Goal: Information Seeking & Learning: Learn about a topic

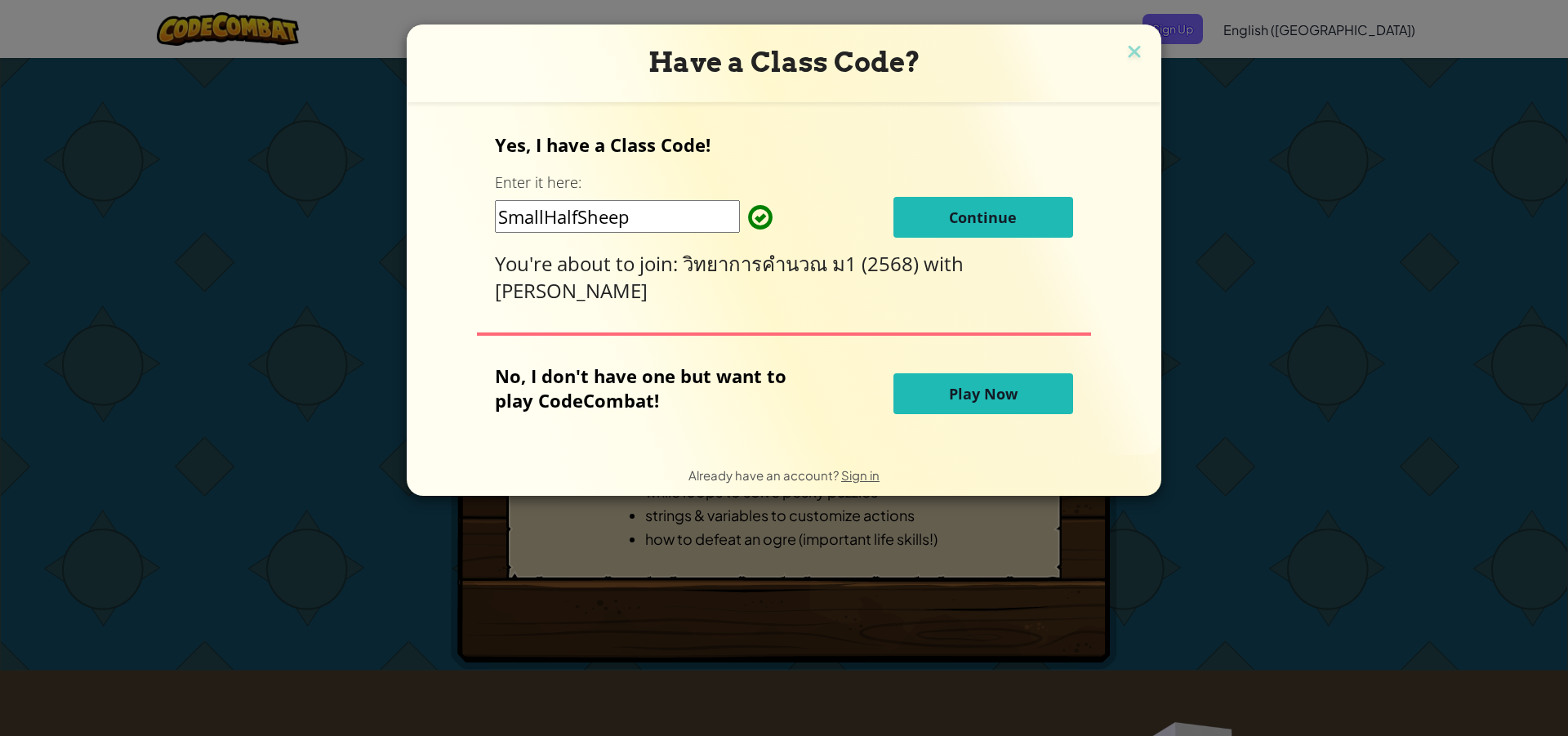
click at [701, 216] on input "SmallHalfSheep" at bounding box center [617, 217] width 245 height 33
click at [748, 211] on span at bounding box center [748, 218] width 0 height 33
click at [647, 210] on input "SmallHalfSheep" at bounding box center [617, 217] width 245 height 33
click at [1120, 222] on div "Yes, I have a Class Code! Enter it here: SmallHalfSheep Continue You're about t…" at bounding box center [784, 278] width 722 height 320
click at [979, 213] on span "Continue" at bounding box center [983, 218] width 67 height 20
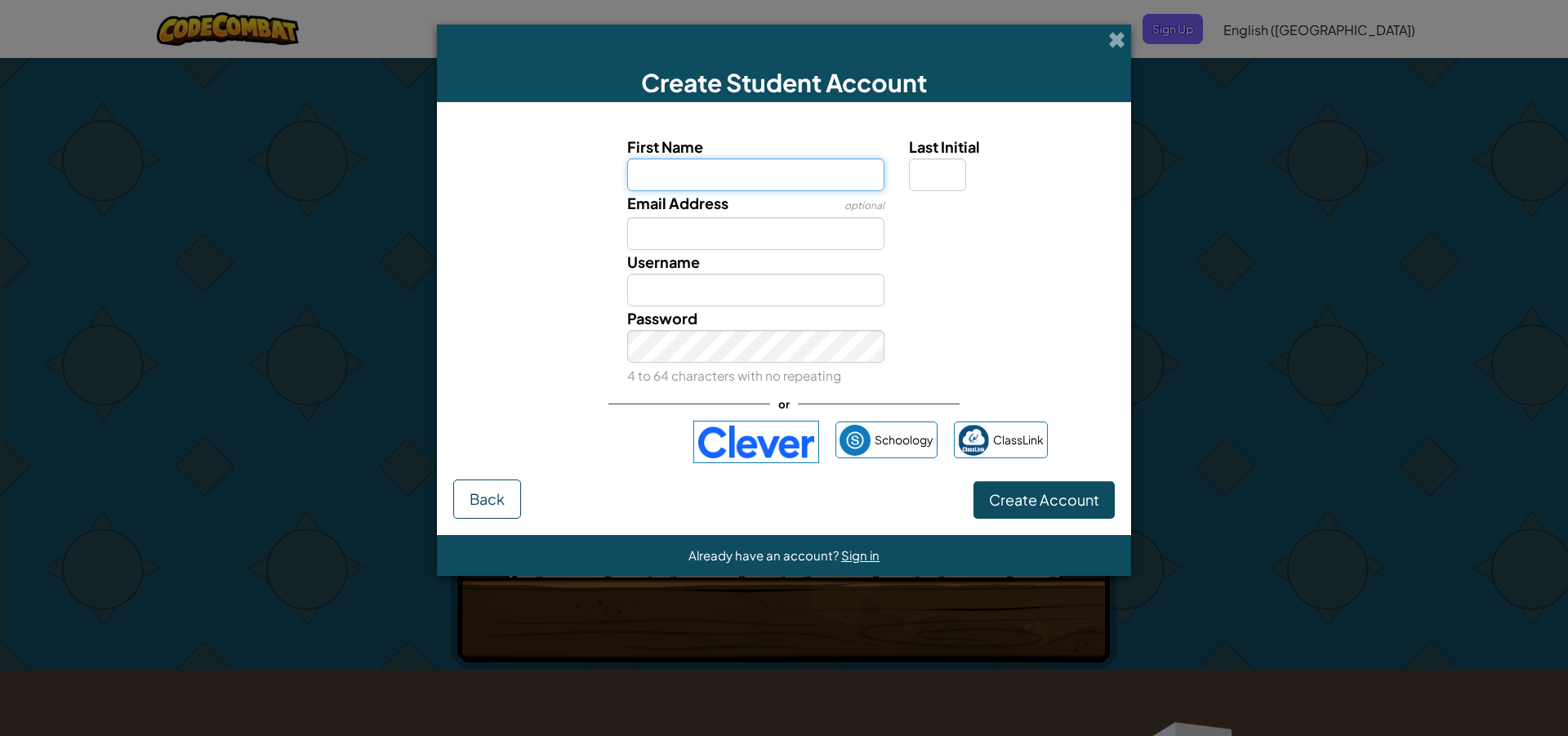
click at [828, 169] on input "First Name" at bounding box center [755, 175] width 258 height 33
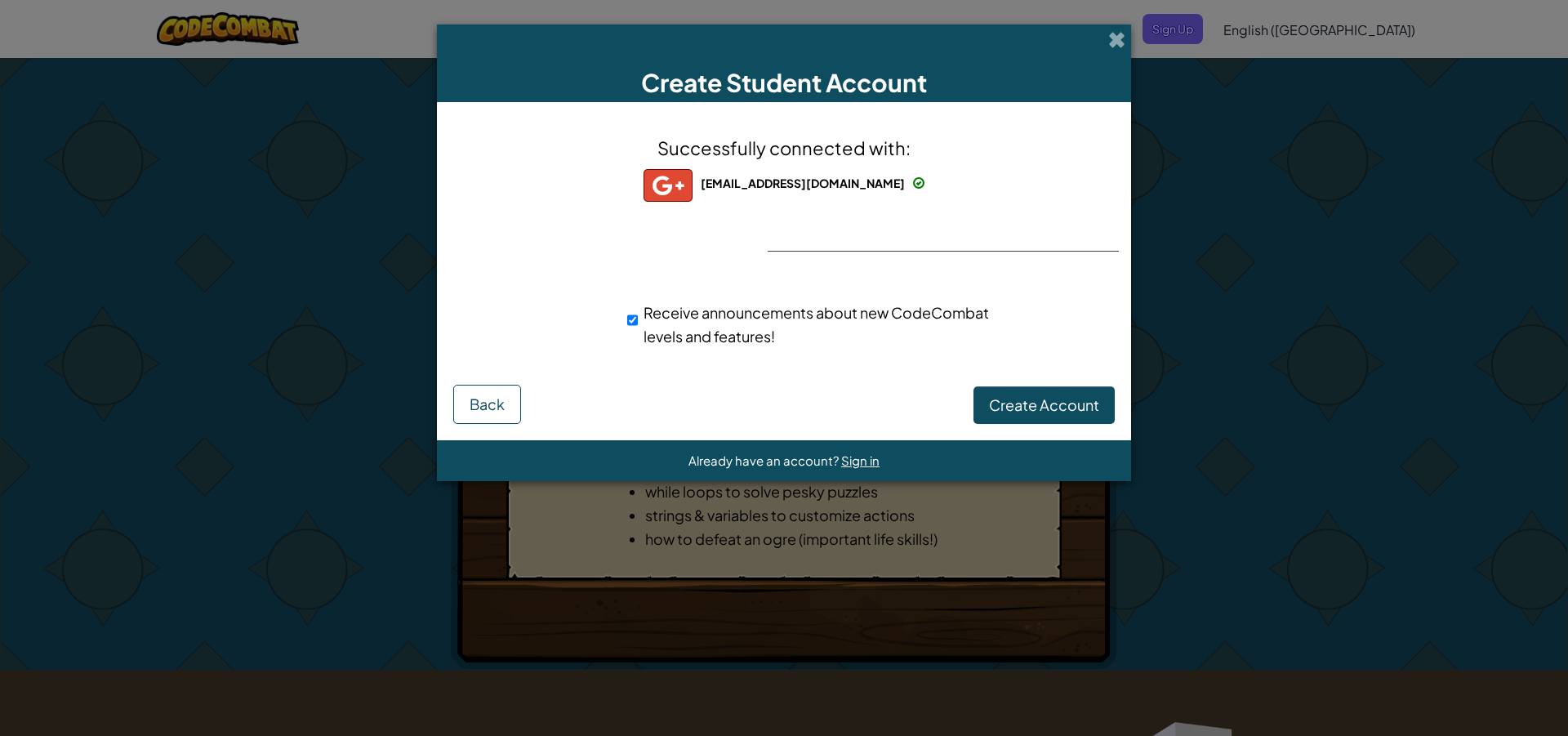
click at [794, 234] on div at bounding box center [784, 250] width 33 height 34
click at [794, 235] on div at bounding box center [784, 250] width 33 height 34
click at [795, 234] on div at bounding box center [784, 250] width 33 height 34
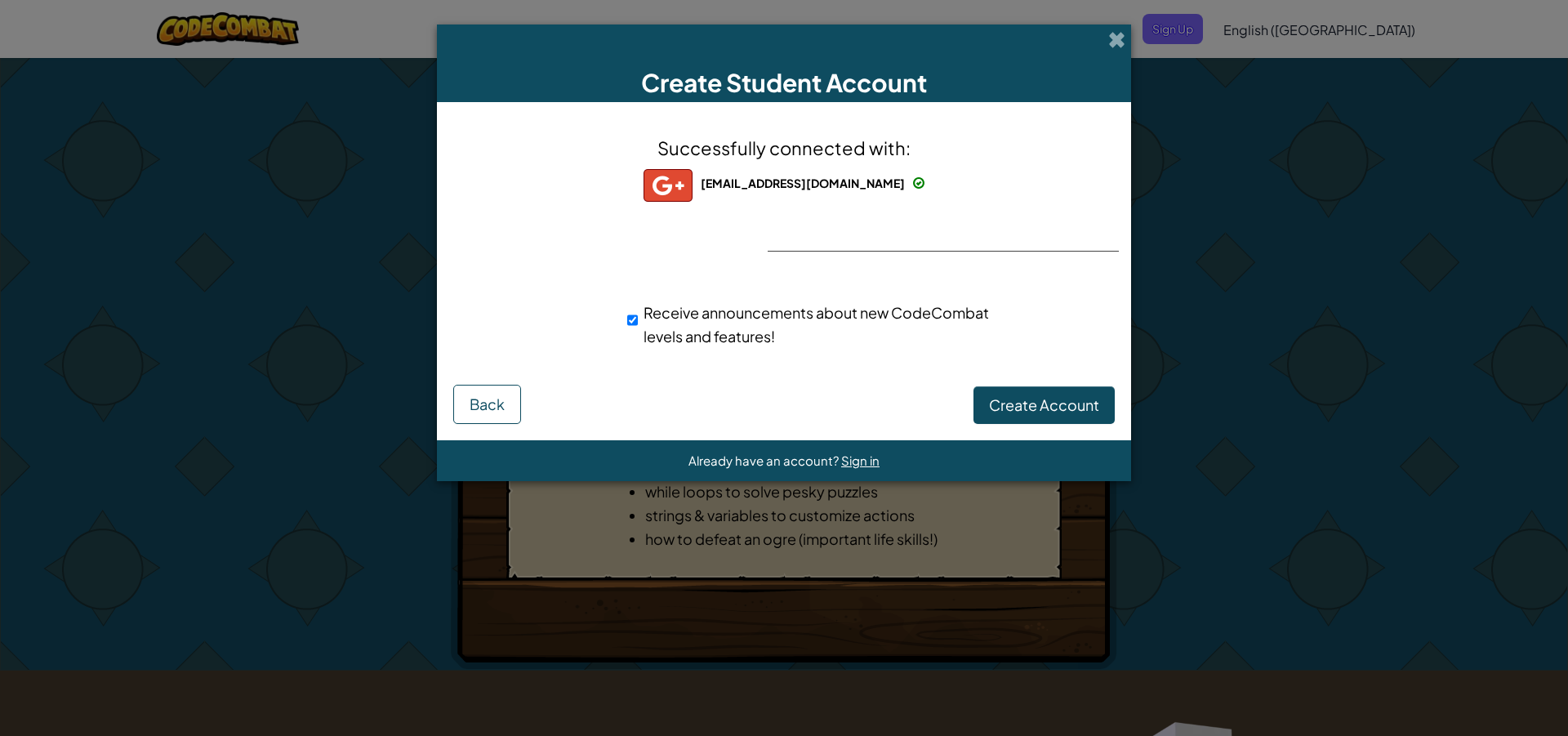
click at [800, 232] on div "Successfully connected with: 2891@banthaeo.ac.th 2891@banthaeo.ac.th 2891+gplus…" at bounding box center [784, 251] width 653 height 266
click at [843, 228] on div "Successfully connected with: 2891@banthaeo.ac.th 2891@banthaeo.ac.th 2891+gplus…" at bounding box center [784, 251] width 653 height 266
click at [893, 228] on div "Successfully connected with: 2891@banthaeo.ac.th 2891@banthaeo.ac.th 2891+gplus…" at bounding box center [784, 251] width 653 height 266
drag, startPoint x: 893, startPoint y: 228, endPoint x: 893, endPoint y: 240, distance: 12.0
click at [893, 240] on div "Successfully connected with: 2891@banthaeo.ac.th 2891@banthaeo.ac.th 2891+gplus…" at bounding box center [784, 251] width 653 height 266
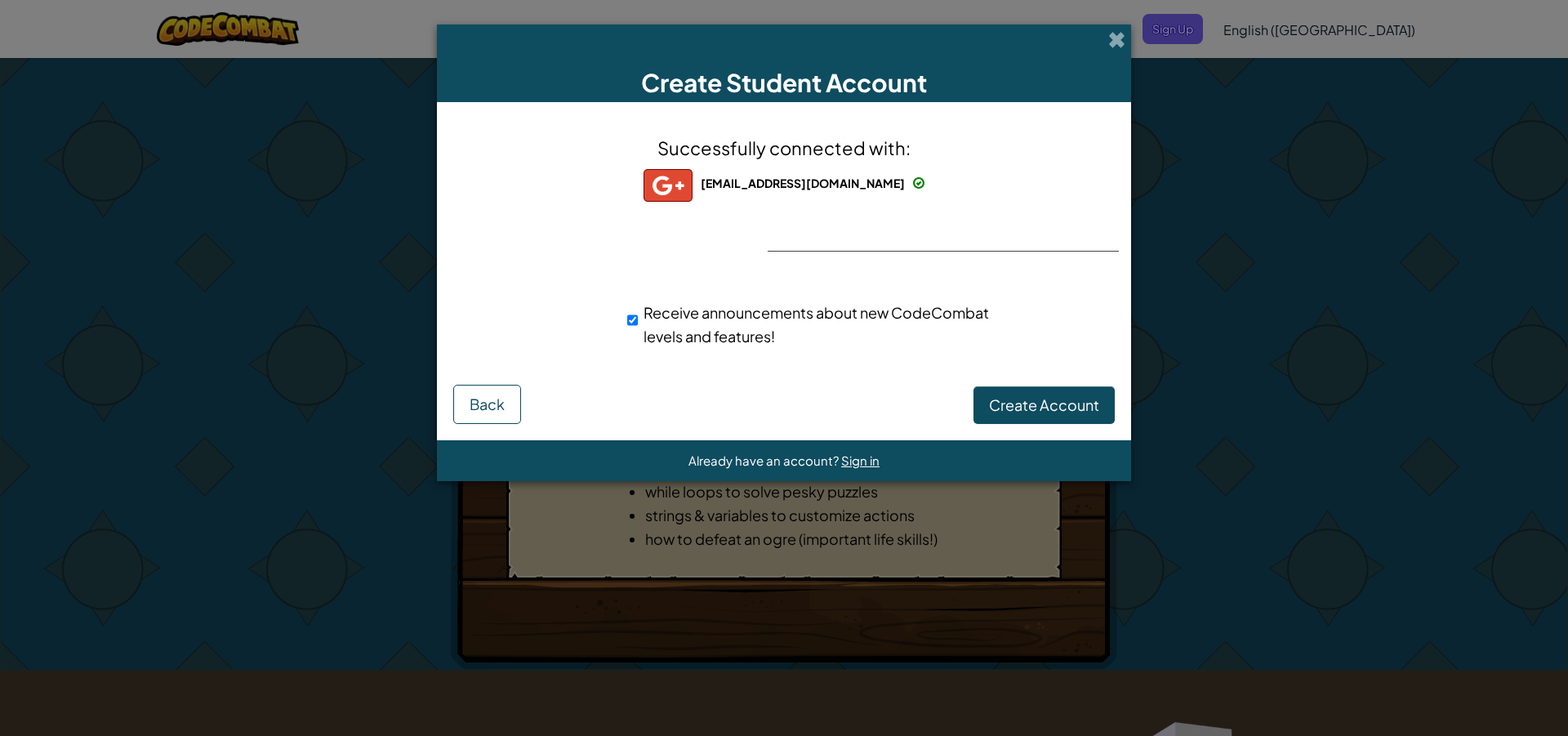
click at [893, 240] on div "Successfully connected with: 2891@banthaeo.ac.th 2891@banthaeo.ac.th 2891+gplus…" at bounding box center [784, 251] width 653 height 266
click at [876, 240] on div "Successfully connected with: 2891@banthaeo.ac.th 2891@banthaeo.ac.th 2891+gplus…" at bounding box center [784, 251] width 653 height 266
click at [869, 248] on div "Successfully connected with: 2891@banthaeo.ac.th 2891@banthaeo.ac.th 2891+gplus…" at bounding box center [784, 251] width 653 height 266
click at [995, 397] on span "Create Account" at bounding box center [1044, 404] width 110 height 19
click at [1033, 398] on button "Create Account" at bounding box center [1043, 404] width 141 height 37
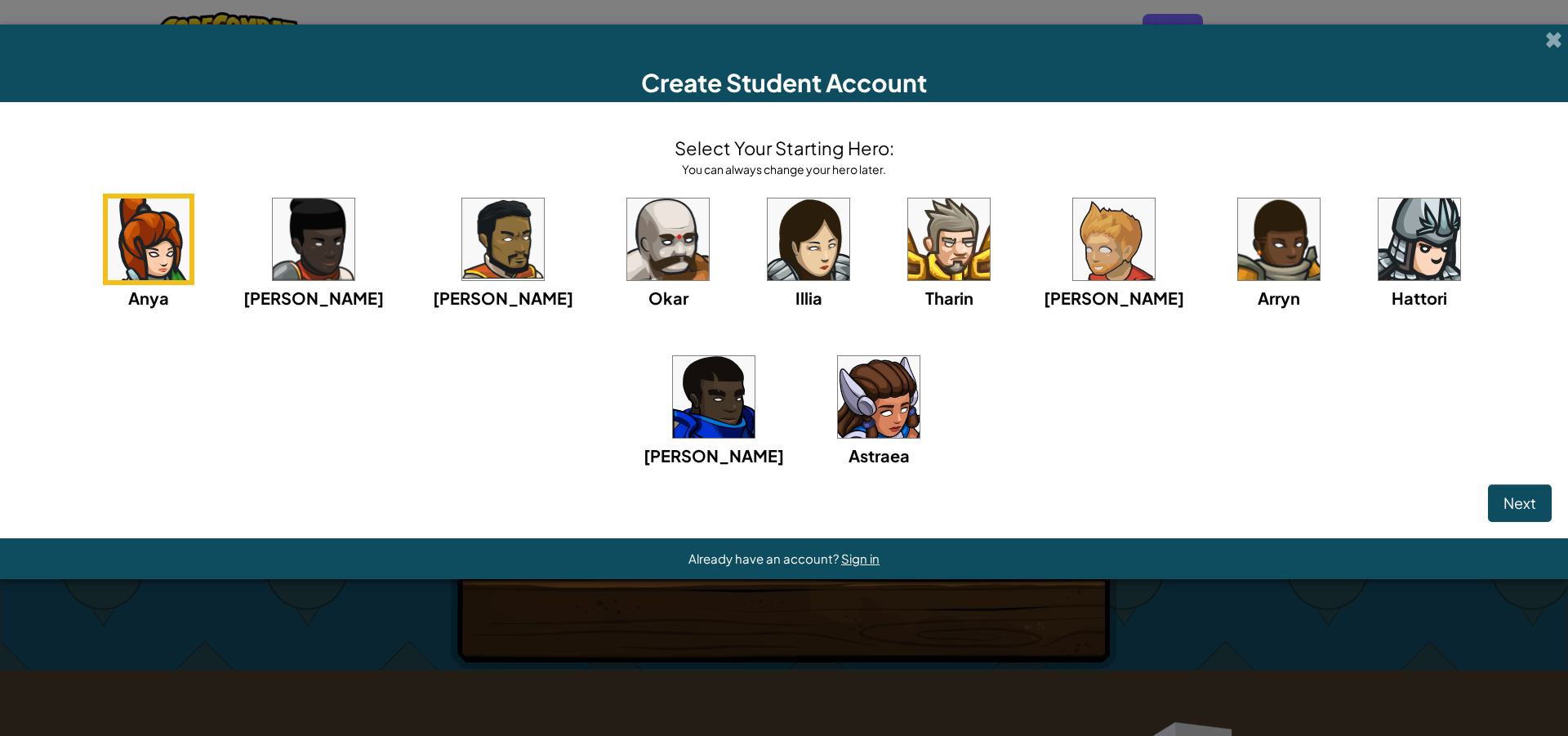
click at [627, 230] on img at bounding box center [668, 240] width 82 height 82
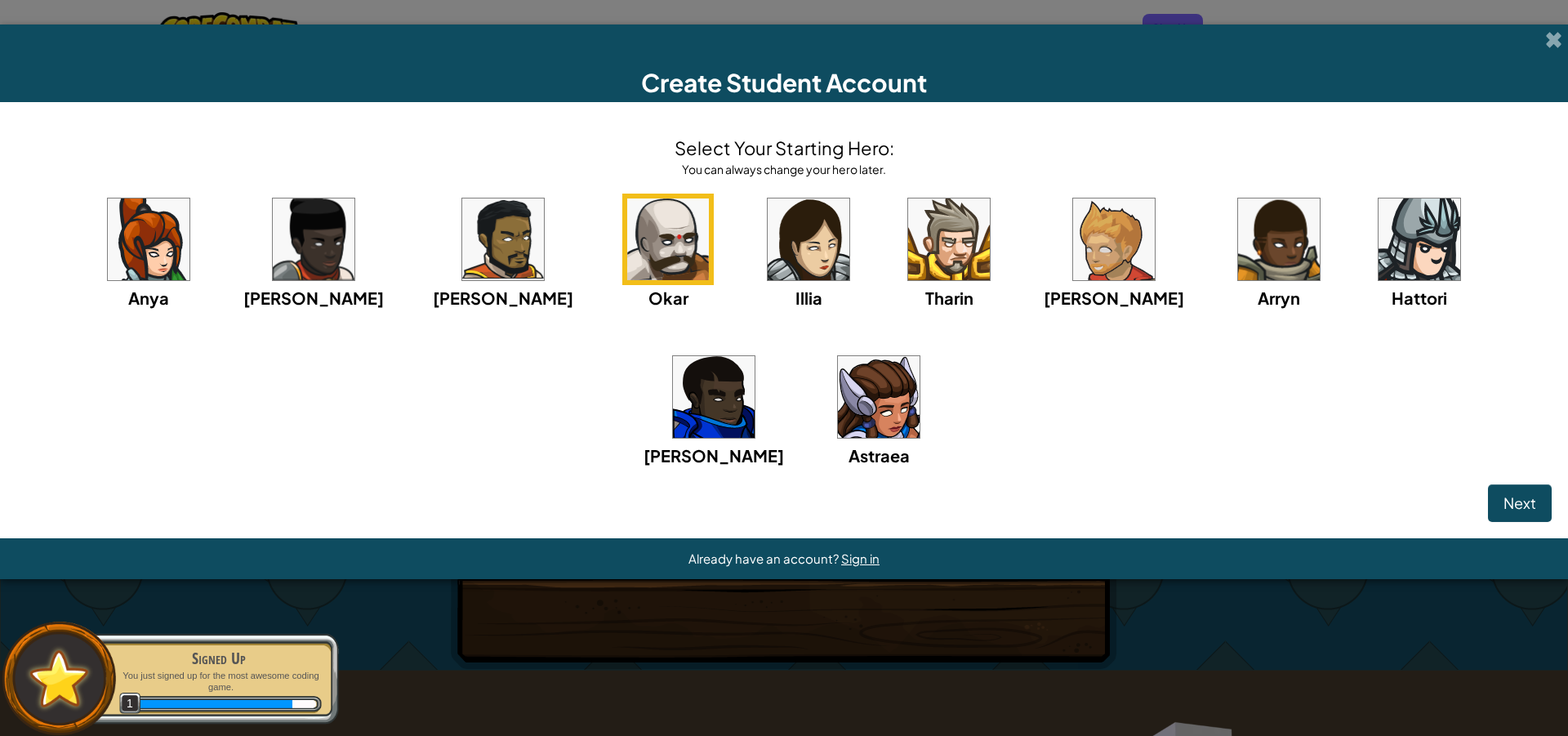
click at [462, 242] on img at bounding box center [503, 240] width 82 height 82
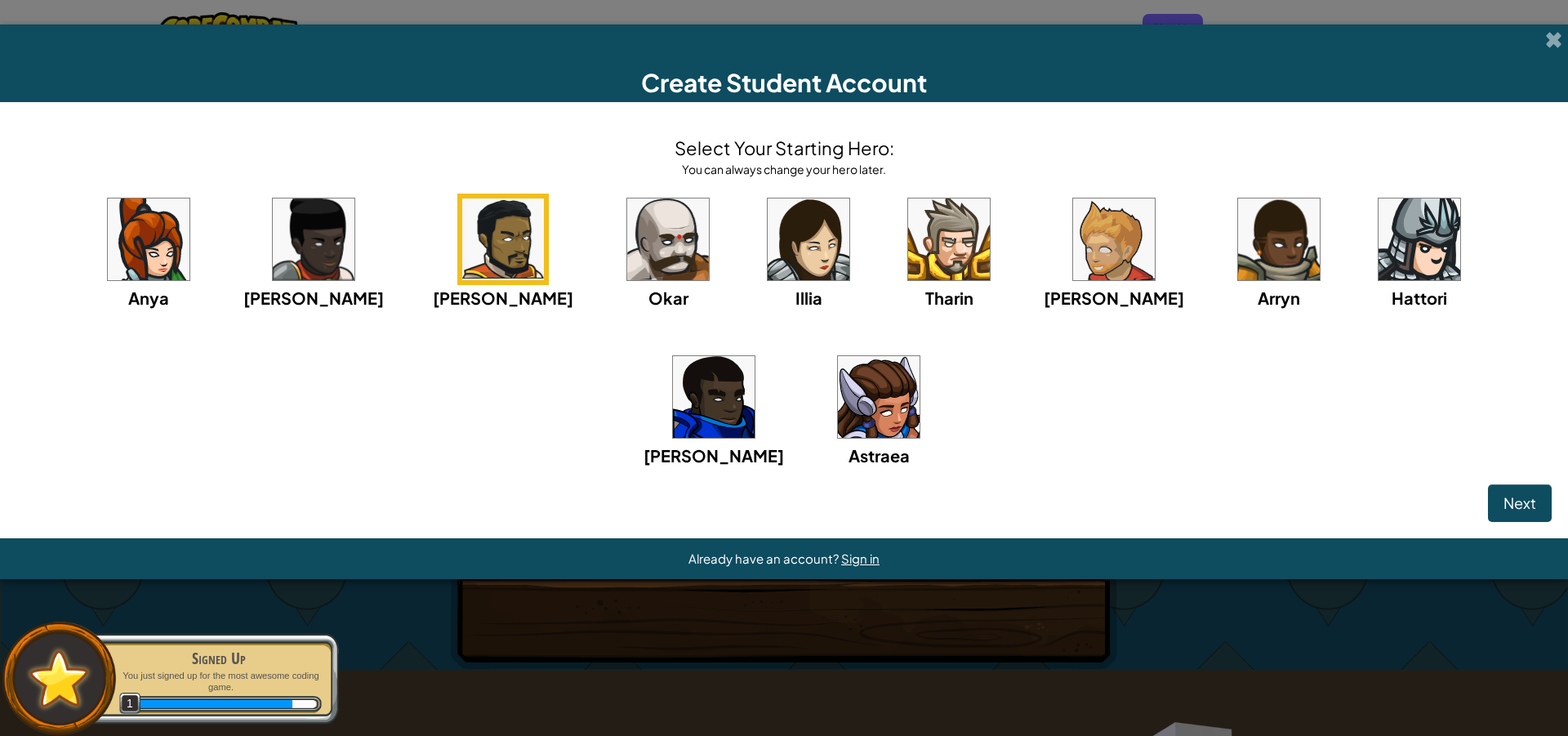
click at [627, 249] on img at bounding box center [668, 240] width 82 height 82
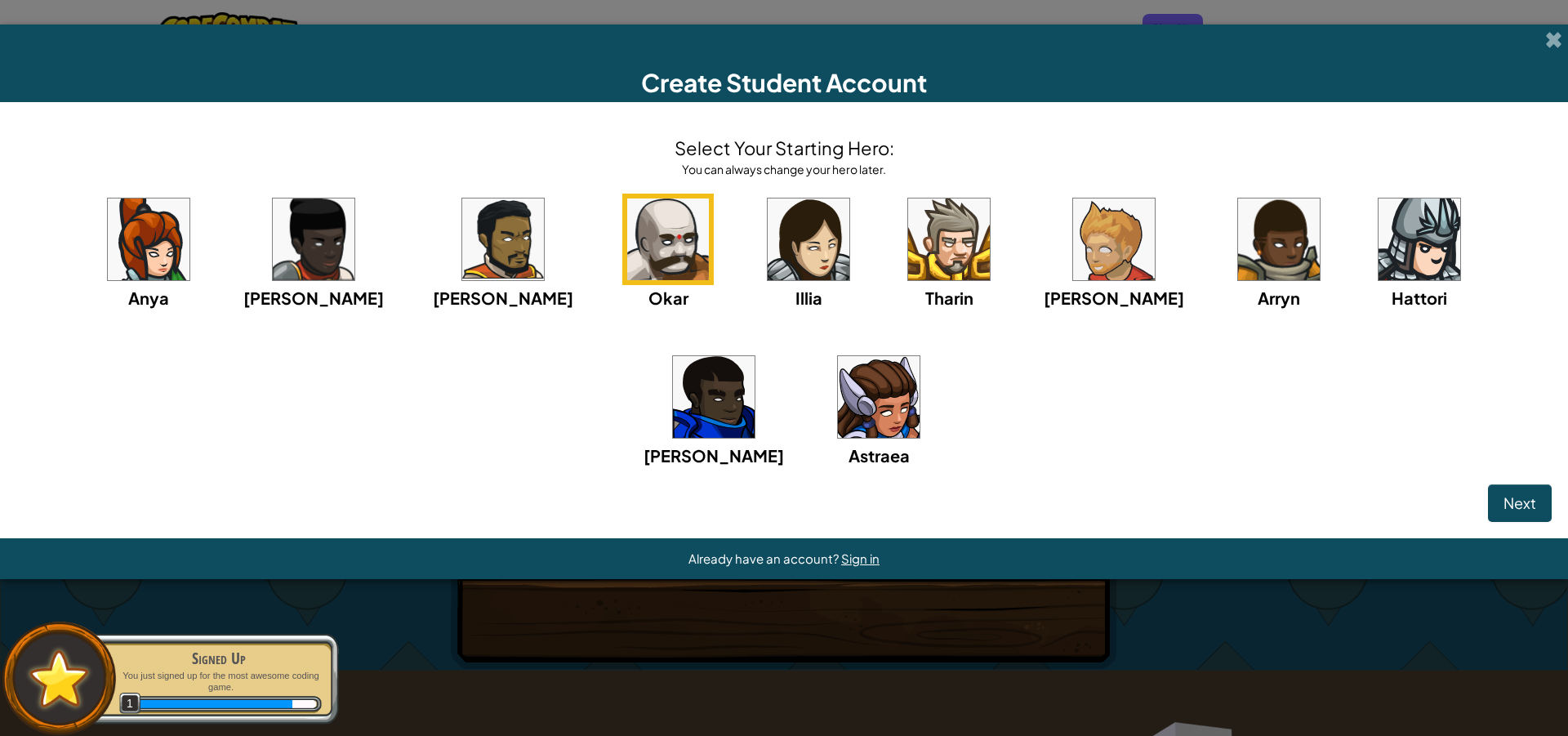
click at [462, 271] on img at bounding box center [503, 240] width 82 height 82
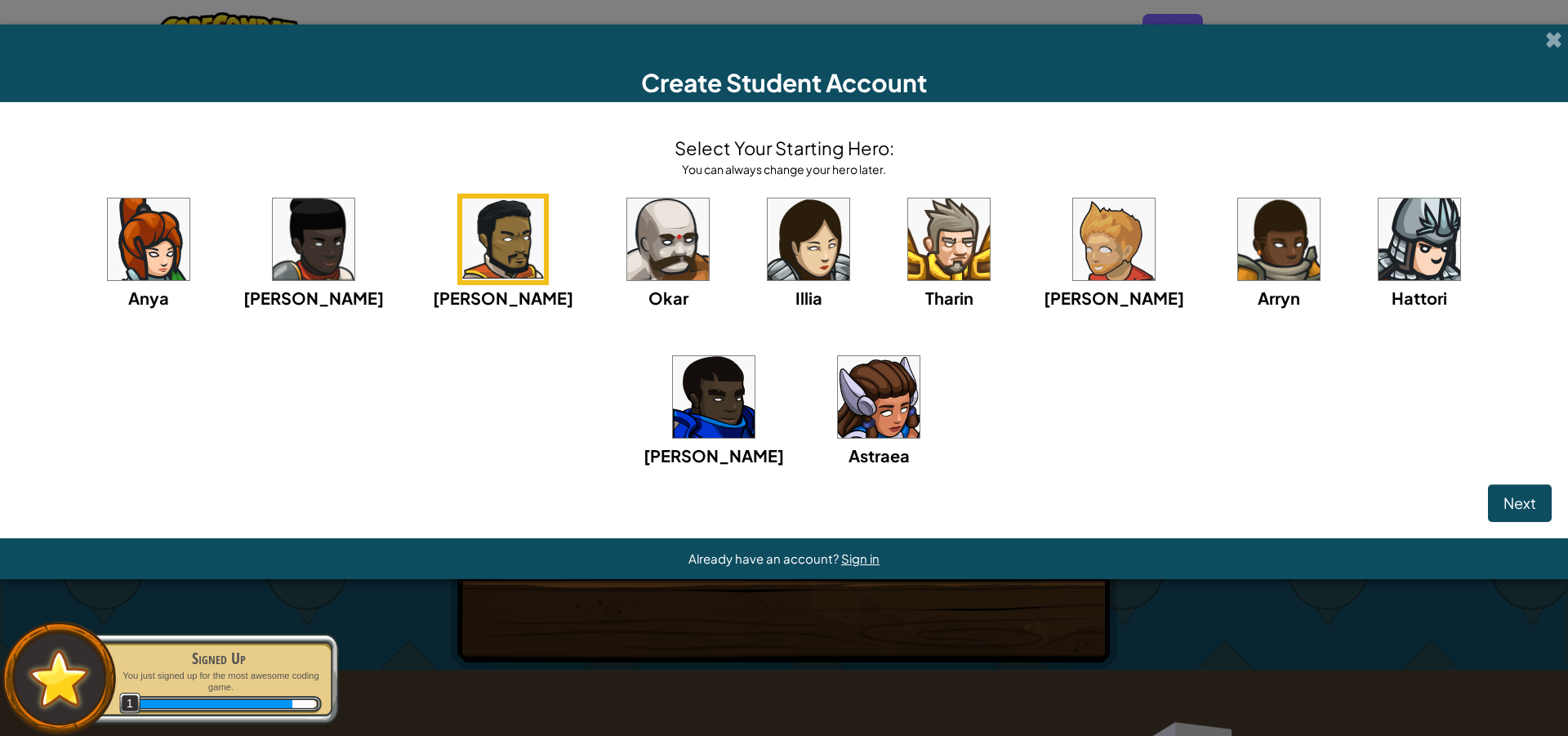
click at [627, 276] on img at bounding box center [668, 240] width 82 height 82
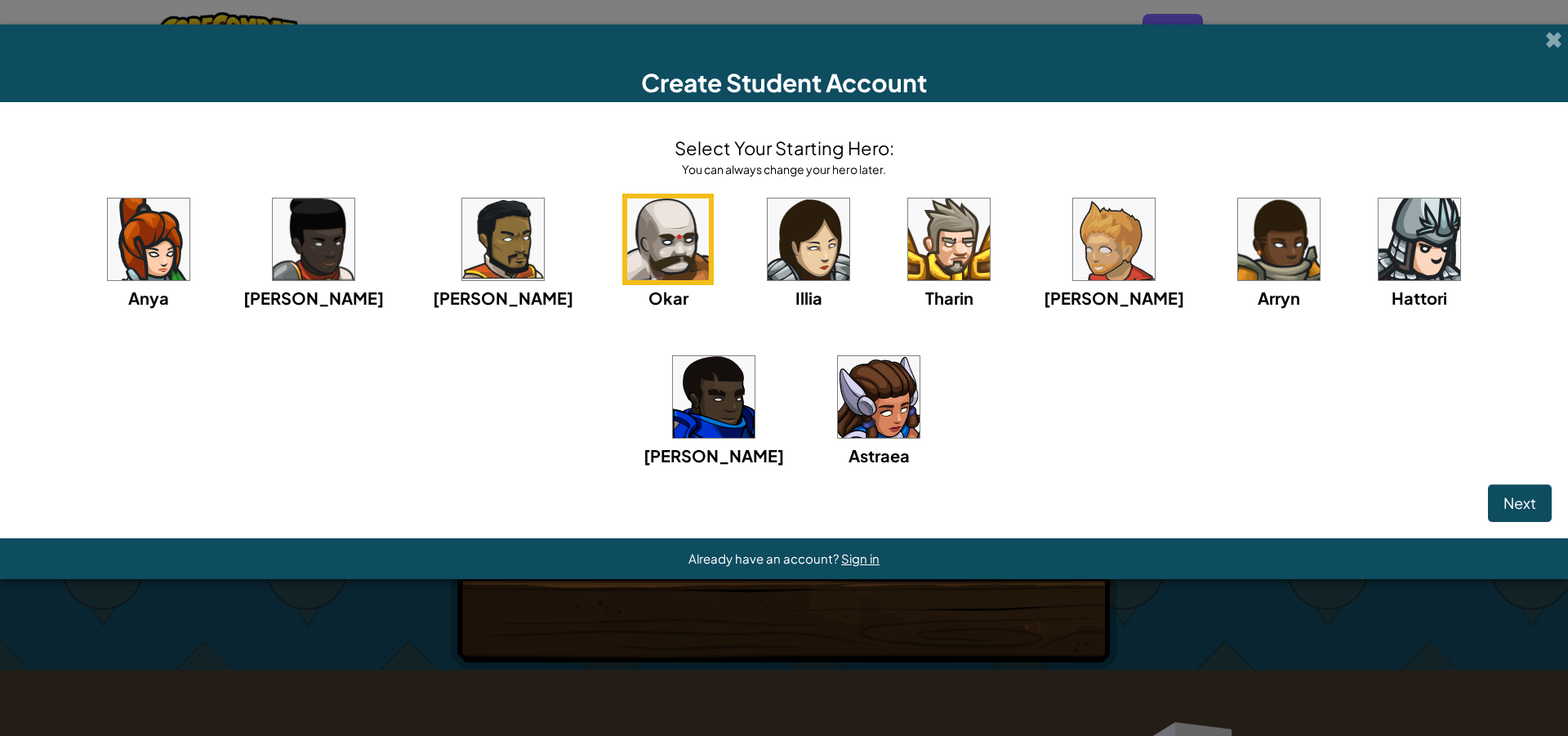
click at [1378, 241] on img at bounding box center [1419, 240] width 82 height 82
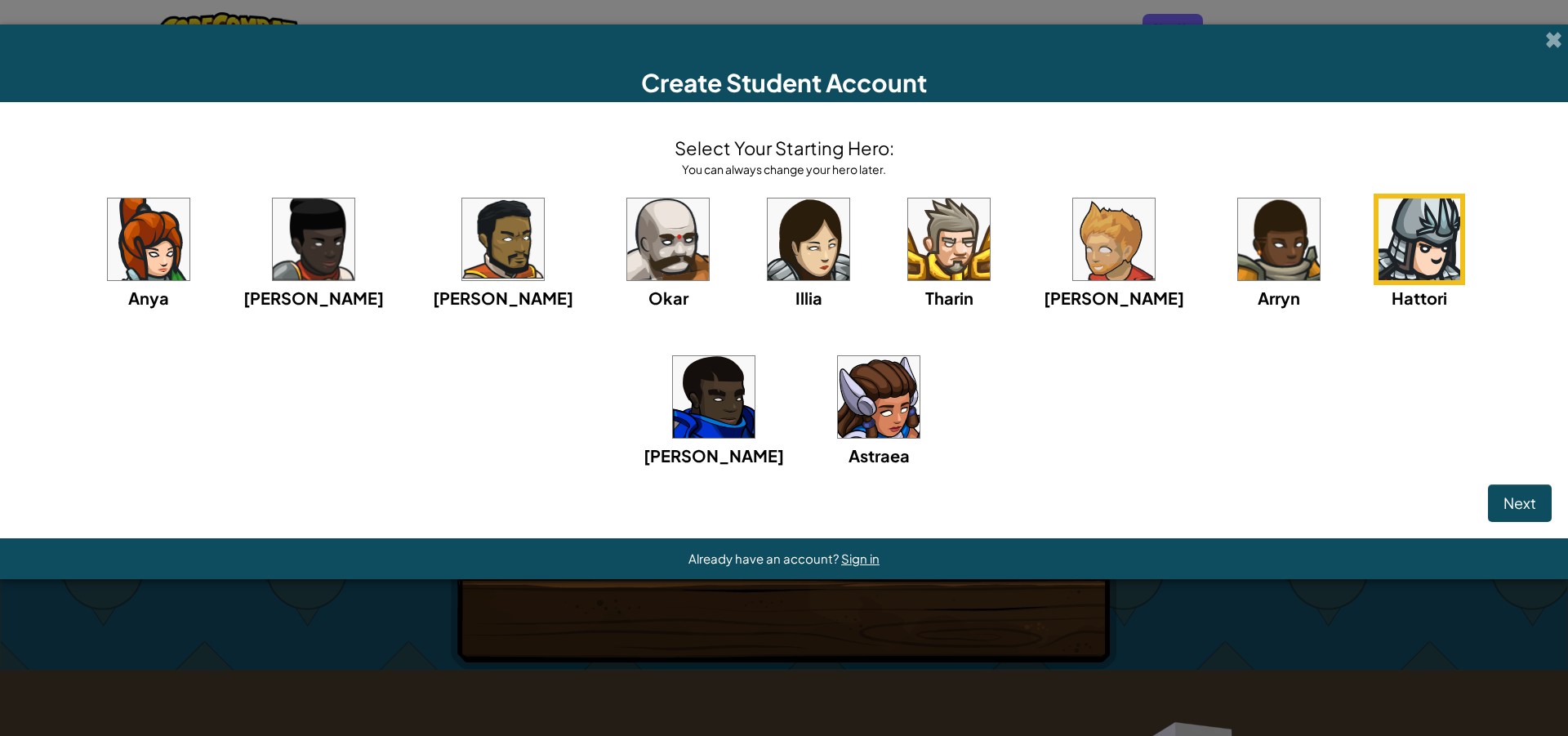
click at [627, 221] on img at bounding box center [668, 240] width 82 height 82
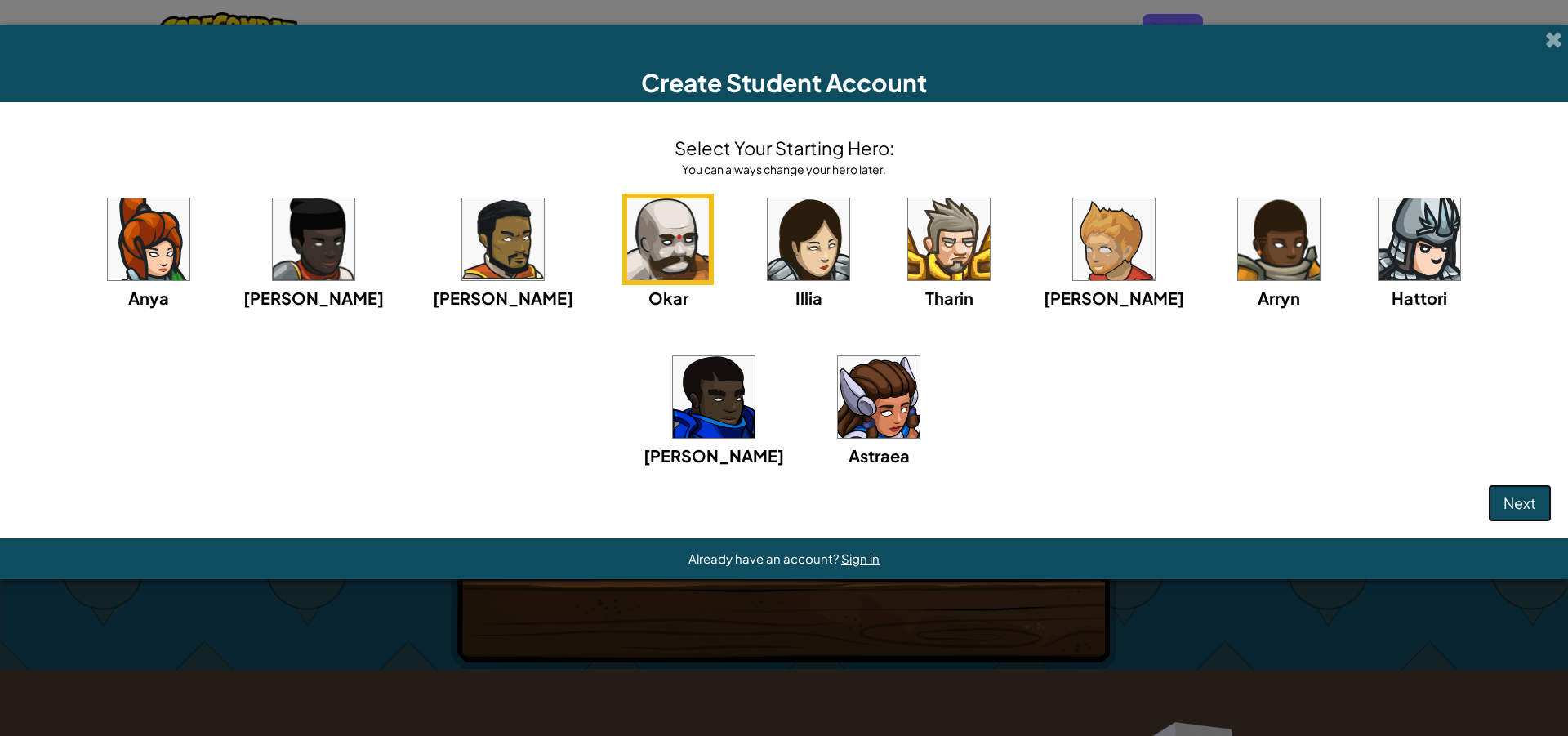
click at [1528, 498] on span "Next" at bounding box center [1520, 502] width 33 height 19
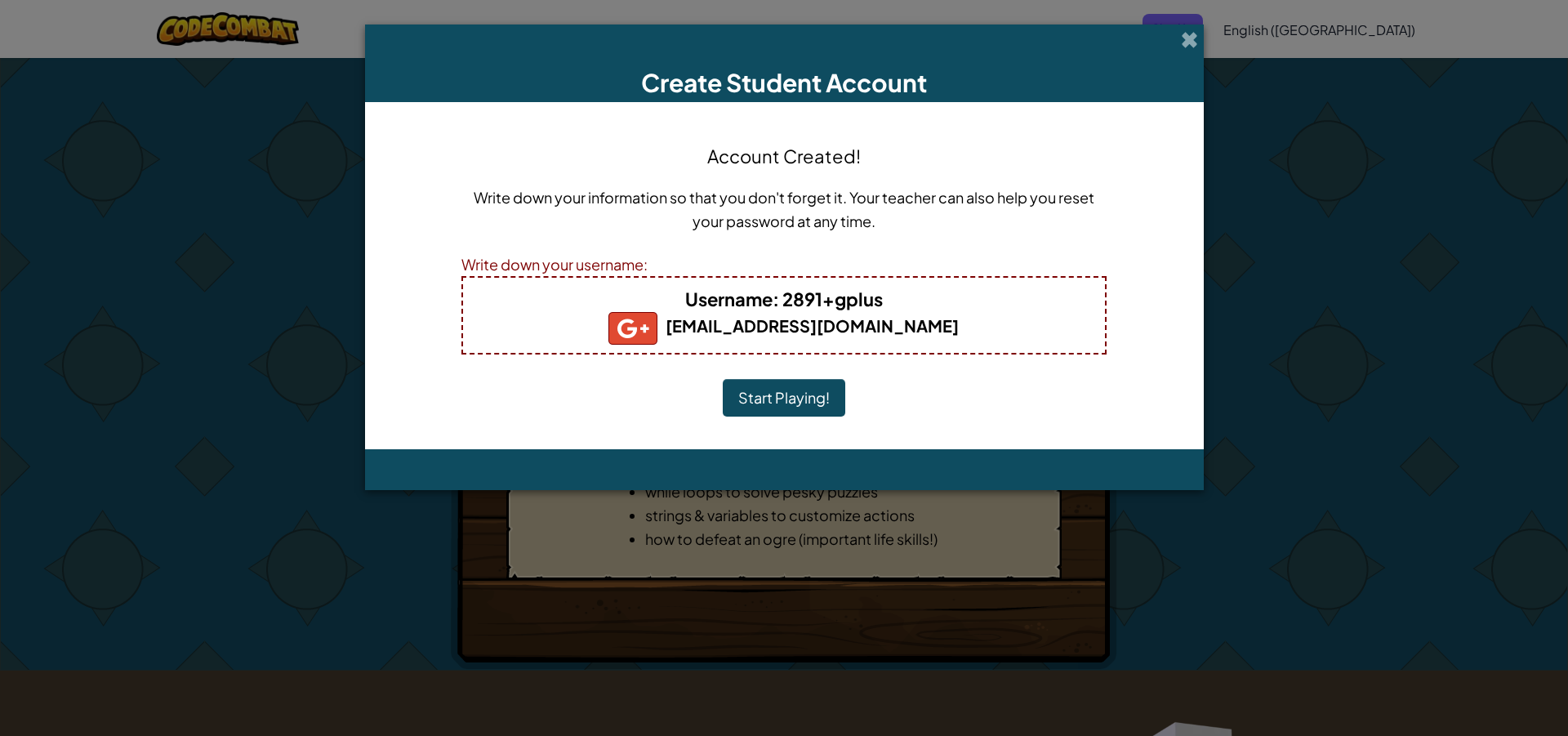
click at [798, 389] on button "Start Playing!" at bounding box center [784, 397] width 122 height 37
click at [784, 328] on b "2891@banthaeo.ac.th" at bounding box center [784, 325] width 351 height 20
click at [828, 309] on b "Username : 2891+gplus" at bounding box center [784, 299] width 198 height 23
click at [813, 389] on button "Start Playing!" at bounding box center [784, 397] width 122 height 37
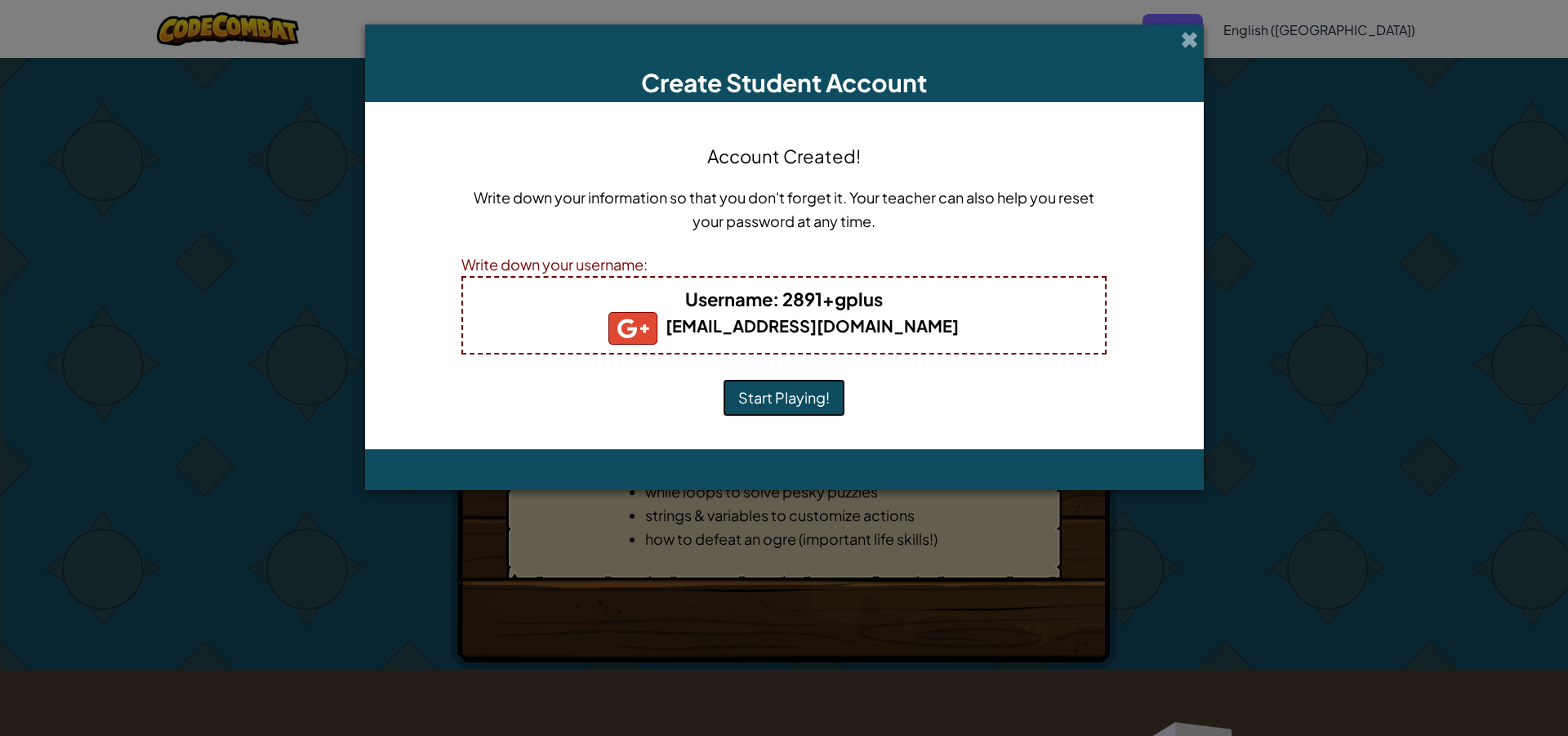
click at [813, 389] on button "Start Playing!" at bounding box center [784, 397] width 122 height 37
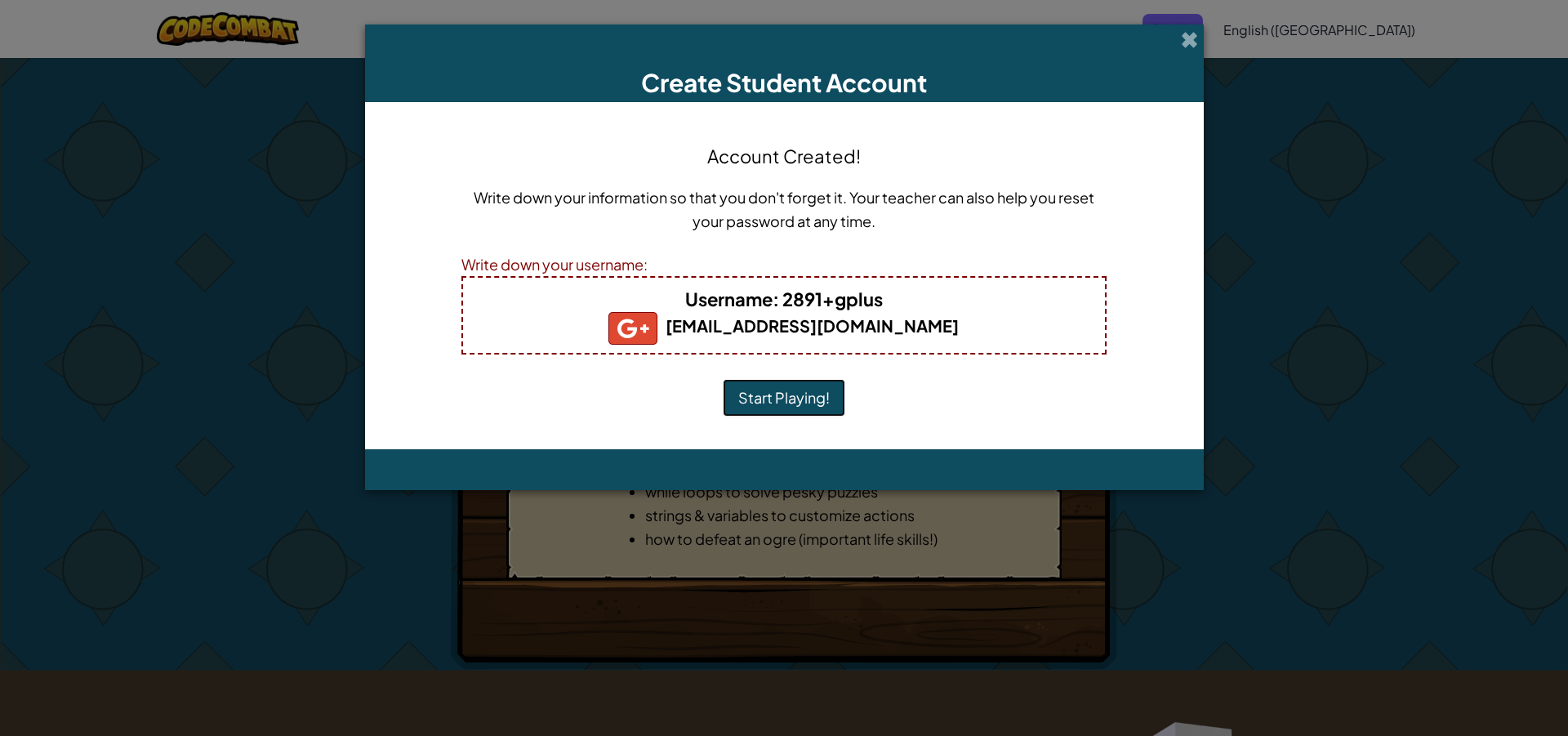
click at [813, 389] on button "Start Playing!" at bounding box center [784, 397] width 122 height 37
click at [610, 309] on h4 "Username : 2891+gplus" at bounding box center [784, 299] width 610 height 26
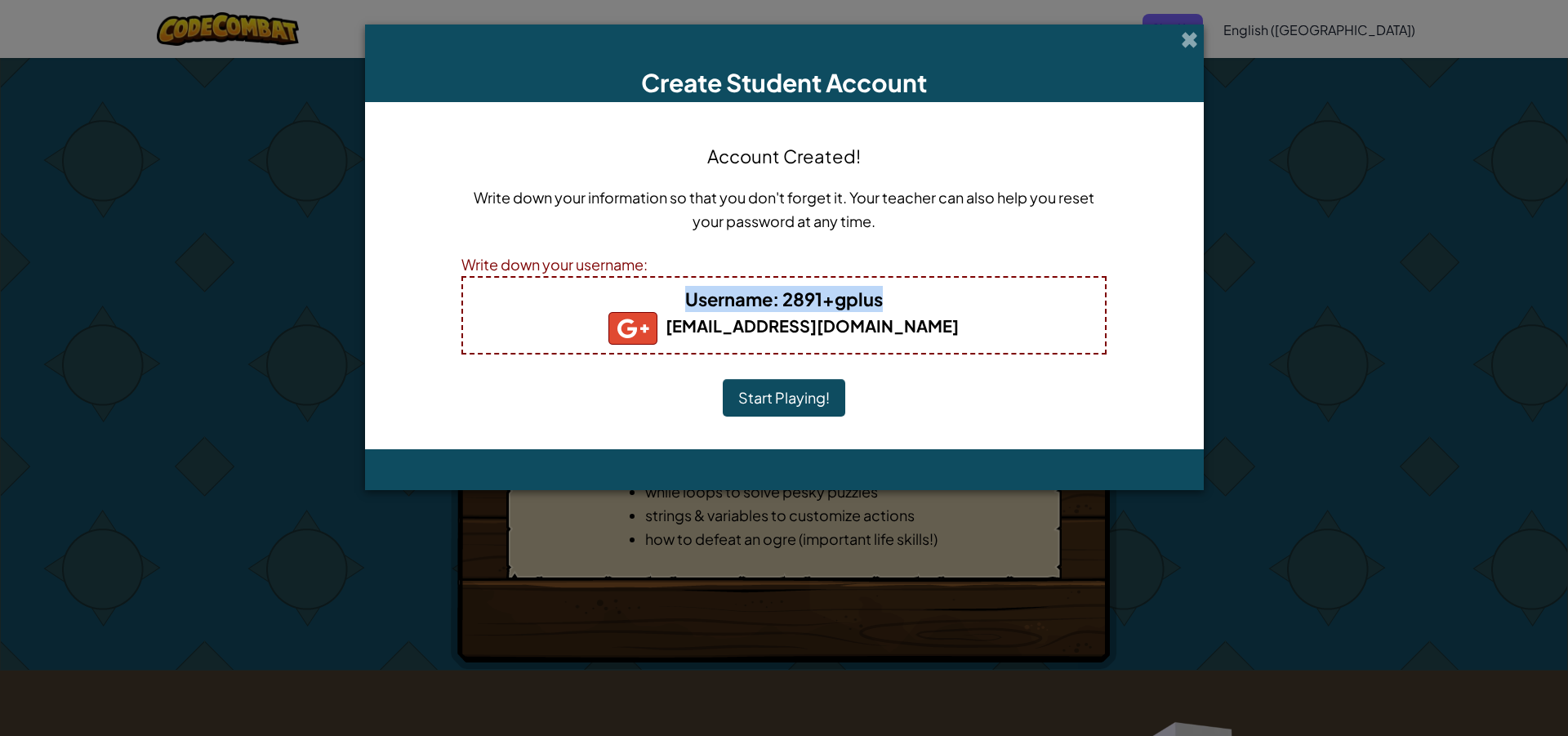
click at [610, 309] on h4 "Username : 2891+gplus" at bounding box center [784, 299] width 610 height 26
drag, startPoint x: 355, startPoint y: 209, endPoint x: 431, endPoint y: 217, distance: 76.4
click at [428, 217] on div "Create Student Account Account Created! Write down your information so that you…" at bounding box center [784, 368] width 1568 height 736
click at [509, 275] on div "Write down your username:" at bounding box center [784, 264] width 645 height 24
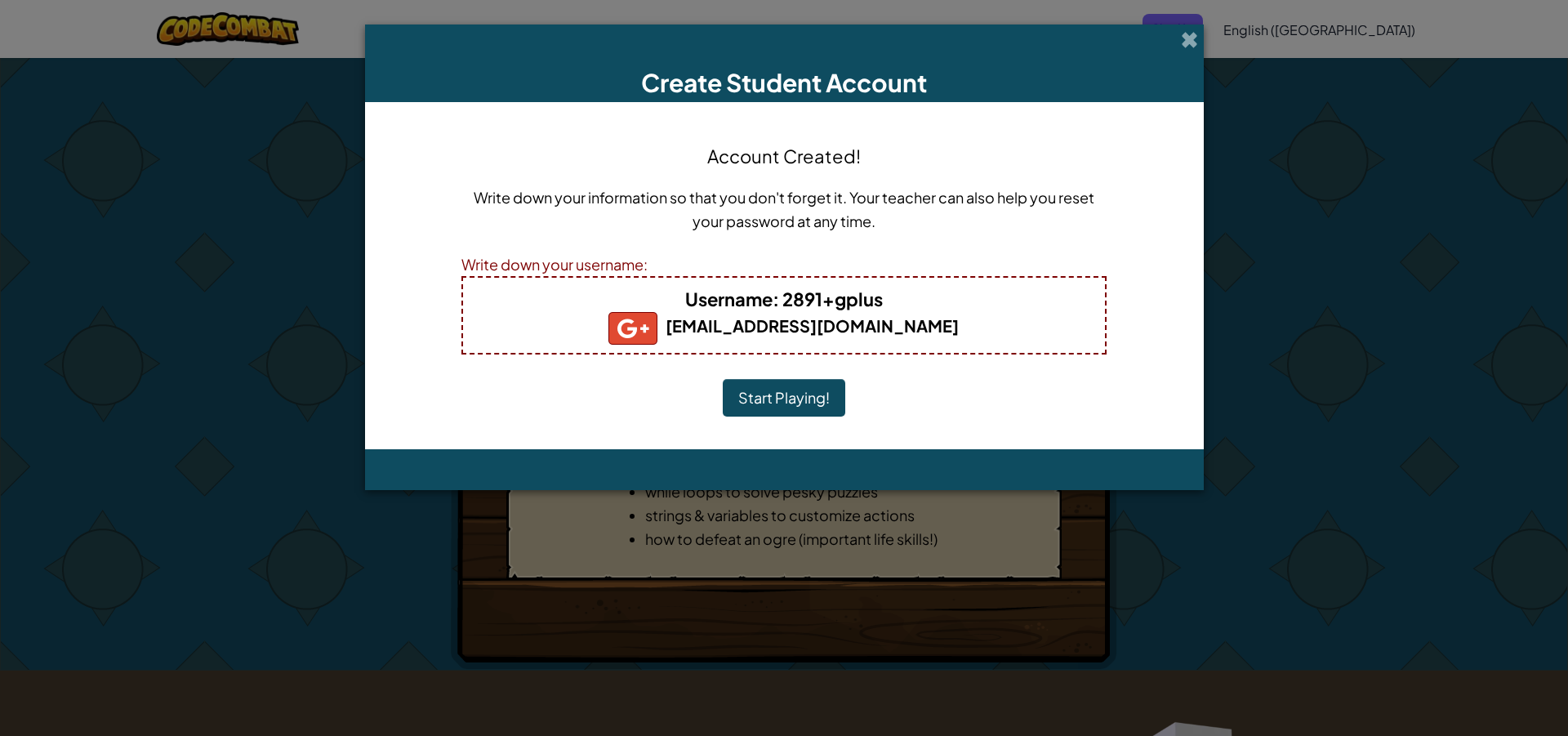
drag, startPoint x: 578, startPoint y: 303, endPoint x: 629, endPoint y: 303, distance: 51.0
click at [579, 303] on h4 "Username : 2891+gplus" at bounding box center [784, 299] width 610 height 26
click at [629, 303] on h4 "Username : 2891+gplus" at bounding box center [784, 299] width 610 height 26
click at [628, 302] on h4 "Username : 2891+gplus" at bounding box center [784, 299] width 610 height 26
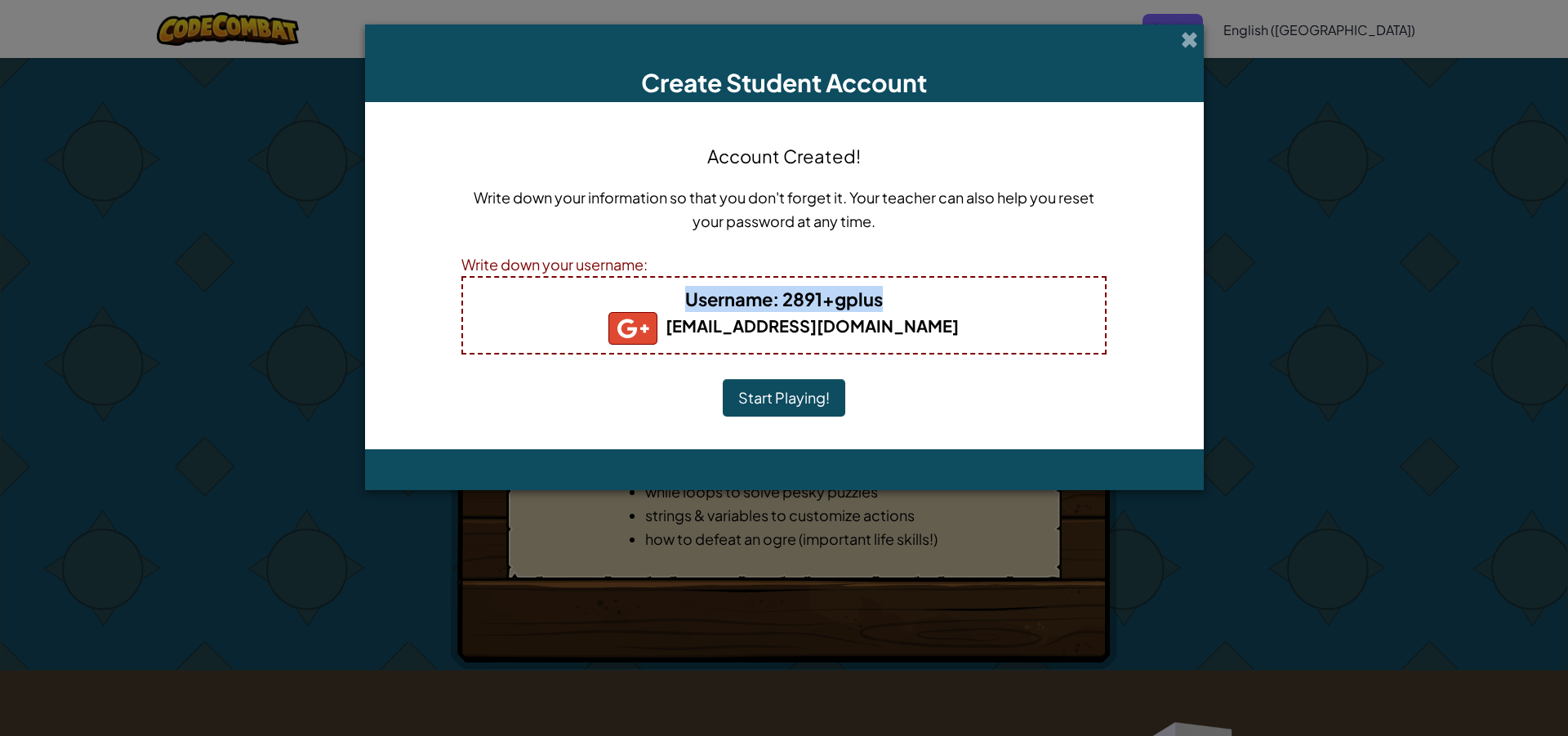
click at [628, 302] on h4 "Username : 2891+gplus" at bounding box center [784, 299] width 610 height 26
click at [658, 266] on div "Write down your username:" at bounding box center [784, 264] width 645 height 24
click at [658, 253] on div "Write down your username:" at bounding box center [784, 264] width 645 height 24
click at [646, 264] on div "Write down your username:" at bounding box center [784, 264] width 645 height 24
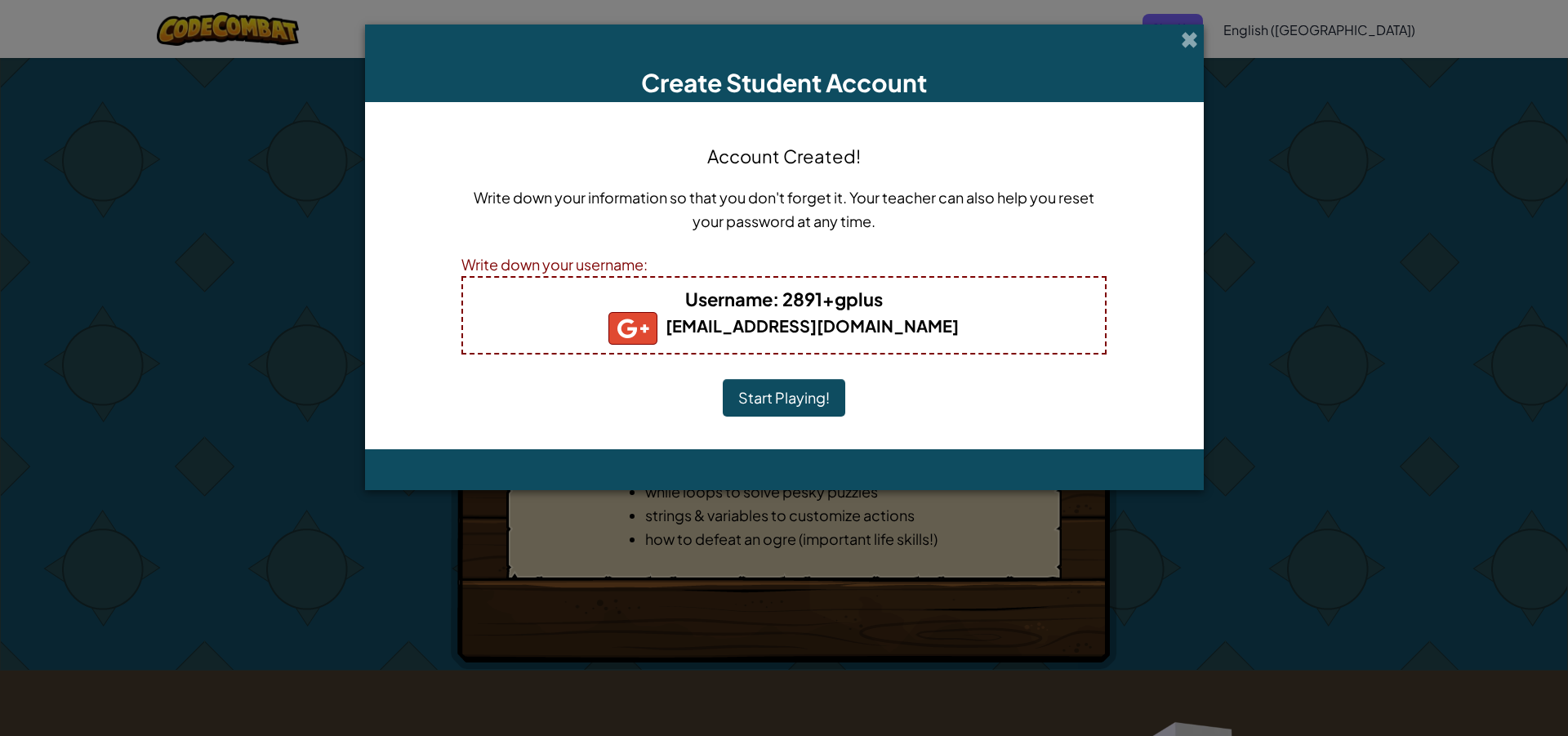
click at [777, 288] on b "Username : 2891+gplus" at bounding box center [784, 299] width 198 height 23
click at [822, 303] on b "Username : 2891+gplus" at bounding box center [784, 299] width 198 height 23
click at [1191, 36] on span at bounding box center [1189, 39] width 17 height 17
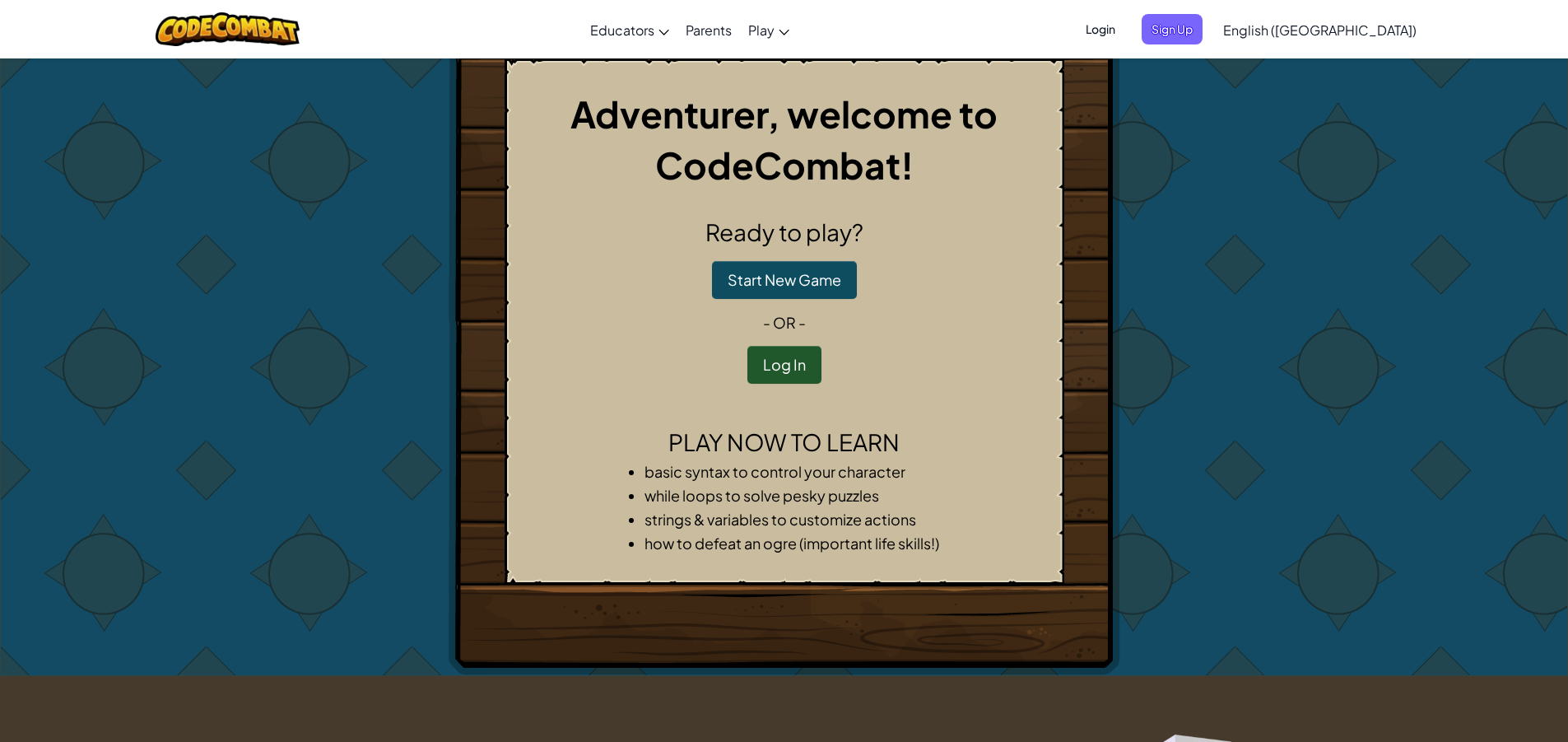
click at [1361, 26] on span "English ([GEOGRAPHIC_DATA])" at bounding box center [1319, 29] width 194 height 17
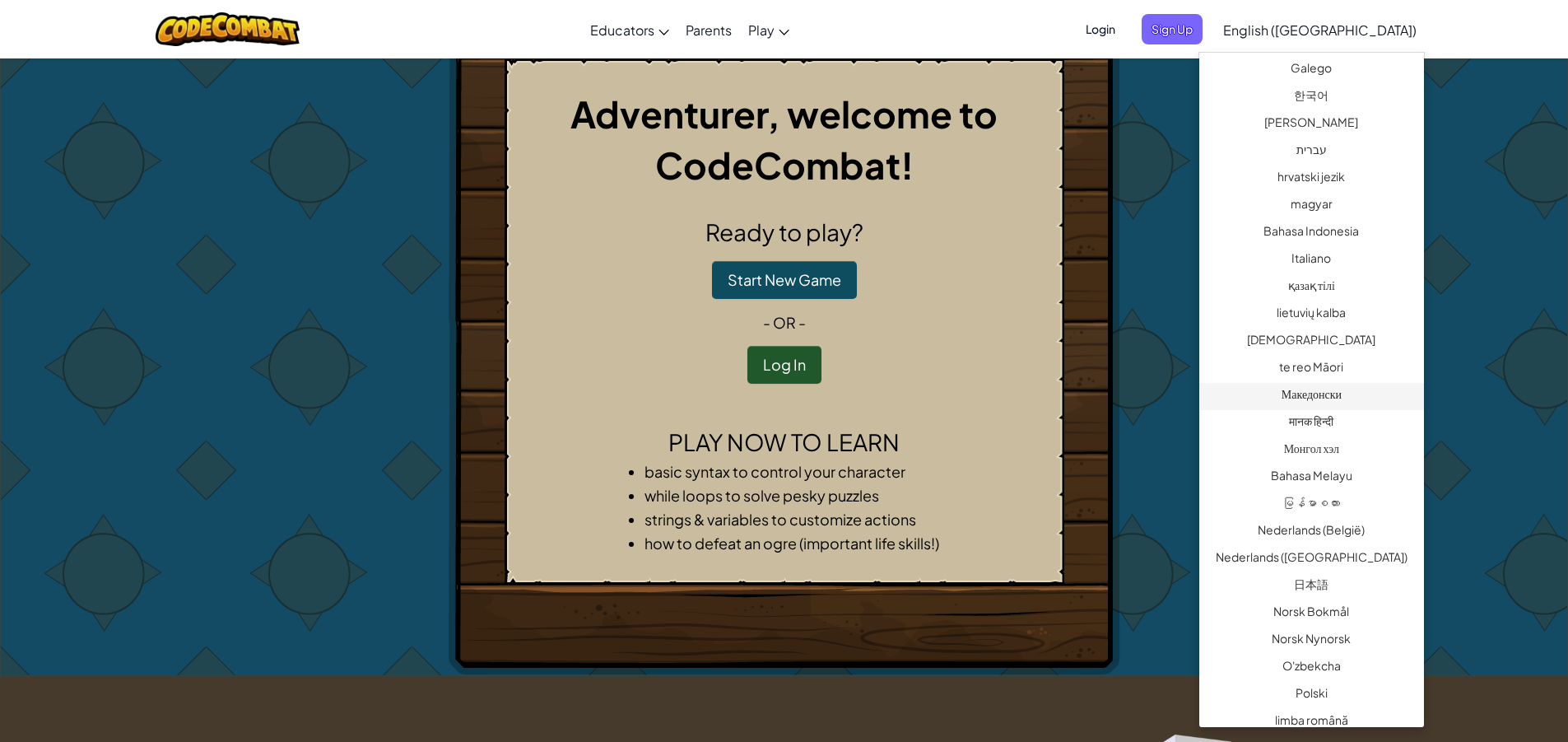
scroll to position [905, 0]
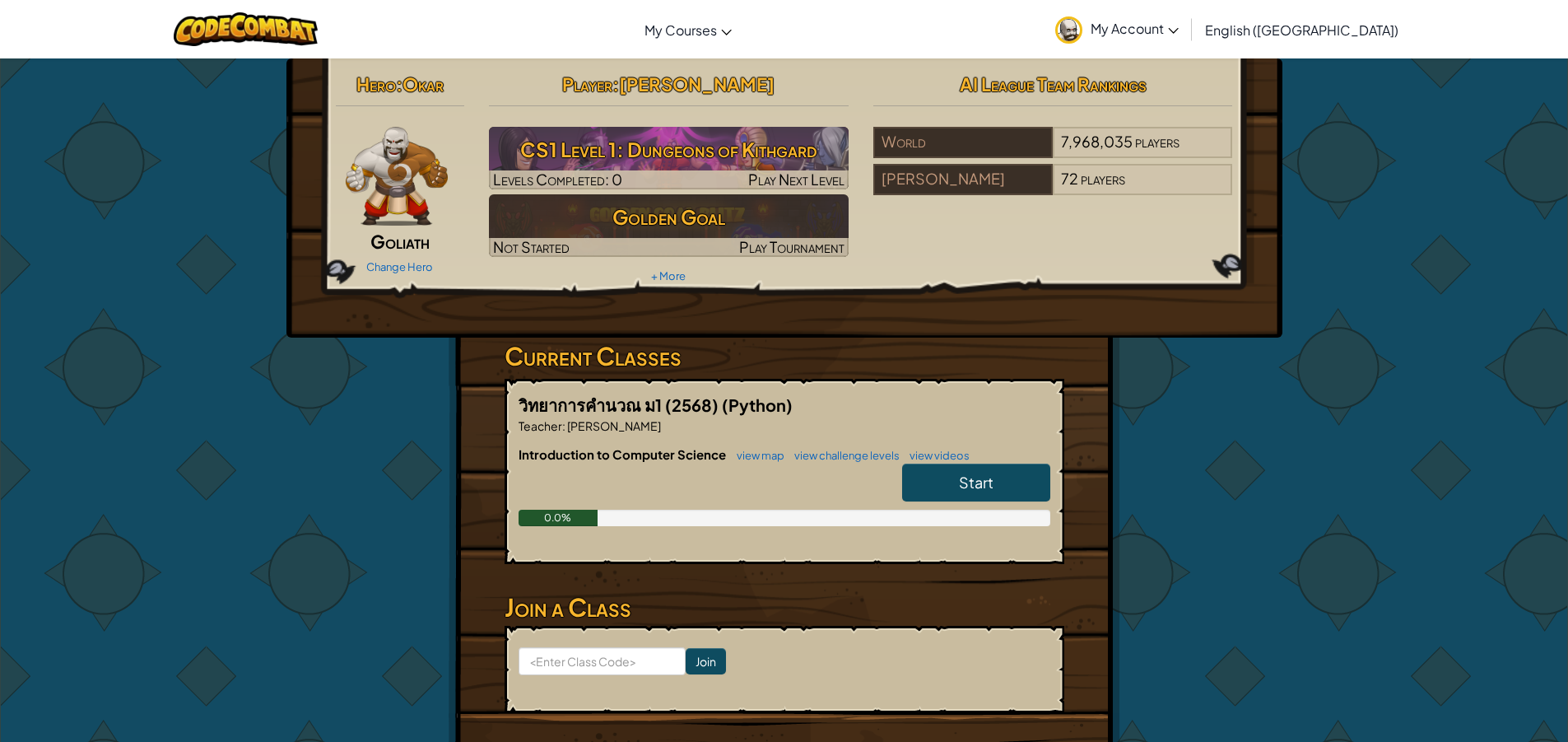
click at [1352, 25] on span "English ([GEOGRAPHIC_DATA])" at bounding box center [1301, 29] width 194 height 17
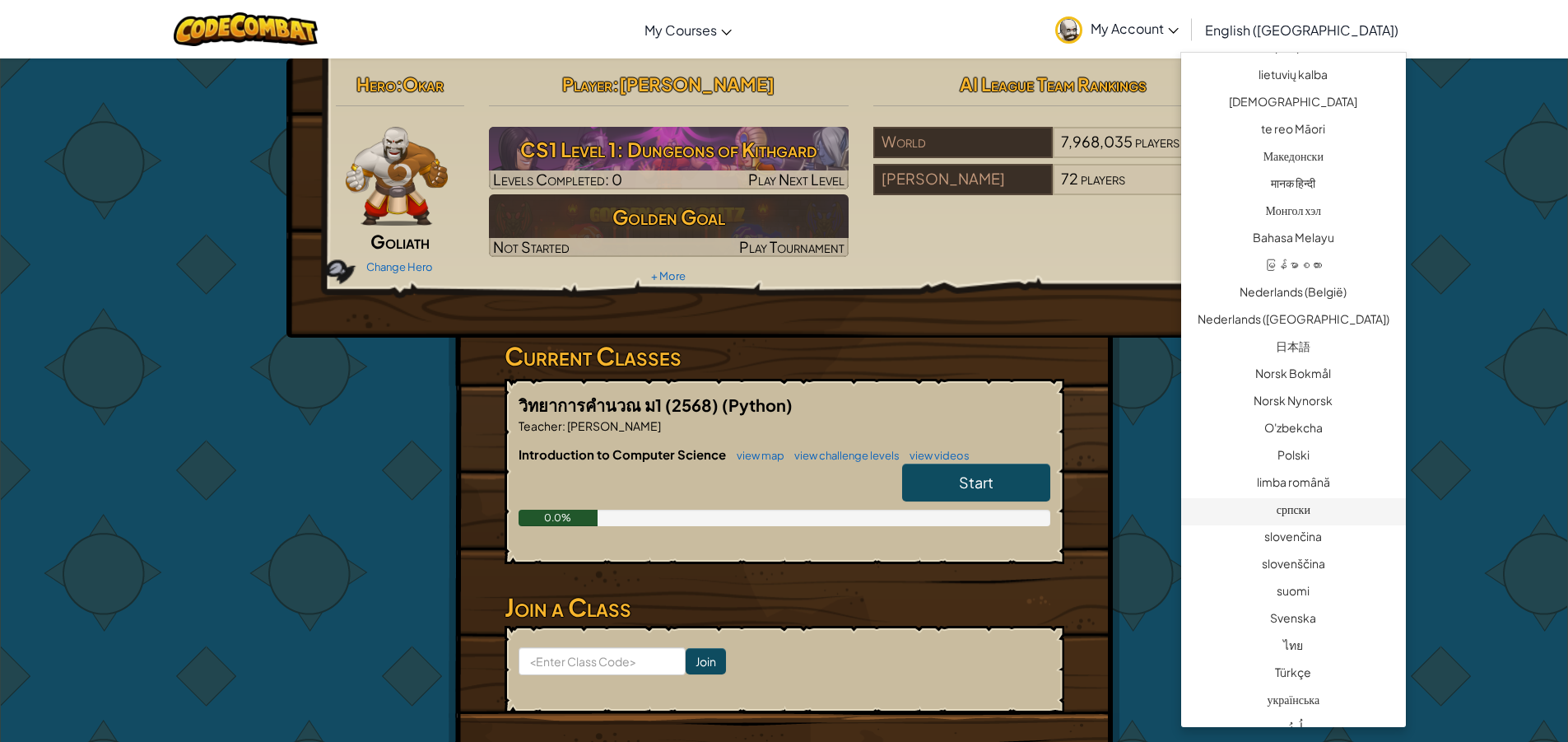
scroll to position [988, 0]
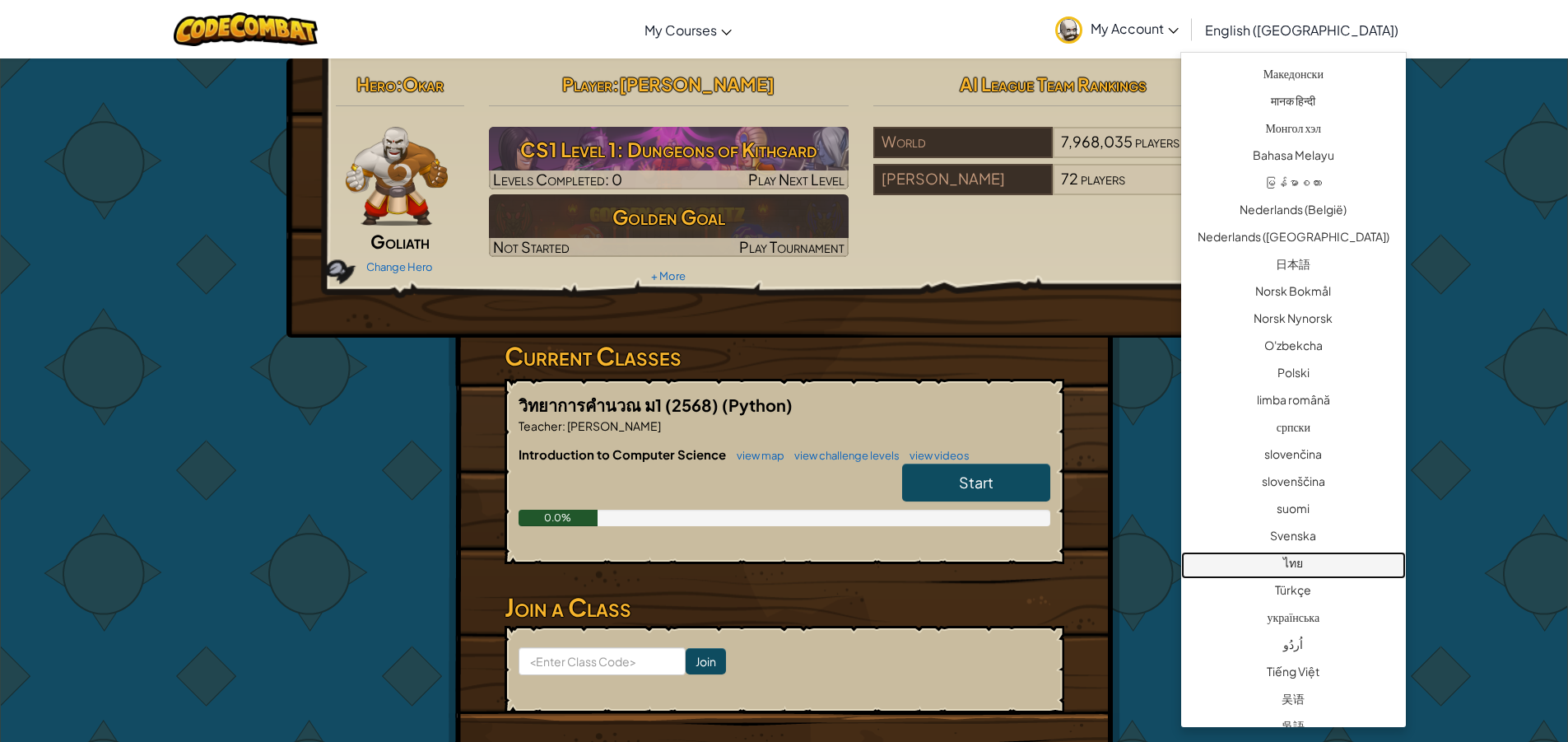
click at [1274, 557] on link "ไทย" at bounding box center [1293, 566] width 225 height 28
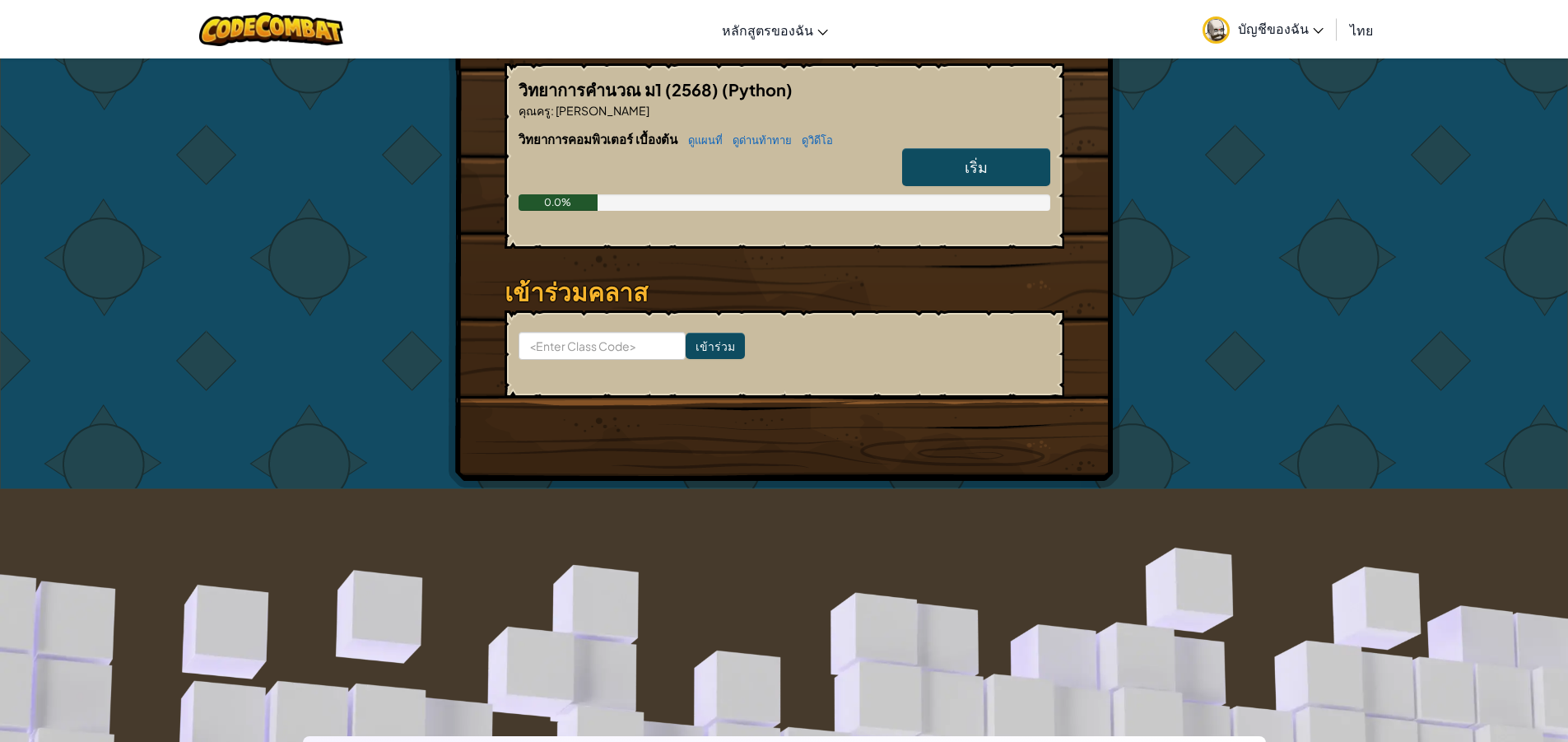
scroll to position [330, 0]
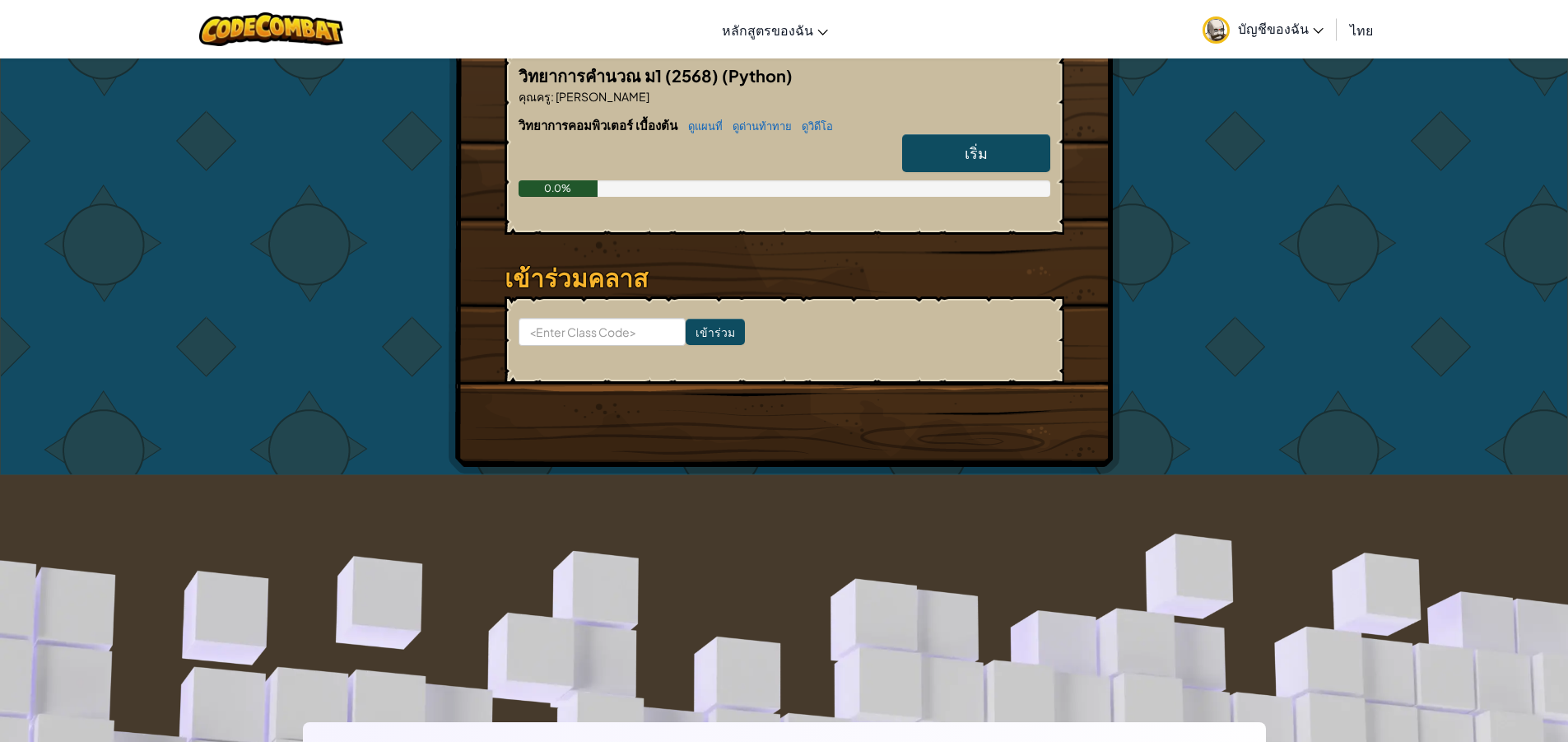
click at [671, 186] on div "0.0%" at bounding box center [784, 188] width 532 height 17
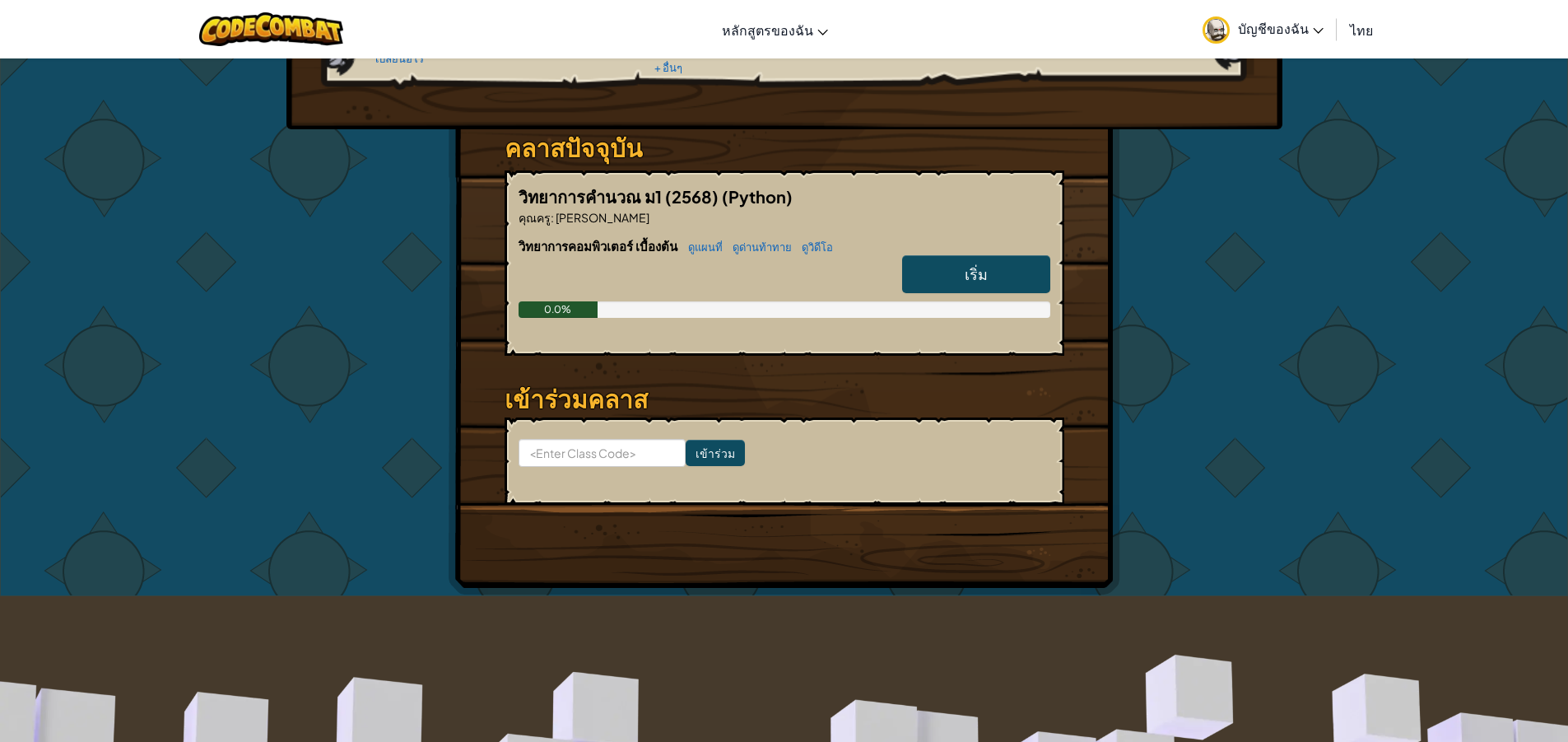
scroll to position [83, 0]
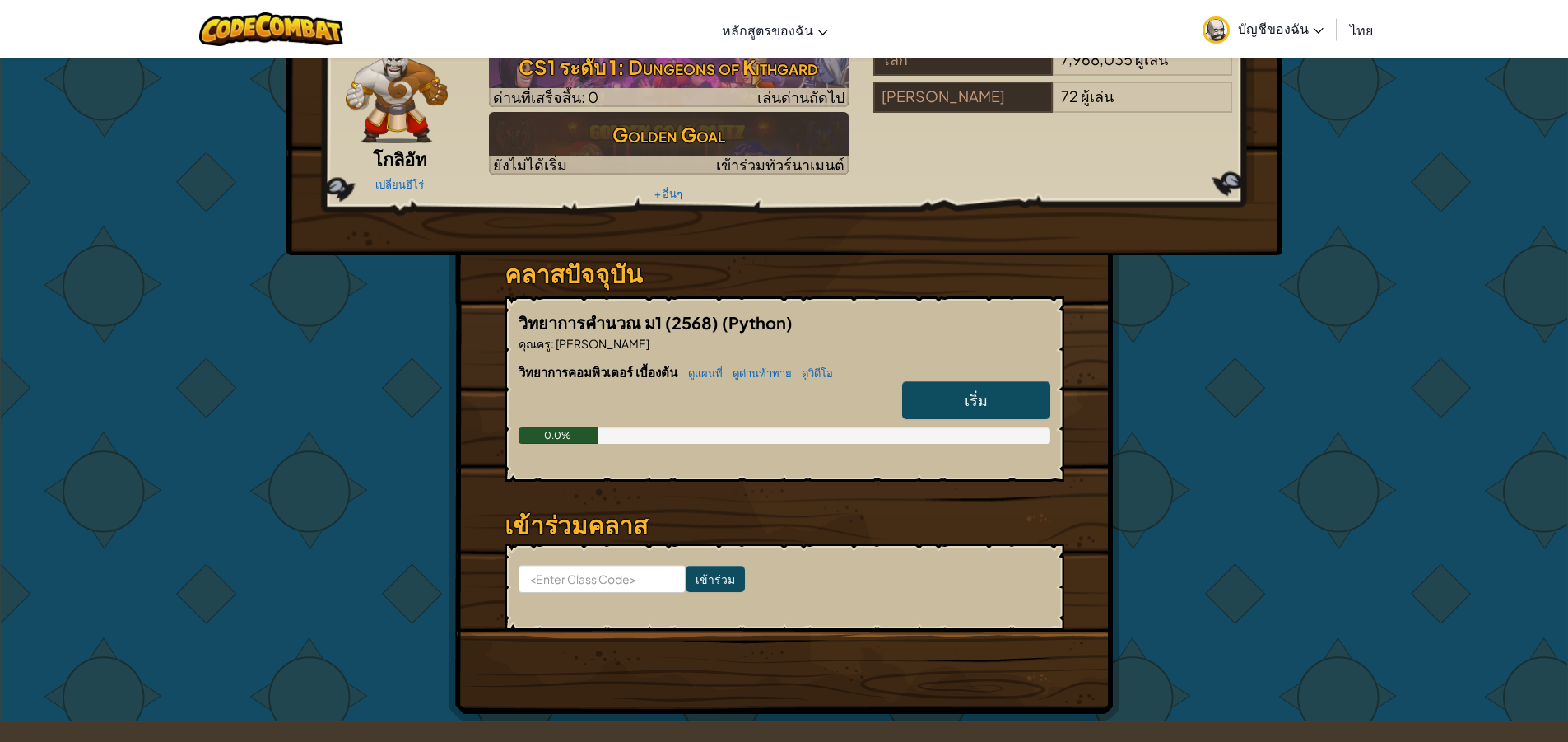
click at [920, 401] on link "เริ่ม" at bounding box center [975, 399] width 148 height 38
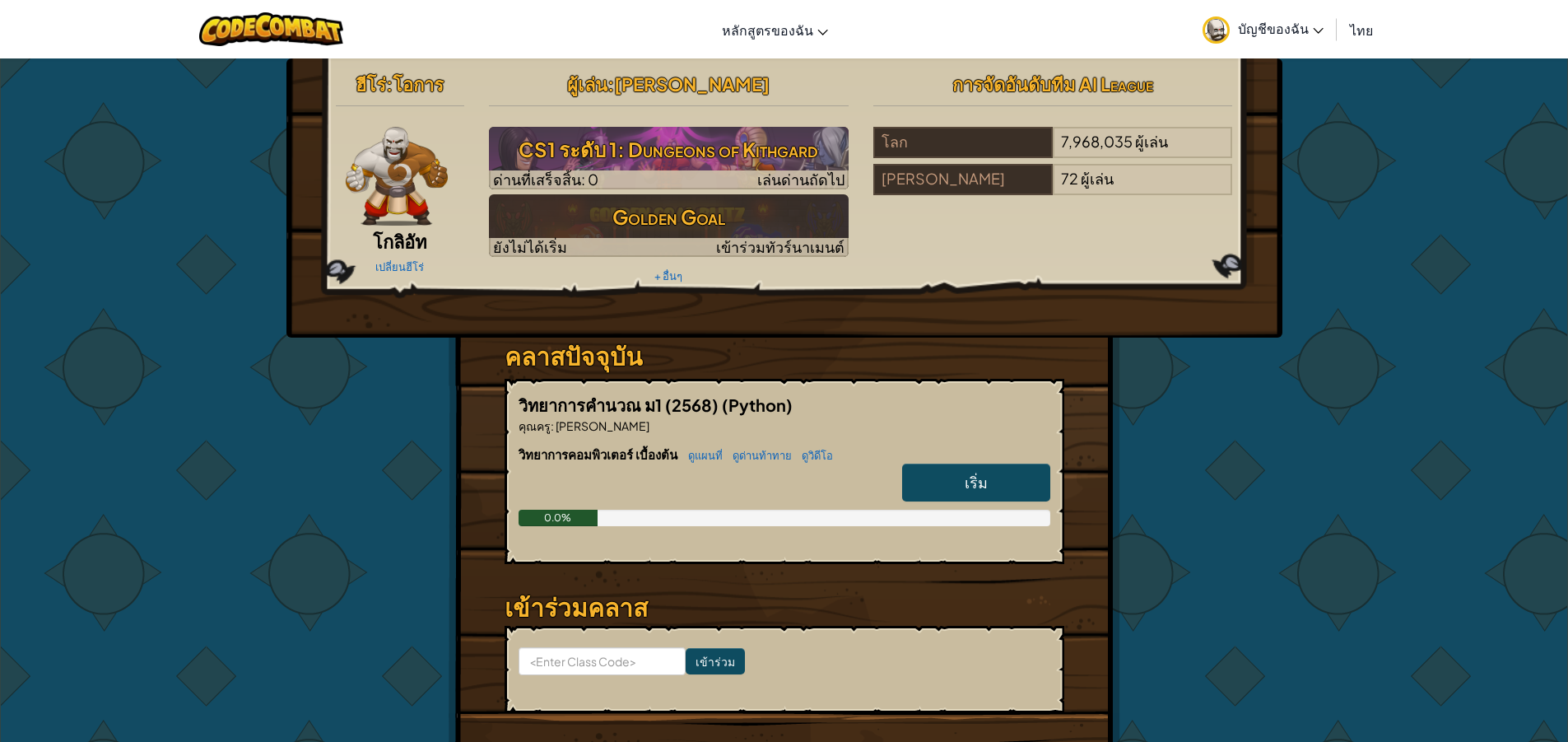
select select "th"
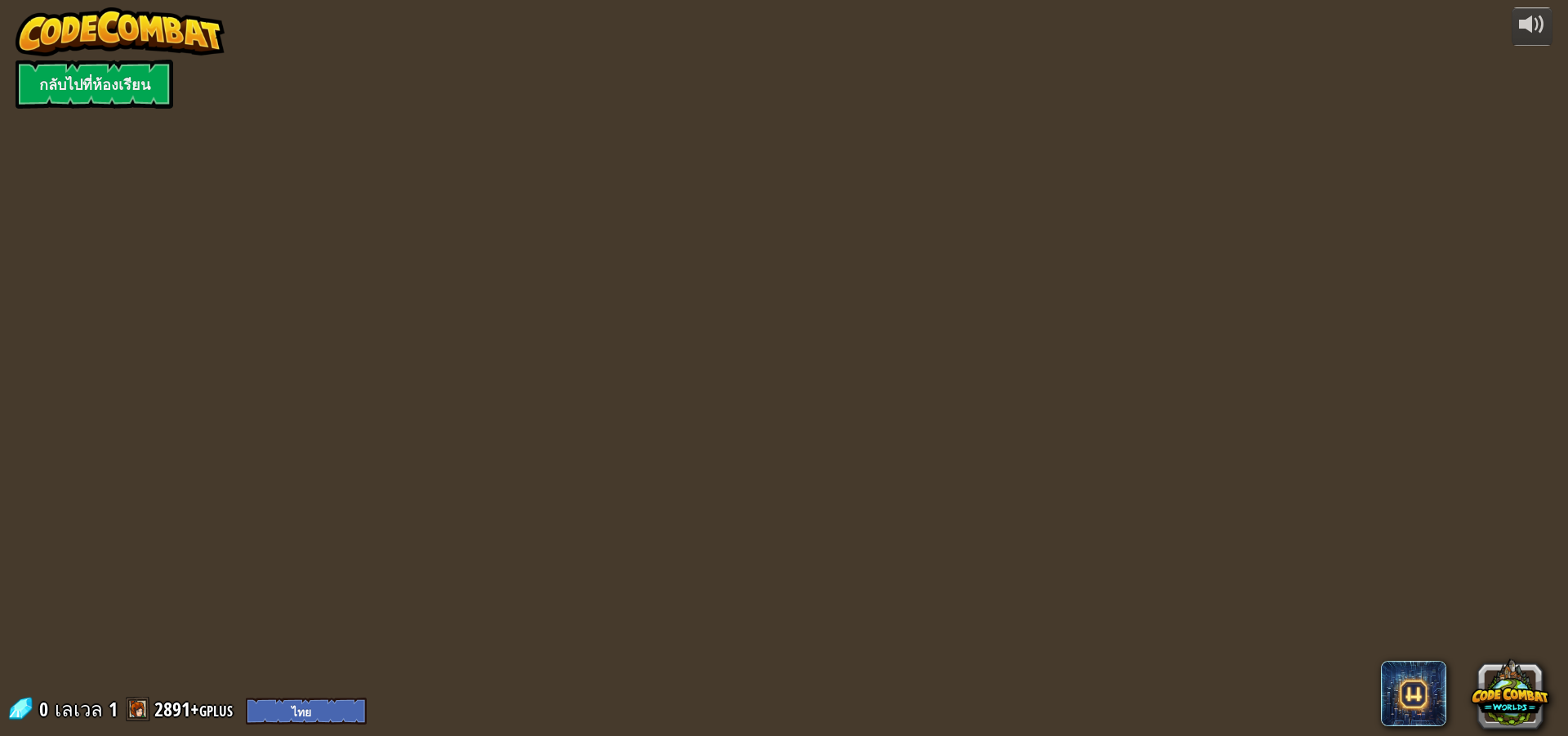
select select "th"
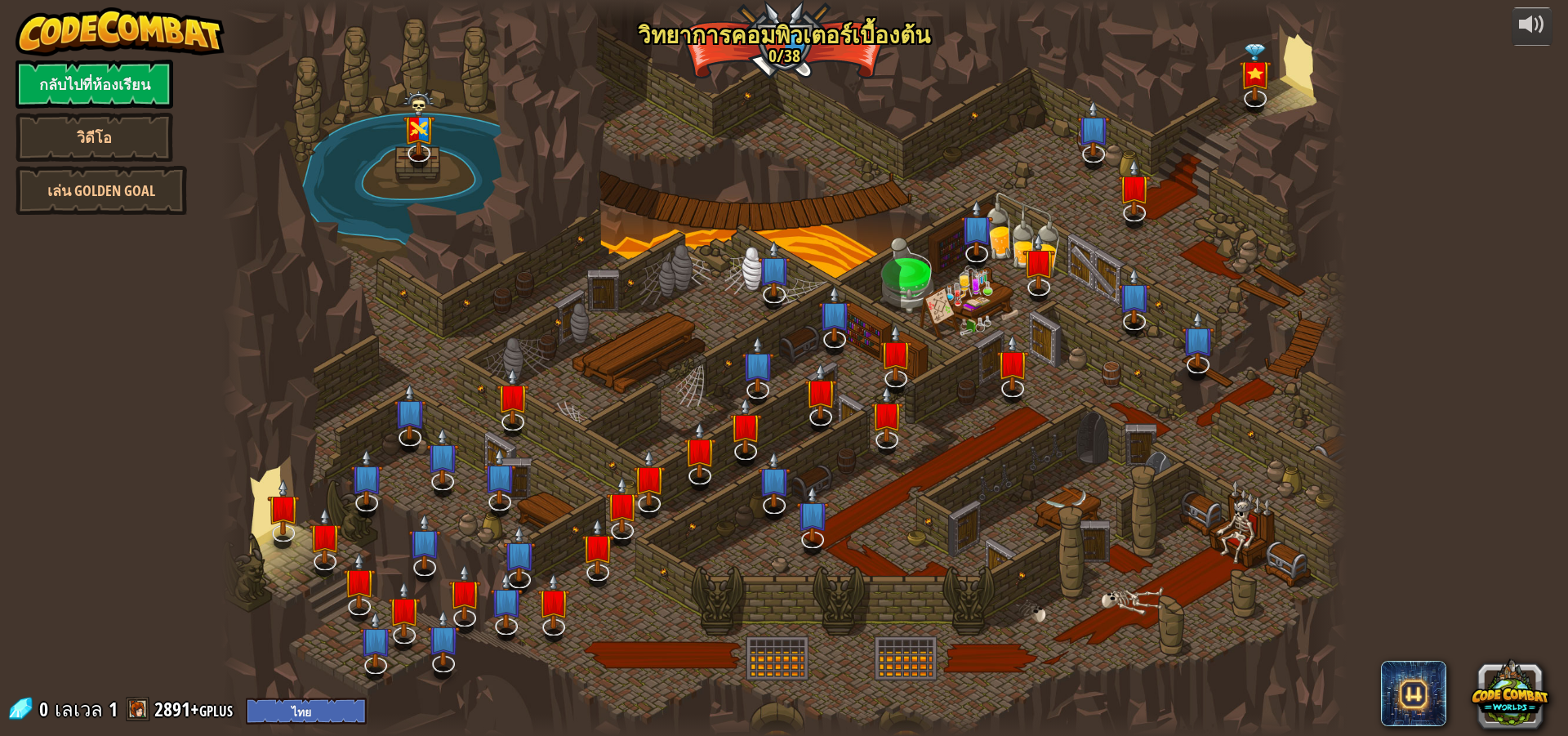
select select "th"
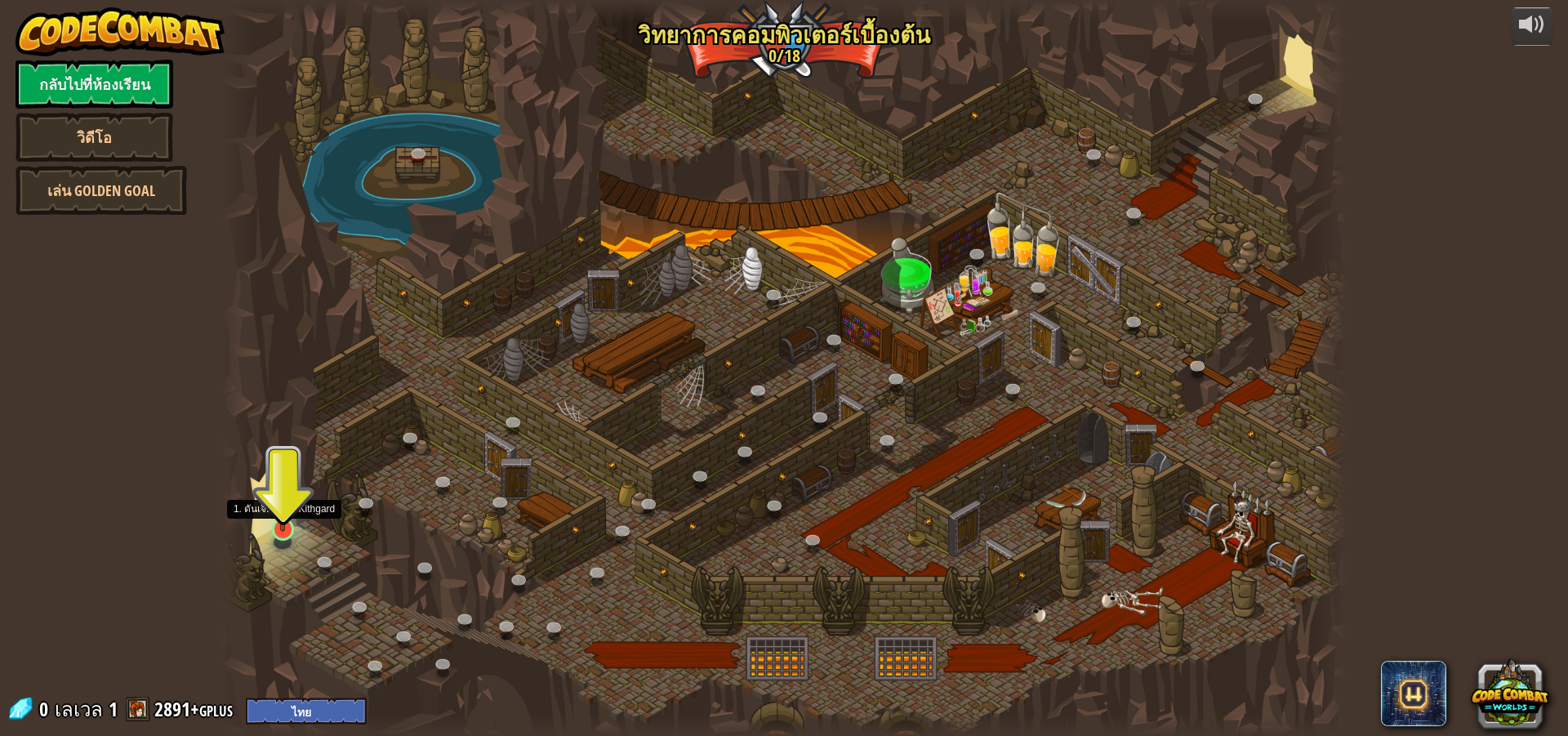
click at [285, 515] on img at bounding box center [282, 496] width 30 height 68
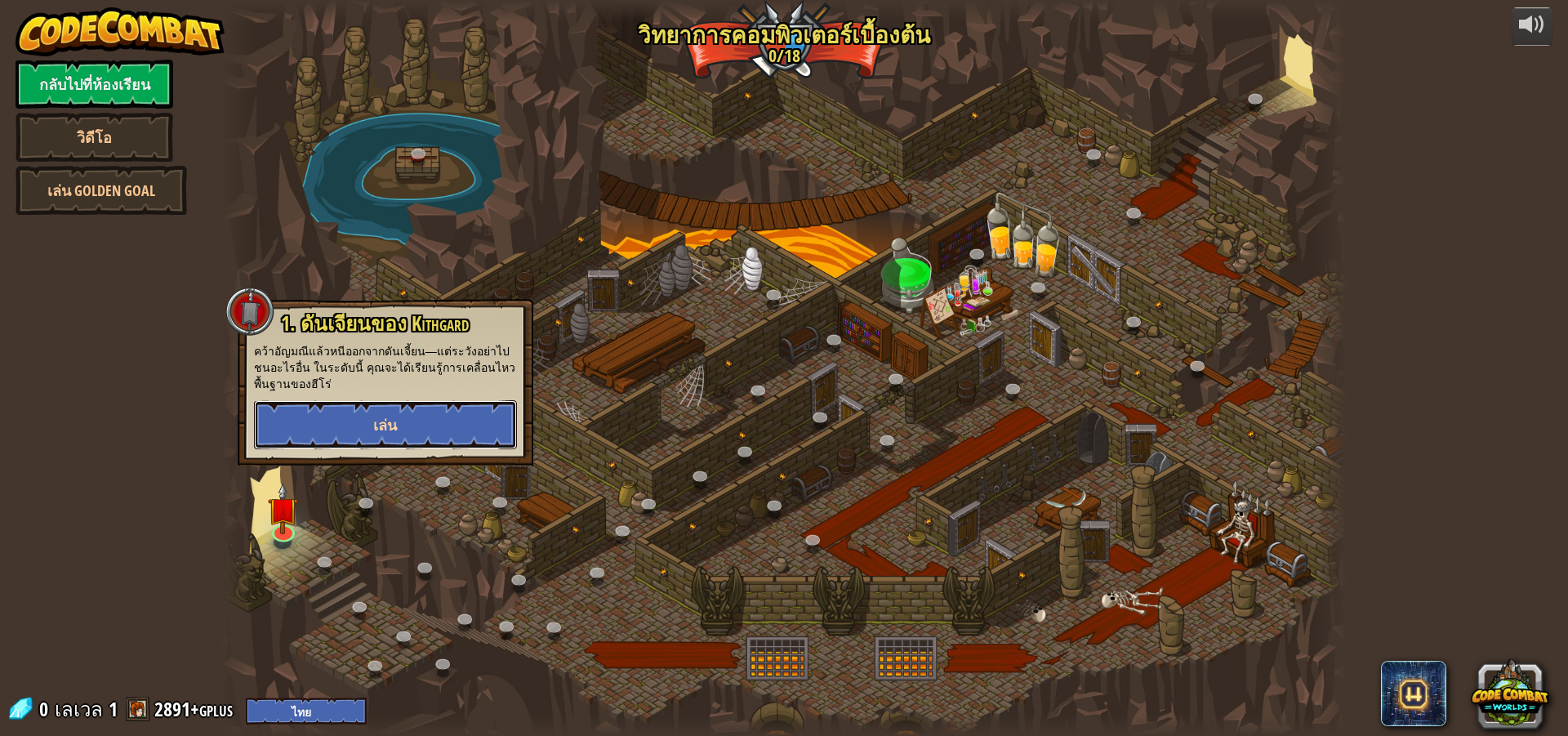
click at [338, 418] on button "เล่น" at bounding box center [385, 424] width 263 height 49
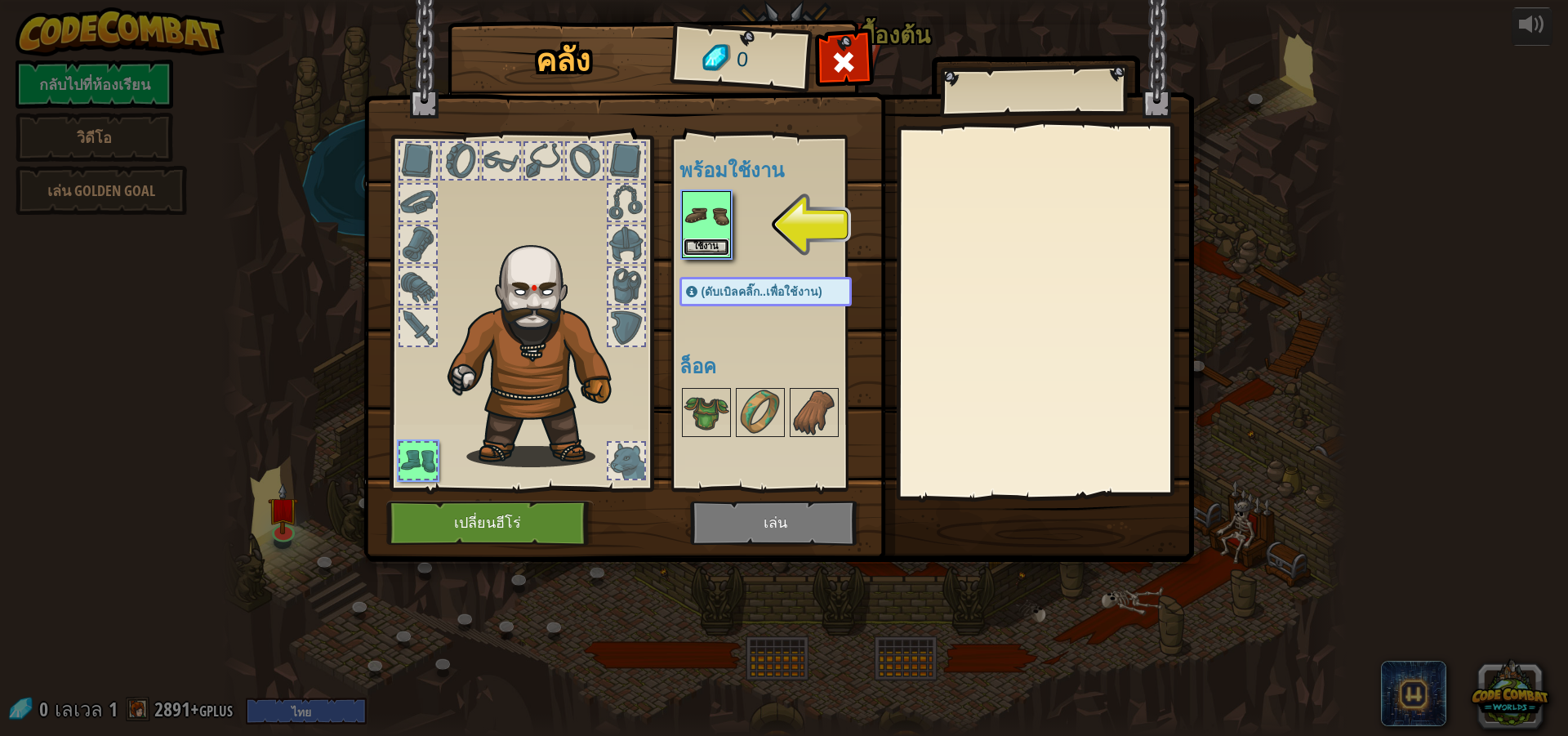
click at [720, 244] on button "ใช้งาน" at bounding box center [706, 247] width 46 height 17
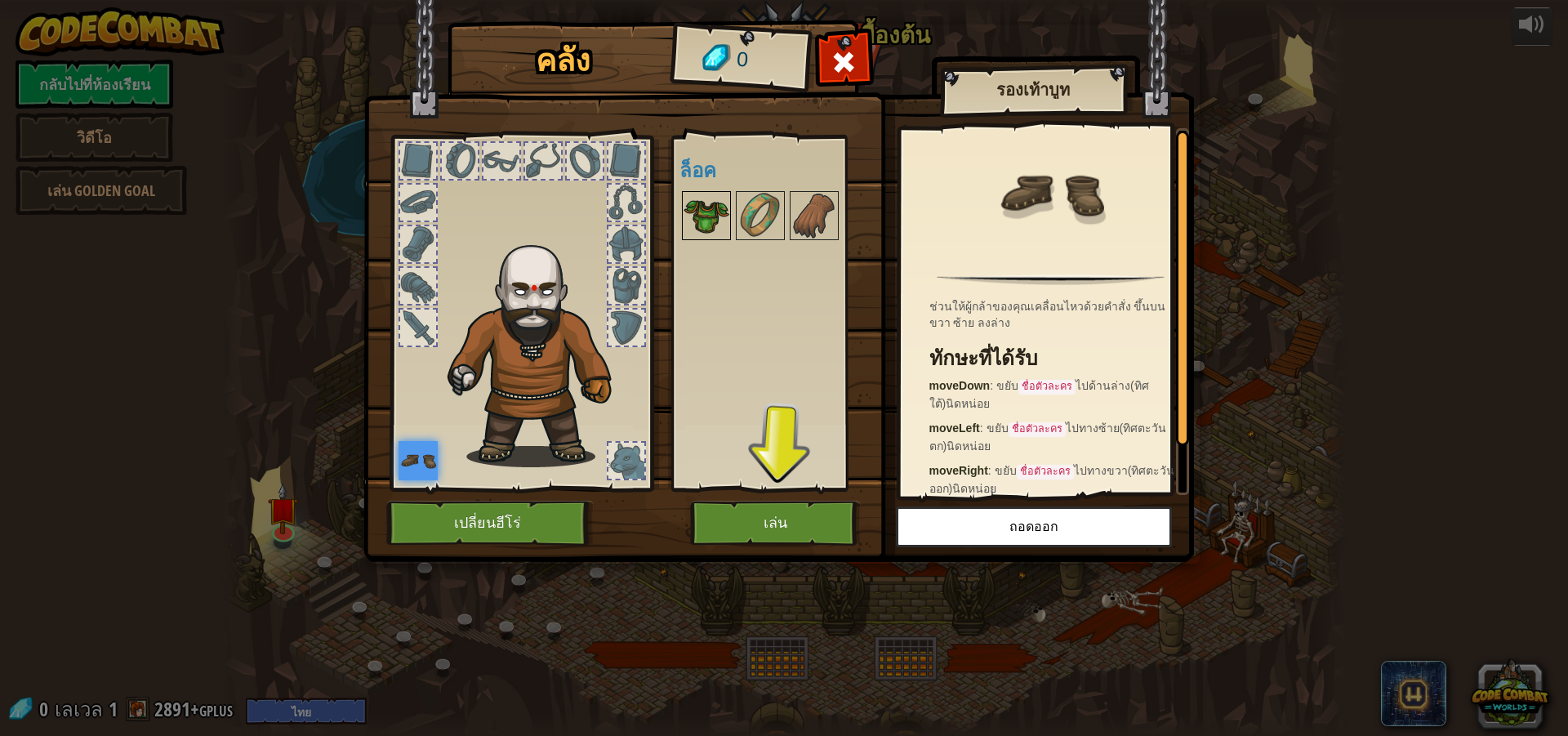
click at [694, 201] on img at bounding box center [706, 216] width 46 height 46
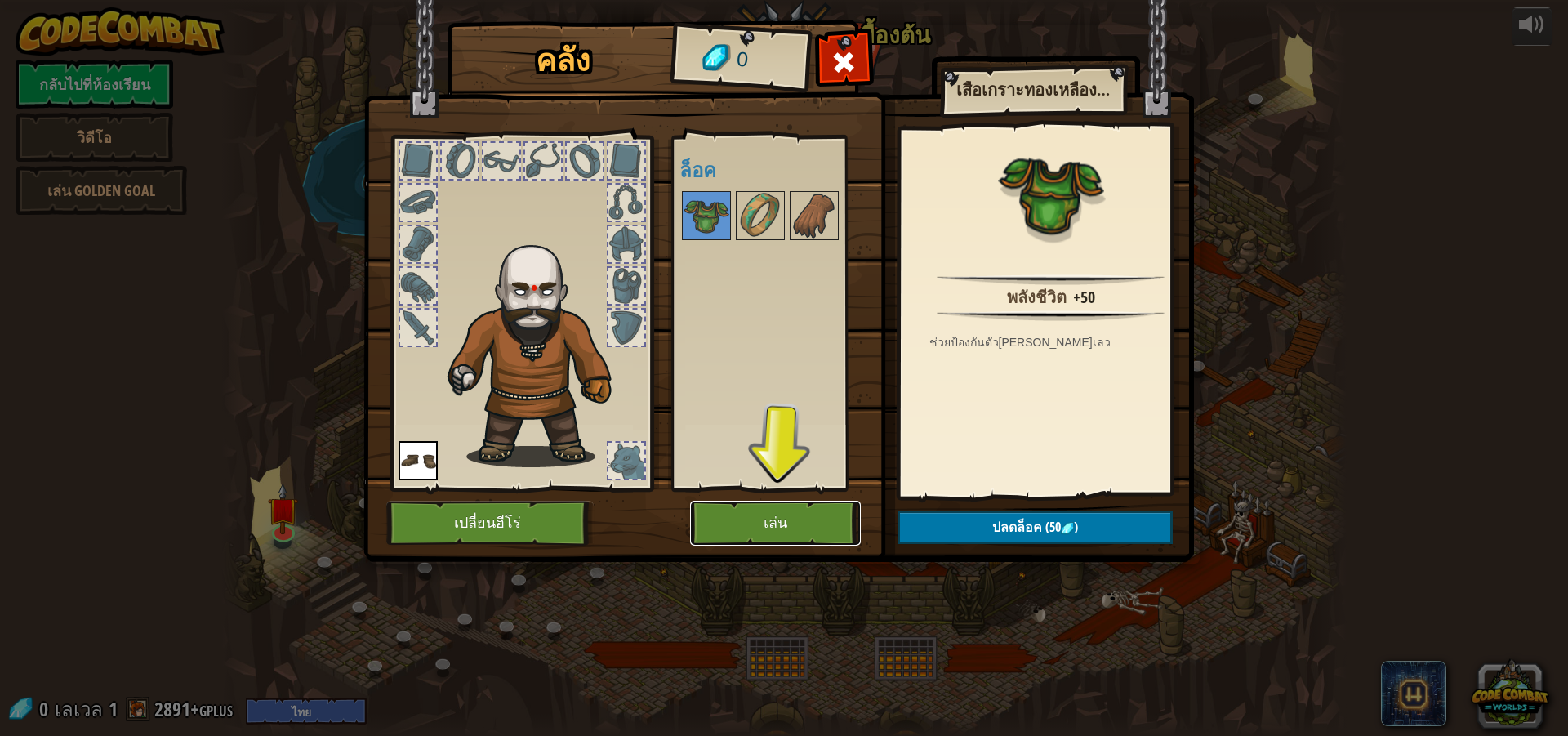
click at [723, 526] on button "เล่น" at bounding box center [774, 522] width 170 height 45
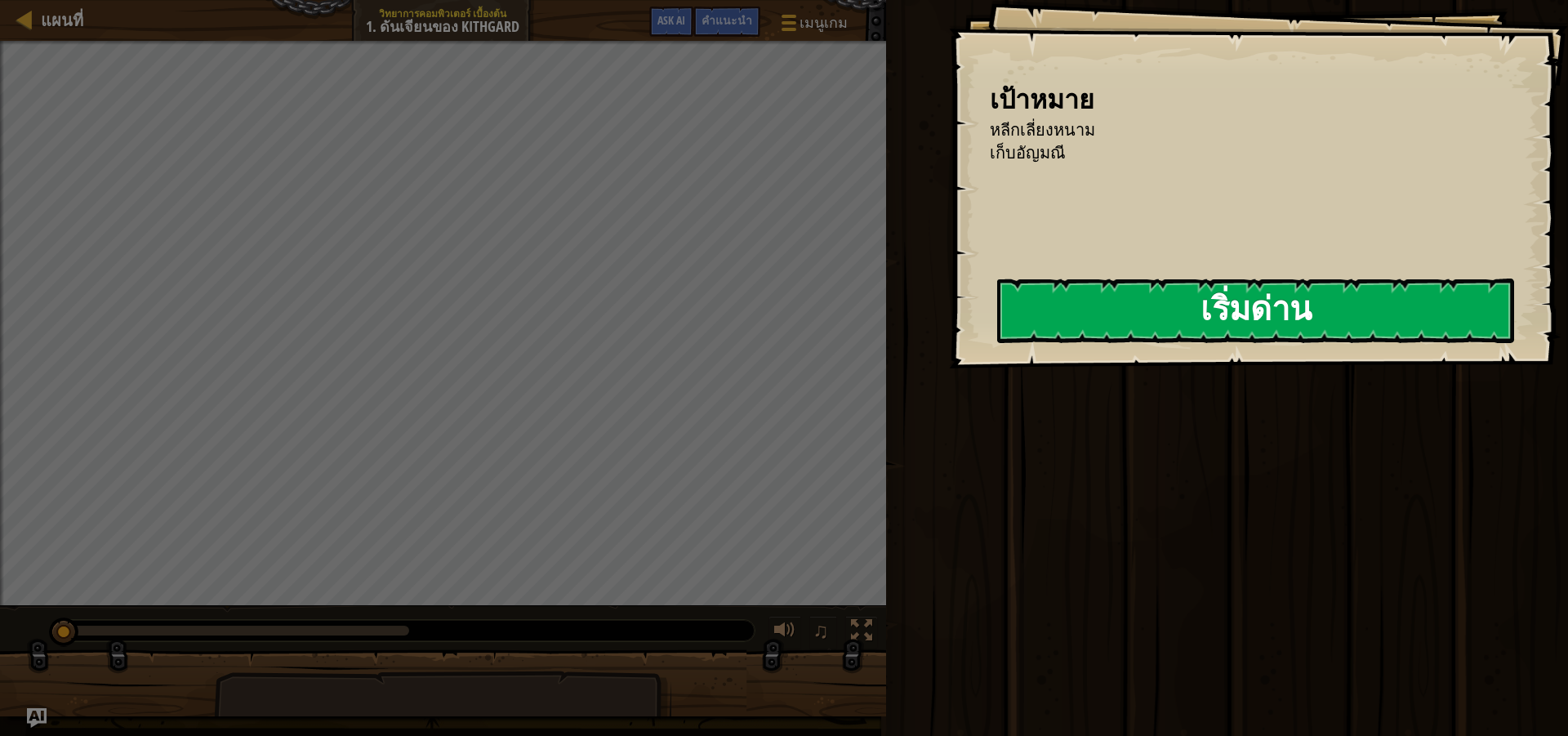
click at [1317, 307] on button "เริ่มด่าน" at bounding box center [1255, 311] width 517 height 65
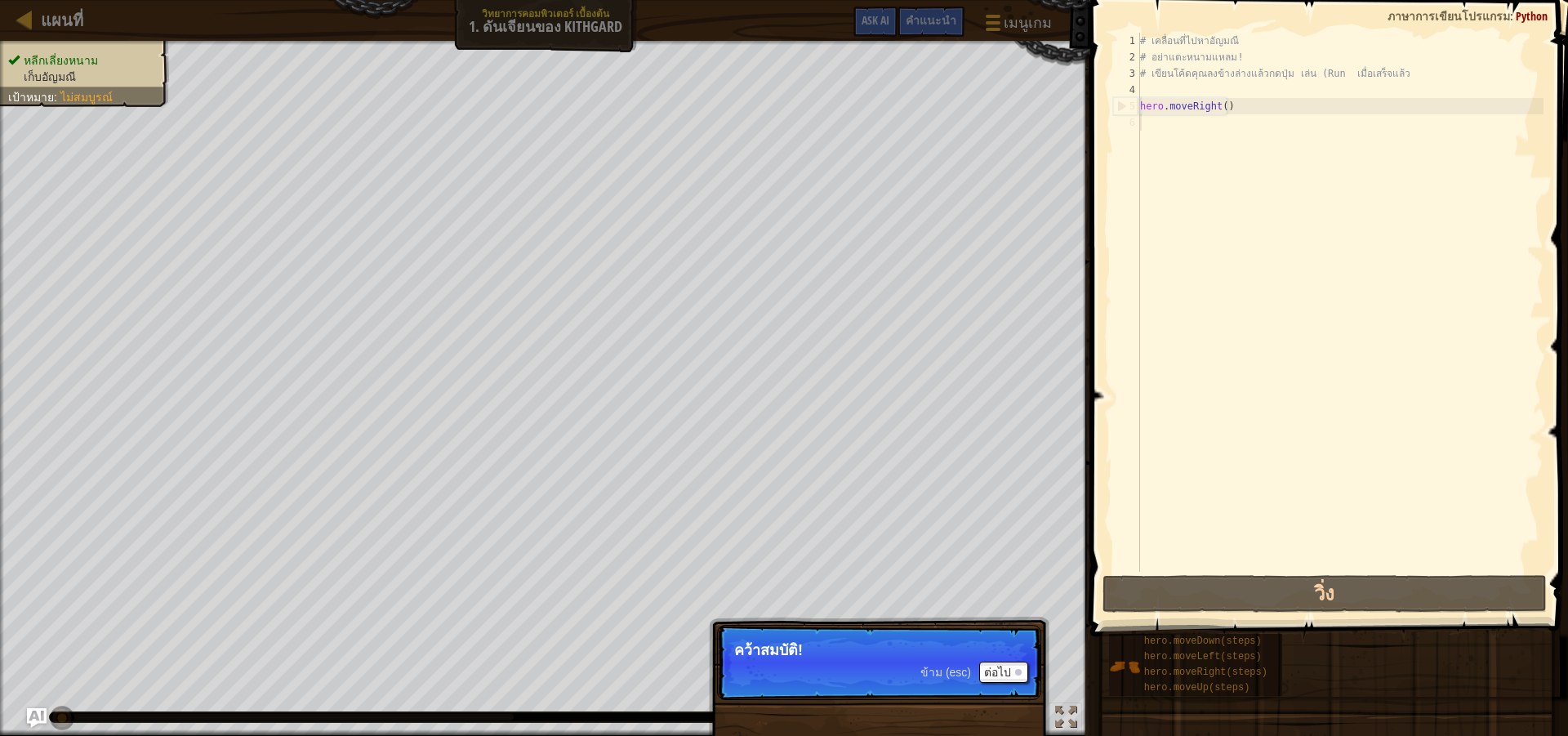
click at [1147, 122] on div "# เคลื่อนที่ไปหาอัญมณี # อย่าแตะหนามแหลม! # เขียนโค้ดคุณลงข้างล่างแล้วกดปุ่ม เล…" at bounding box center [1340, 318] width 406 height 571
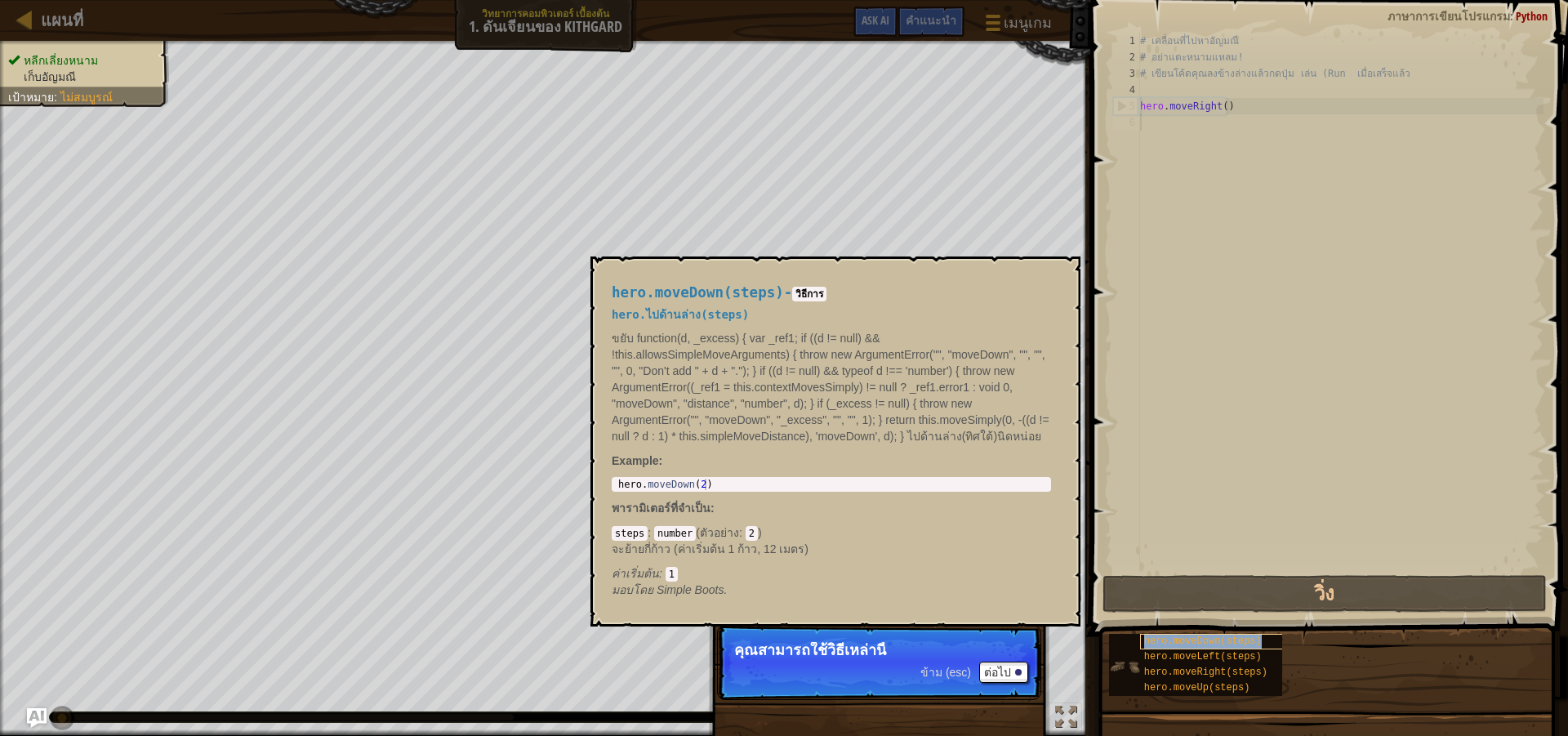
click at [1169, 640] on span "hero.moveDown(steps)" at bounding box center [1203, 640] width 118 height 12
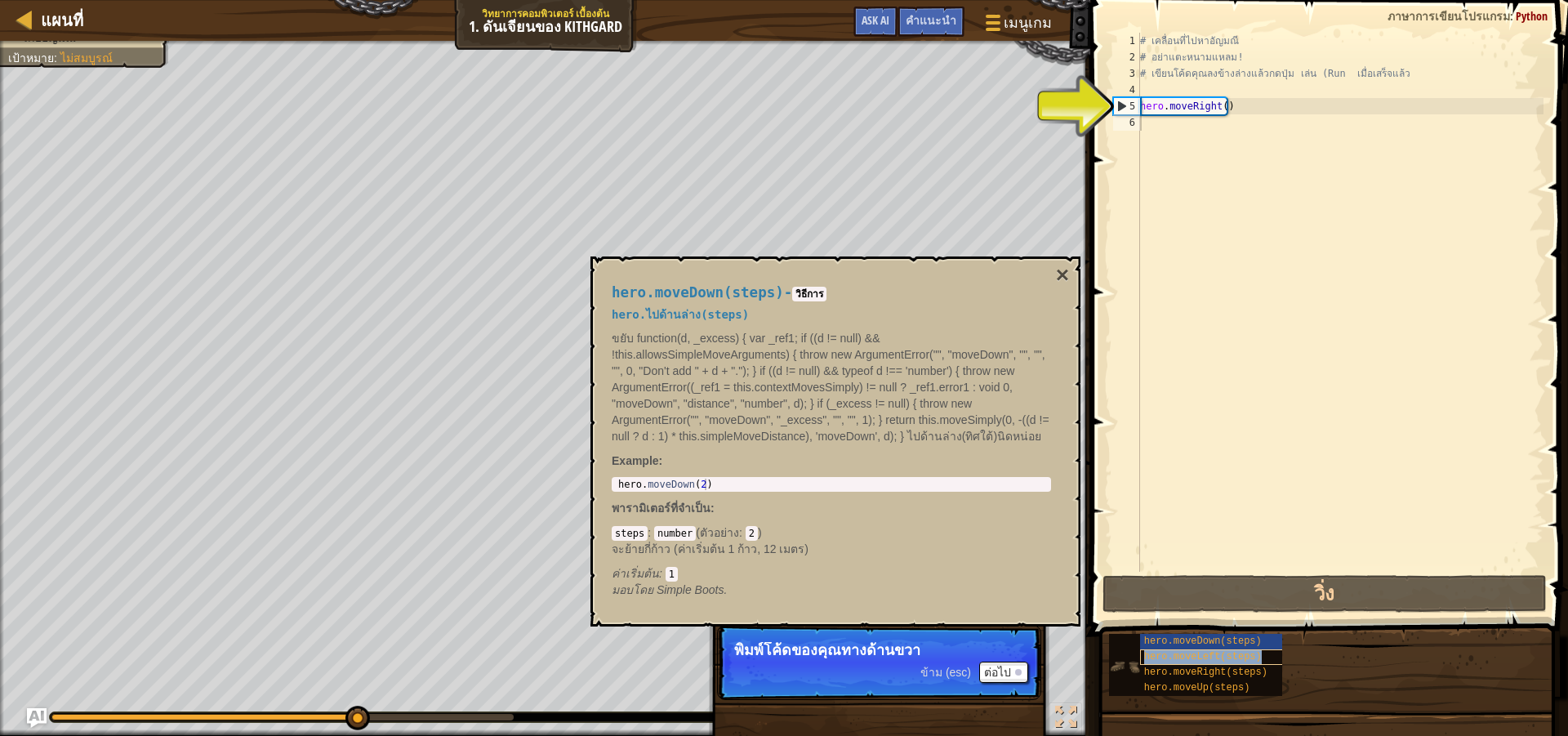
click at [1194, 652] on span "hero.moveLeft(steps)" at bounding box center [1203, 656] width 118 height 12
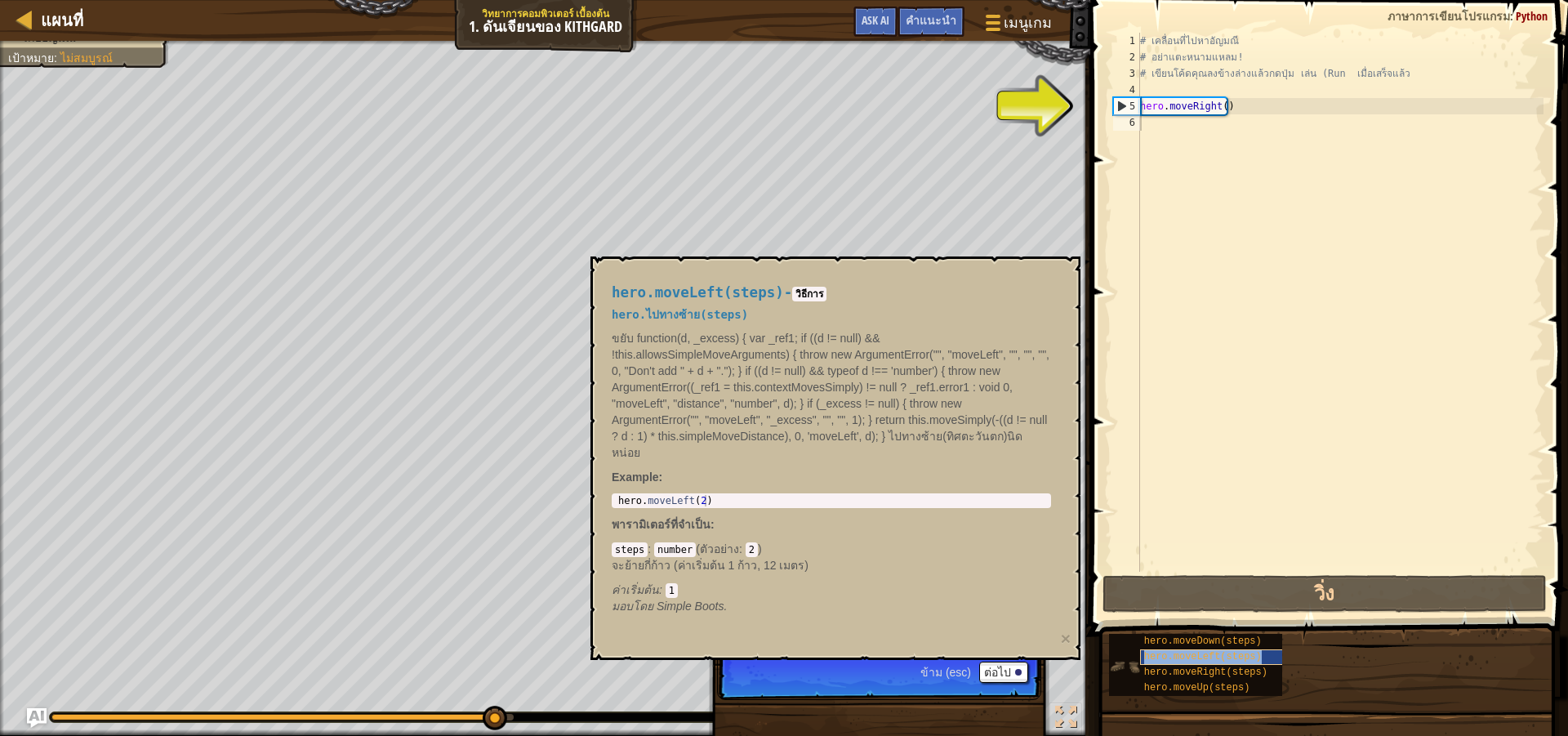
click at [1185, 661] on span "hero.moveLeft(steps)" at bounding box center [1203, 656] width 118 height 12
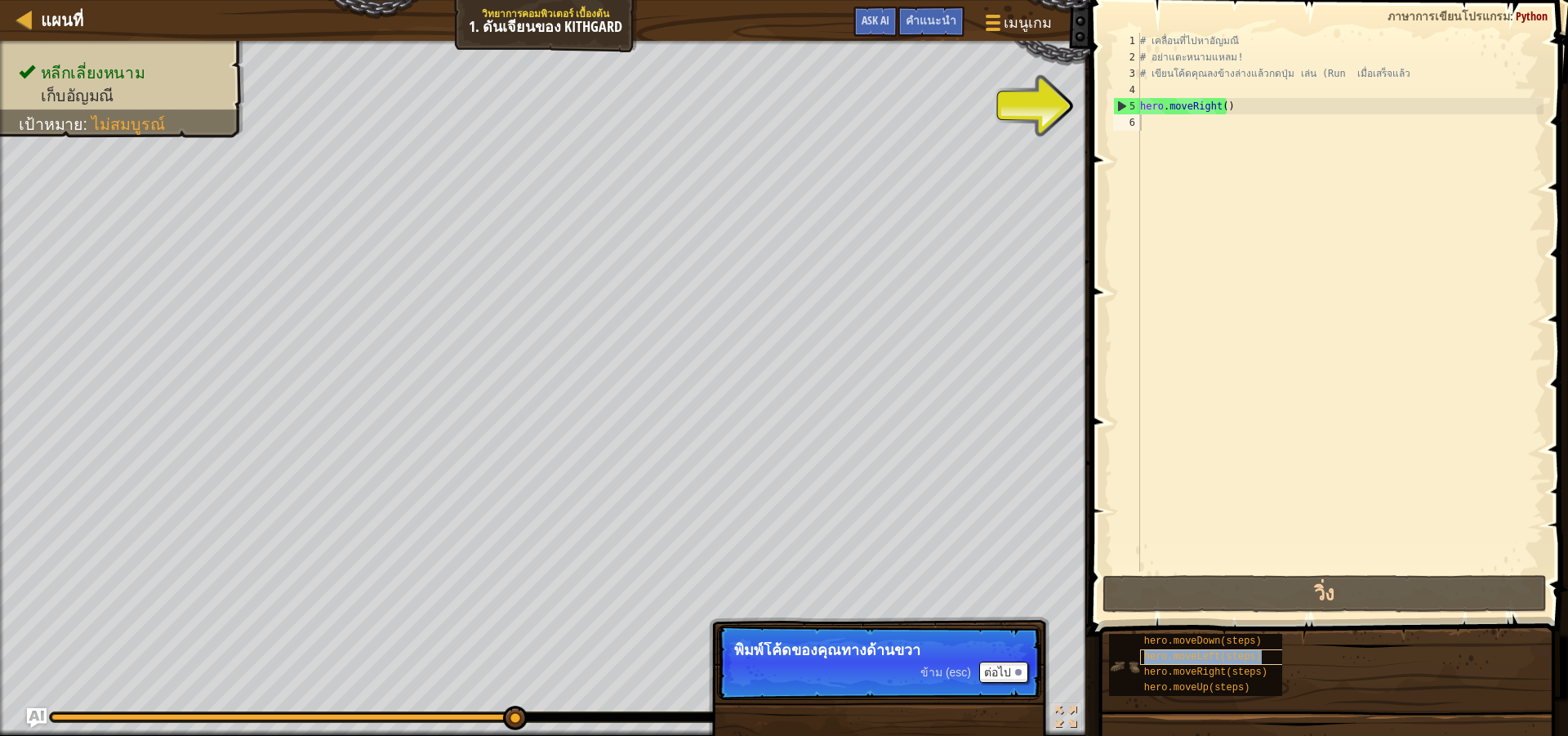
click at [1185, 661] on span "hero.moveLeft(steps)" at bounding box center [1203, 656] width 118 height 12
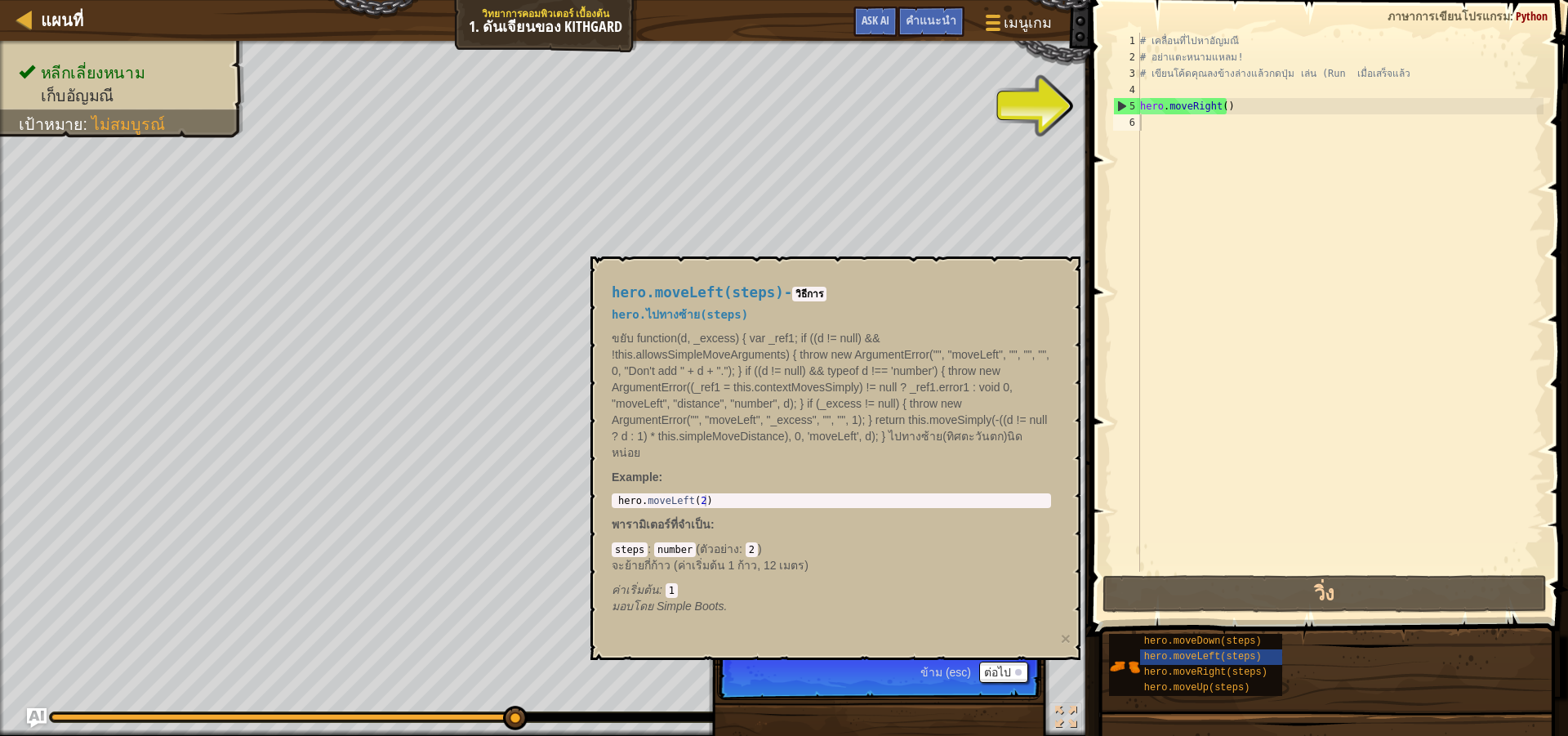
click at [1210, 612] on span at bounding box center [1330, 294] width 491 height 684
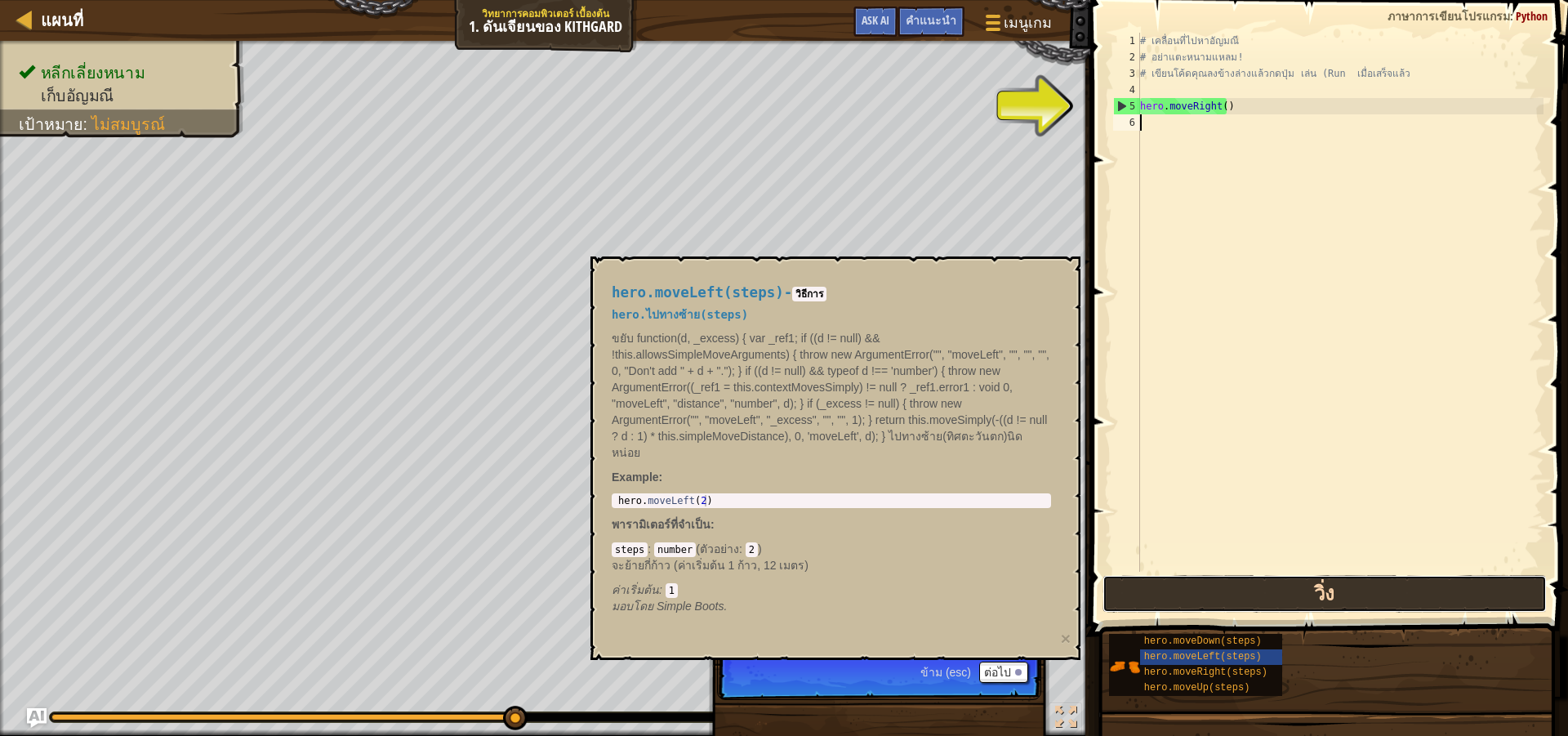
click at [1213, 600] on button "วิ่ง" at bounding box center [1325, 593] width 445 height 37
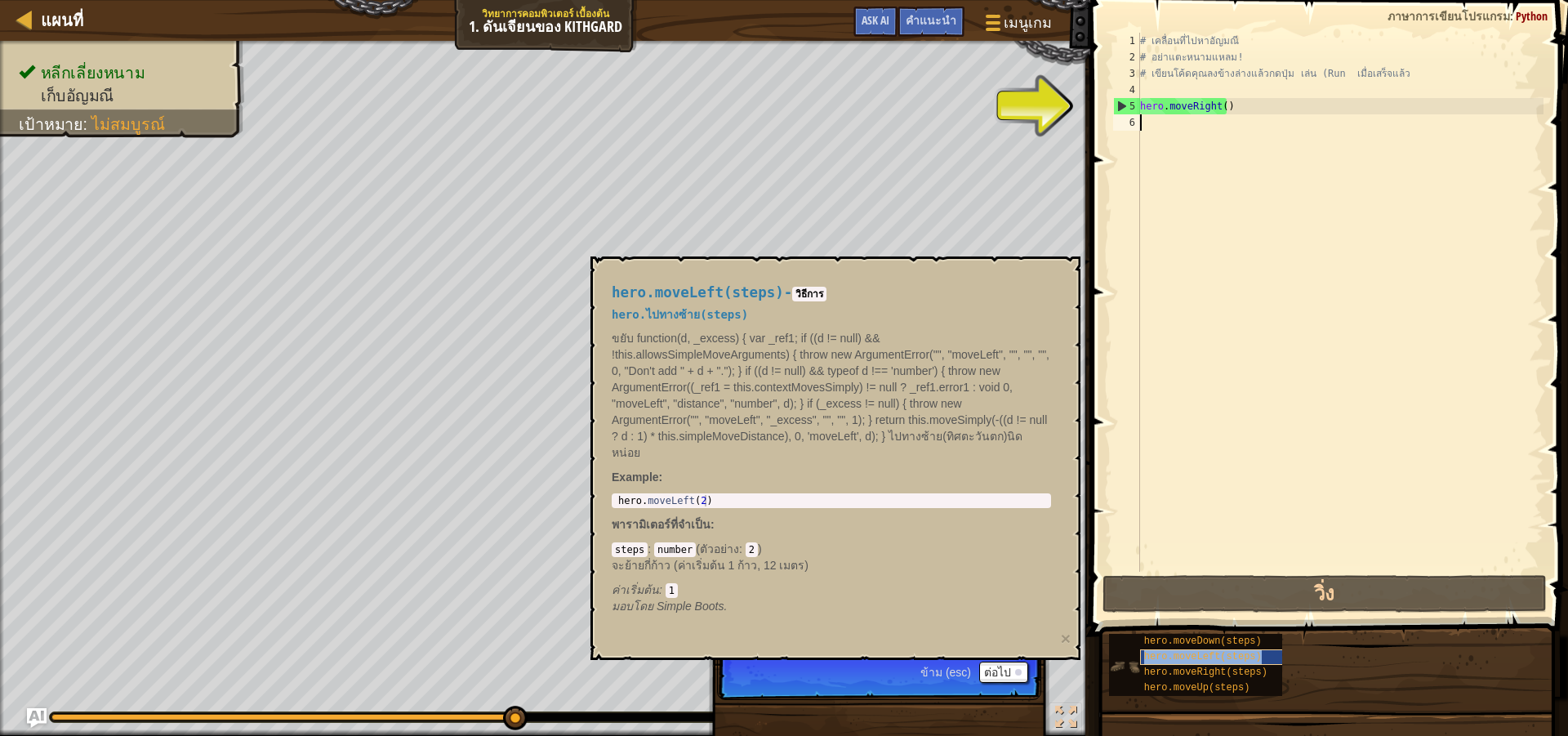
click at [1170, 656] on span "hero.moveLeft(steps)" at bounding box center [1203, 656] width 118 height 12
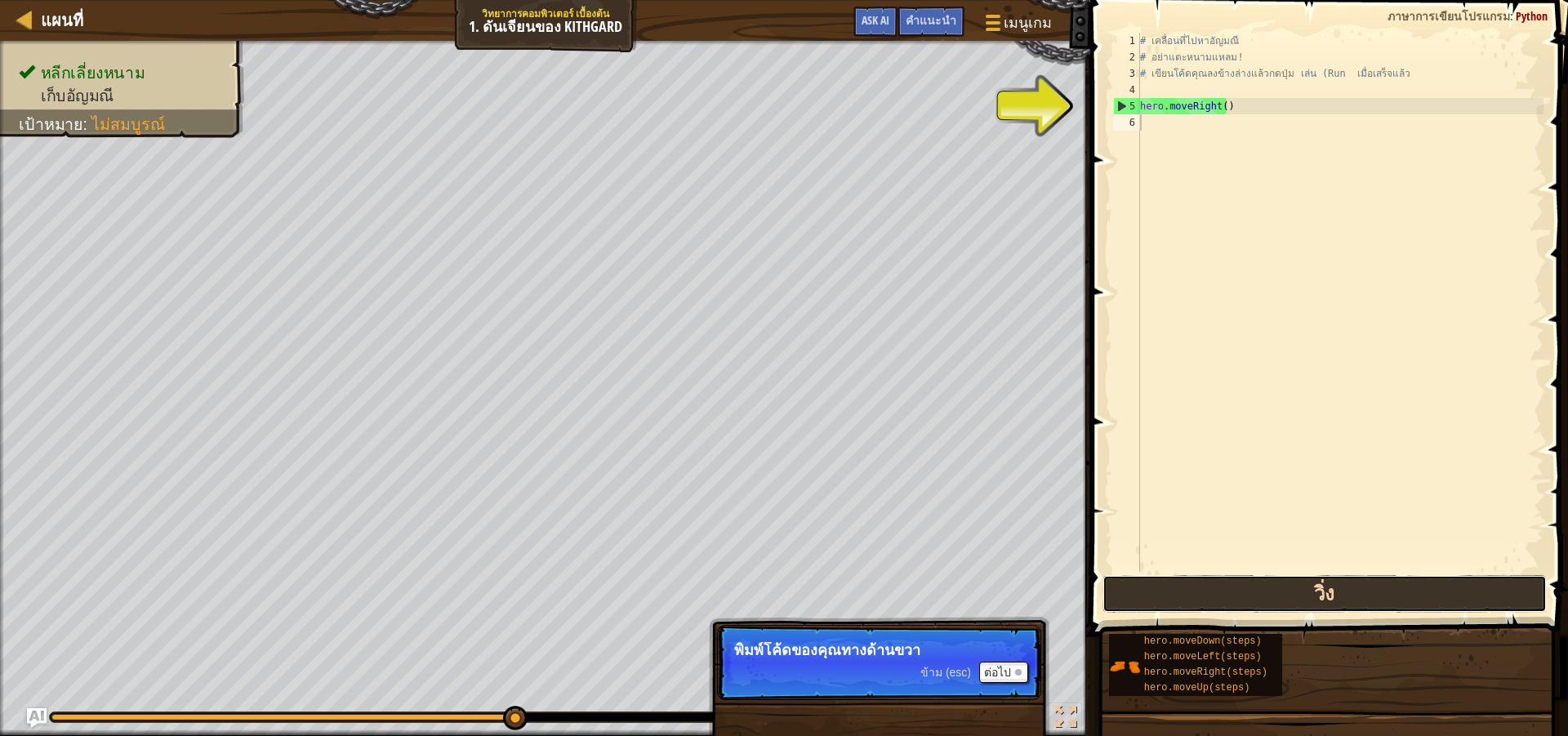
click at [1192, 596] on button "วิ่ง" at bounding box center [1325, 593] width 445 height 37
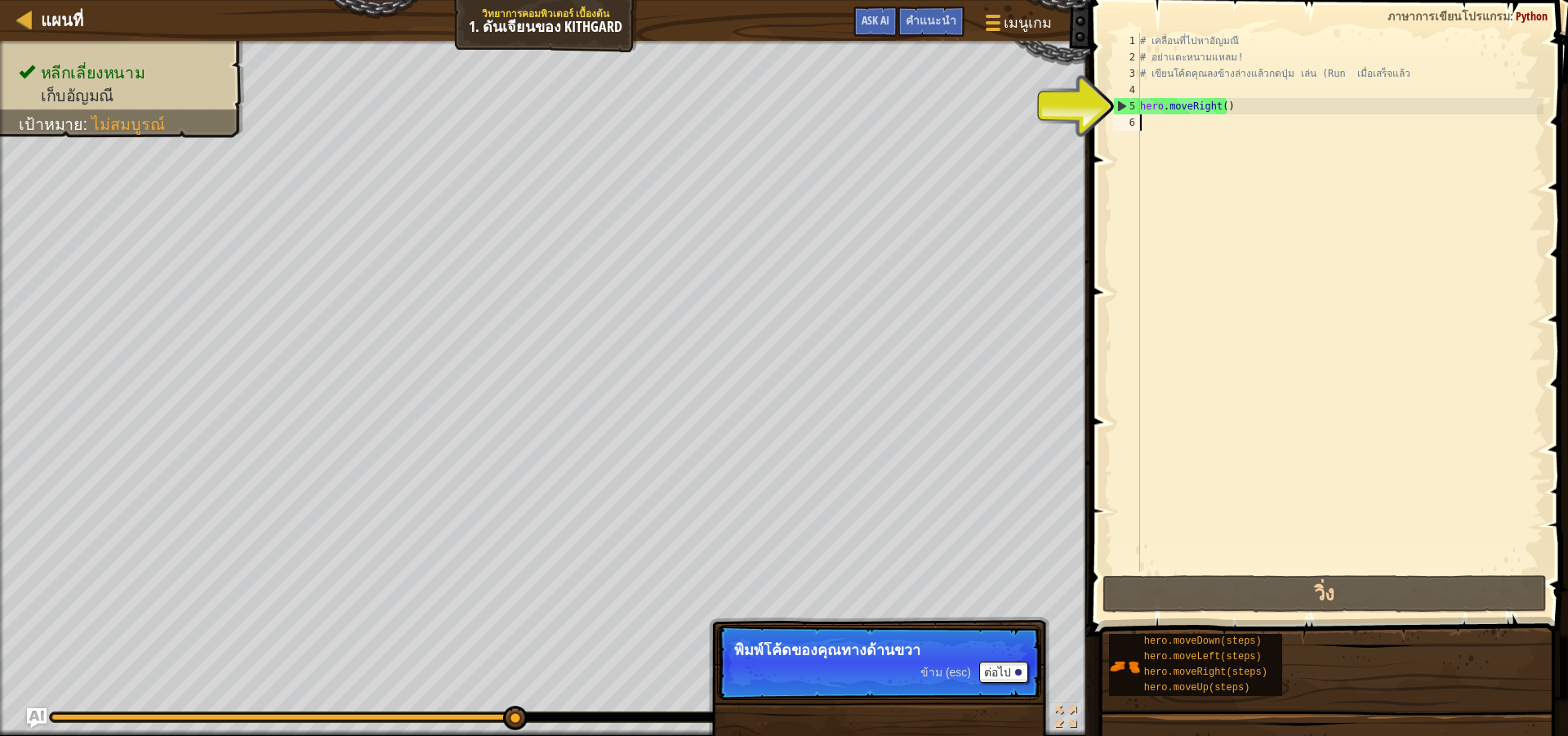
click at [1149, 127] on div "# เคลื่อนที่ไปหาอัญมณี # อย่าแตะหนามแหลม! # เขียนโค้ดคุณลงข้างล่างแล้วกดปุ่ม เล…" at bounding box center [1340, 318] width 406 height 571
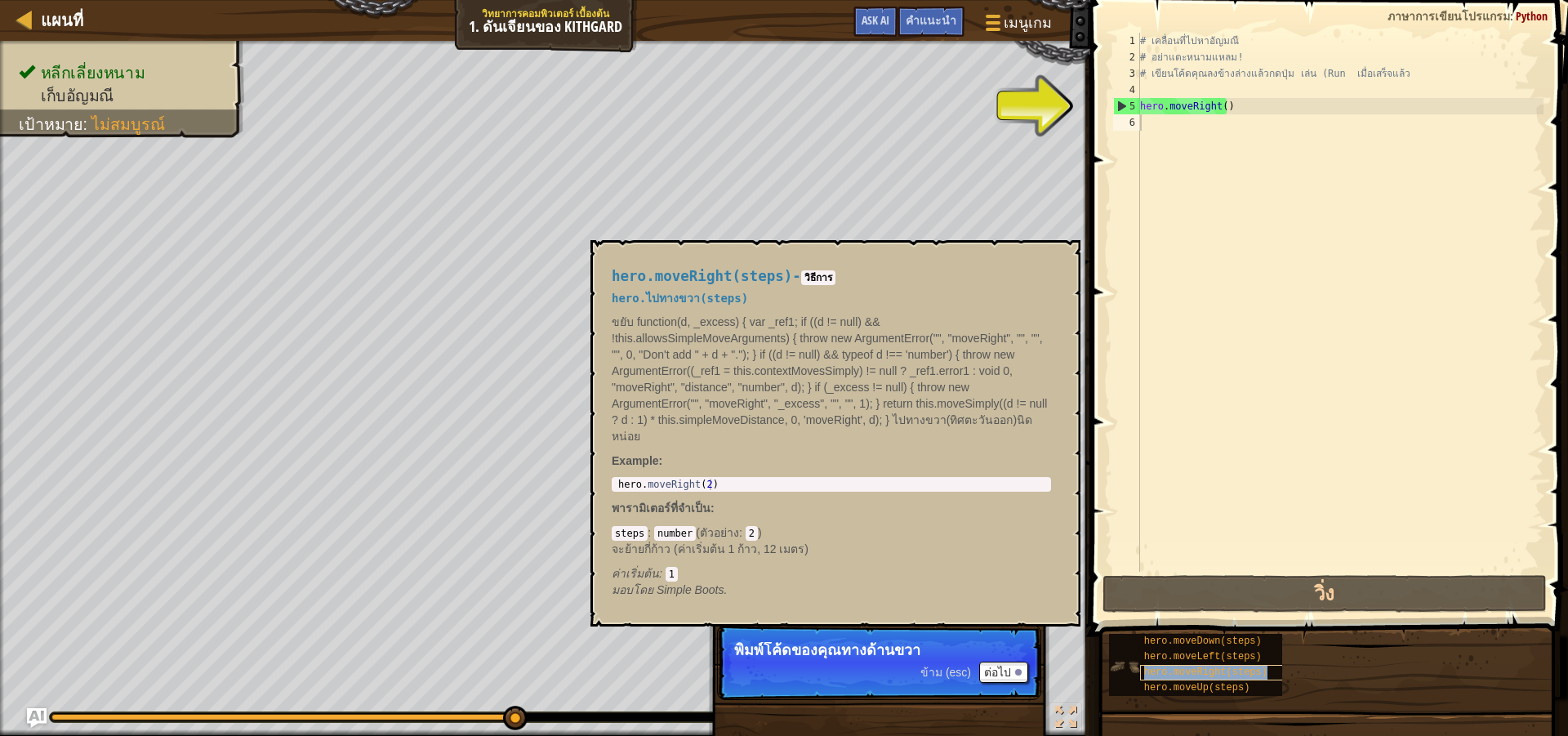
click at [1176, 665] on div "hero.moveRight(steps)" at bounding box center [1218, 672] width 157 height 15
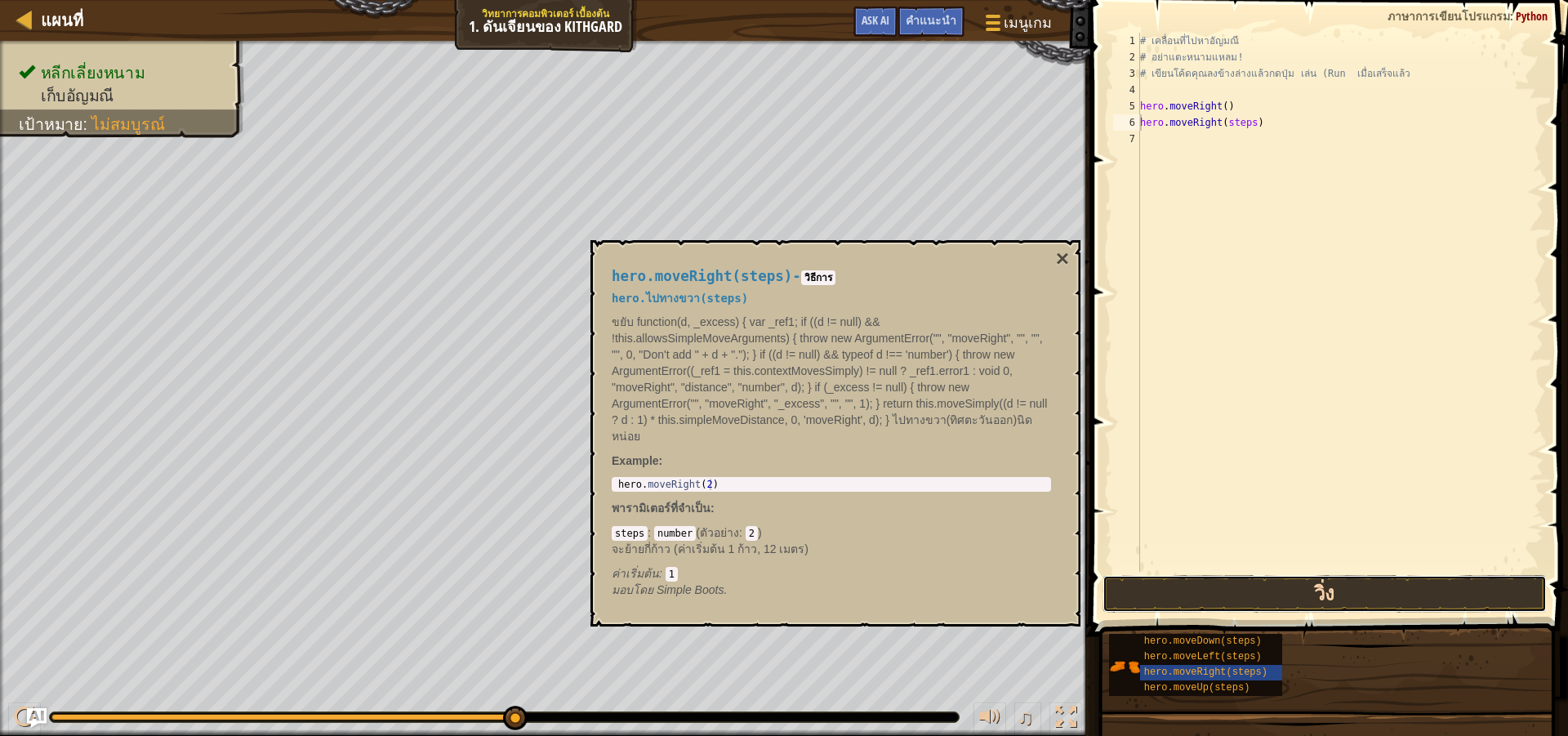
click at [1229, 597] on button "วิ่ง" at bounding box center [1325, 593] width 445 height 37
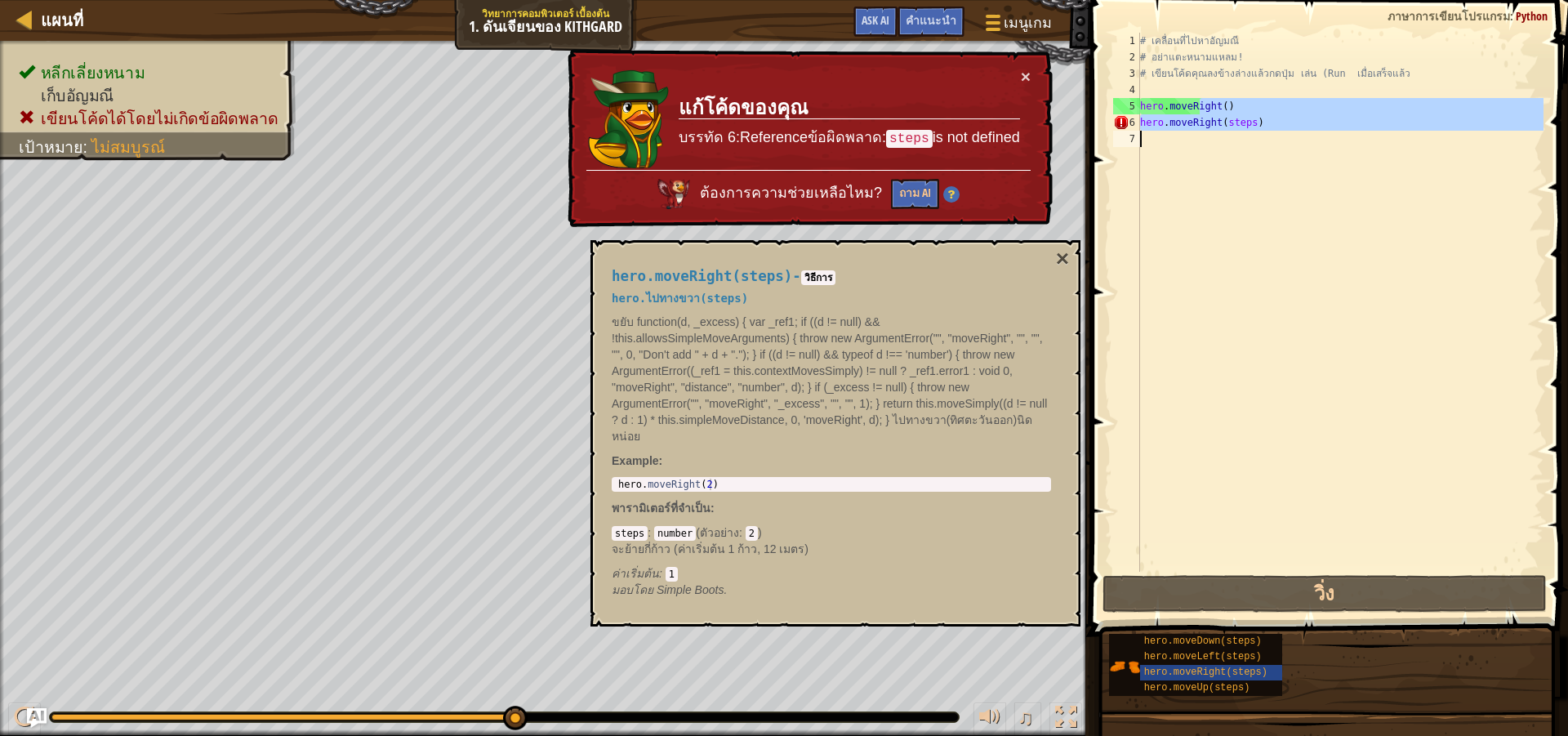
drag, startPoint x: 1198, startPoint y: 113, endPoint x: 1249, endPoint y: 122, distance: 51.8
click at [1206, 140] on div "# เคลื่อนที่ไปหา[PERSON_NAME] # อย่าแตะหนามแหลม! # เขียนโค้ดคุณลงข้างล่างแล้วกด…" at bounding box center [1340, 318] width 406 height 571
click at [1256, 118] on div "# เคลื่อนที่ไปหา[PERSON_NAME] # อย่าแตะหนามแหลม! # เขียนโค้ดคุณลงข้างล่างแล้วกด…" at bounding box center [1340, 302] width 406 height 539
click at [1256, 118] on div "# เคลื่อนที่ไปหา[PERSON_NAME] # อย่าแตะหนามแหลม! # เขียนโค้ดคุณลงข้างล่างแล้วกด…" at bounding box center [1340, 318] width 406 height 571
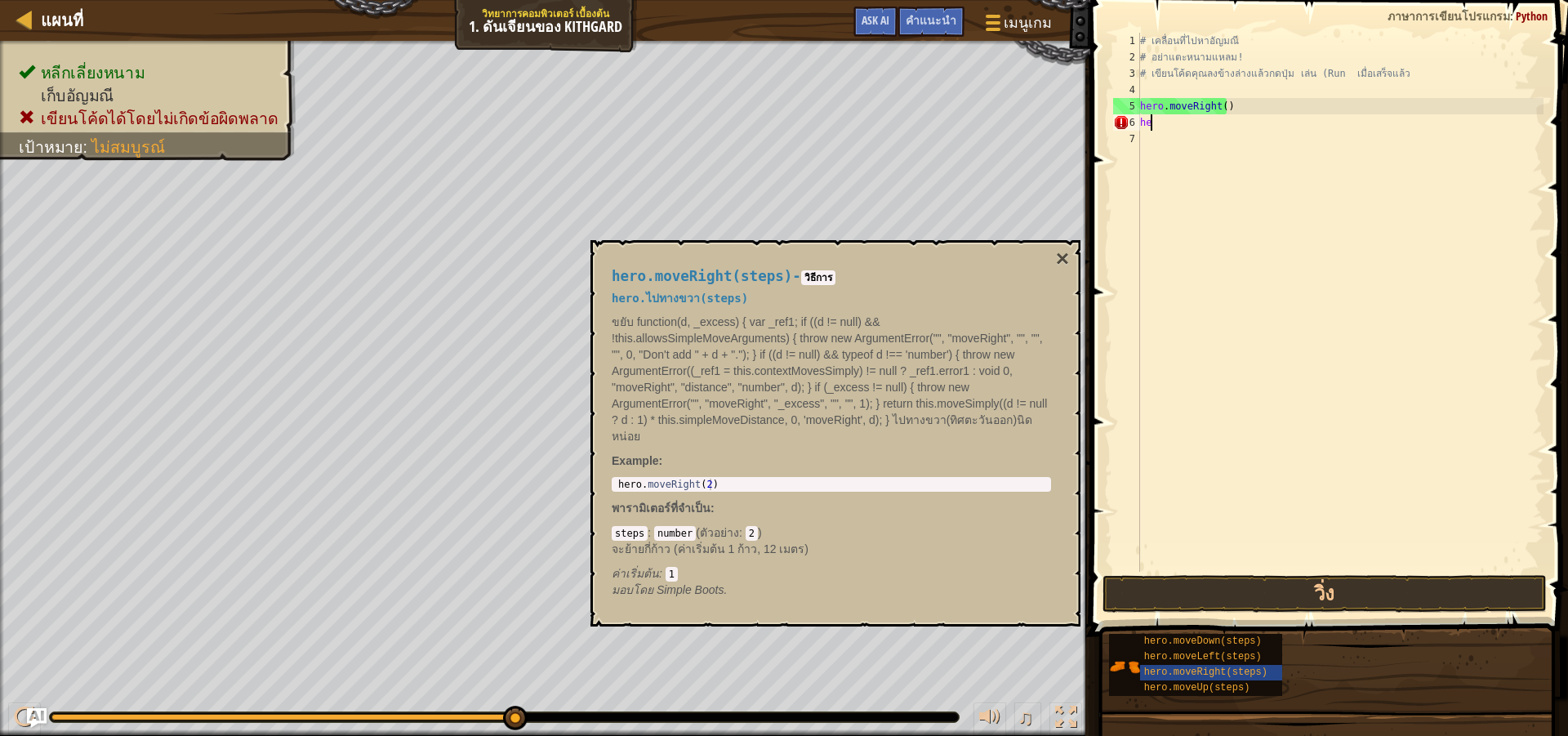
type textarea "h"
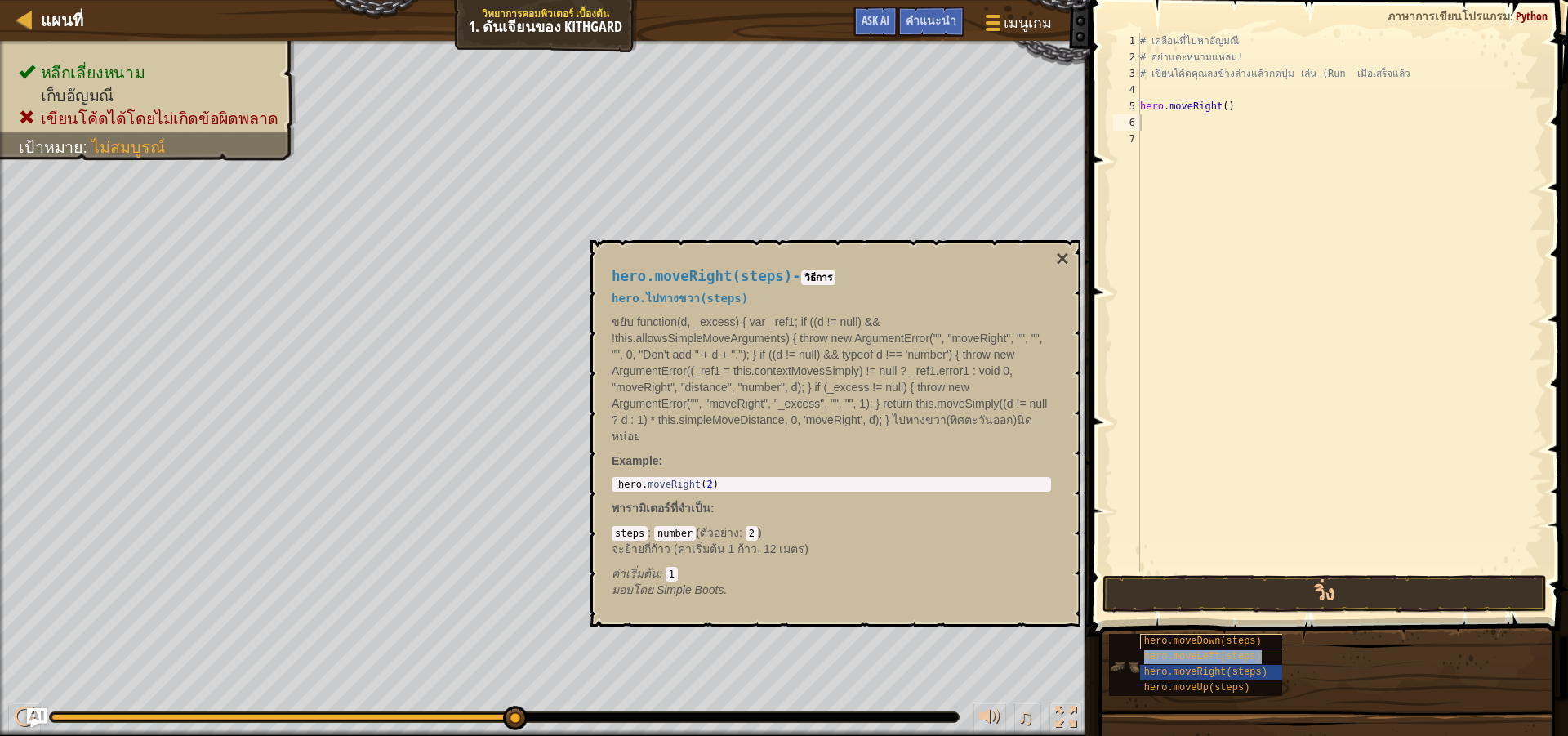
type textarea "hero.moveLeft(steps)"
click at [1287, 407] on div "# เคลื่อนที่ไปหา[PERSON_NAME] # อย่าแตะหนามแหลม! # เขียนโค้ดคุณลงข้างล่างแล้วกด…" at bounding box center [1340, 318] width 406 height 571
click at [1335, 583] on button "วิ่ง" at bounding box center [1325, 593] width 445 height 37
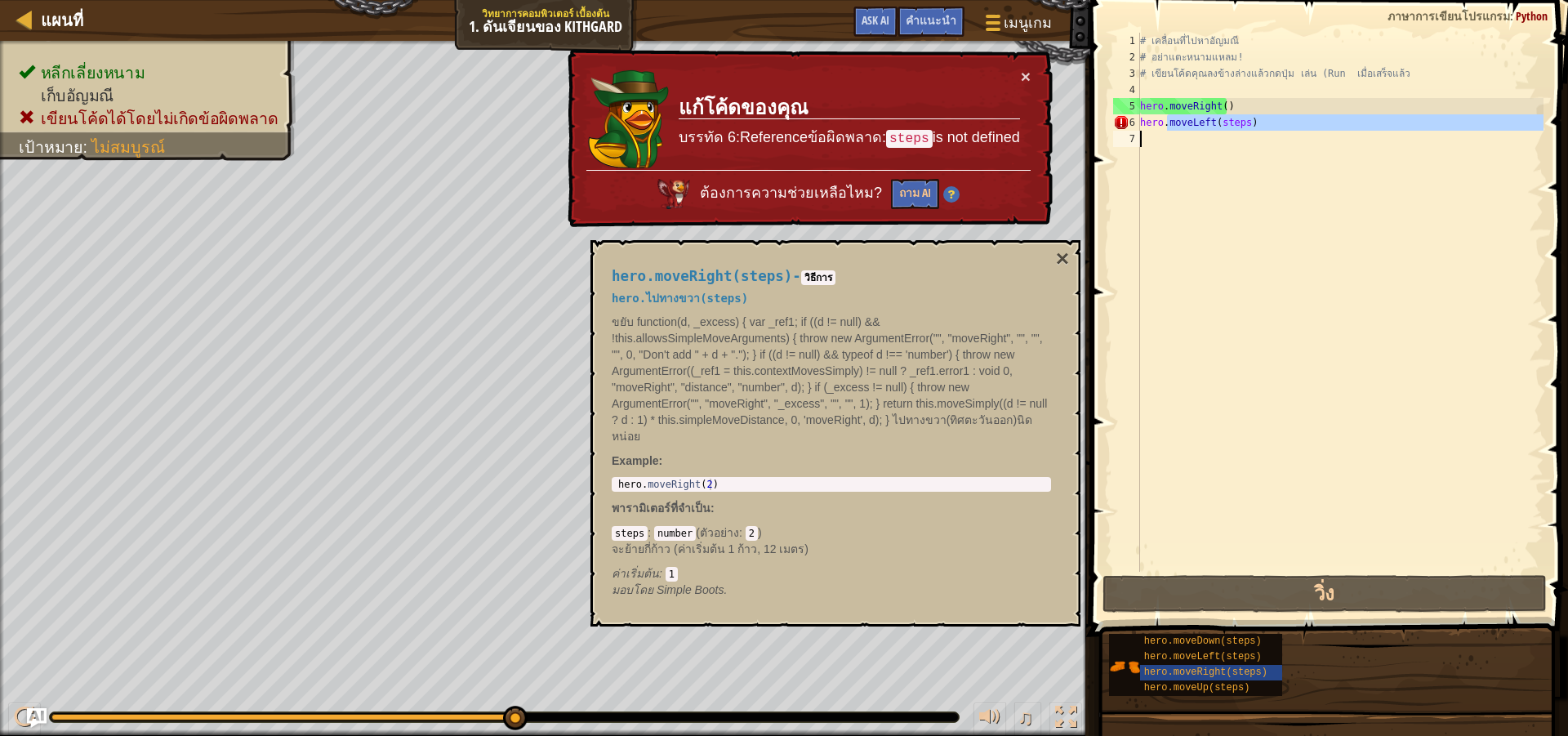
drag, startPoint x: 1170, startPoint y: 123, endPoint x: 1312, endPoint y: 138, distance: 142.8
click at [1353, 188] on div "# เคลื่อนที่ไปหา[PERSON_NAME] # อย่าแตะหนามแหลม! # เขียนโค้ดคุณลงข้างล่างแล้วกด…" at bounding box center [1340, 318] width 406 height 571
type textarea "hero.moveLeft(steps)"
click at [1309, 130] on div "# เคลื่อนที่ไปหา[PERSON_NAME] # อย่าแตะหนามแหลม! # เขียนโค้ดคุณลงข้างล่างแล้วกด…" at bounding box center [1340, 302] width 406 height 539
click at [1303, 125] on div "# เคลื่อนที่ไปหา[PERSON_NAME] # อย่าแตะหนามแหลม! # เขียนโค้ดคุณลงข้างล่างแล้วกด…" at bounding box center [1340, 318] width 406 height 571
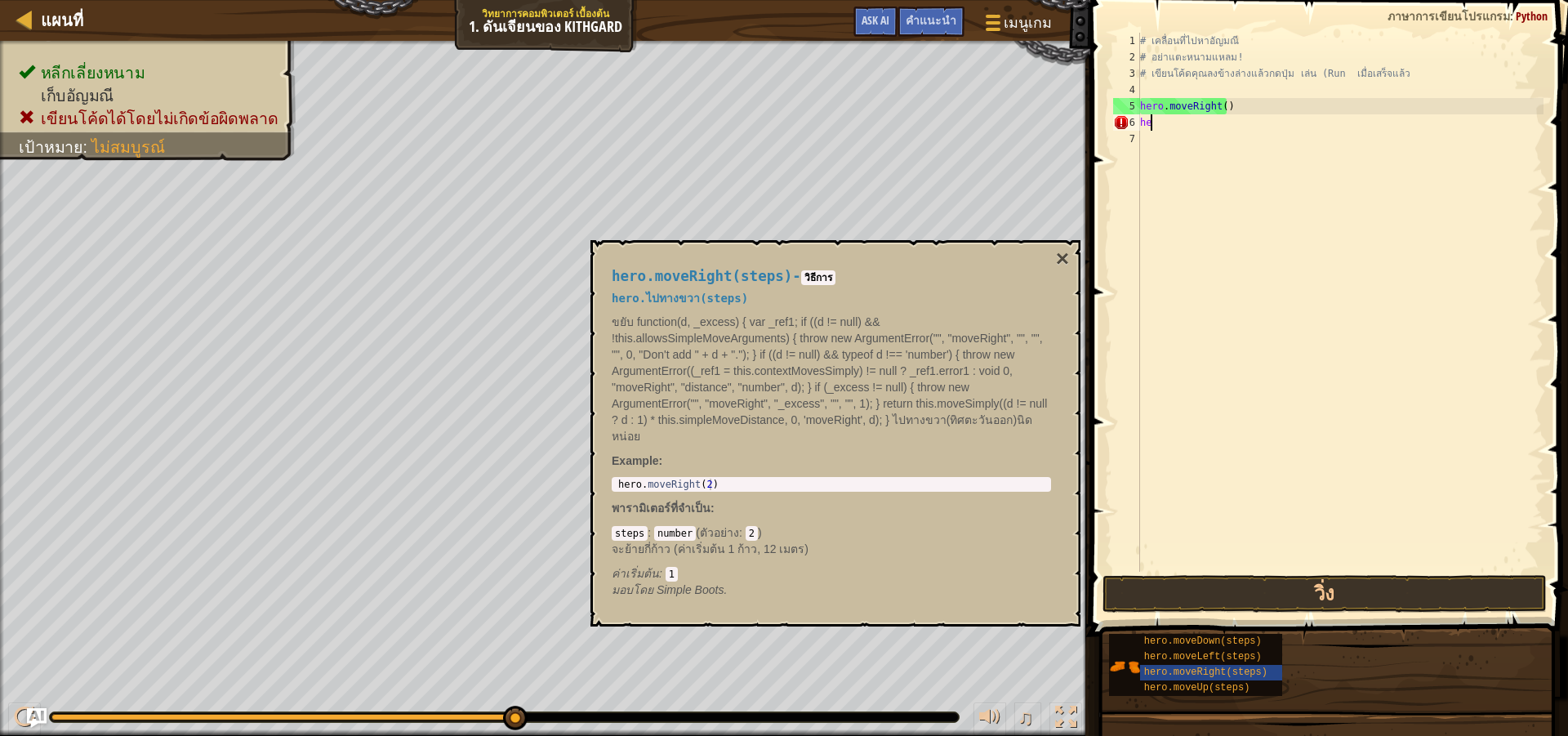
type textarea "h"
click at [1237, 690] on span "hero.moveUp(steps)" at bounding box center [1197, 687] width 107 height 12
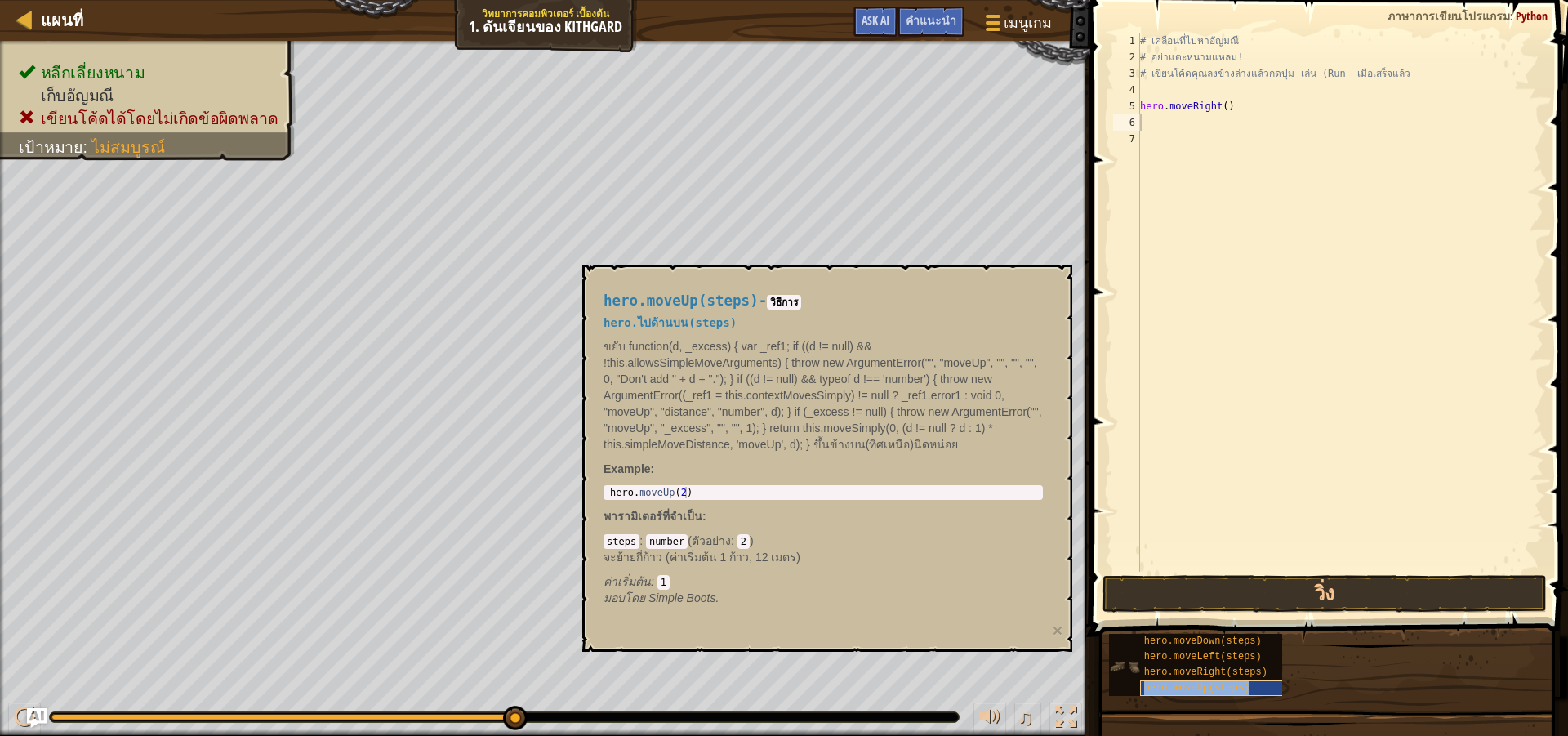
type textarea "hero.moveUp(steps)"
click at [1145, 590] on button "วิ่ง" at bounding box center [1325, 593] width 445 height 37
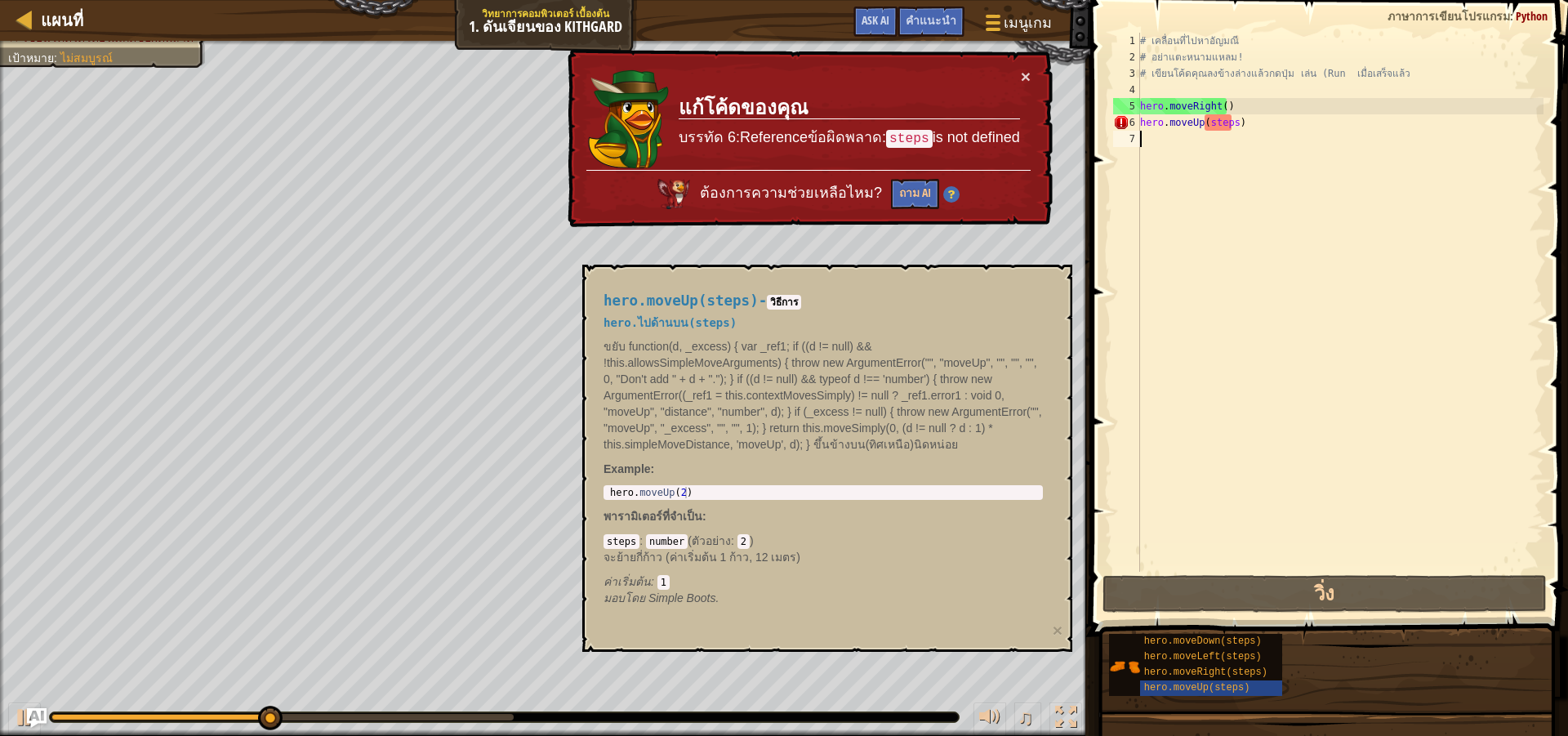
drag, startPoint x: 1197, startPoint y: 563, endPoint x: 1234, endPoint y: 613, distance: 62.2
click at [1229, 537] on div "# เคลื่อนที่ไปหา[PERSON_NAME] # อย่าแตะหนามแหลม! # เขียนโค้ดคุณลงข้างล่างแล้วกด…" at bounding box center [1340, 318] width 406 height 571
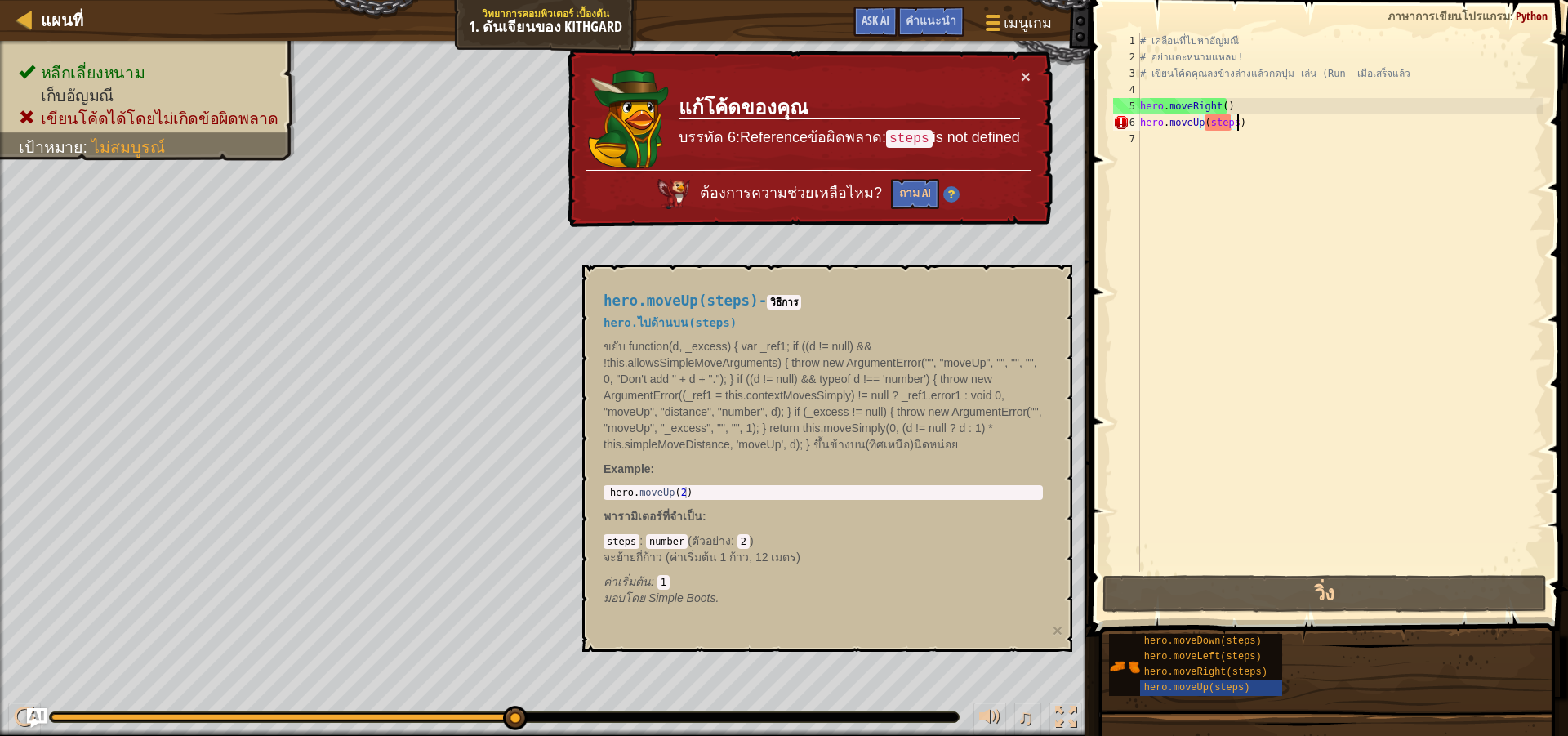
click at [1274, 128] on div "# เคลื่อนที่ไปหา[PERSON_NAME] # อย่าแตะหนามแหลม! # เขียนโค้ดคุณลงข้างล่างแล้วกด…" at bounding box center [1340, 318] width 406 height 571
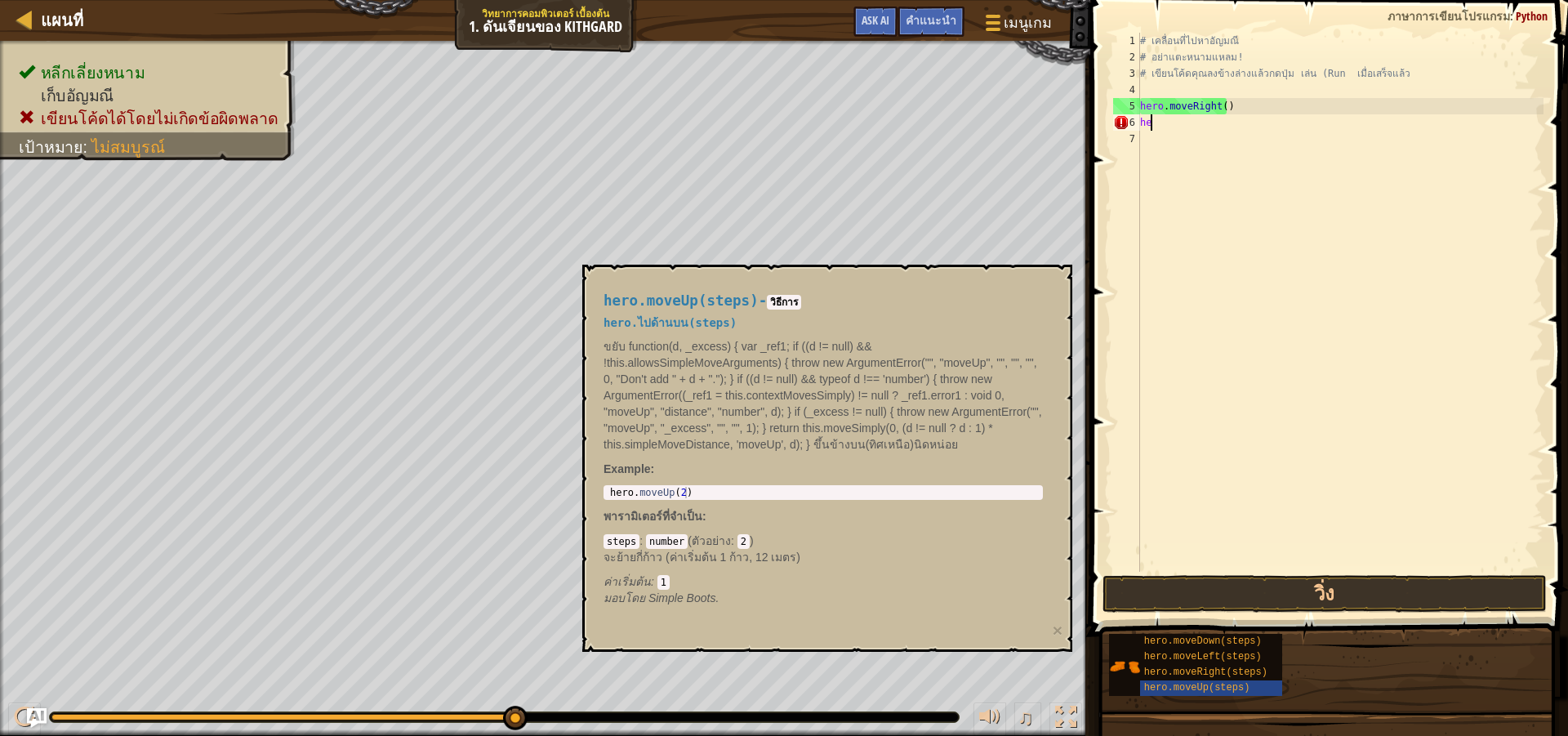
type textarea "h"
click at [1243, 600] on button "วิ่ง" at bounding box center [1325, 593] width 445 height 37
type textarea "h"
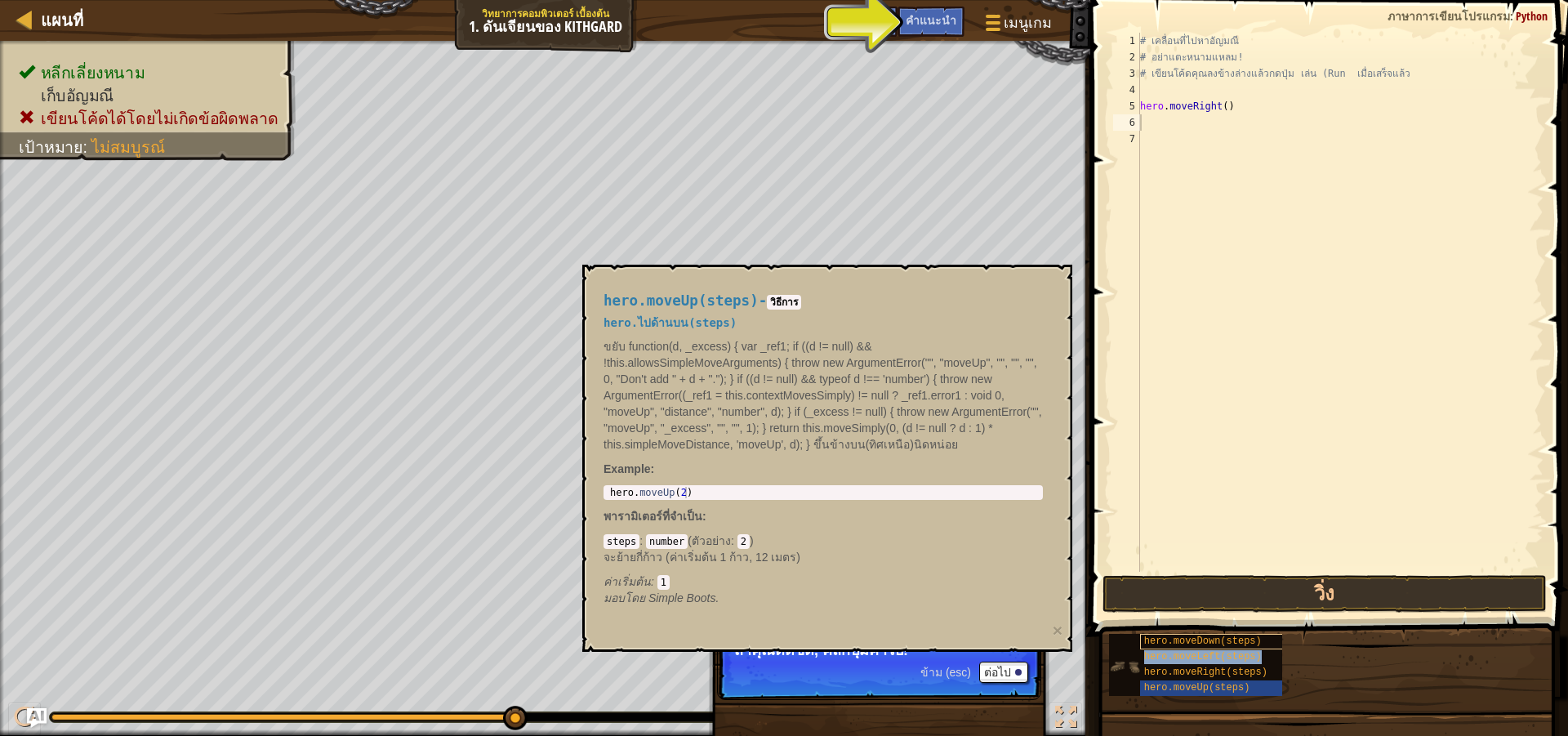
type textarea "hero.moveLeft(steps)"
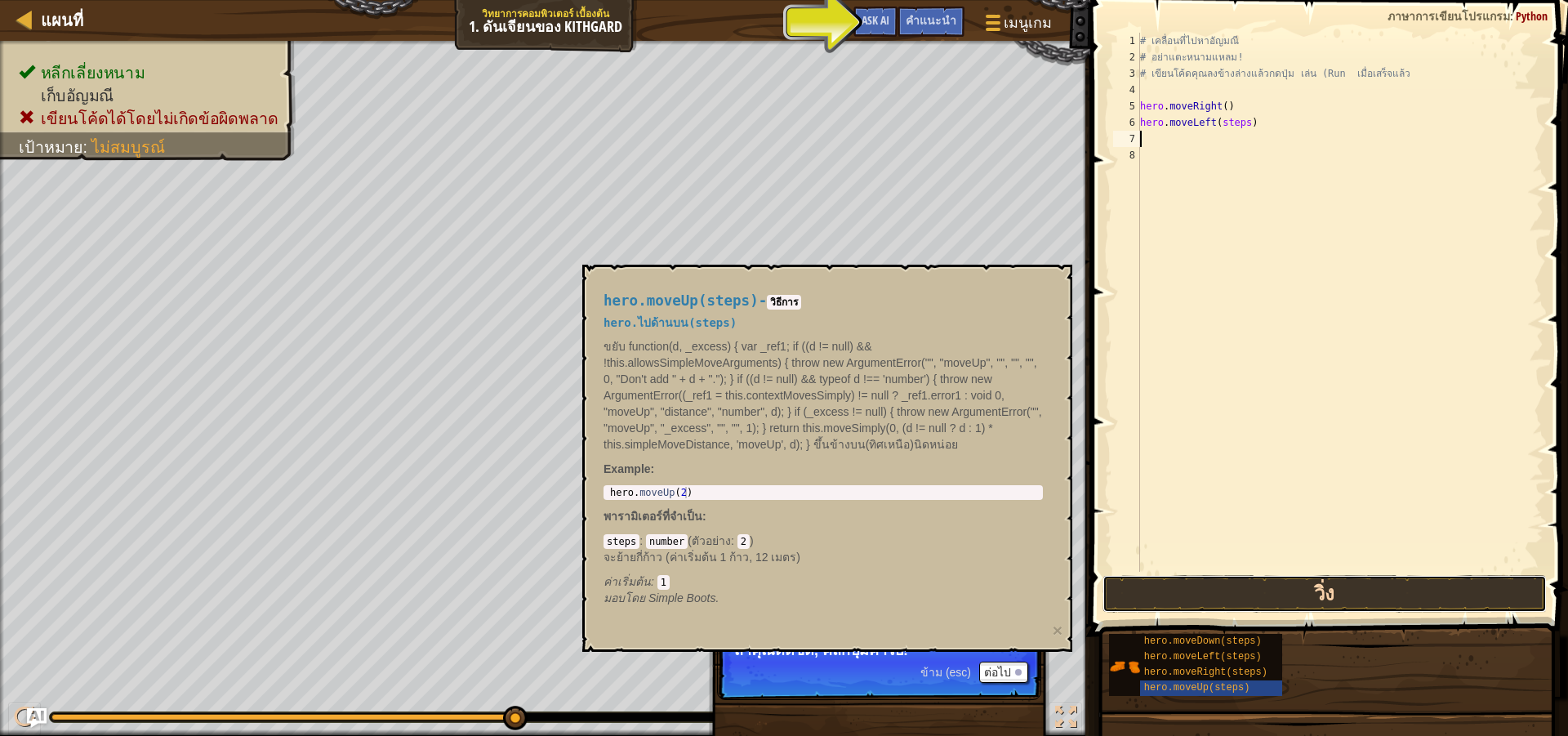
click at [1257, 608] on button "วิ่ง" at bounding box center [1325, 593] width 445 height 37
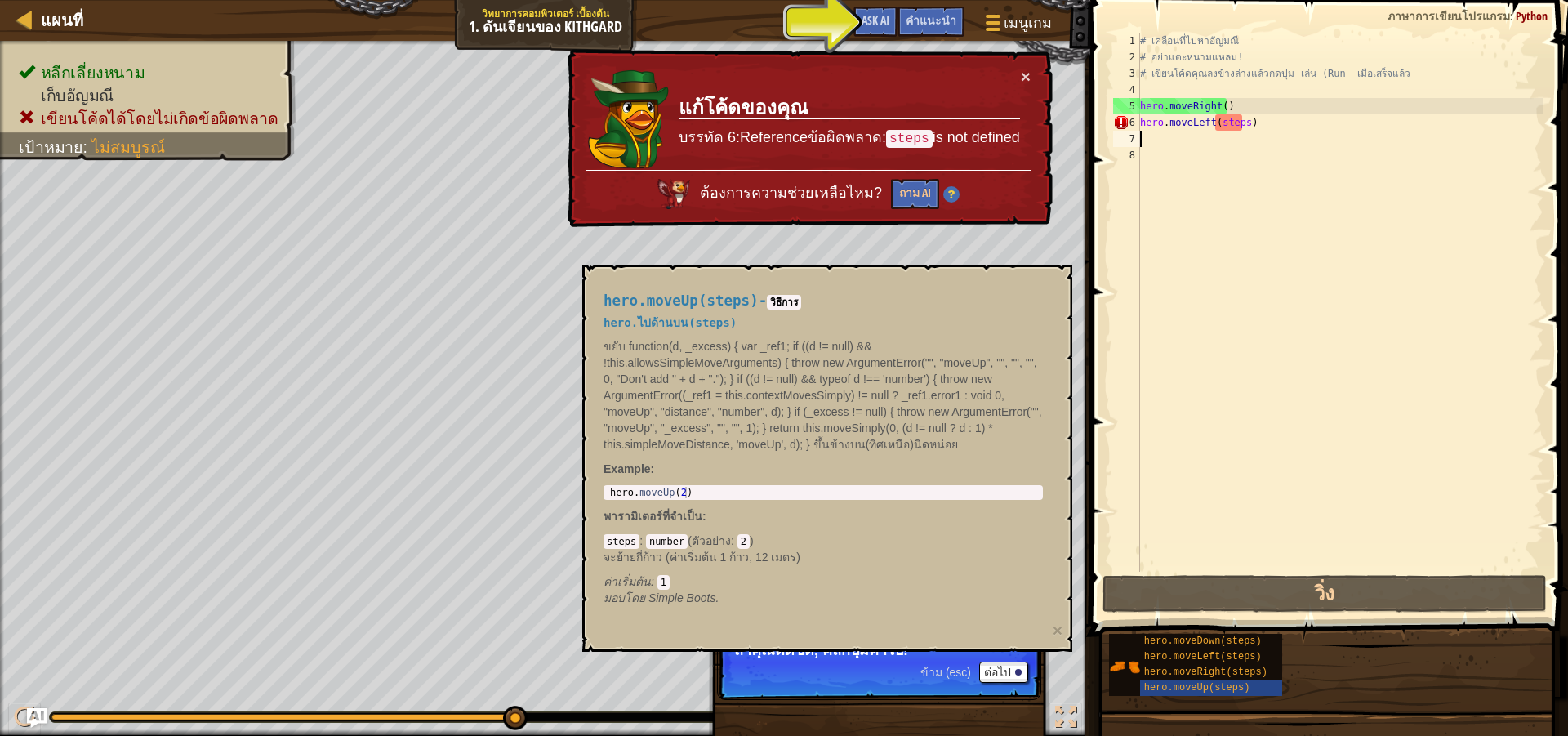
click at [1308, 130] on div "# เคลื่อนที่ไปหา[PERSON_NAME] # อย่าแตะหนามแหลม! # เขียนโค้ดคุณลงข้างล่างแล้วกด…" at bounding box center [1340, 318] width 406 height 571
click at [1287, 119] on div "# เคลื่อนที่ไปหา[PERSON_NAME] # อย่าแตะหนามแหลม! # เขียนโค้ดคุณลงข้างล่างแล้วกด…" at bounding box center [1340, 318] width 406 height 571
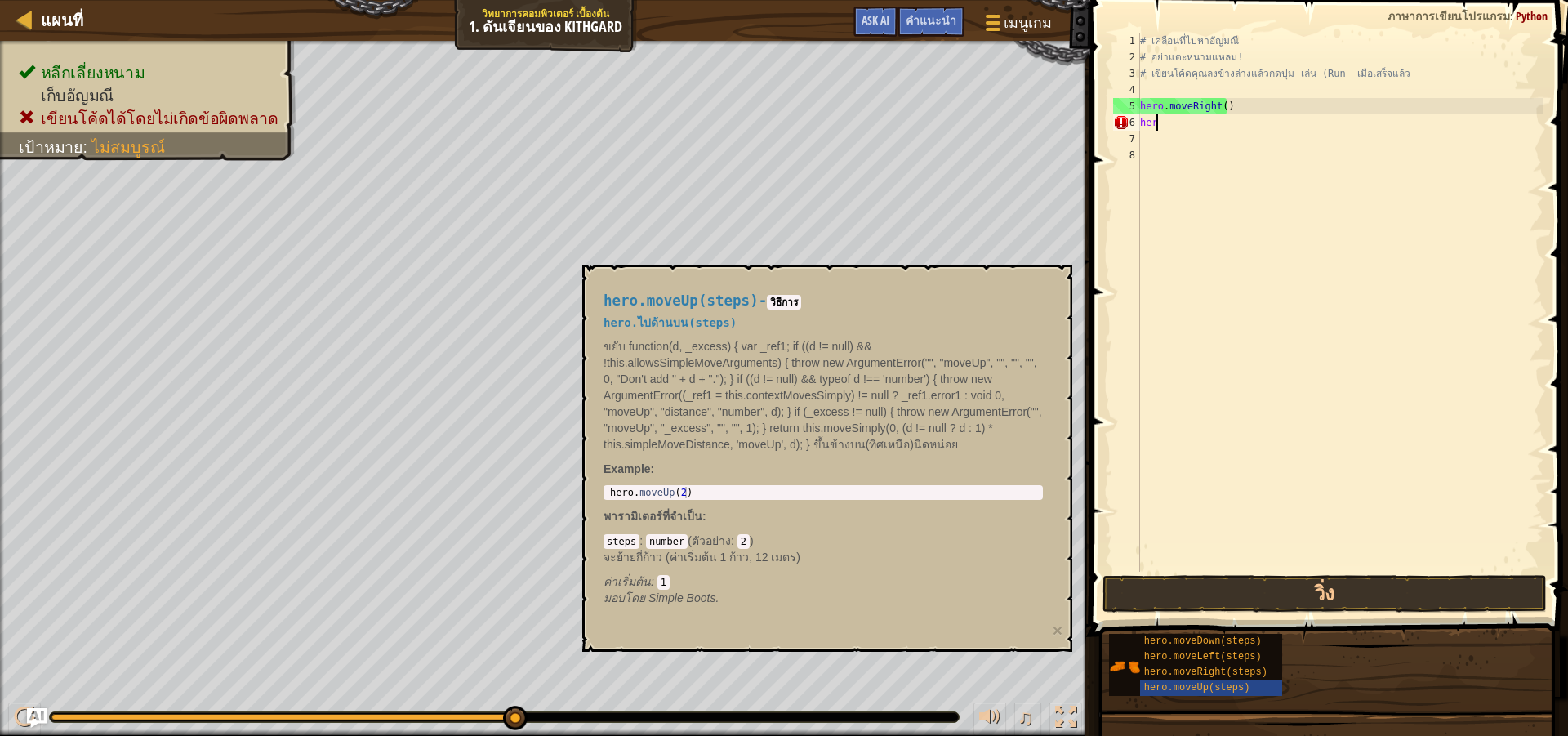
type textarea "h"
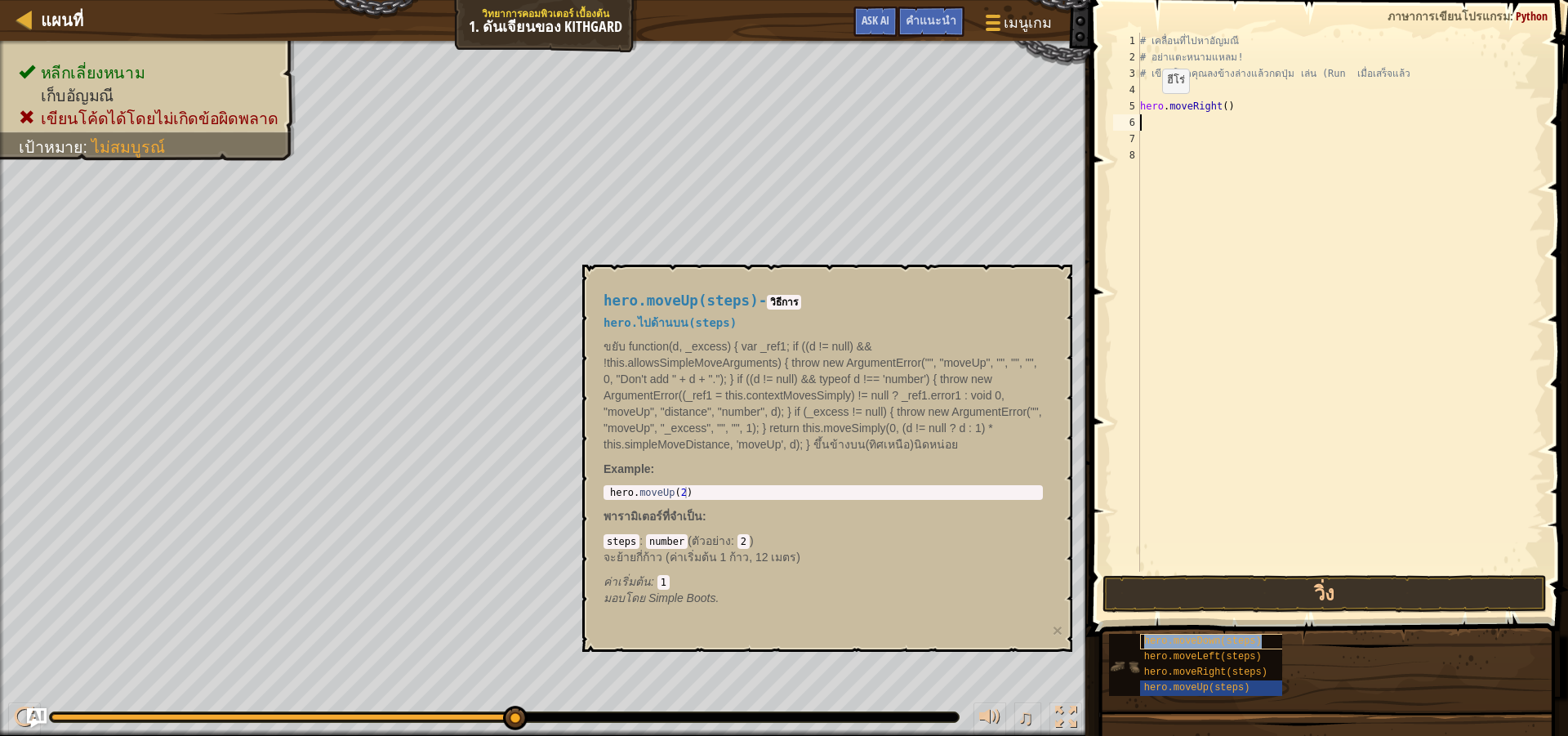
click at [1181, 636] on span "hero.moveDown(steps)" at bounding box center [1203, 640] width 118 height 12
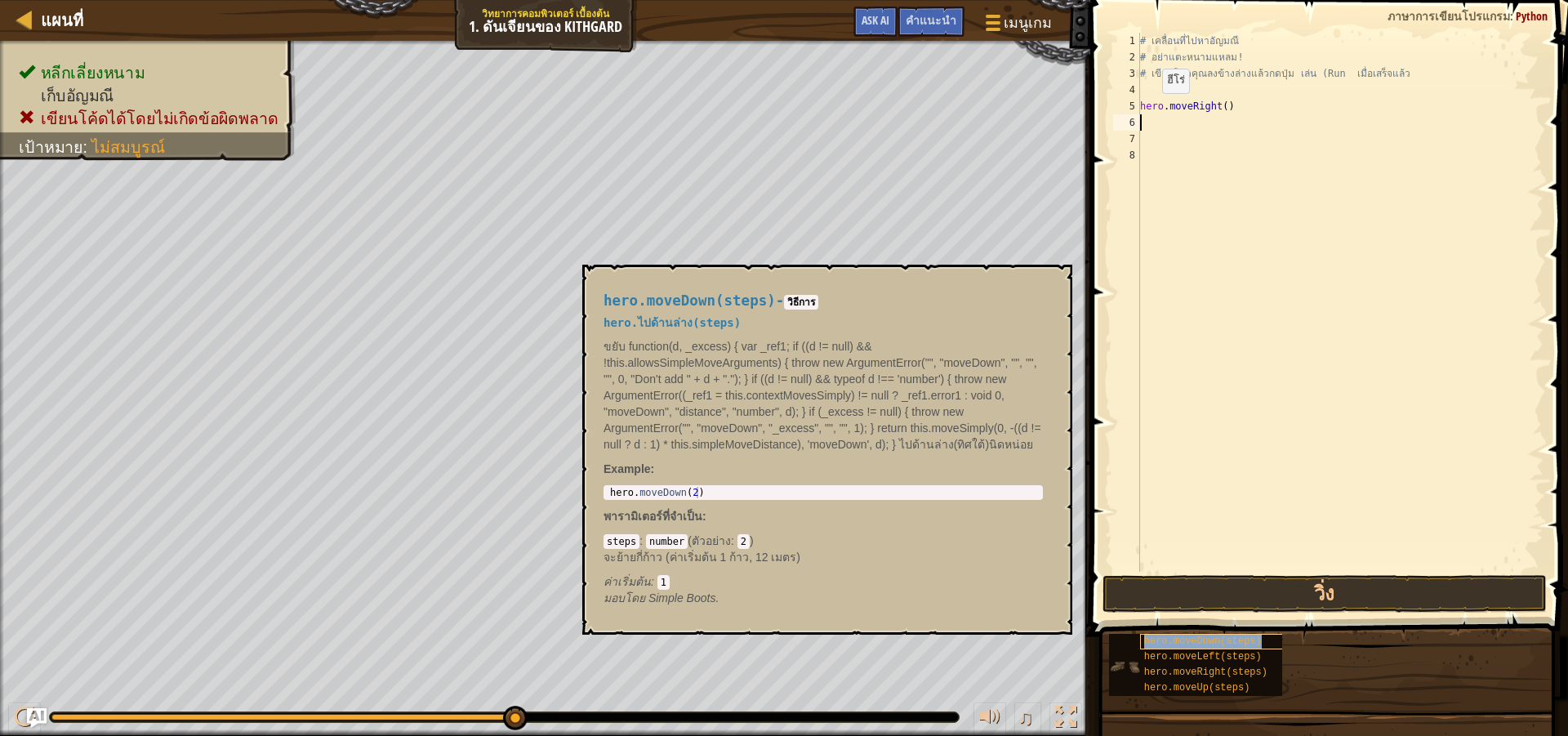
click at [1189, 635] on span "hero.moveDown(steps)" at bounding box center [1203, 640] width 118 height 12
click at [1193, 649] on div "hero.moveDown(steps)" at bounding box center [1218, 641] width 157 height 15
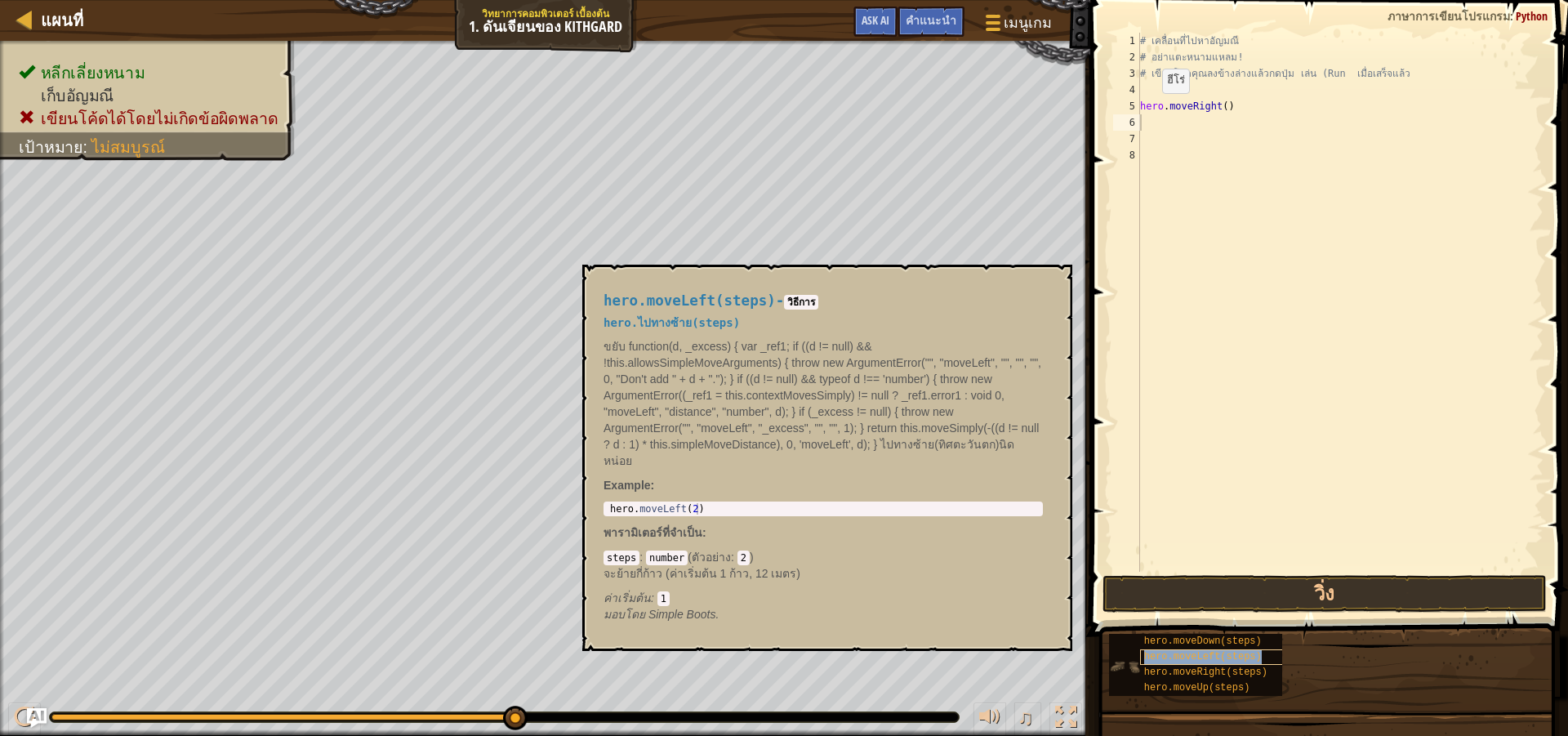
click at [1194, 652] on span "hero.moveLeft(steps)" at bounding box center [1203, 656] width 118 height 12
click at [1180, 128] on div "# เคลื่อนที่ไปหาอัญมณี # อย่าแตะหนามแหลม! # เขียนโค้ดคุณลงข้างล่างแล้วกดปุ่ม เล…" at bounding box center [1340, 318] width 406 height 571
click at [1052, 274] on button "×" at bounding box center [1054, 282] width 13 height 23
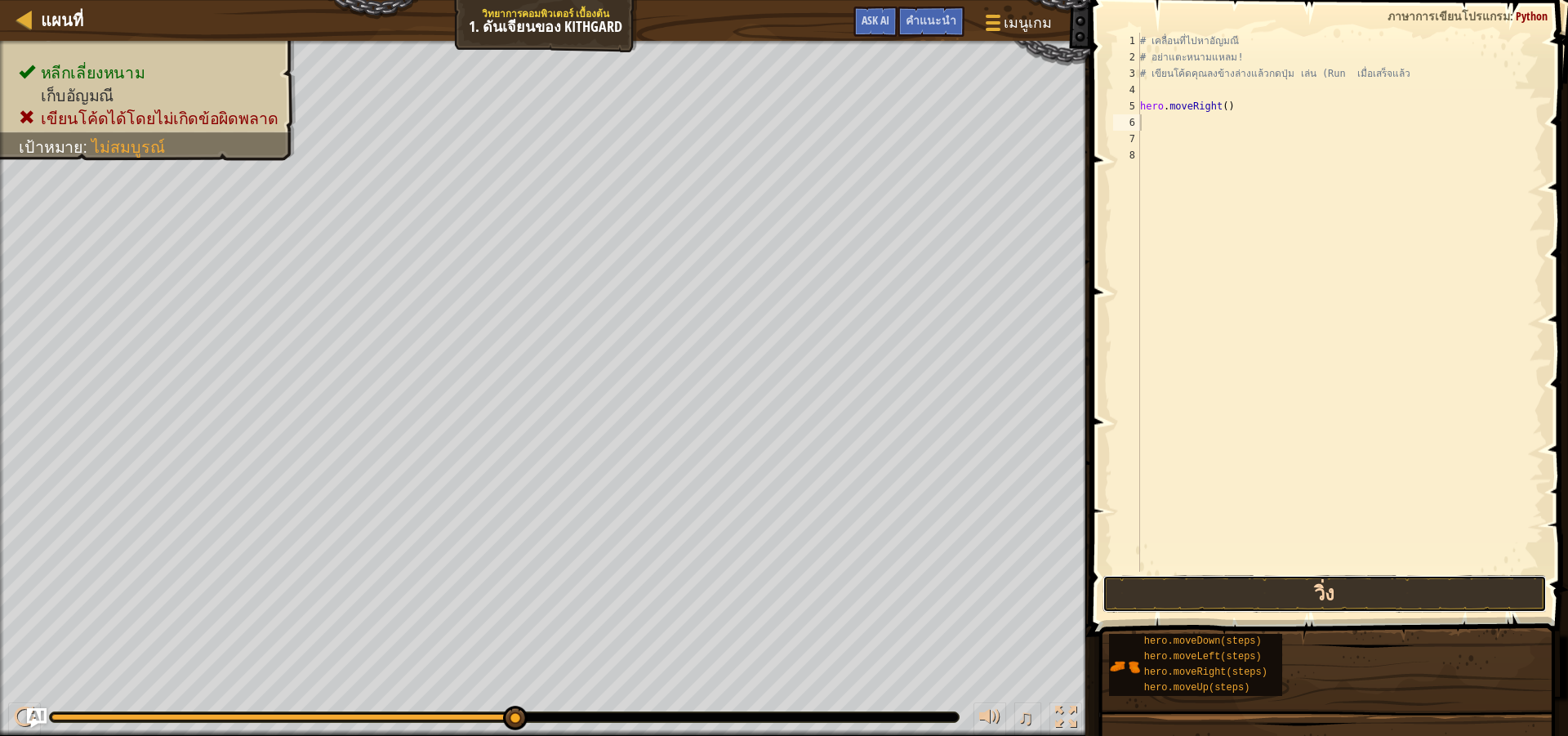
click at [1277, 603] on button "วิ่ง" at bounding box center [1325, 593] width 445 height 37
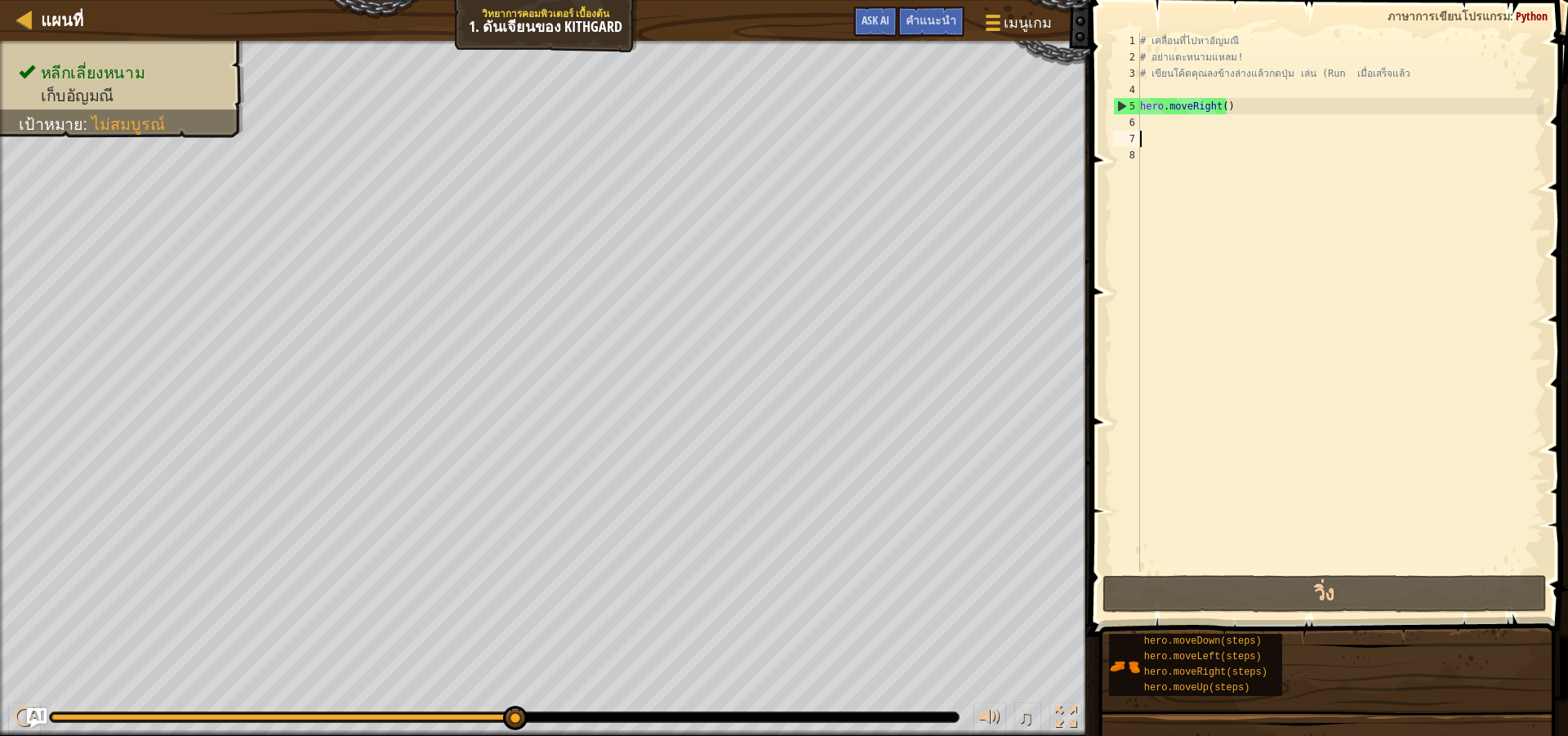
click at [1184, 135] on div "# เคลื่อนที่ไปหาอัญมณี # อย่าแตะหนามแหลม! # เขียนโค้ดคุณลงข้างล่างแล้วกดปุ่ม เล…" at bounding box center [1340, 318] width 406 height 571
click at [1178, 122] on div "# เคลื่อนที่ไปหาอัญมณี # อย่าแตะหนามแหลม! # เขียนโค้ดคุณลงข้างล่างแล้วกดปุ่ม เล…" at bounding box center [1340, 318] width 406 height 571
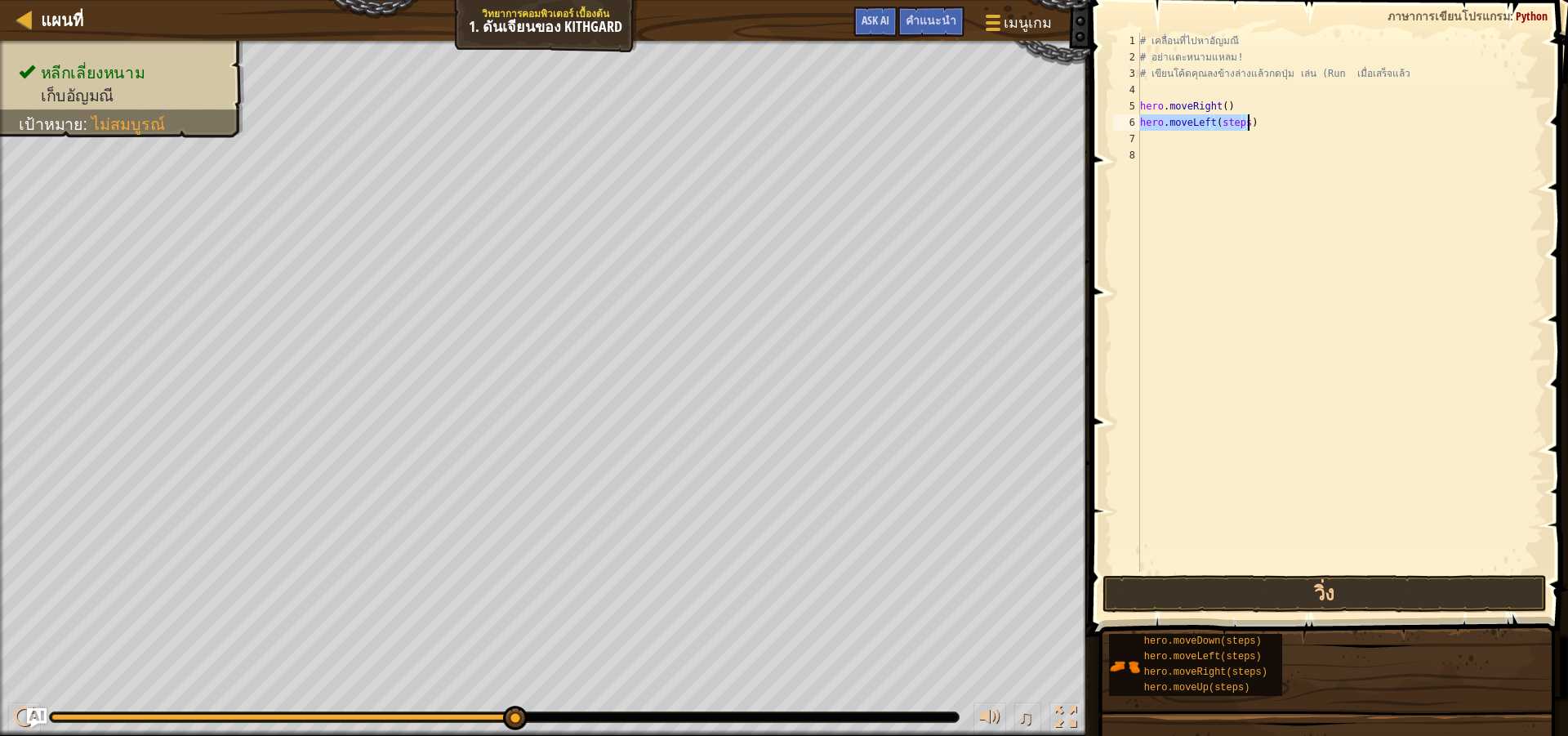
click at [1242, 118] on div "# เคลื่อนที่ไปหา[PERSON_NAME] # อย่าแตะหนามแหลม! # เขียนโค้ดคุณลงข้างล่างแล้วกด…" at bounding box center [1340, 302] width 406 height 539
click at [1291, 590] on button "วิ่ง" at bounding box center [1325, 593] width 445 height 37
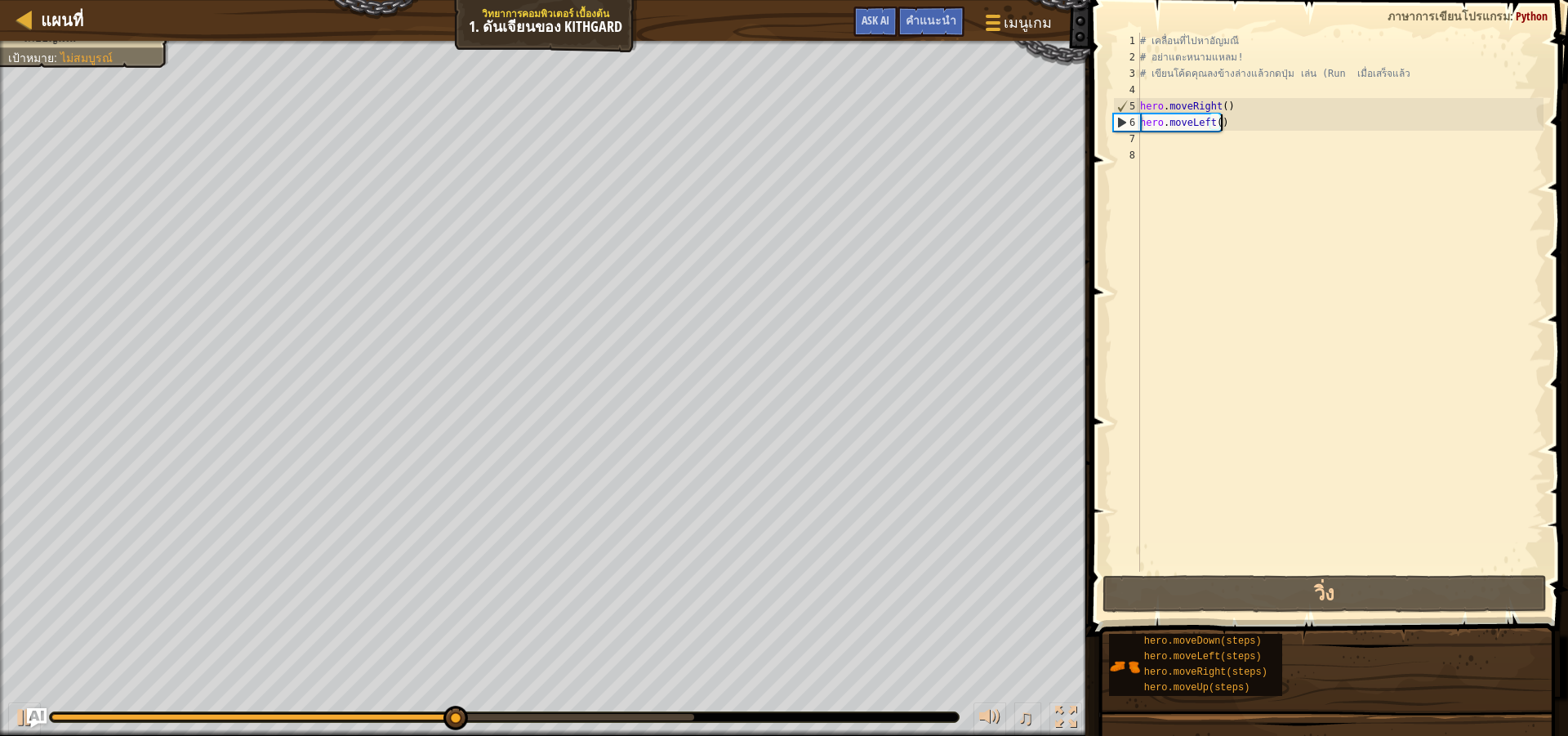
click at [1230, 128] on div "# เคลื่อนที่ไปหา[PERSON_NAME] # อย่าแตะหนามแหลม! # เขียนโค้ดคุณลงข้างล่างแล้วกด…" at bounding box center [1340, 318] width 406 height 571
click at [1218, 123] on div "# เคลื่อนที่ไปหา[PERSON_NAME] # อย่าแตะหนามแหลม! # เขียนโค้ดคุณลงข้างล่างแล้วกด…" at bounding box center [1340, 318] width 406 height 571
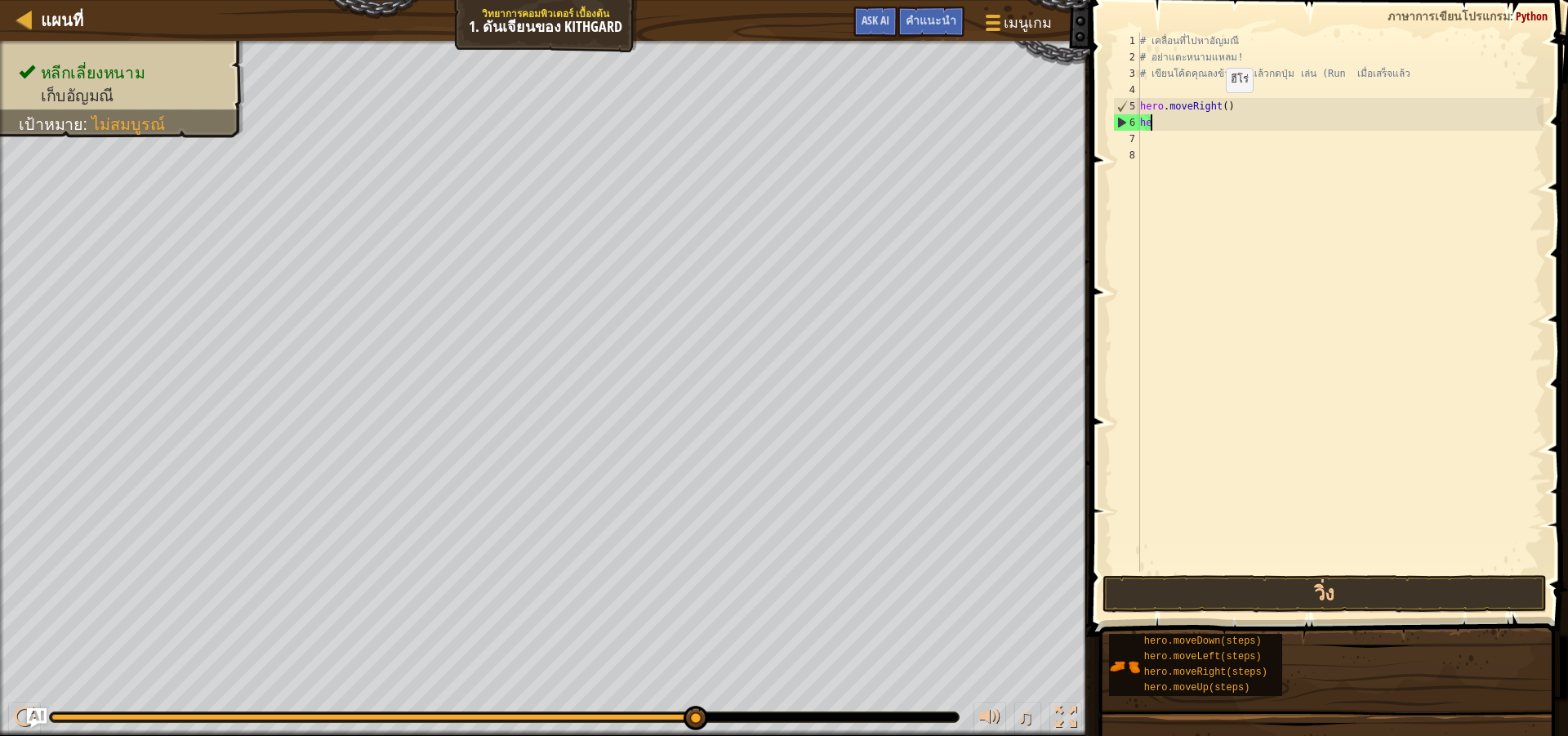
type textarea "h"
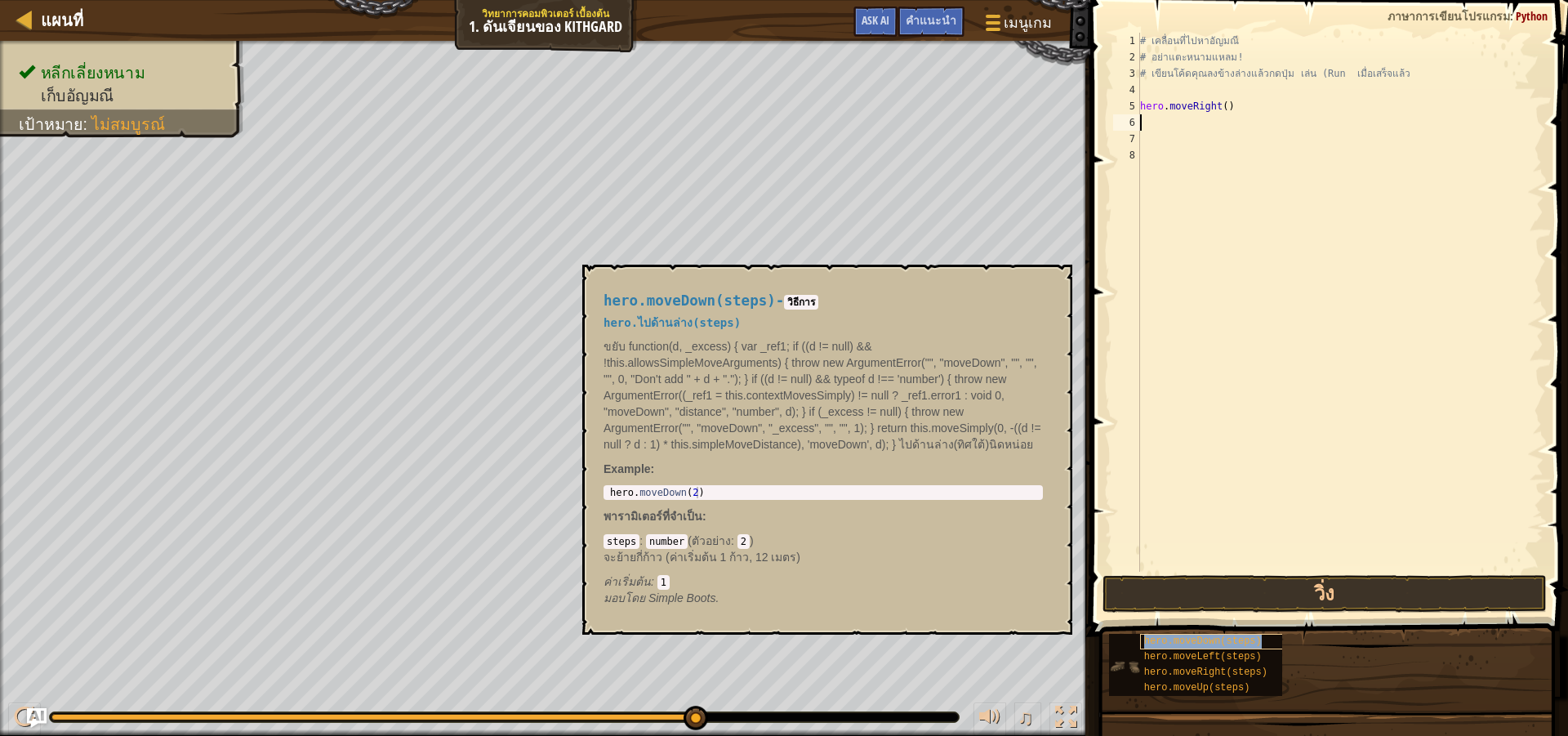
click at [1206, 639] on span "hero.moveDown(steps)" at bounding box center [1203, 640] width 118 height 12
click at [1202, 656] on span "hero.moveLeft(steps)" at bounding box center [1203, 656] width 118 height 12
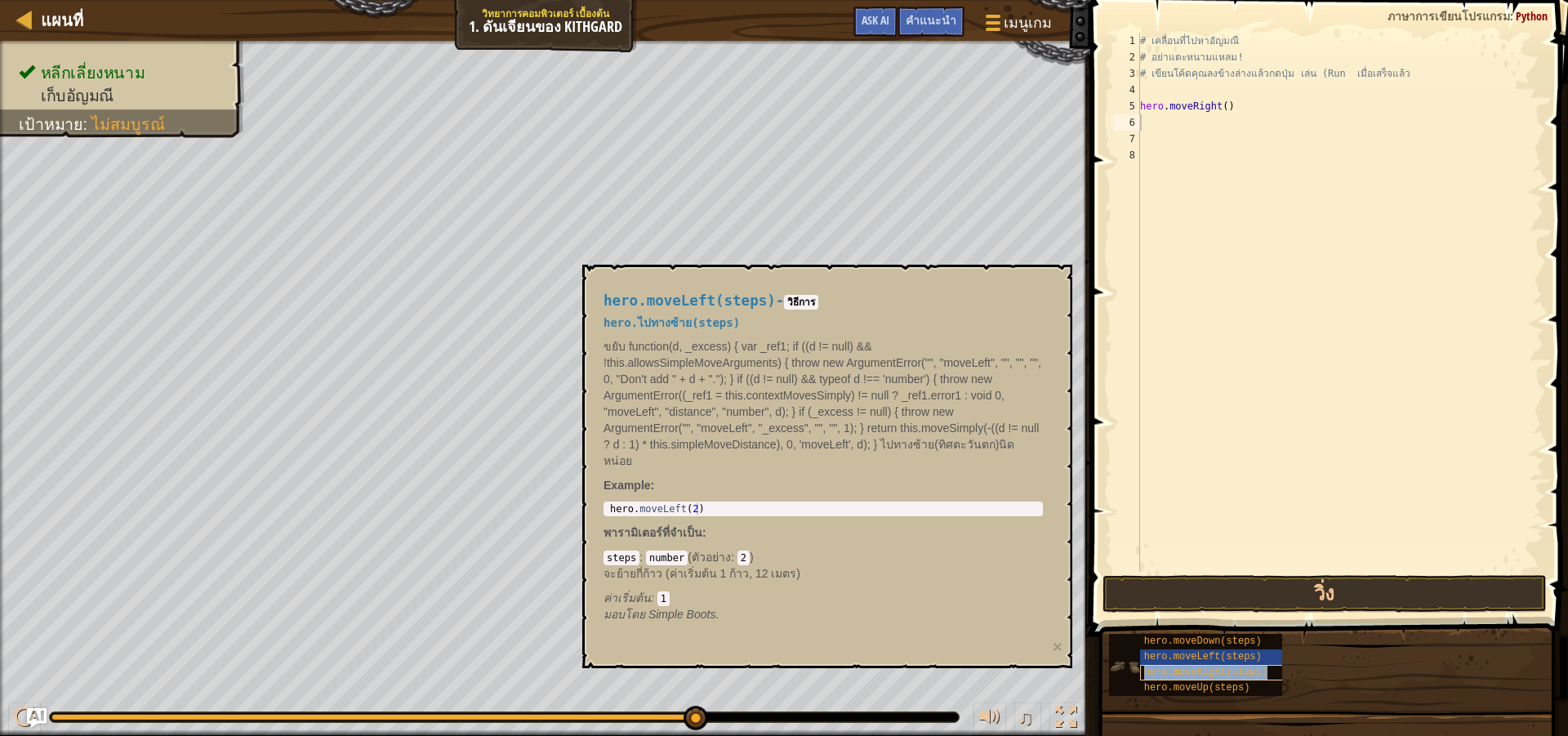
click at [1210, 670] on span "hero.moveRight(steps)" at bounding box center [1205, 671] width 123 height 12
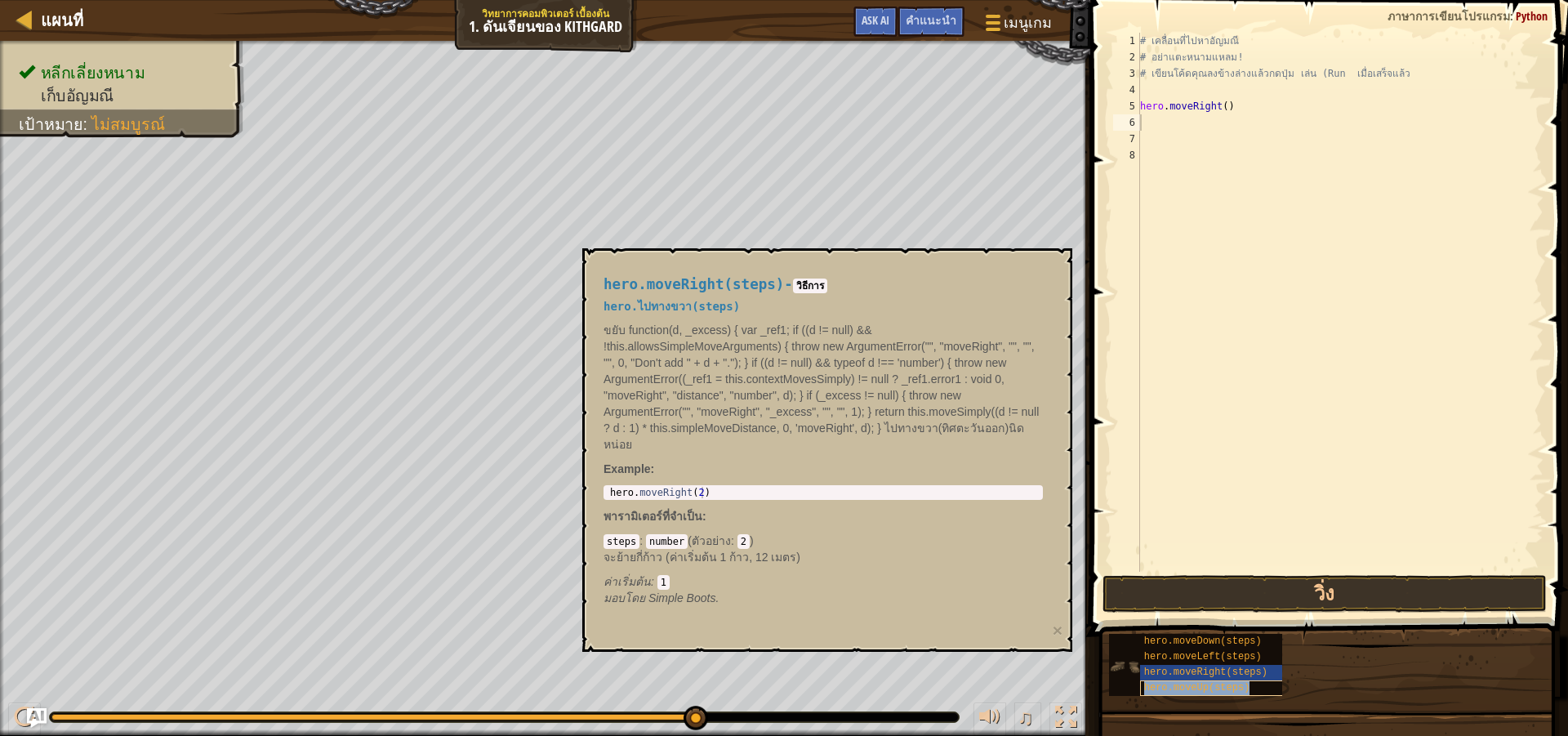
click at [1214, 681] on div "hero.moveUp(steps)" at bounding box center [1218, 688] width 157 height 15
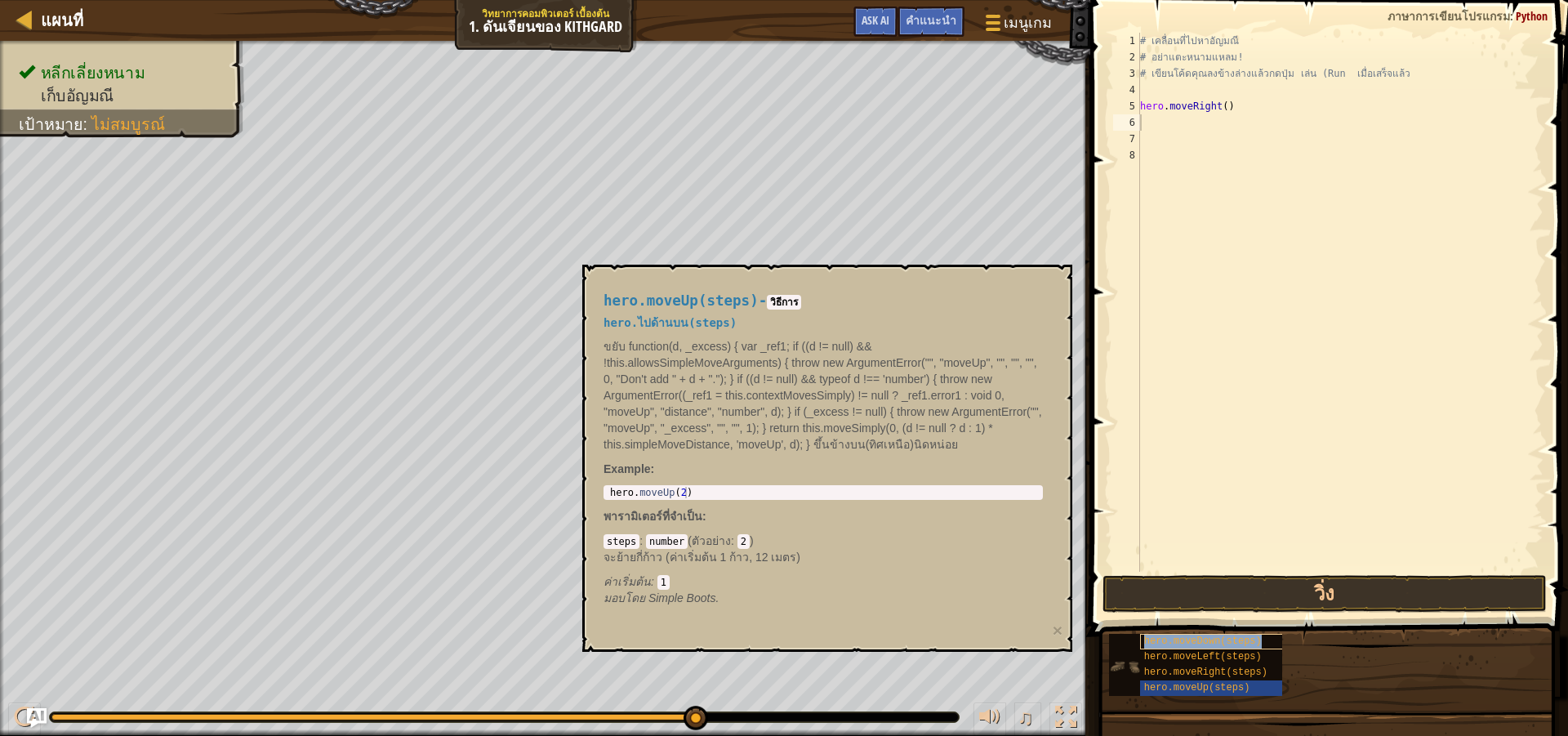
click at [1202, 638] on span "hero.moveDown(steps)" at bounding box center [1203, 640] width 118 height 12
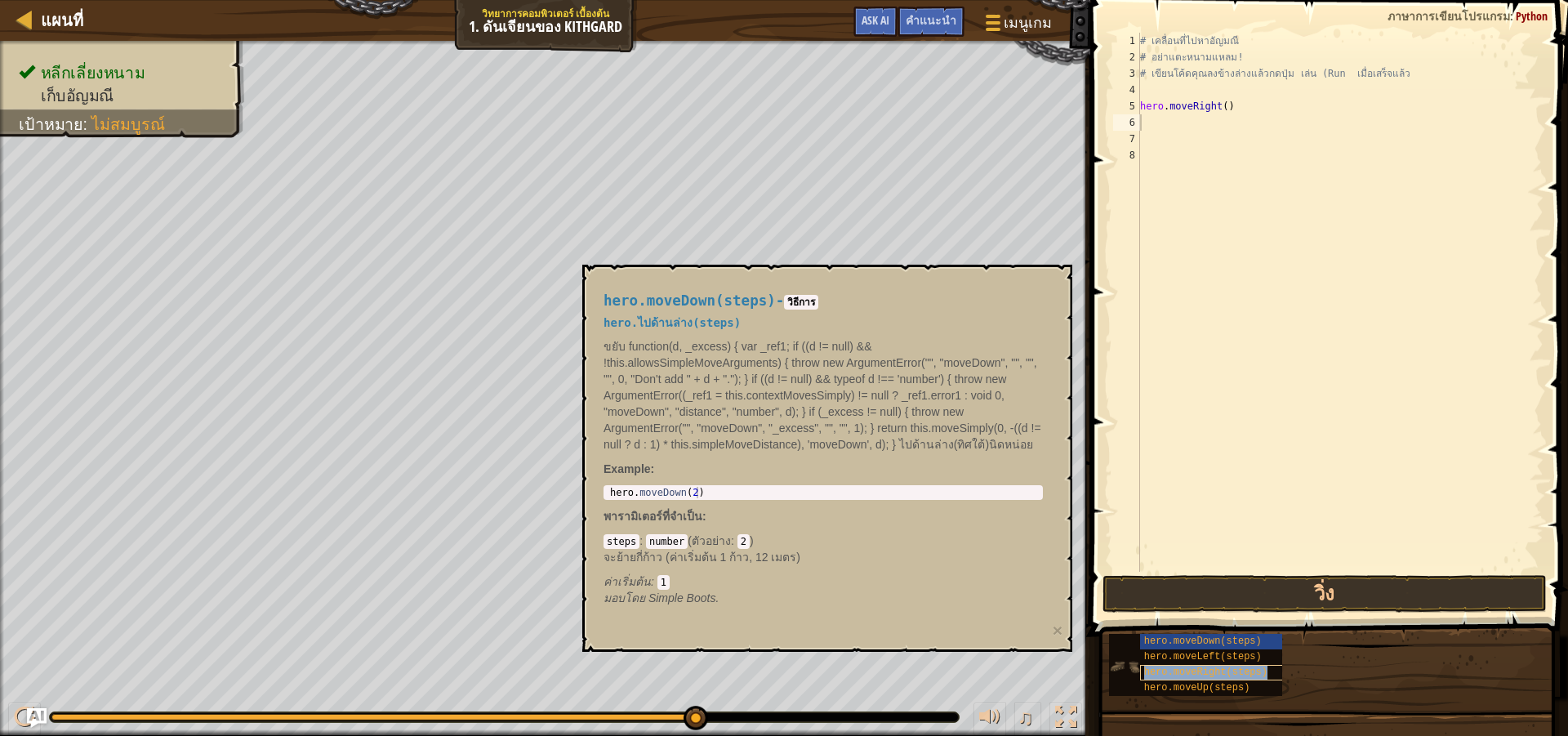
click at [1221, 670] on span "hero.moveRight(steps)" at bounding box center [1205, 671] width 123 height 12
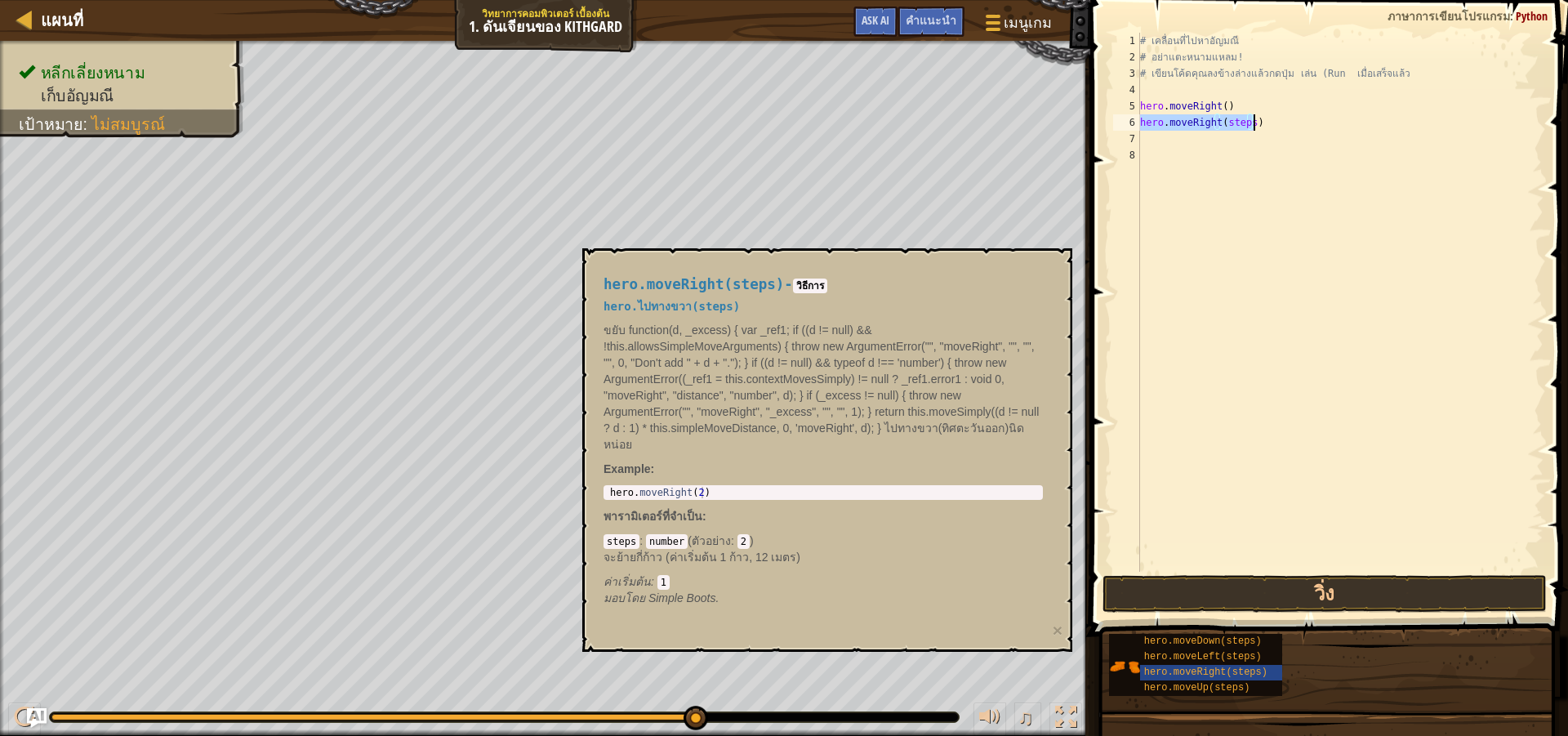
click at [1254, 118] on div "# เคลื่อนที่ไปหา[PERSON_NAME] # อย่าแตะหนามแหลม! # เขียนโค้ดคุณลงข้างล่างแล้วกด…" at bounding box center [1340, 302] width 406 height 539
click at [1251, 125] on div "# เคลื่อนที่ไปหา[PERSON_NAME] # อย่าแตะหนามแหลม! # เขียนโค้ดคุณลงข้างล่างแล้วกด…" at bounding box center [1340, 318] width 406 height 571
click at [1245, 126] on div "# เคลื่อนที่ไปหา[PERSON_NAME] # อย่าแตะหนามแหลม! # เขียนโค้ดคุณลงข้างล่างแล้วกด…" at bounding box center [1340, 318] width 406 height 571
type textarea "hero.moveRight()"
click at [1263, 598] on button "วิ่ง" at bounding box center [1325, 593] width 445 height 37
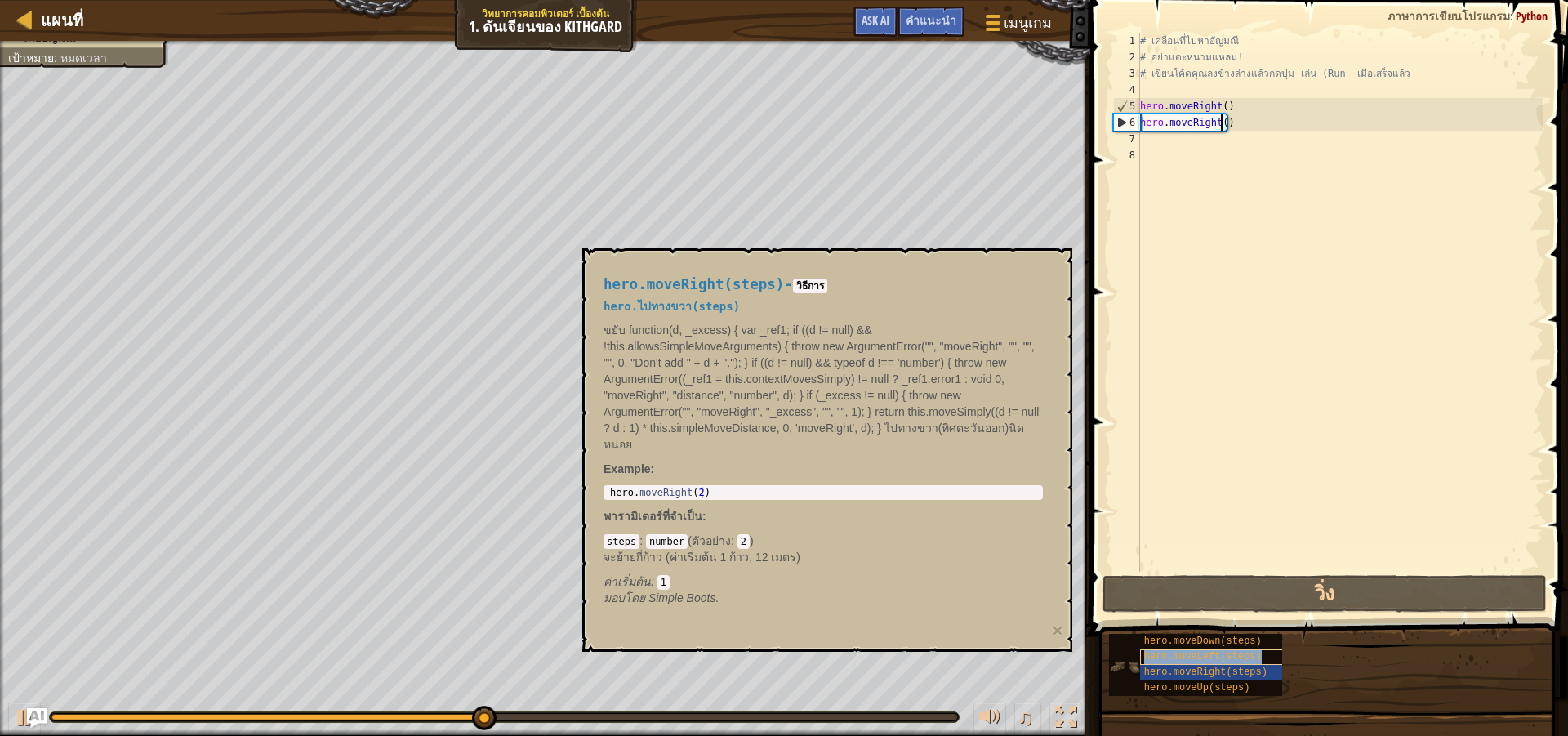
click at [1194, 664] on div "hero.moveLeft(steps)" at bounding box center [1218, 657] width 157 height 15
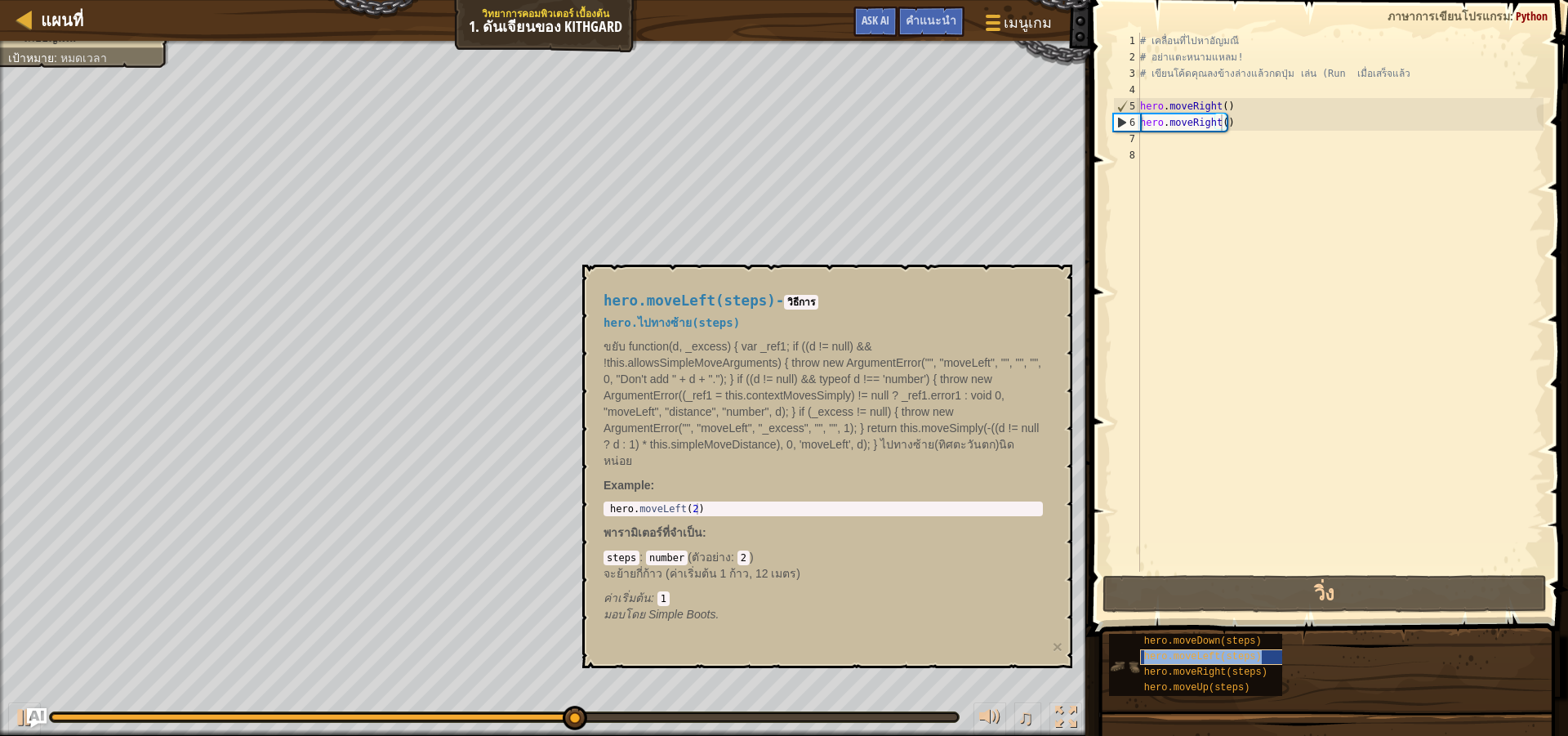
click at [1187, 660] on span "hero.moveLeft(steps)" at bounding box center [1203, 656] width 118 height 12
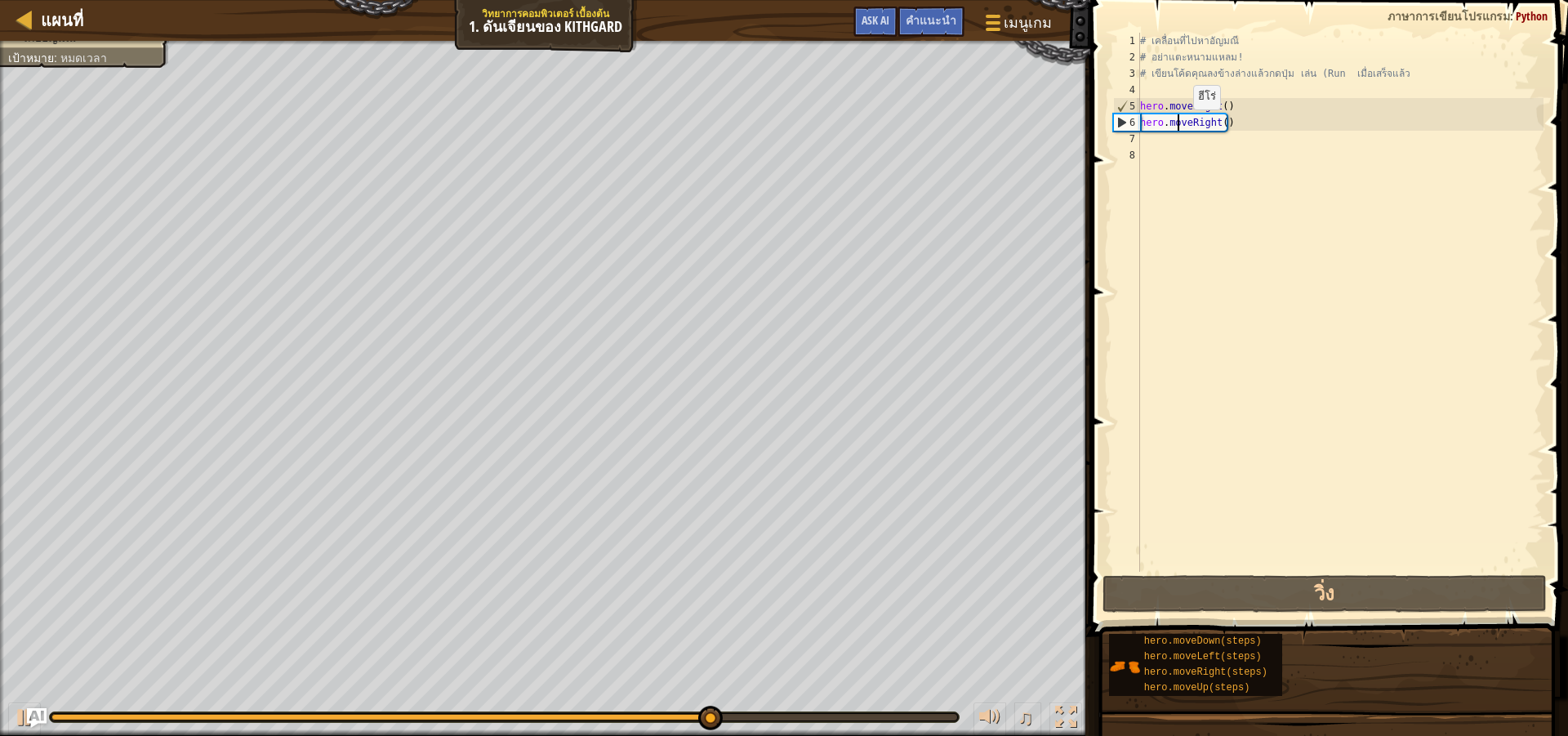
click at [1179, 126] on div "# เคลื่อนที่ไปหา[PERSON_NAME] # อย่าแตะหนามแหลม! # เขียนโค้ดคุณลงข้างล่างแล้วกด…" at bounding box center [1340, 318] width 406 height 571
click at [1228, 135] on div "# เคลื่อนที่ไปหา[PERSON_NAME] # อย่าแตะหนามแหลม! # เขียนโค้ดคุณลงข้างล่างแล้วกด…" at bounding box center [1340, 318] width 406 height 571
click at [1224, 122] on div "# เคลื่อนที่ไปหา[PERSON_NAME] # อย่าแตะหนามแหลม! # เขียนโค้ดคุณลงข้างล่างแล้วกด…" at bounding box center [1340, 318] width 406 height 571
click at [1225, 127] on div "# เคลื่อนที่ไปหา[PERSON_NAME] # อย่าแตะหนามแหลม! # เขียนโค้ดคุณลงข้างล่างแล้วกด…" at bounding box center [1340, 318] width 406 height 571
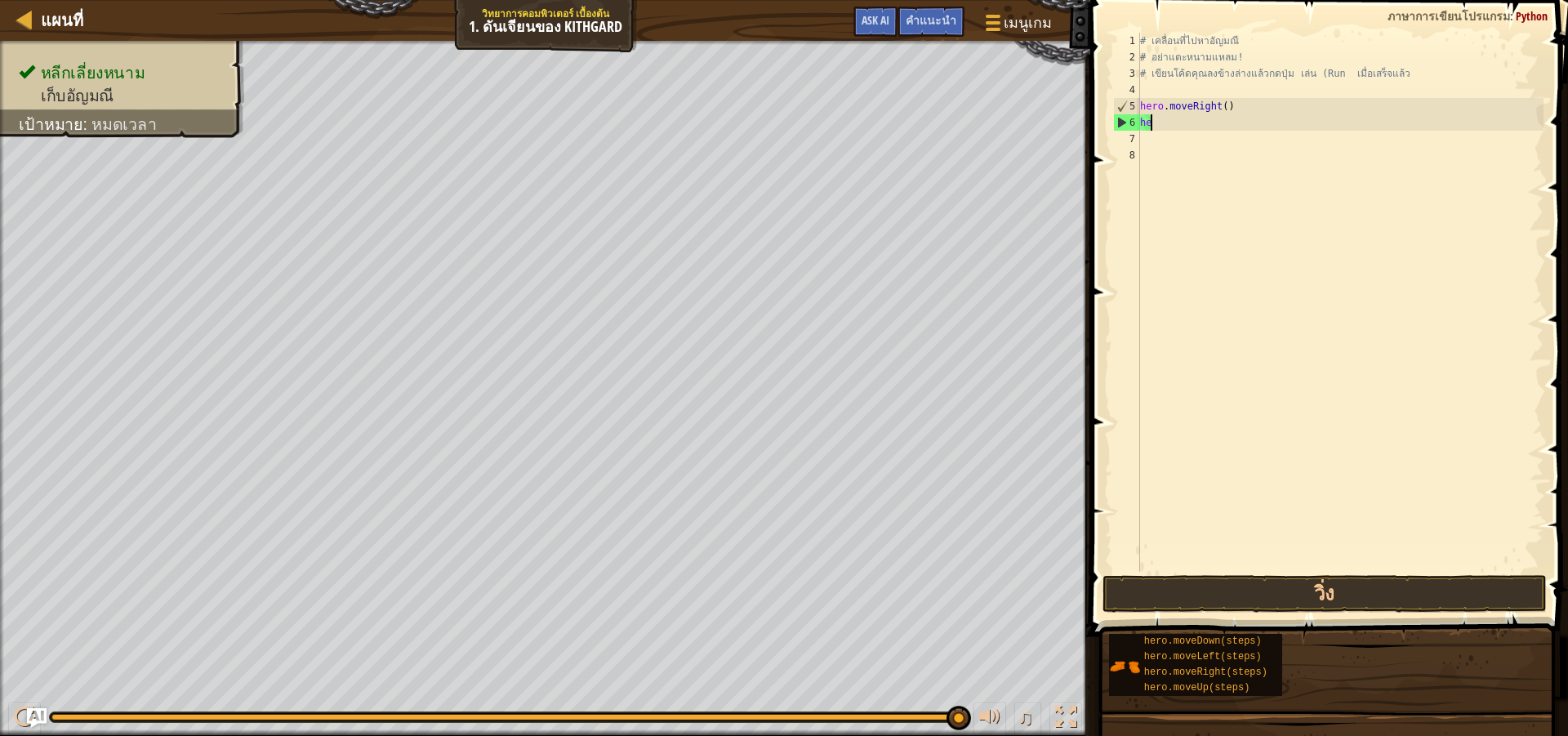
type textarea "h"
click at [1241, 131] on div "# เคลื่อนที่ไปหาอัญมณี # อย่าแตะหนามแหลม! # เขียนโค้ดคุณลงข้างล่างแล้วกดปุ่ม เล…" at bounding box center [1340, 318] width 406 height 571
click at [1198, 119] on div "# เคลื่อนที่ไปหาอัญมณี # อย่าแตะหนามแหลม! # เขียนโค้ดคุณลงข้างล่างแล้วกดปุ่ม เล…" at bounding box center [1340, 302] width 406 height 539
click at [1242, 126] on div "# เคลื่อนที่ไปหา[PERSON_NAME] # อย่าแตะหนามแหลม! # เขียนโค้ดคุณลงข้างล่างแล้วกด…" at bounding box center [1340, 302] width 406 height 539
type textarea "h"
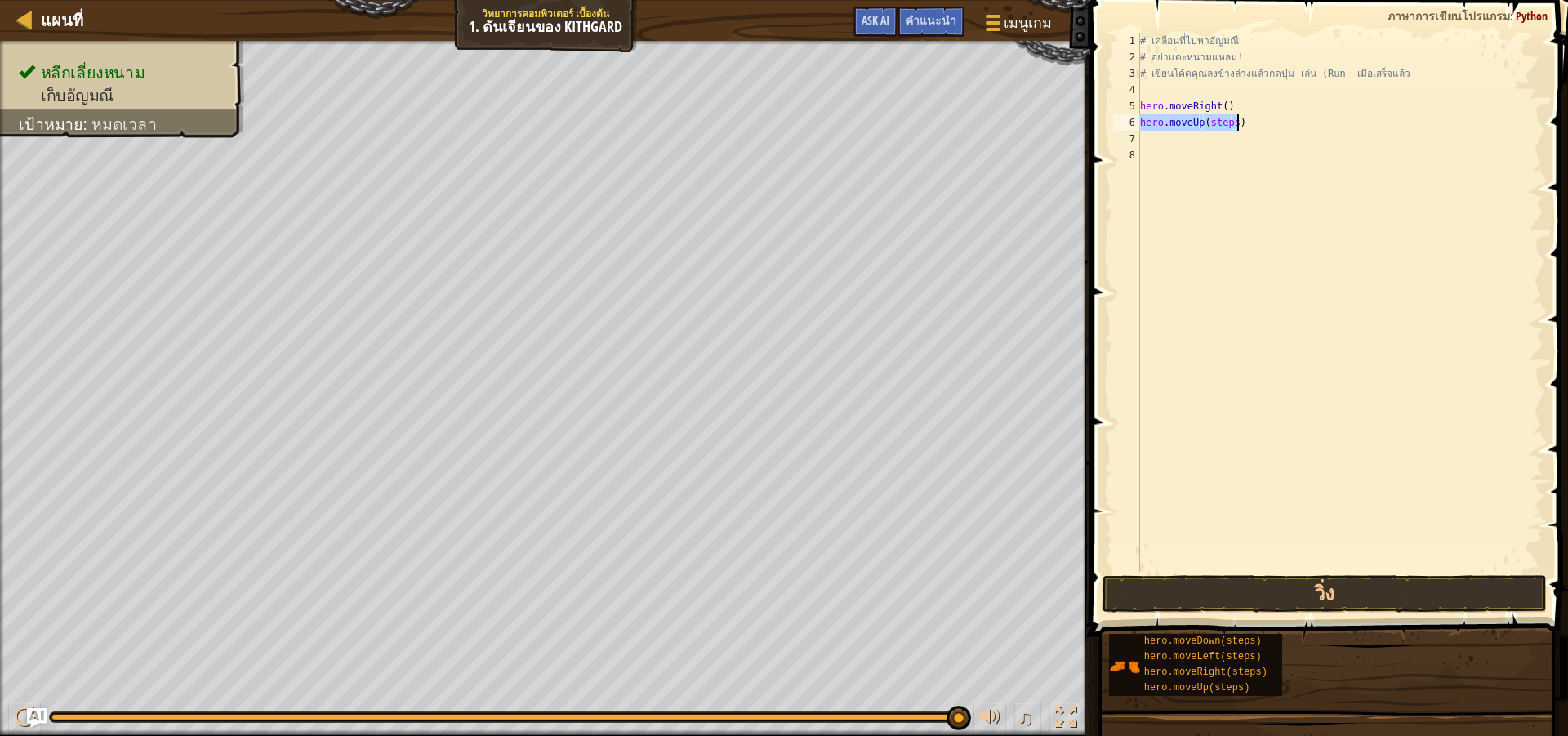
click at [1225, 117] on div "# เคลื่อนที่ไปหา[PERSON_NAME] # อย่าแตะหนามแหลม! # เขียนโค้ดคุณลงข้างล่างแล้วกด…" at bounding box center [1340, 302] width 406 height 539
click at [1230, 118] on div "# เคลื่อนที่ไปหา[PERSON_NAME] # อย่าแตะหนามแหลม! # เขียนโค้ดคุณลงข้างล่างแล้วกด…" at bounding box center [1340, 318] width 406 height 571
type textarea "hero.moveUp()"
click at [1264, 595] on button "วิ่ง" at bounding box center [1325, 593] width 445 height 37
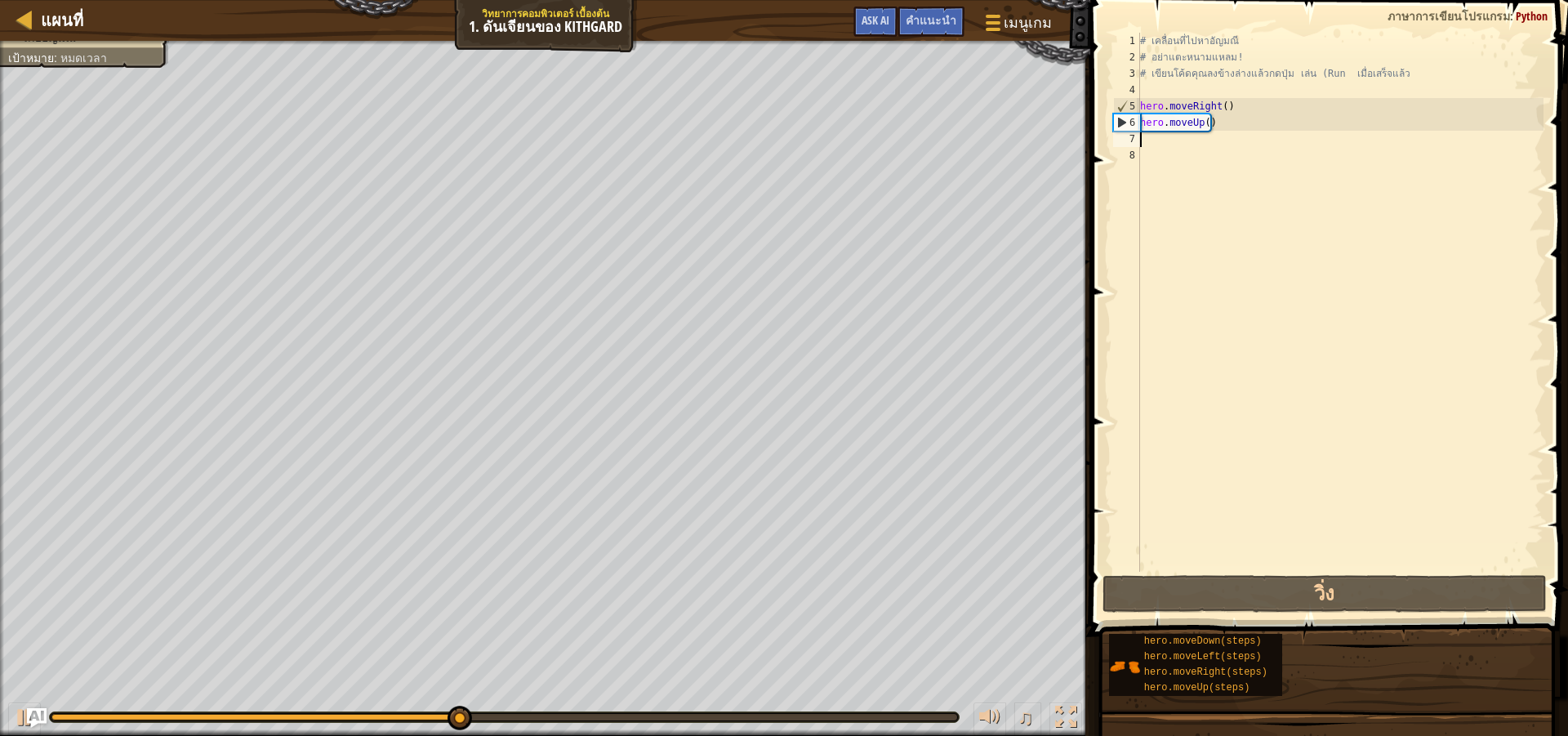
click at [1202, 131] on div "# เคลื่อนที่ไปหา[PERSON_NAME] # อย่าแตะหนามแหลม! # เขียนโค้ดคุณลงข้างล่างแล้วกด…" at bounding box center [1340, 318] width 406 height 571
click at [1209, 127] on div "# เคลื่อนที่ไปหา[PERSON_NAME] # อย่าแตะหนามแหลม! # เขียนโค้ดคุณลงข้างล่างแล้วกด…" at bounding box center [1340, 318] width 406 height 571
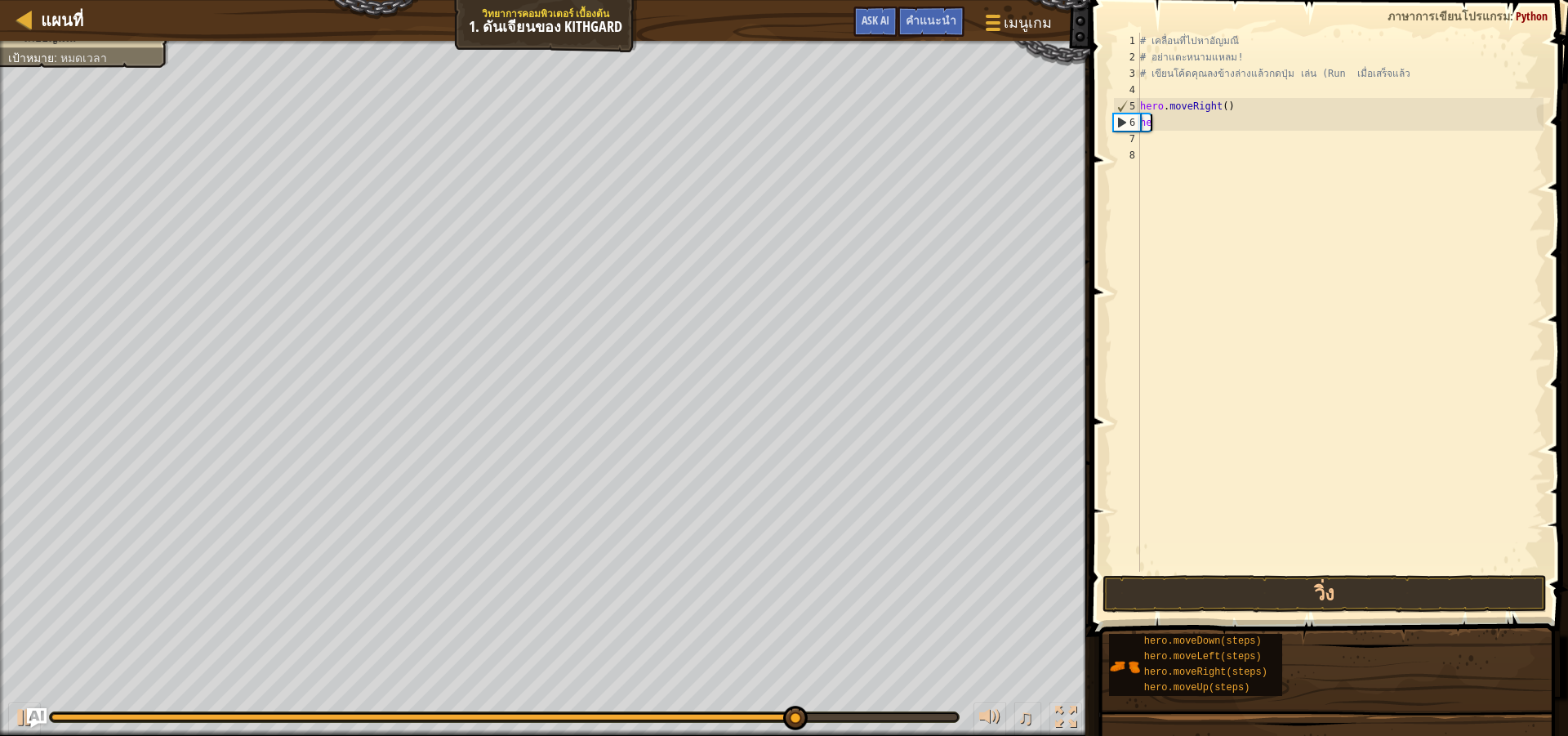
type textarea "h"
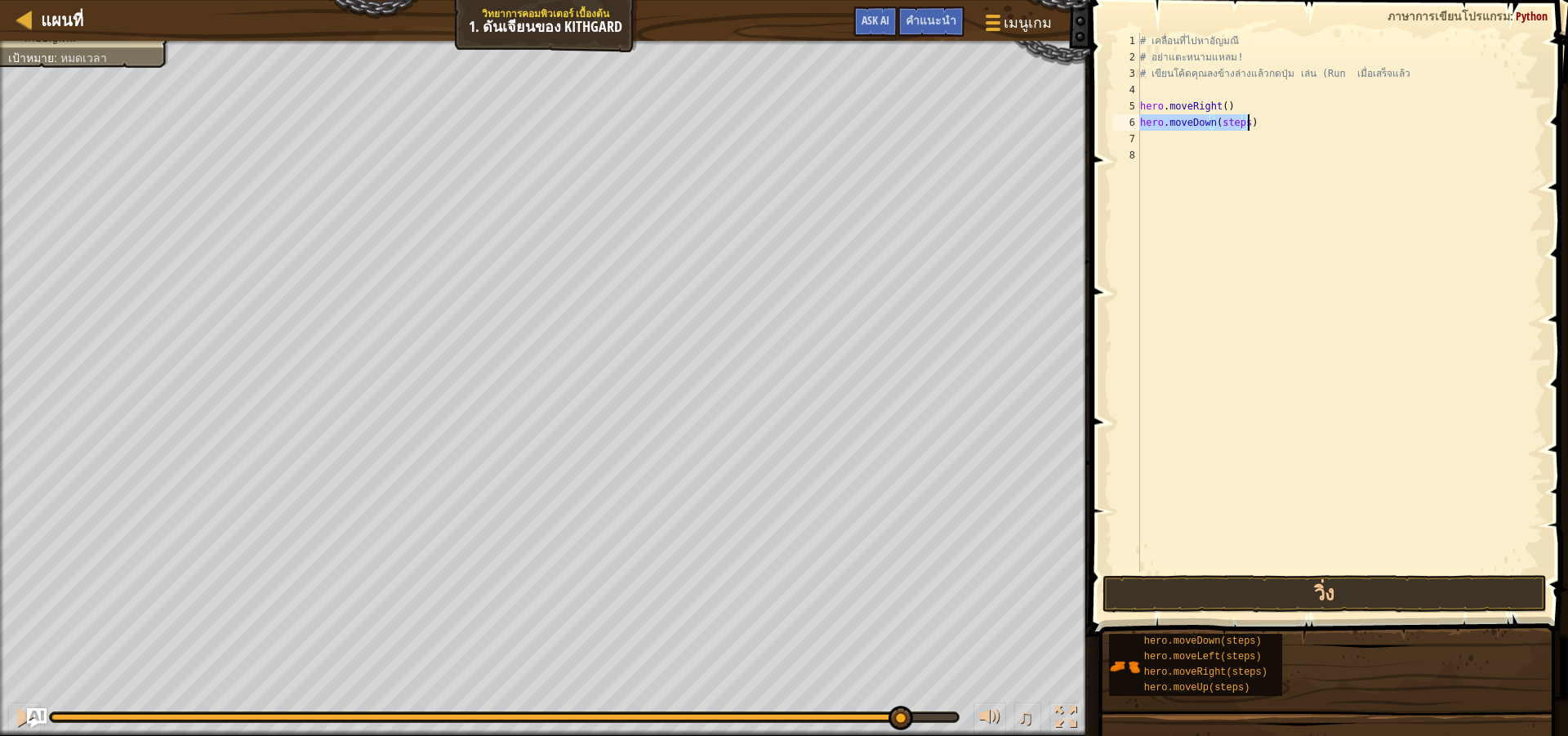
click at [1241, 122] on div "# เคลื่อนที่ไปหา[PERSON_NAME] # อย่าแตะหนามแหลม! # เขียนโค้ดคุณลงข้างล่างแล้วกด…" at bounding box center [1340, 302] width 406 height 539
click at [1363, 584] on button "วิ่ง" at bounding box center [1325, 593] width 445 height 37
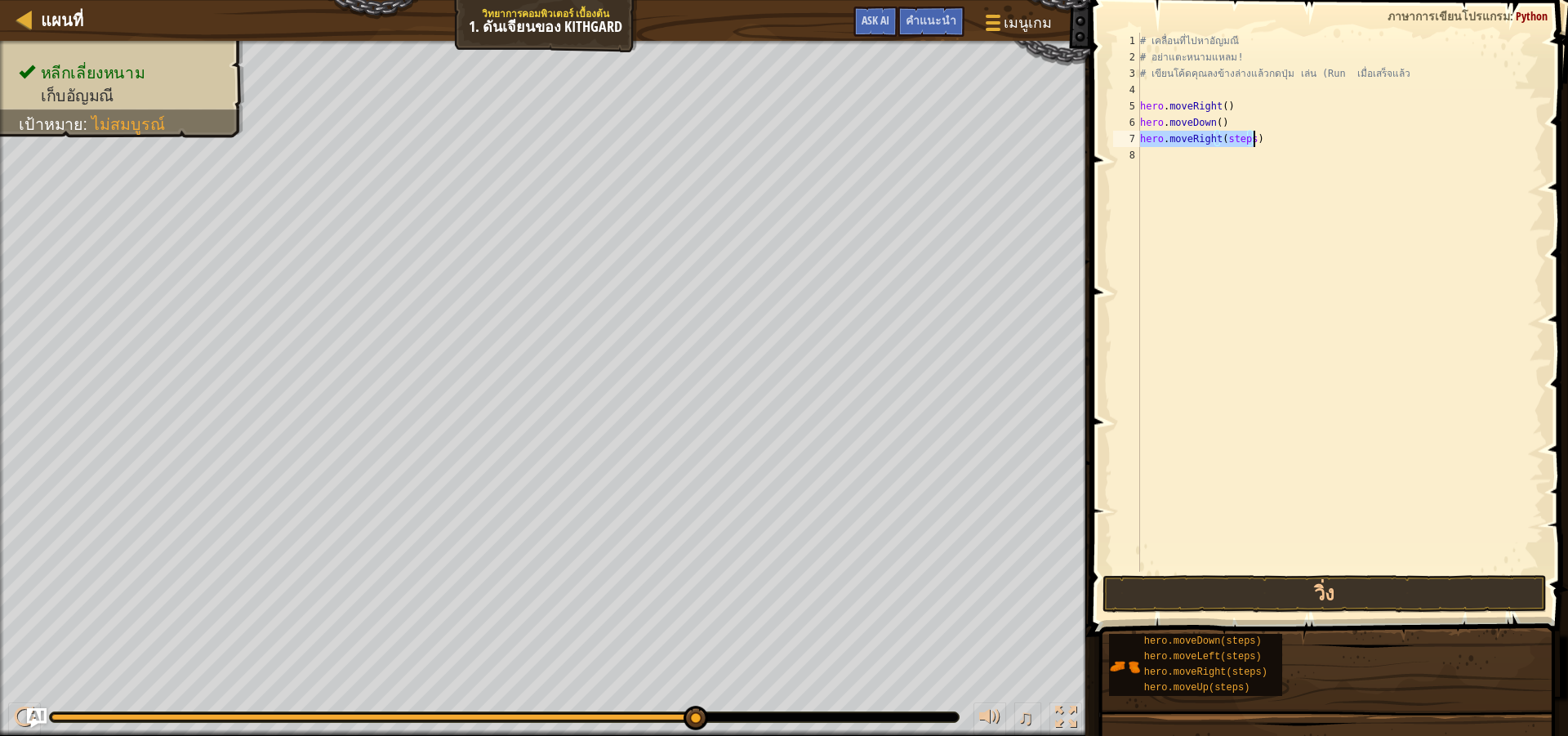
click at [1245, 133] on div "# เคลื่อนที่ไปหา[PERSON_NAME] # อย่าแตะหนามแหลม! # เขียนโค้ดคุณลงข้างล่างแล้วกด…" at bounding box center [1340, 302] width 406 height 539
type textarea "hero.moveRight()"
click at [1391, 573] on span at bounding box center [1330, 294] width 491 height 684
click at [1397, 579] on button "วิ่ง" at bounding box center [1325, 593] width 445 height 37
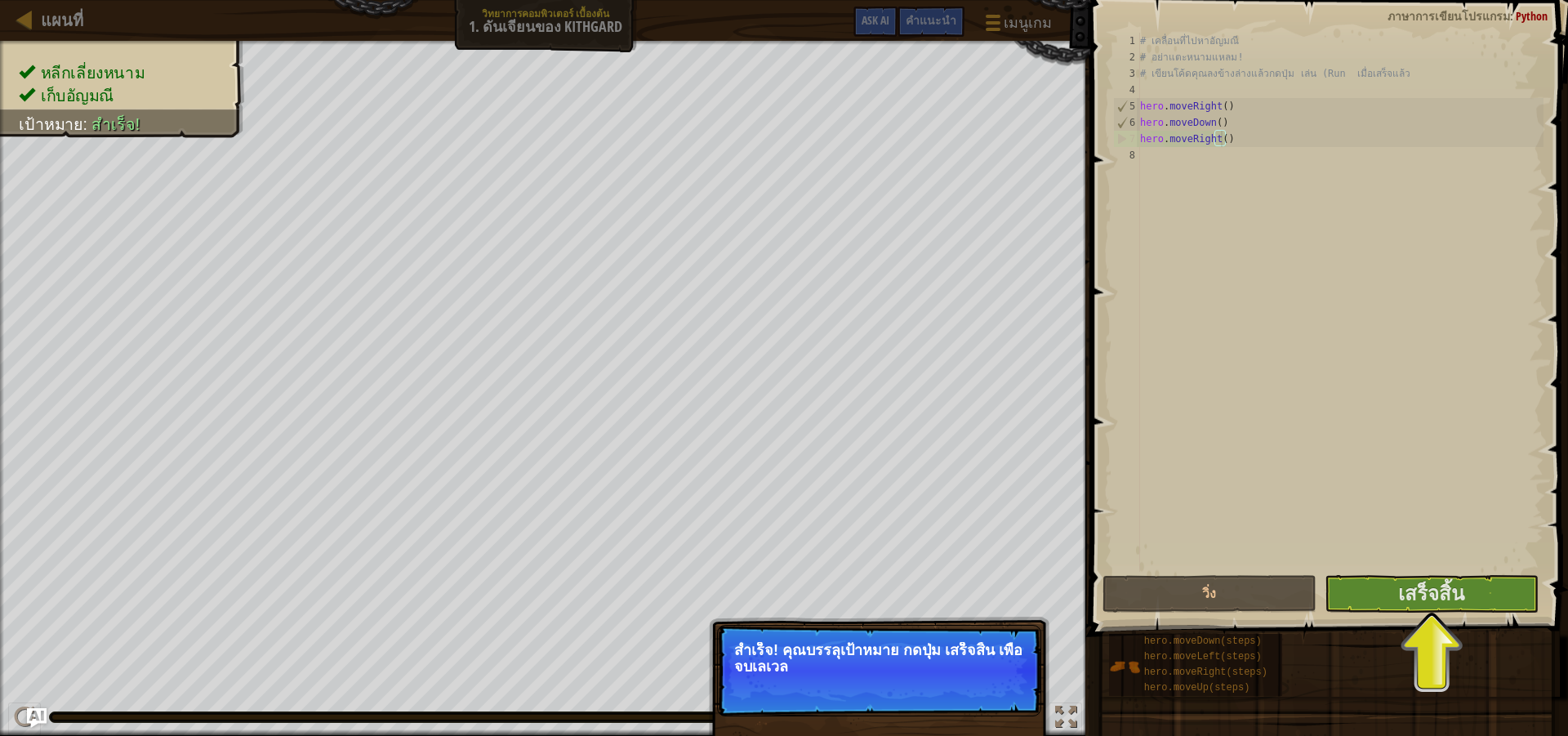
drag, startPoint x: 1484, startPoint y: 664, endPoint x: 1476, endPoint y: 624, distance: 40.8
click at [1480, 647] on div "hero.moveDown(steps) hero.moveLeft(steps) hero.moveRight(steps) hero.moveUp(ste…" at bounding box center [1332, 665] width 448 height 64
click at [1476, 612] on span at bounding box center [1330, 294] width 491 height 684
click at [1477, 599] on button "เสร็จสิ้น" at bounding box center [1431, 593] width 214 height 37
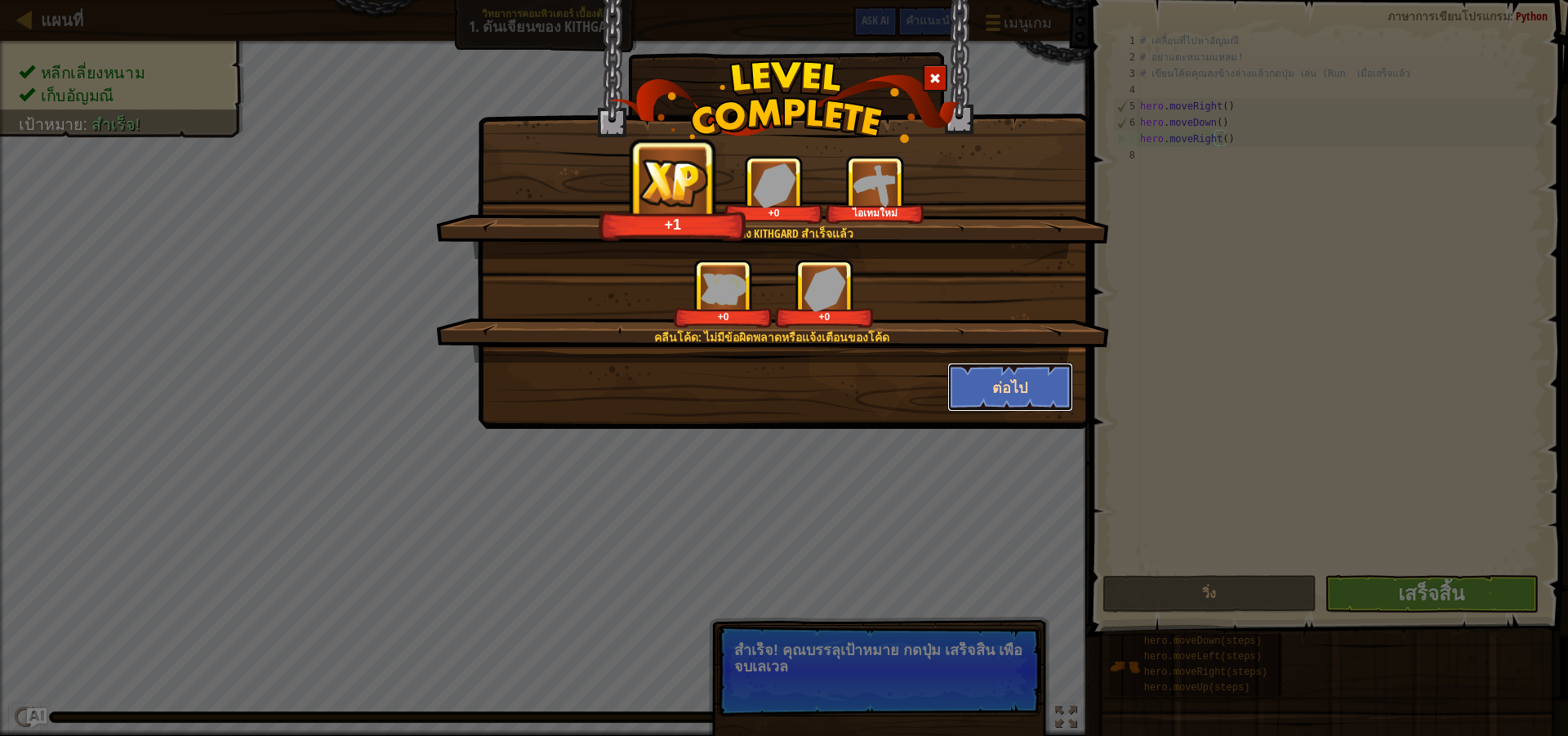
click at [1011, 388] on button "ต่อไป" at bounding box center [1010, 387] width 127 height 49
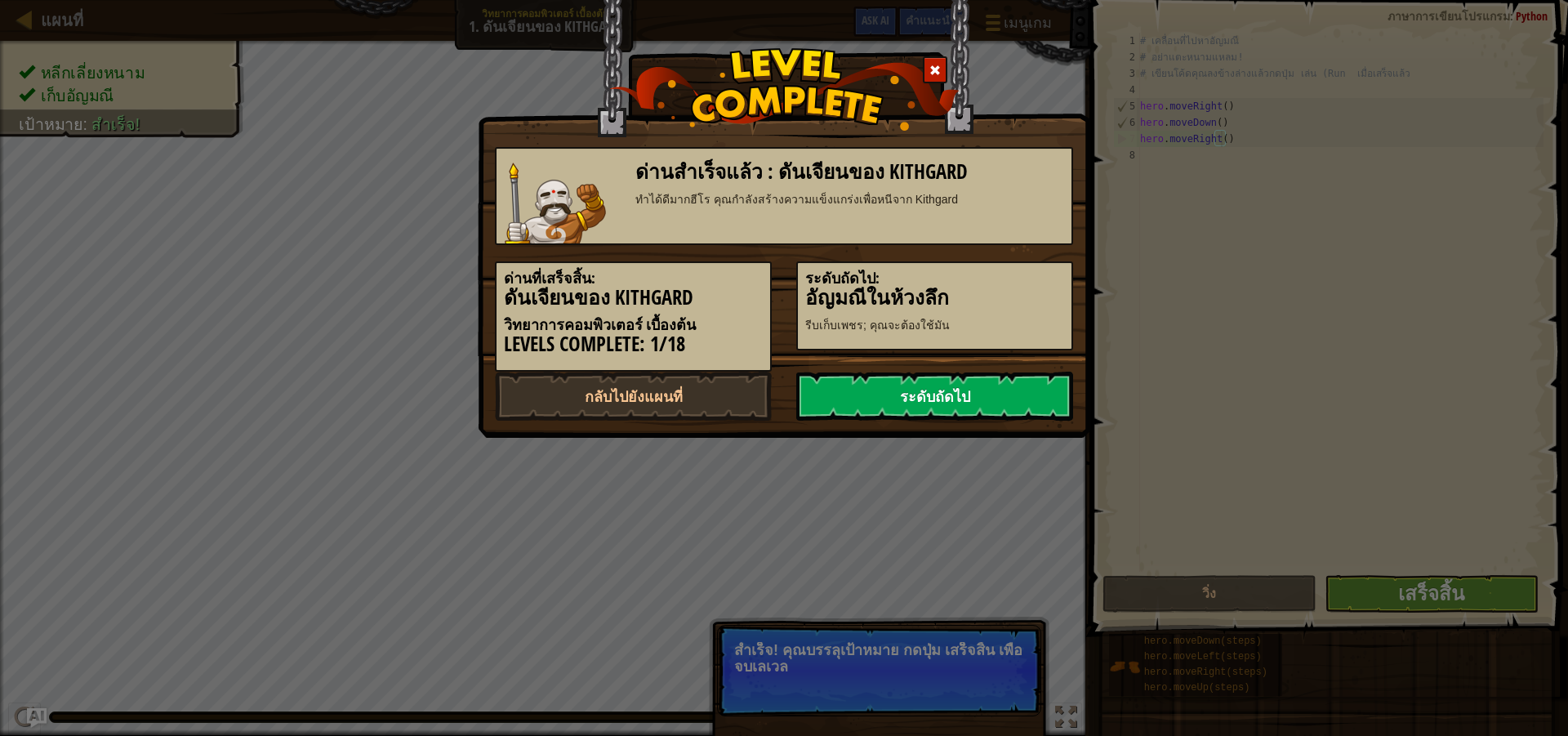
click at [948, 389] on link "ระดับถัดไป" at bounding box center [935, 396] width 277 height 49
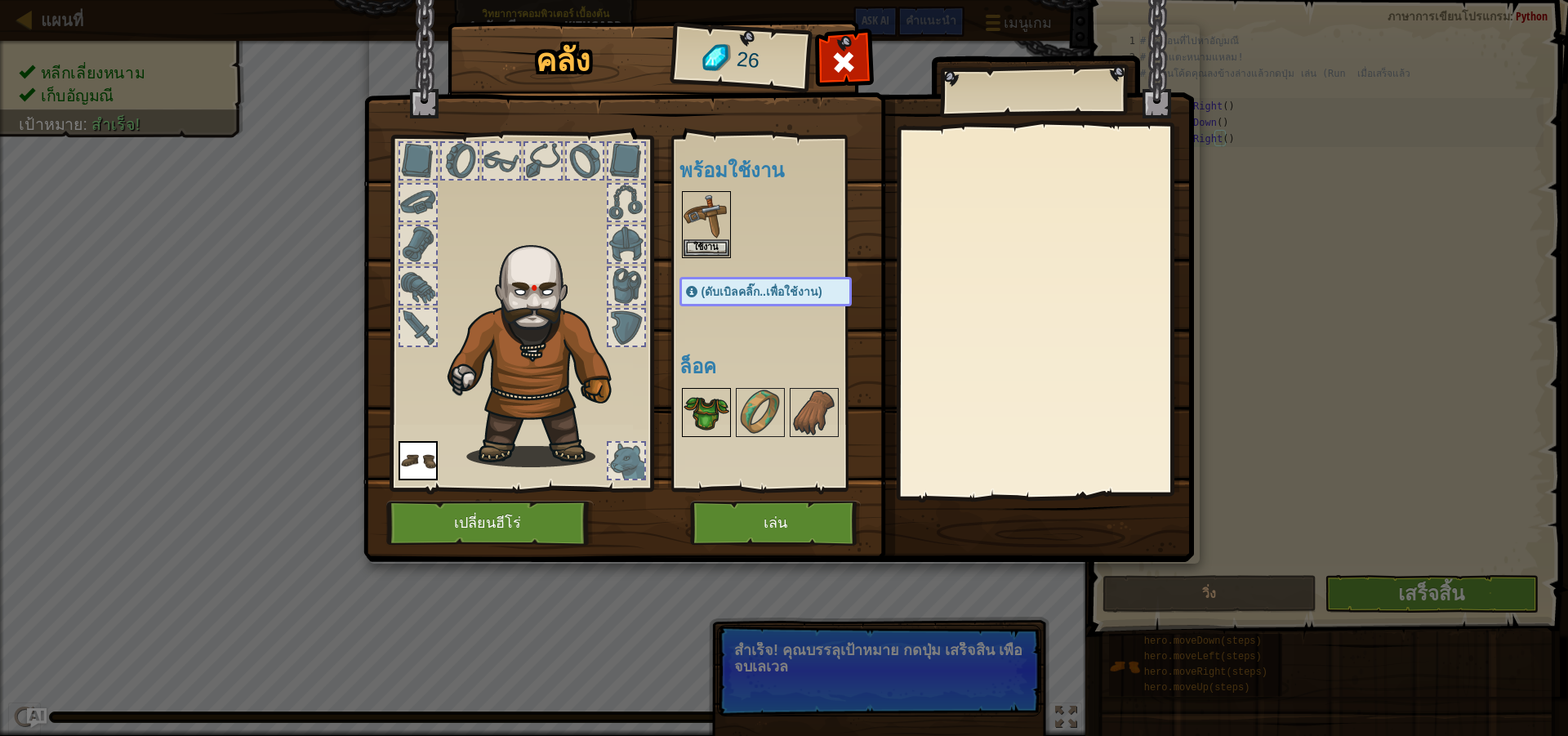
click at [703, 426] on img at bounding box center [706, 413] width 46 height 46
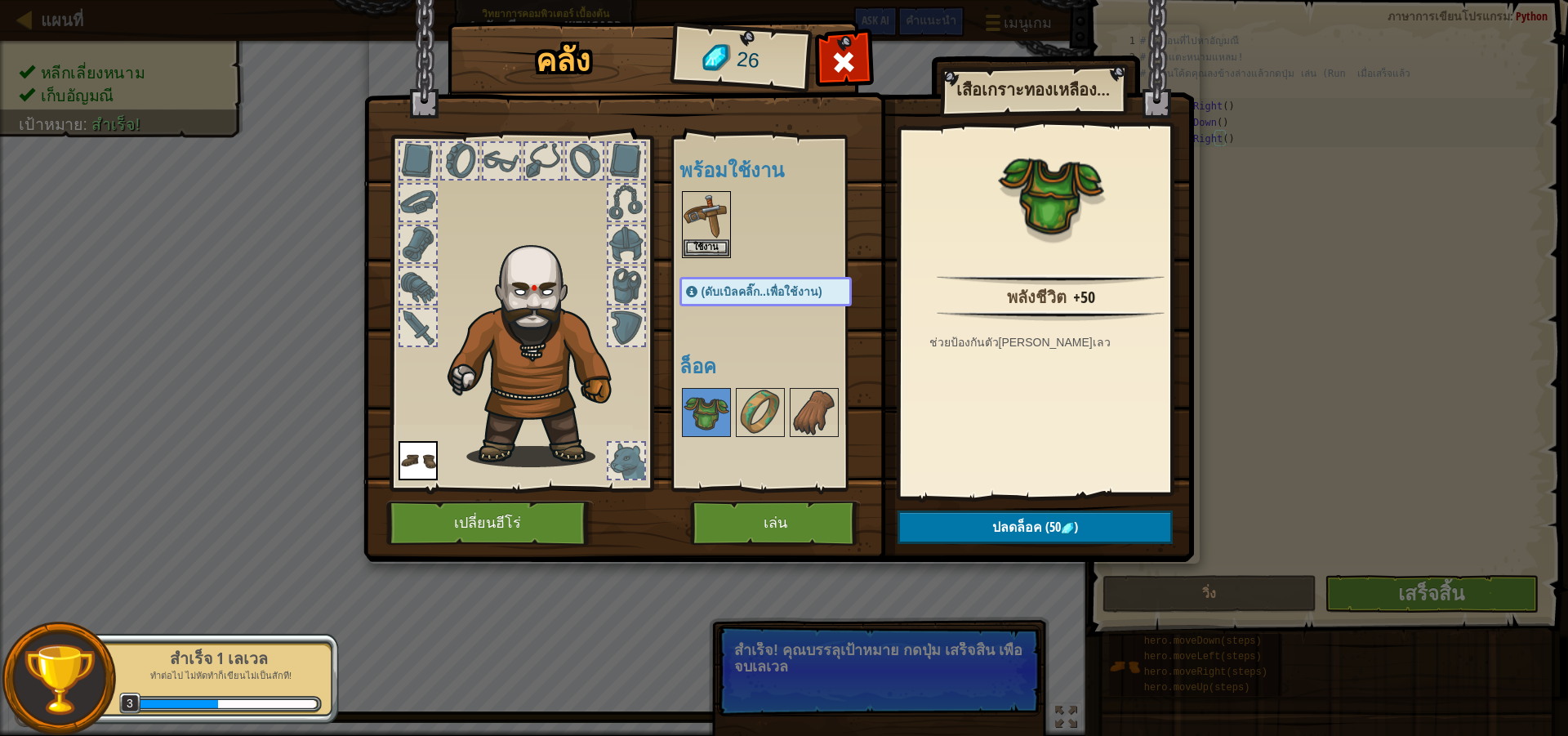
drag, startPoint x: 751, startPoint y: 243, endPoint x: 765, endPoint y: 276, distance: 35.8
click at [751, 248] on div at bounding box center [782, 224] width 205 height 72
click at [765, 276] on div "พร้อมใช้งาน ใช้งาน ใช้งาน (ดับเบิลคลิ๊ก..เพื่อใช้งาน) ล็อค" at bounding box center [782, 313] width 205 height 341
click at [754, 295] on span "(ดับเบิลคลิ๊ก..เพื่อใช้งาน)" at bounding box center [762, 291] width 121 height 13
click at [614, 241] on div at bounding box center [626, 243] width 36 height 36
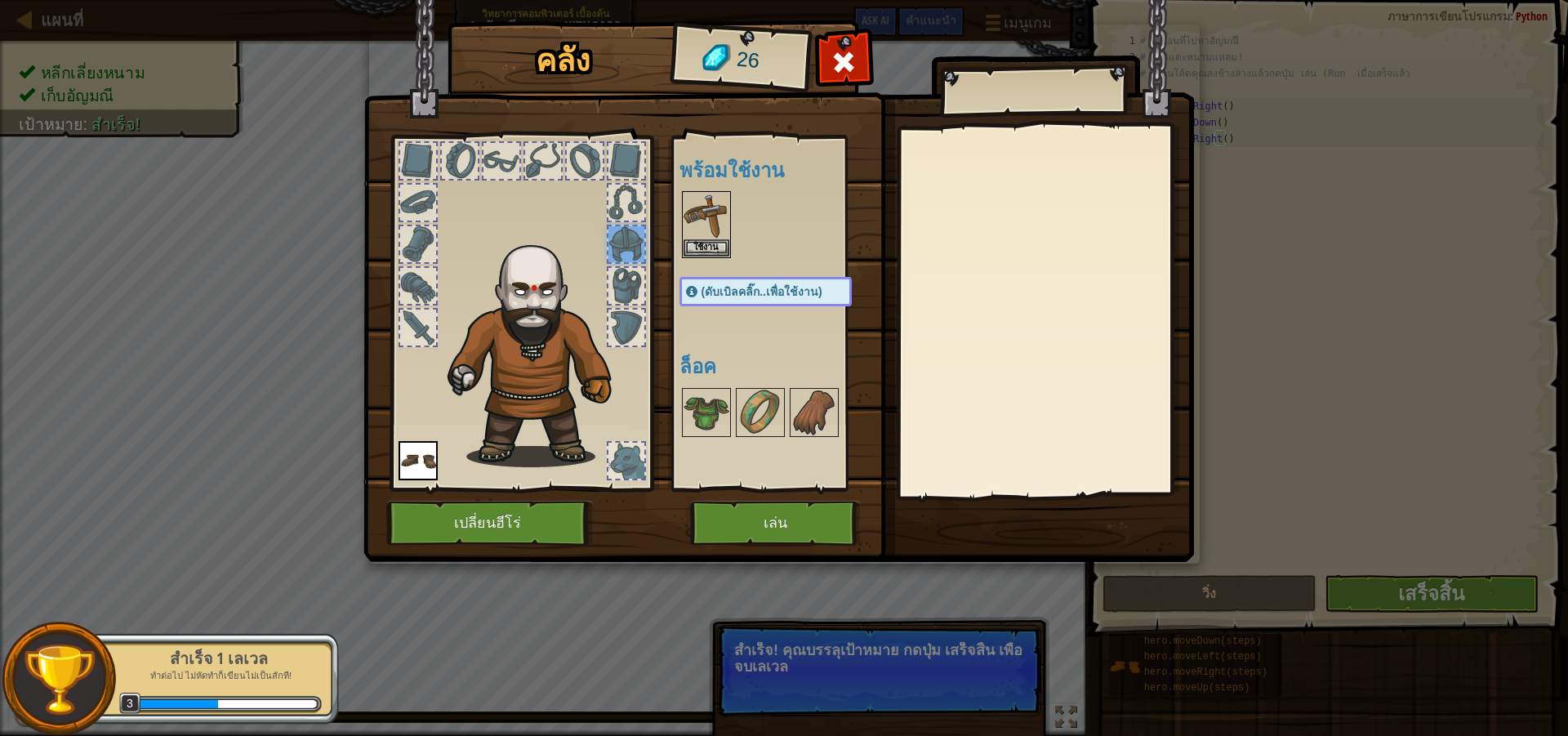
click at [618, 243] on div at bounding box center [626, 243] width 36 height 36
click at [624, 189] on div at bounding box center [626, 202] width 36 height 36
click at [629, 159] on div at bounding box center [626, 160] width 36 height 36
click at [589, 161] on div at bounding box center [584, 160] width 36 height 36
click at [532, 158] on div at bounding box center [542, 160] width 36 height 36
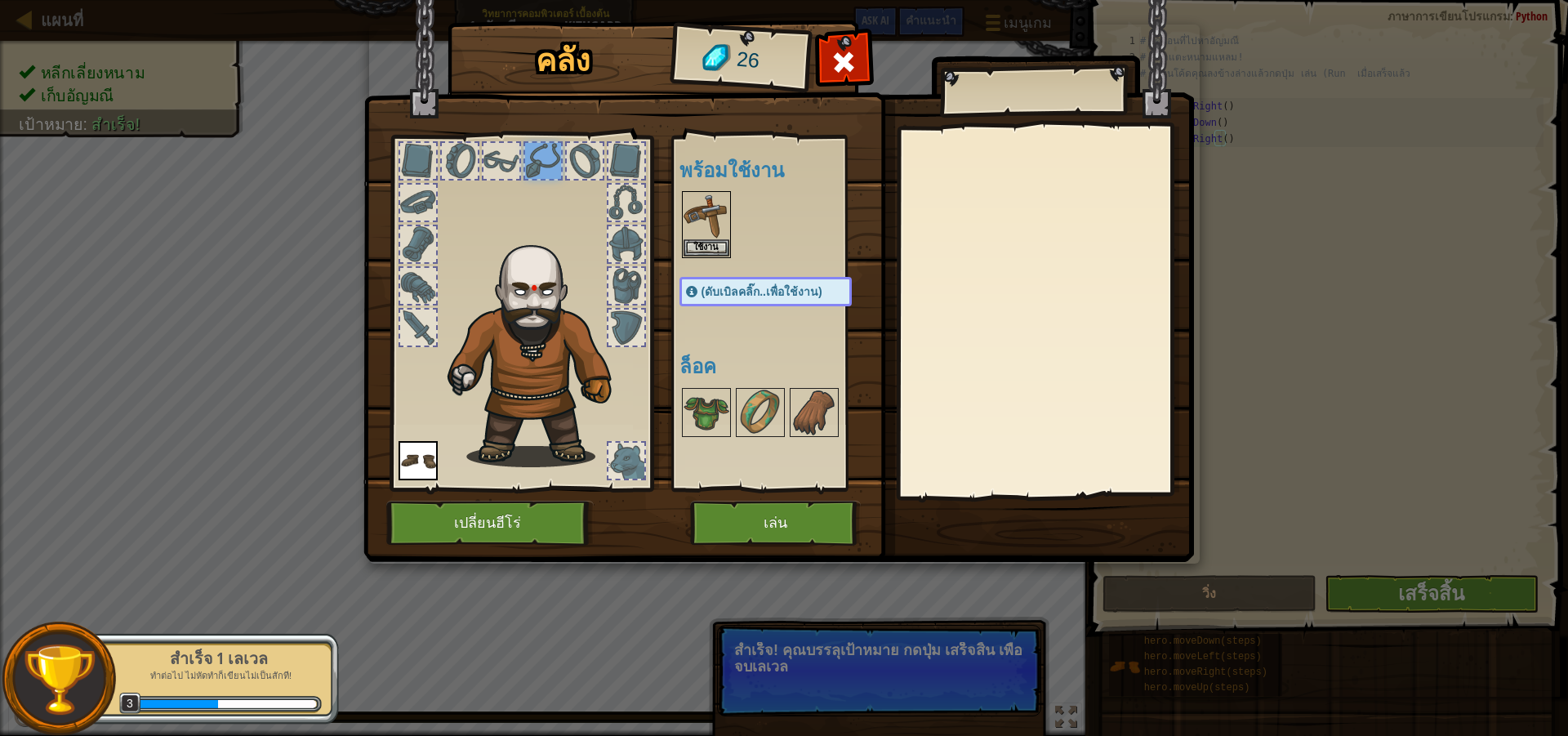
click at [482, 160] on div at bounding box center [501, 160] width 39 height 39
click at [480, 160] on div at bounding box center [521, 308] width 270 height 367
click at [477, 161] on div at bounding box center [521, 308] width 270 height 367
click at [461, 165] on div at bounding box center [459, 160] width 36 height 36
click at [382, 163] on img at bounding box center [779, 265] width 831 height 593
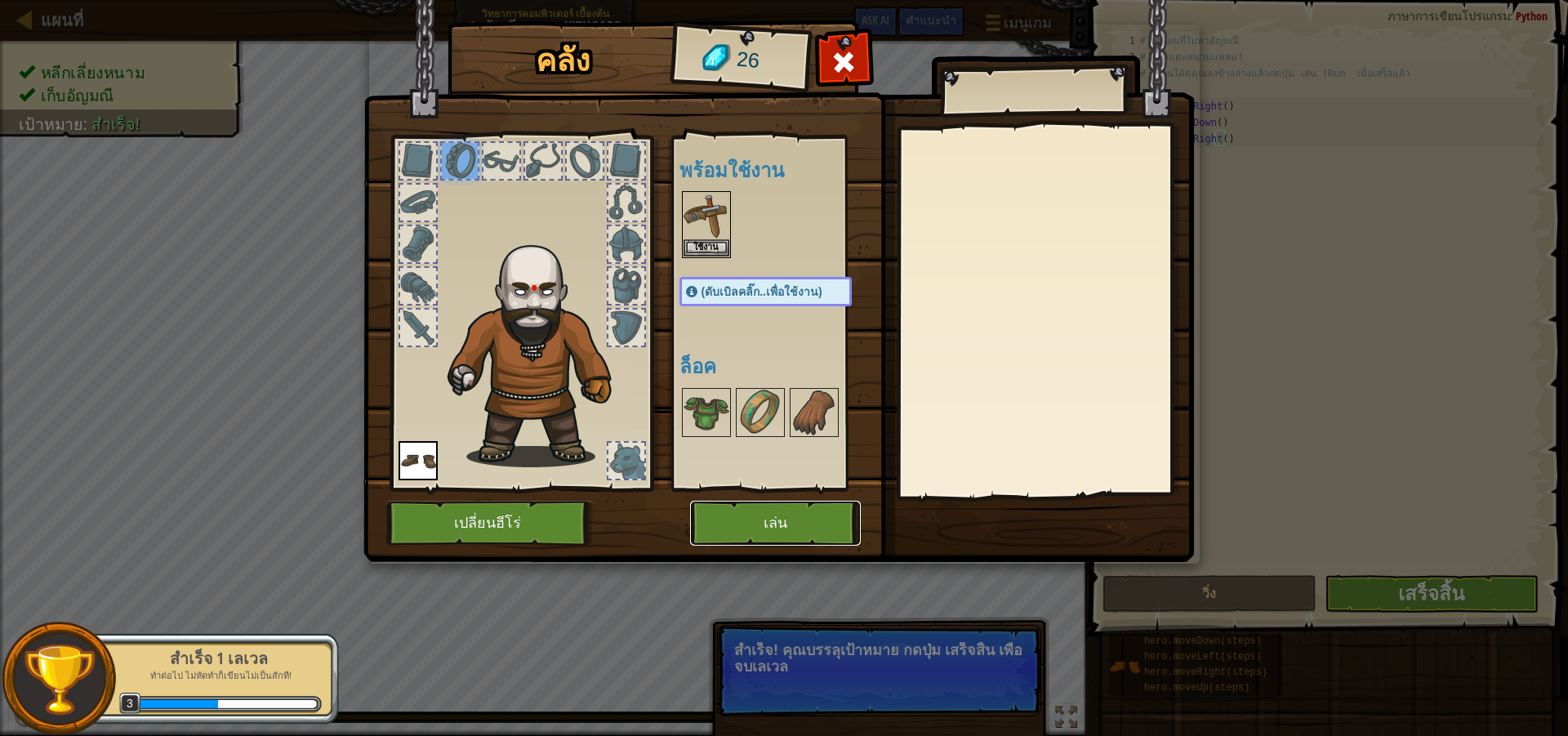
click at [785, 535] on button "เล่น" at bounding box center [774, 522] width 170 height 45
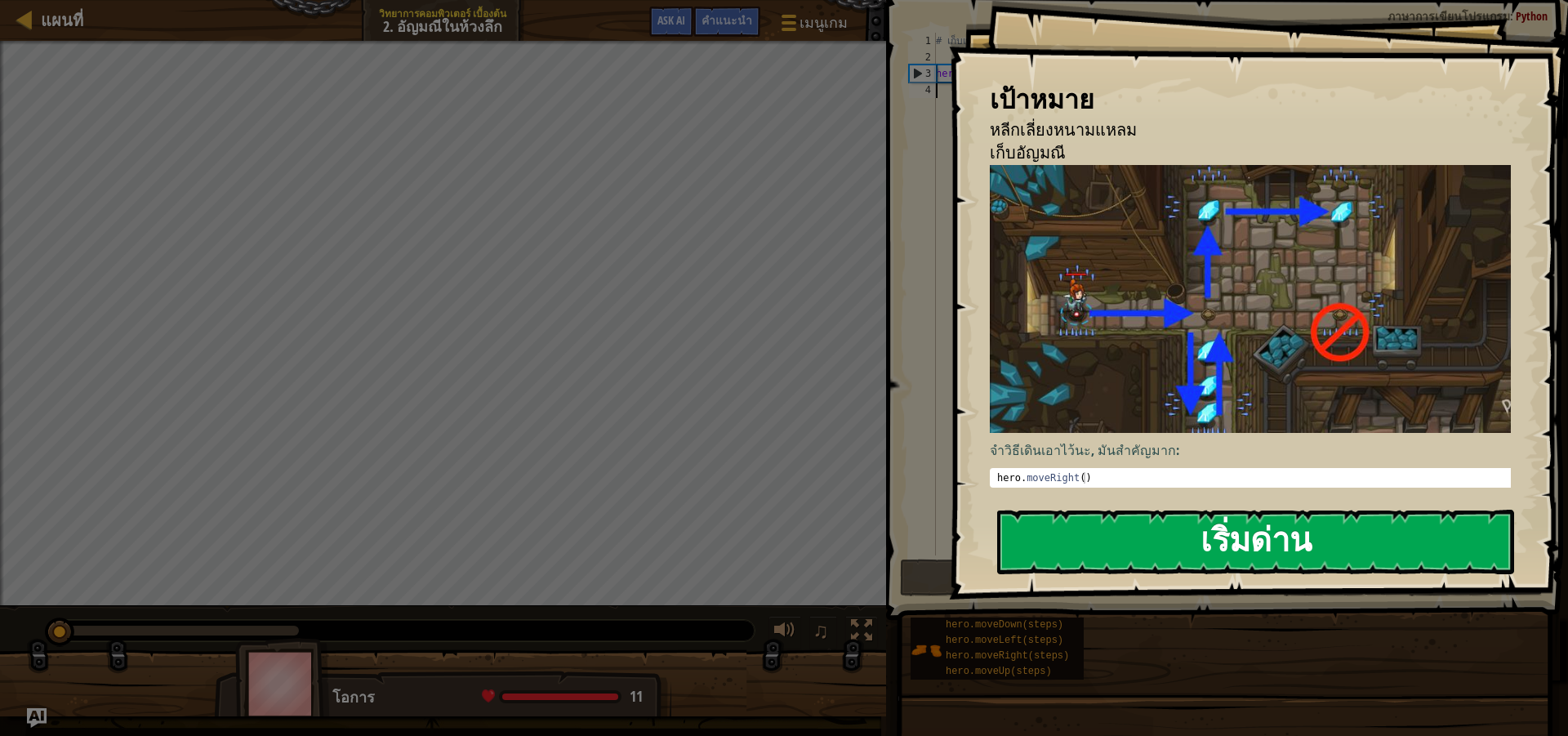
click at [1099, 527] on button "เริ่มด่าน" at bounding box center [1255, 541] width 517 height 65
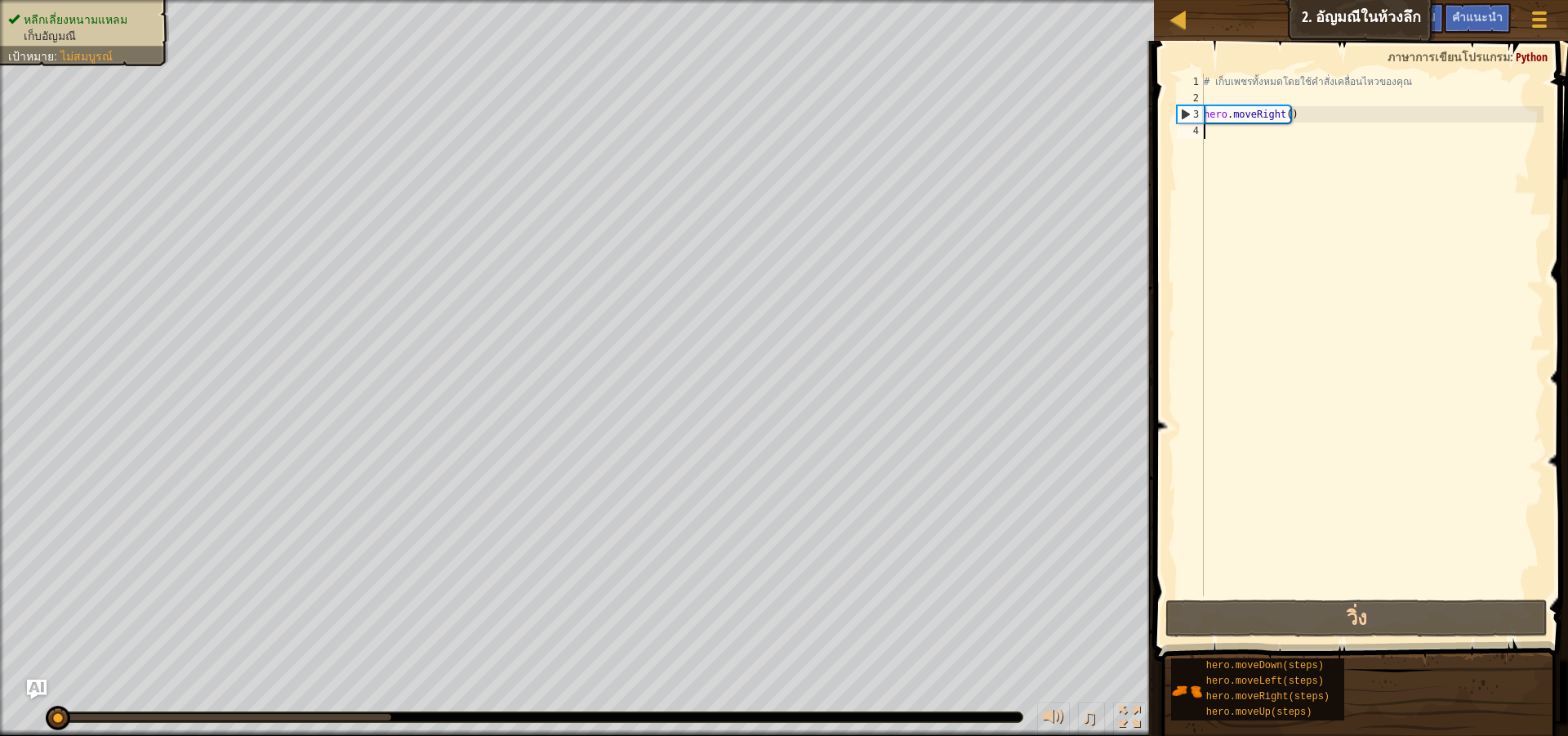
click at [1232, 99] on div "# เก็บเพชรทั้งหมดโดยใช้คำสั่งเคลื่อนไหวของคุณ hero . moveRight ( )" at bounding box center [1372, 352] width 343 height 556
click at [1225, 132] on div "# เก็บเพชรทั้งหมดโดยใช้คำสั่งเคลื่อนไหวของคุณ hero . moveRight ( )" at bounding box center [1372, 352] width 343 height 556
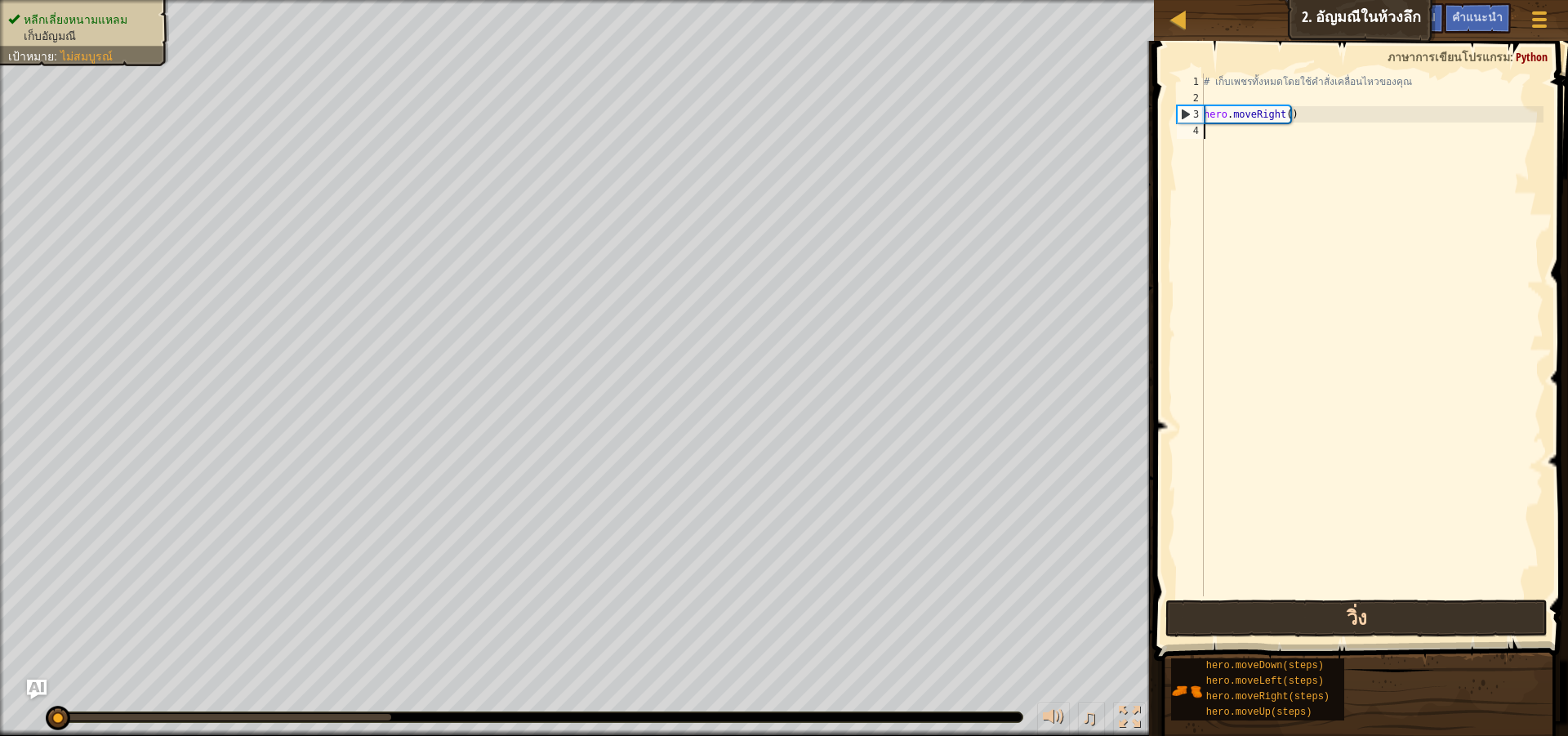
drag, startPoint x: 1383, startPoint y: 575, endPoint x: 1400, endPoint y: 623, distance: 50.9
click at [1388, 588] on div "# เก็บเพชรทั้งหมดโดยใช้คำสั่งเคลื่อนไหวของคุณ hero . moveRight ( )" at bounding box center [1372, 352] width 343 height 556
click at [1400, 624] on button "วิ่ง" at bounding box center [1357, 618] width 383 height 37
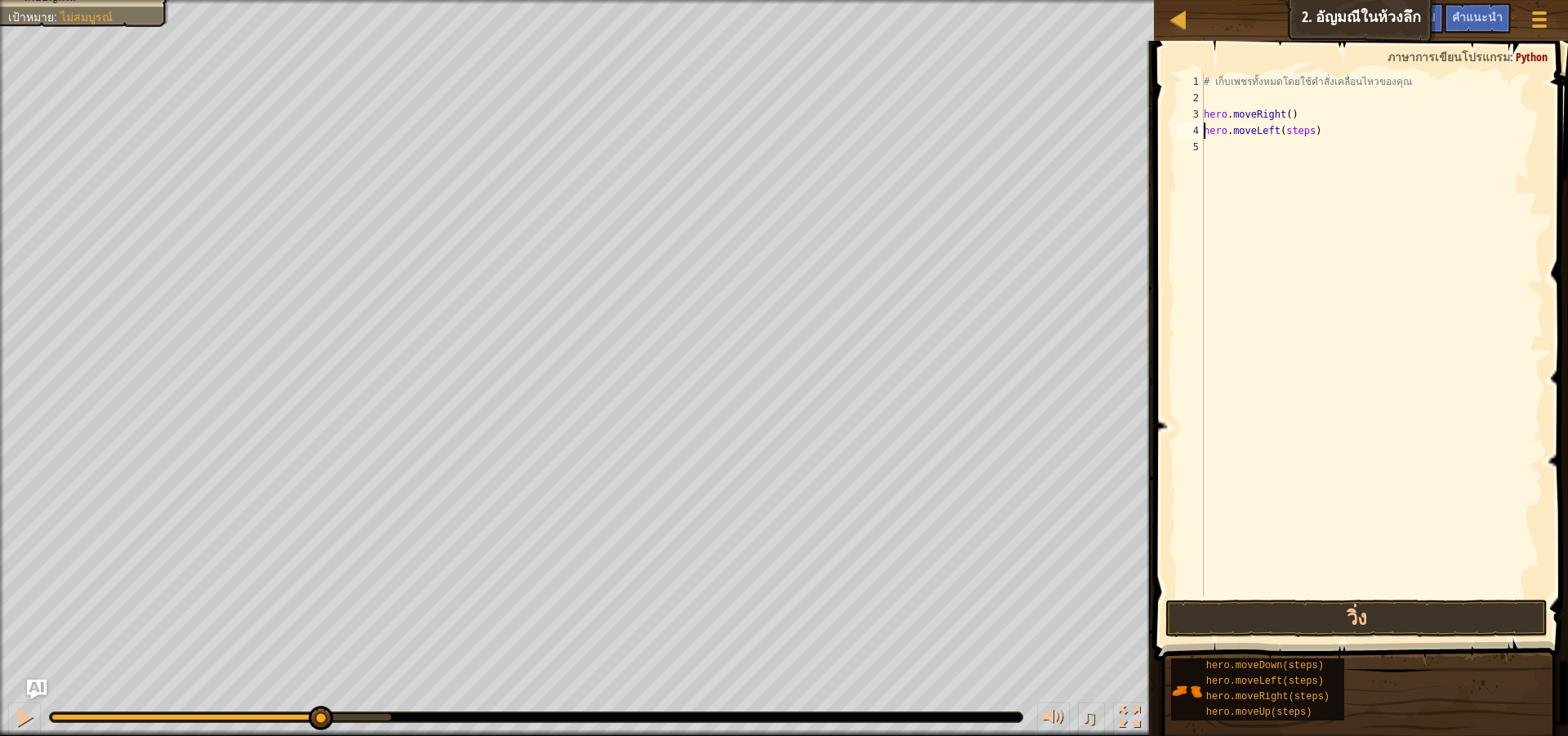
click at [1307, 136] on div "# เก็บเพชรทั้งหมดโดยใช้คำสั่งเคลื่อนไหวของคุณ hero . moveRight ( ) hero . moveL…" at bounding box center [1372, 352] width 343 height 556
click at [1522, 619] on button "วิ่ง" at bounding box center [1357, 618] width 383 height 37
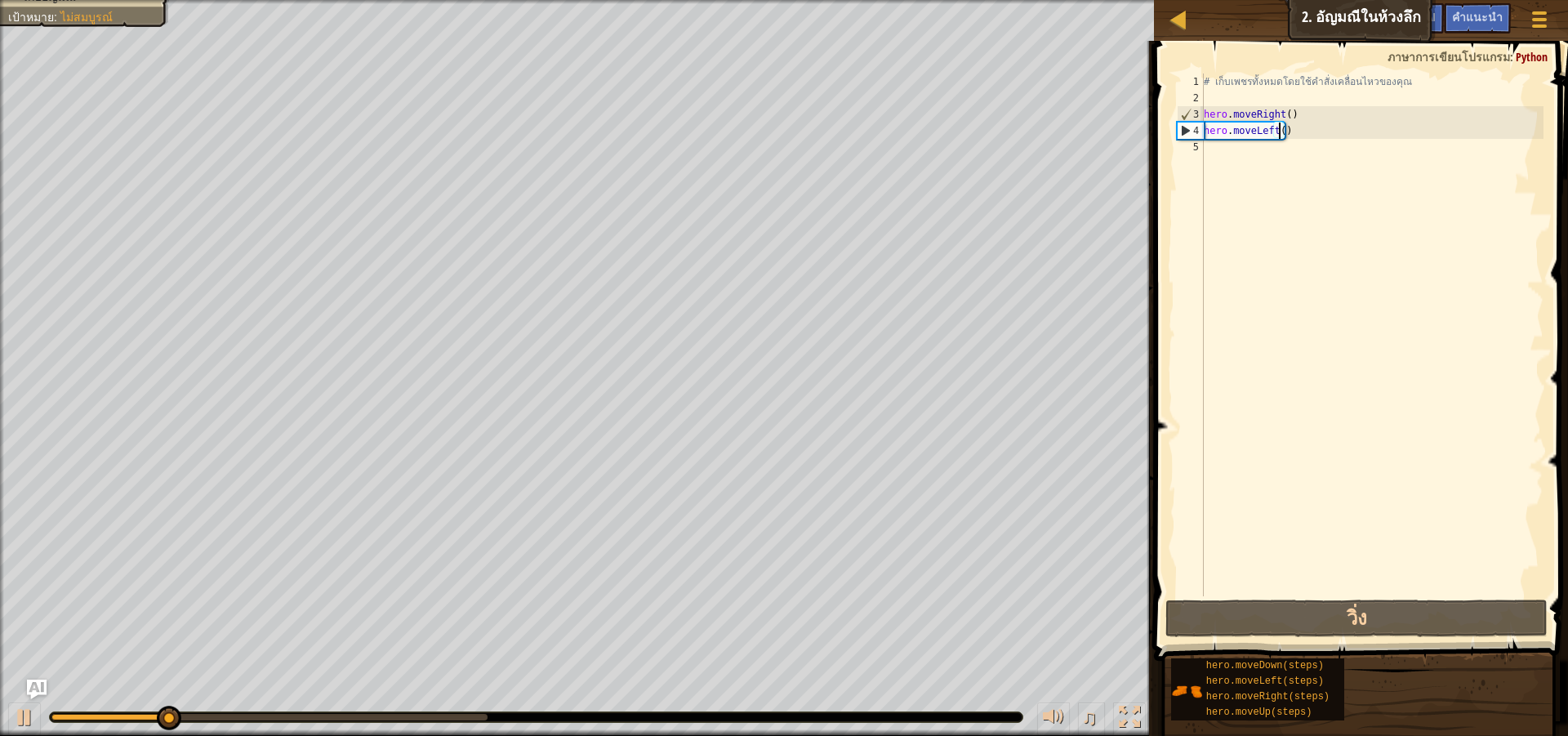
click at [1300, 135] on div "# เก็บเพชรทั้งหมดโดยใช้คำสั่งเคลื่อนไหวของคุณ hero . moveRight ( ) hero . moveL…" at bounding box center [1372, 352] width 343 height 556
click at [1283, 130] on div "# เก็บเพชรทั้งหมดโดยใช้คำสั่งเคลื่อนไหวของคุณ hero . moveRight ( ) hero . moveL…" at bounding box center [1372, 352] width 343 height 556
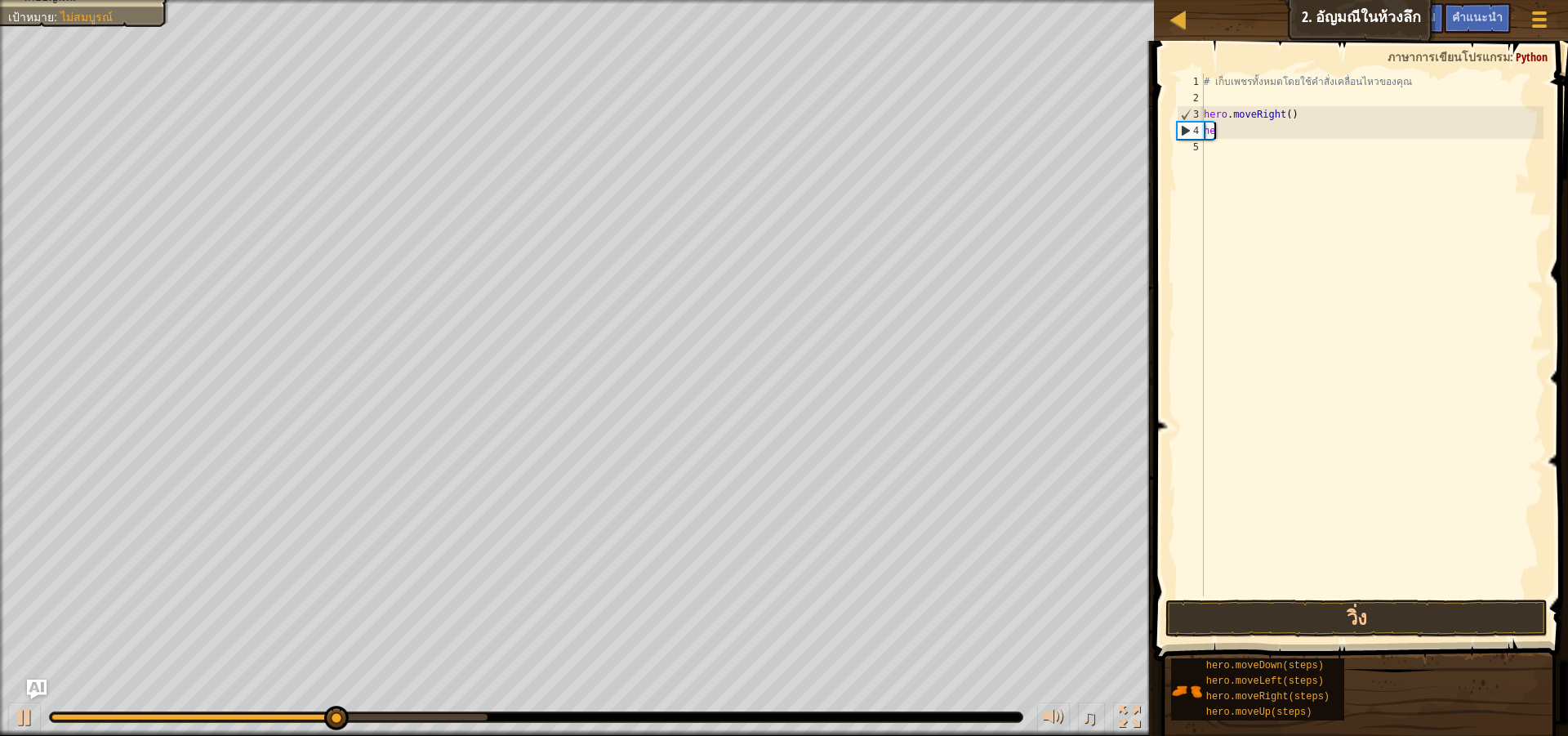
type textarea "h"
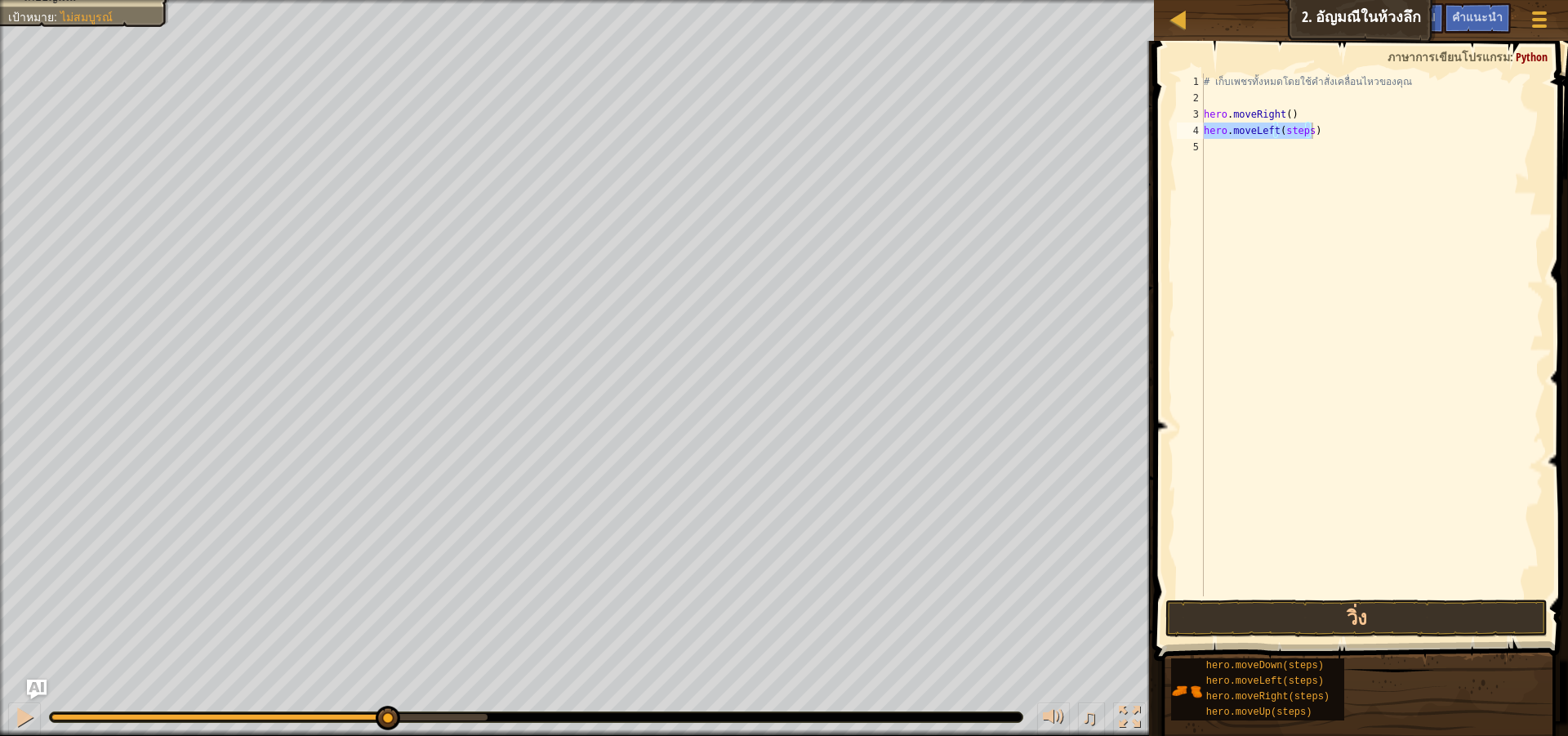
click at [1150, 240] on span at bounding box center [1362, 327] width 427 height 668
click at [1307, 133] on div "# เก็บเพชรทั้งหมดโดยใช้คำสั่งเคลื่อนไหวของคุณ hero . moveRight ( ) hero . moveL…" at bounding box center [1372, 352] width 343 height 556
click at [1307, 133] on div "# เก็บเพชรทั้งหมดโดยใช้คำสั่งเคลื่อนไหวของคุณ hero . moveRight ( ) hero . moveL…" at bounding box center [1372, 335] width 343 height 523
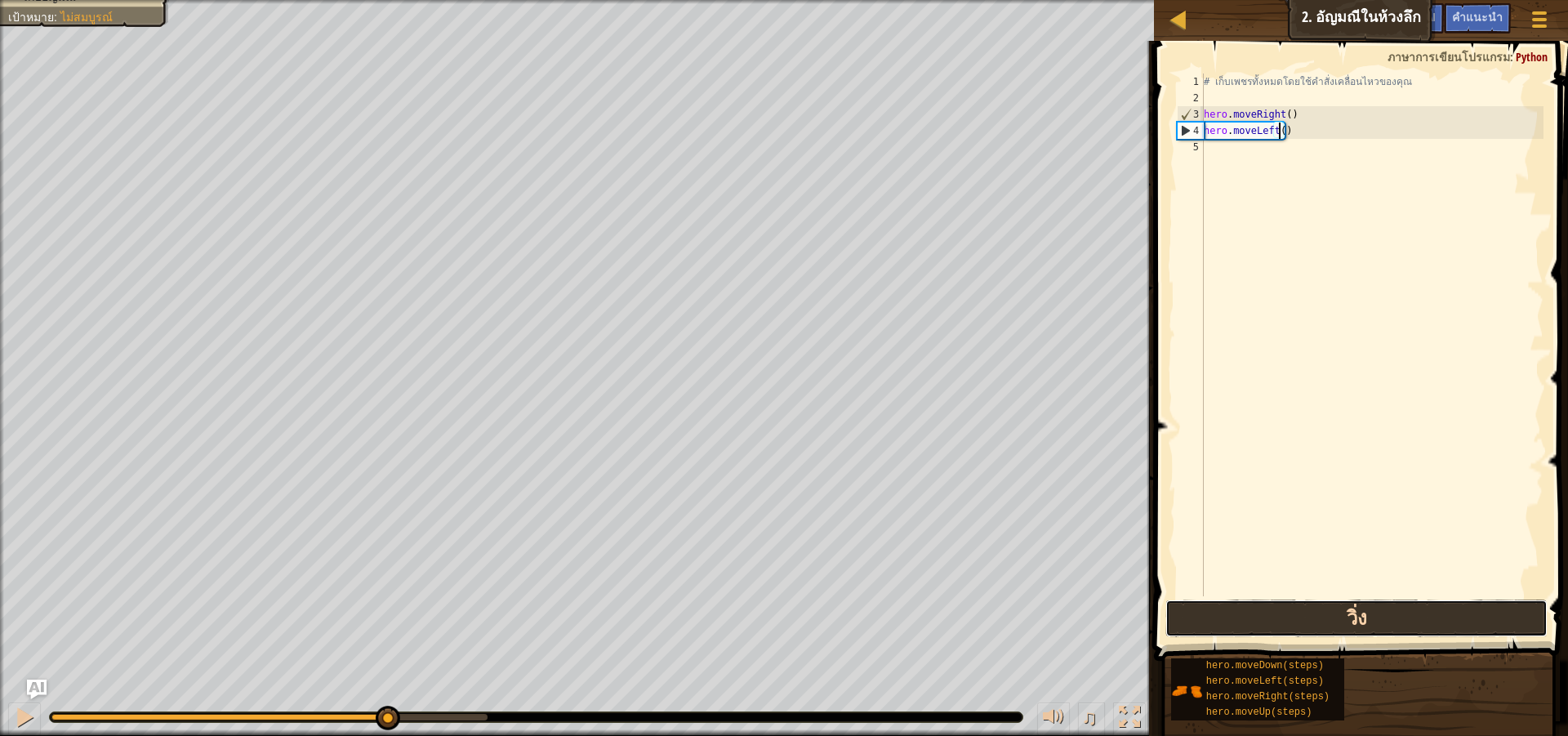
click at [1336, 619] on button "วิ่ง" at bounding box center [1357, 618] width 383 height 37
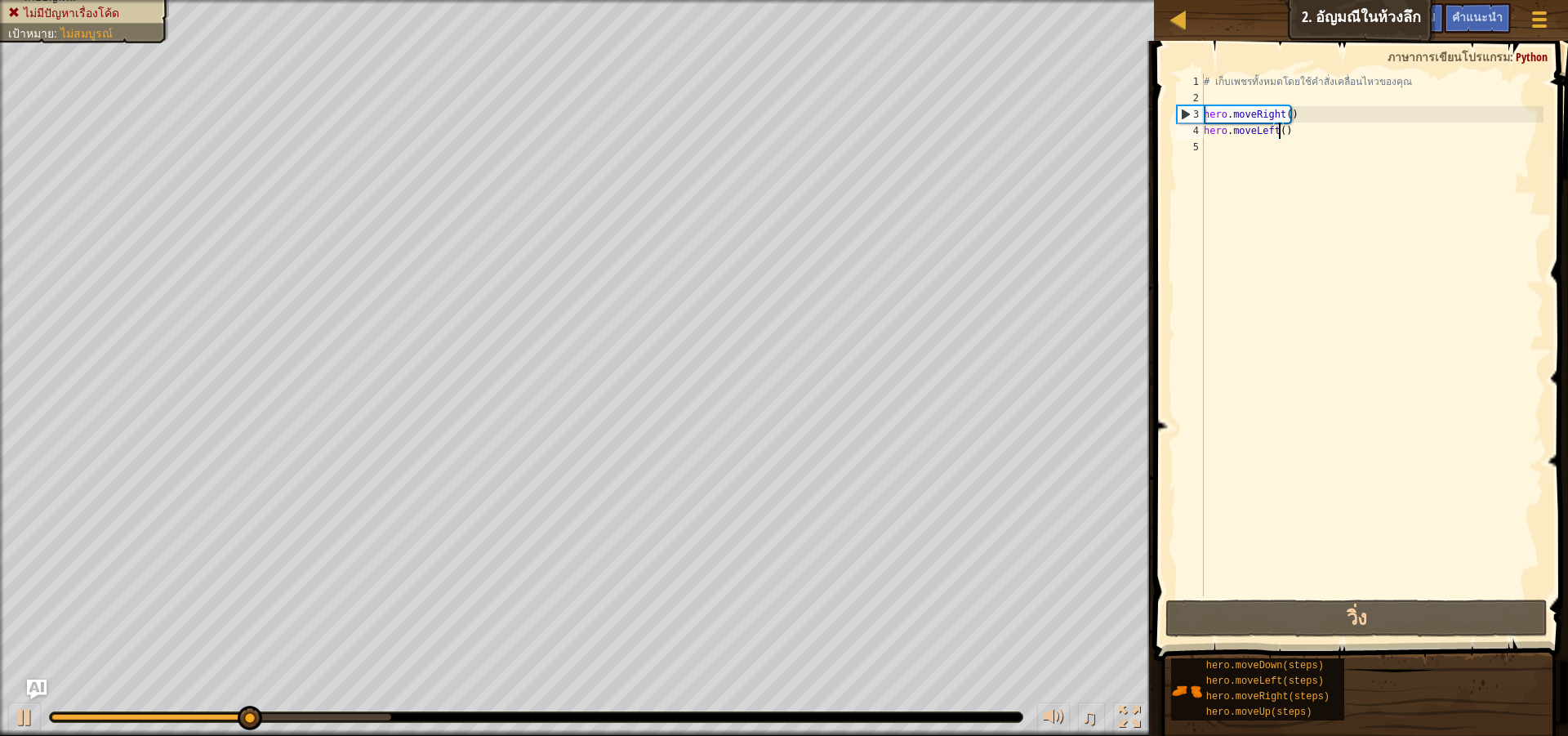
click at [1296, 138] on div "# เก็บเพชรทั้งหมดโดยใช้คำสั่งเคลื่อนไหวของคุณ hero . moveRight ( ) hero . moveL…" at bounding box center [1372, 352] width 343 height 556
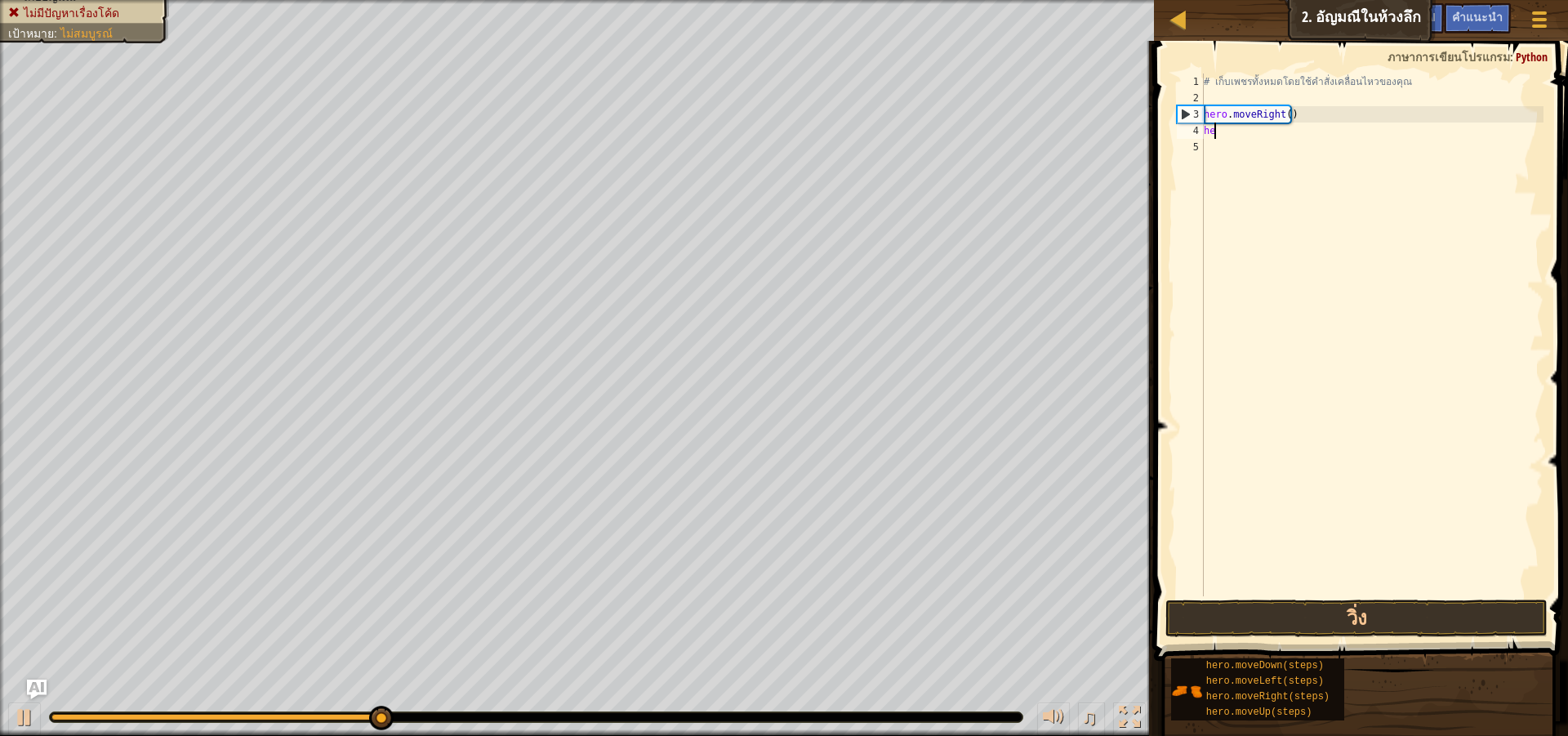
type textarea "h"
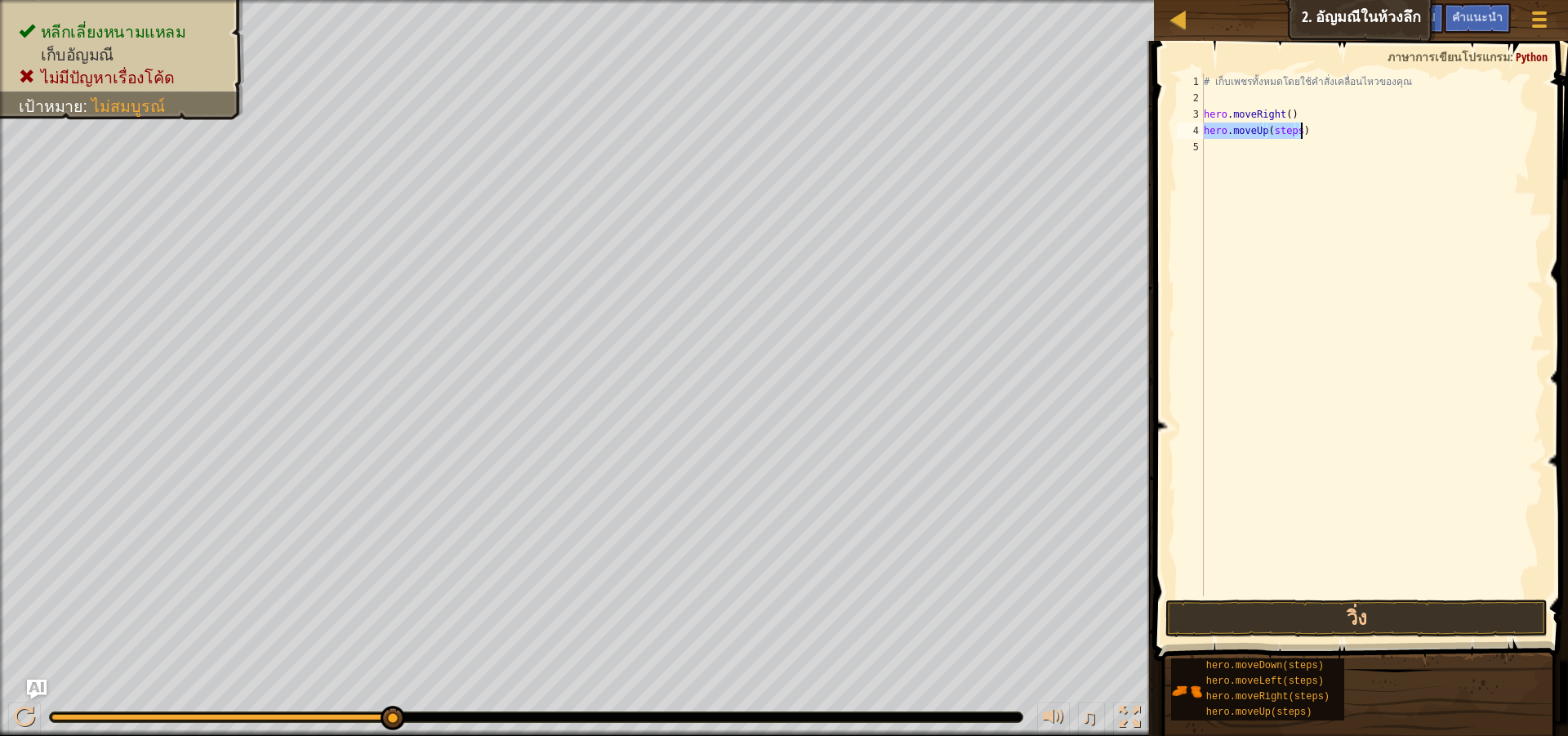
click at [1297, 128] on div "# เก็บเพชรทั้งหมดโดยใช้คำสั่งเคลื่อนไหวของคุณ hero . moveRight ( ) hero . moveU…" at bounding box center [1372, 335] width 343 height 523
type textarea "hero.moveUp()"
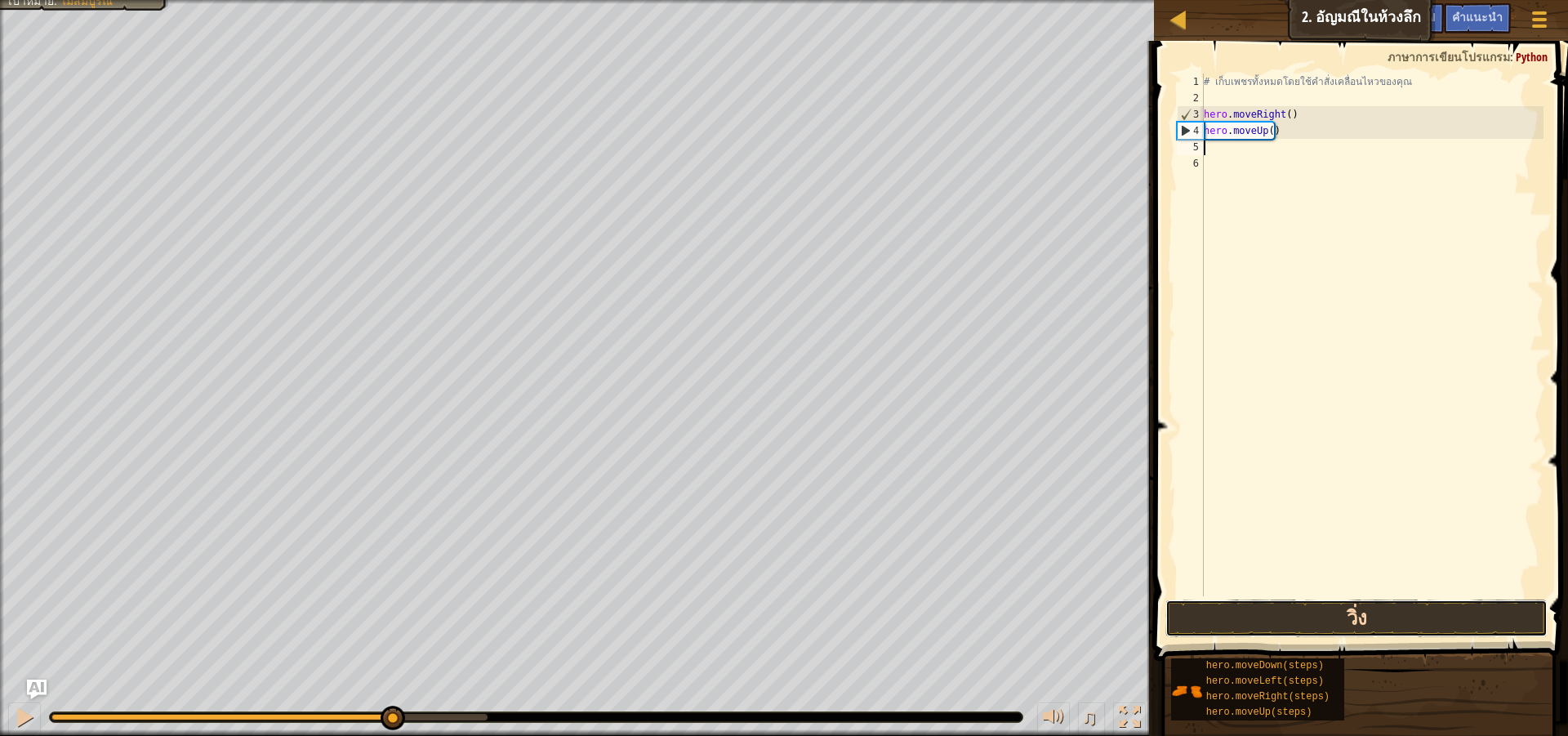
click at [1299, 612] on button "วิ่ง" at bounding box center [1357, 618] width 383 height 37
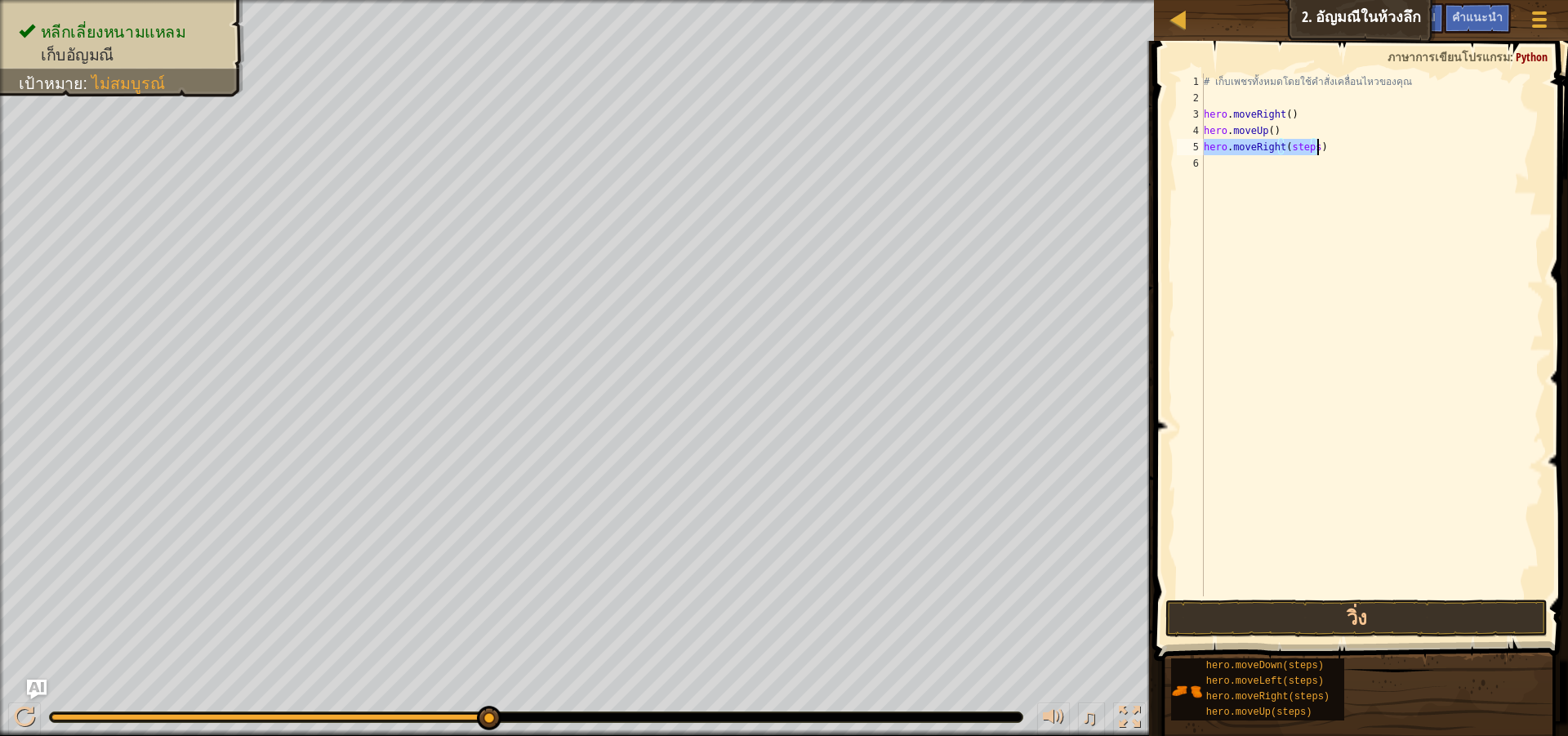
click at [1304, 145] on div "# เก็บเพชรทั้งหมดโดยใช้คำสั่งเคลื่อนไหวของคุณ hero . moveRight ( ) hero . moveU…" at bounding box center [1372, 335] width 343 height 523
click at [1307, 150] on div "# เก็บเพชรทั้งหมดโดยใช้คำสั่งเคลื่อนไหวของคุณ hero . moveRight ( ) hero . moveU…" at bounding box center [1372, 352] width 343 height 556
click at [1311, 148] on div "# เก็บเพชรทั้งหมดโดยใช้คำสั่งเคลื่อนไหวของคุณ hero . moveRight ( ) hero . moveU…" at bounding box center [1372, 352] width 343 height 556
type textarea "hero.moveRight()"
click at [1343, 614] on button "วิ่ง" at bounding box center [1357, 618] width 383 height 37
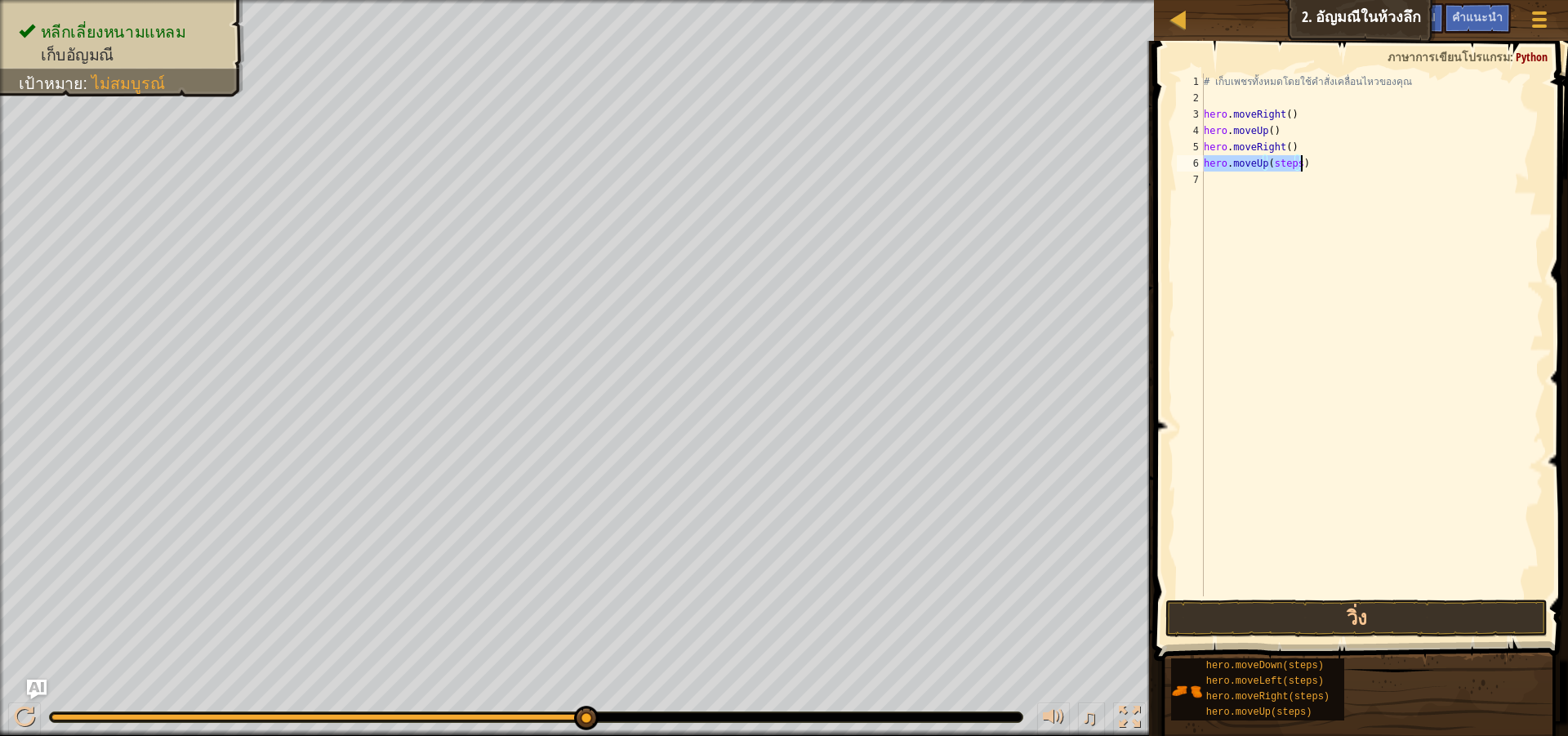
click at [1289, 165] on div "# เก็บเพชรทั้งหมดโดยใช้คำสั่งเคลื่อนไหวของคุณ hero . moveRight ( ) hero . moveU…" at bounding box center [1372, 335] width 343 height 523
click at [1296, 163] on div "# เก็บเพชรทั้งหมดโดยใช้คำสั่งเคลื่อนไหวของคุณ hero . moveRight ( ) hero . moveU…" at bounding box center [1372, 352] width 343 height 556
type textarea "hero.moveUp()"
click at [1338, 635] on div "คำแนะนำ วิดีโอ hero.moveUp() 1 2 3 4 5 6 7 # เก็บเพชรทั้งหมดโดยใช้คำสั่งเคลื่อน…" at bounding box center [1358, 384] width 419 height 687
click at [1337, 620] on button "วิ่ง" at bounding box center [1357, 618] width 383 height 37
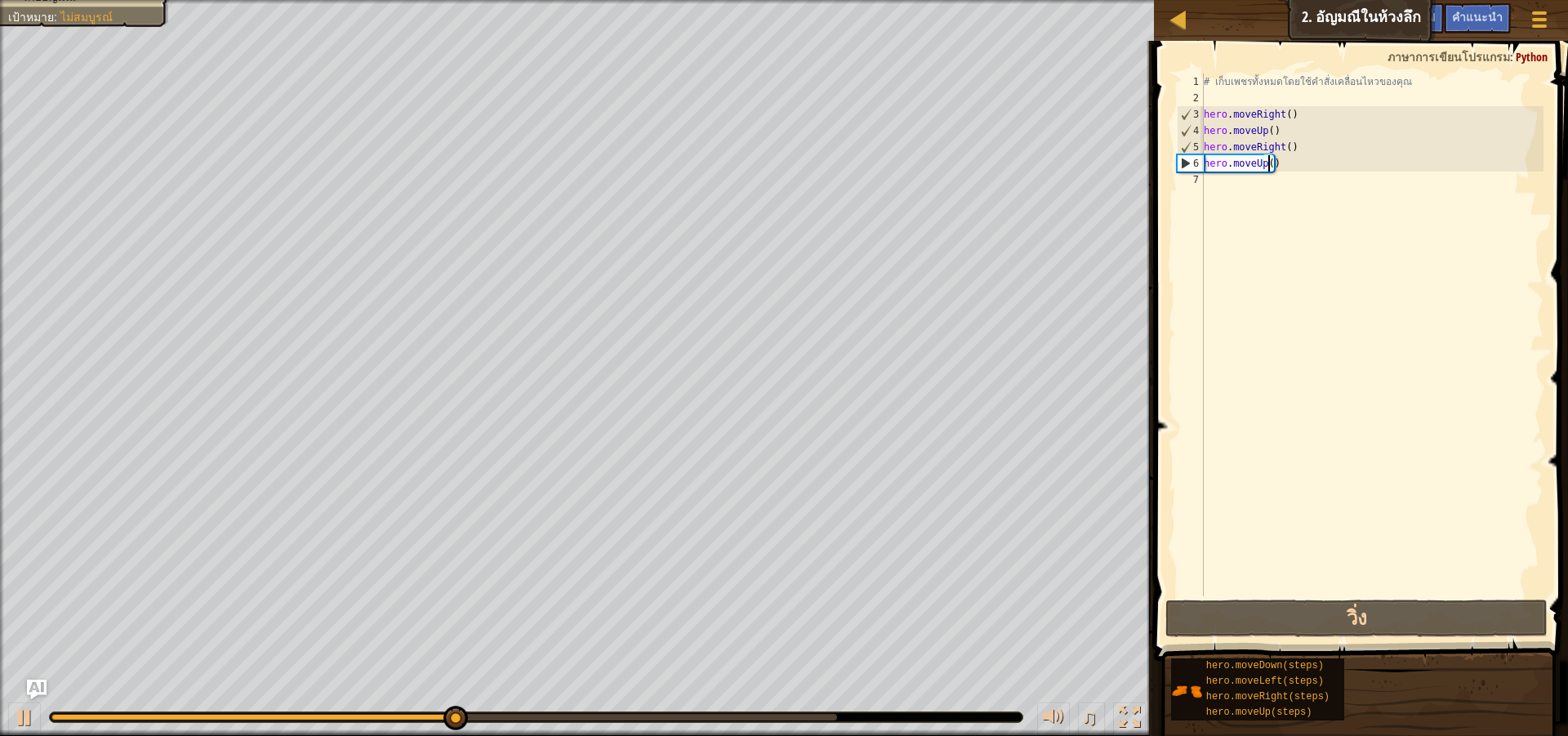
click at [1272, 171] on div "# เก็บเพชรทั้งหมดโดยใช้คำสั่งเคลื่อนไหวของคุณ hero . moveRight ( ) hero . moveU…" at bounding box center [1372, 352] width 343 height 556
click at [1273, 169] on div "# เก็บเพชรทั้งหมดโดยใช้คำสั่งเคลื่อนไหวของคุณ hero . moveRight ( ) hero . moveU…" at bounding box center [1372, 352] width 343 height 556
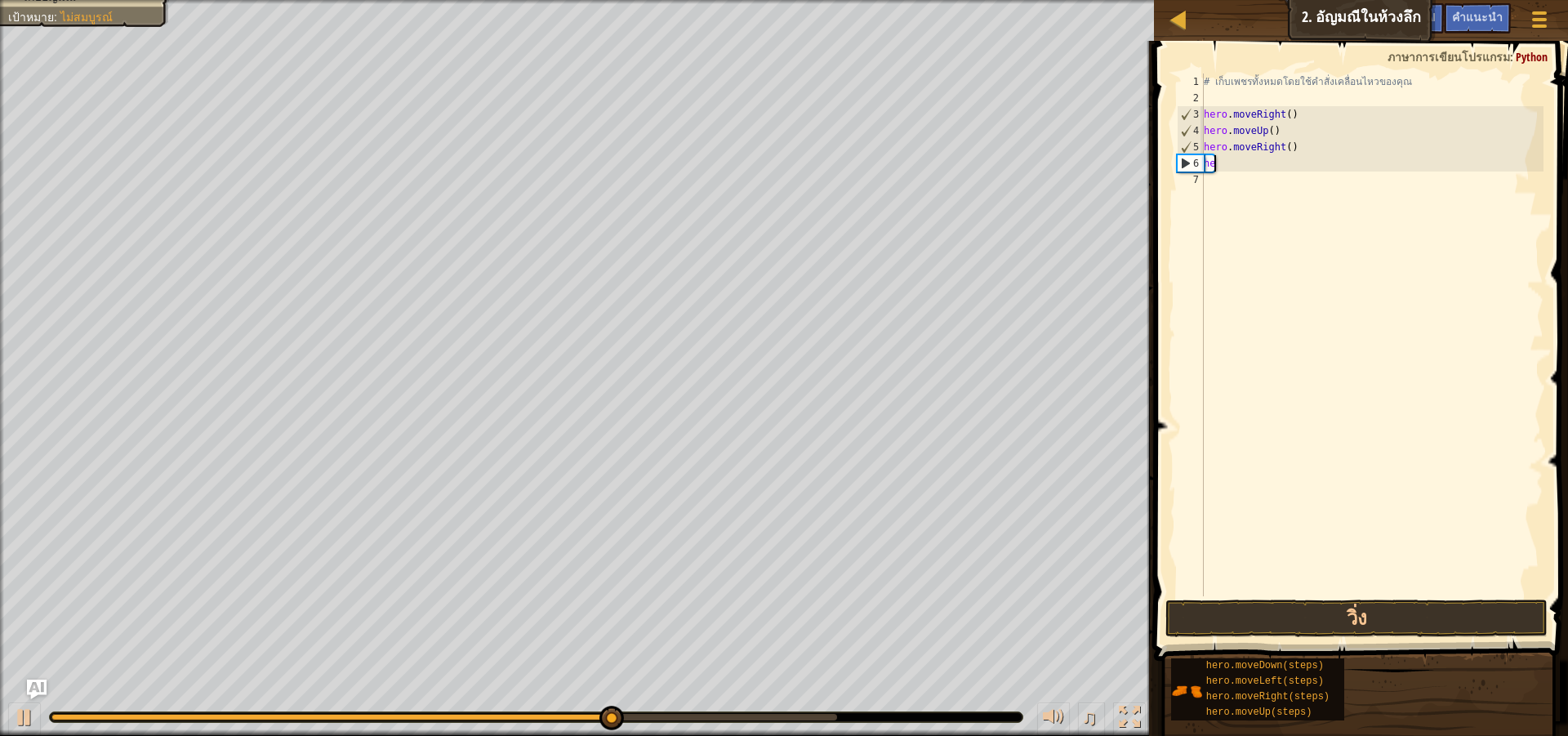
type textarea "h"
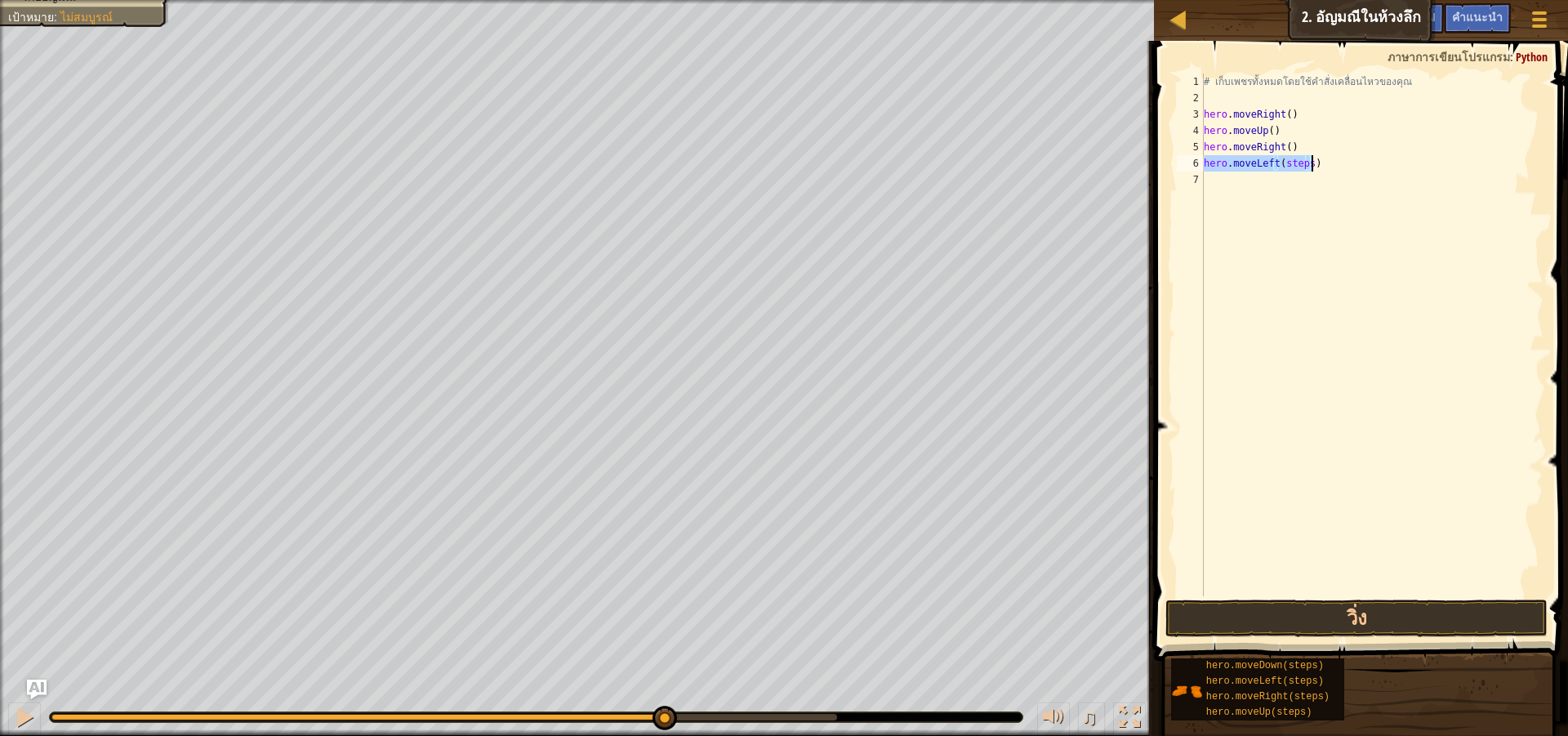
click at [1311, 160] on div "# เก็บเพชรทั้งหมดโดยใช้คำสั่งเคลื่อนไหวของคุณ hero . moveRight ( ) hero . moveU…" at bounding box center [1372, 335] width 343 height 523
click at [1310, 161] on div "# เก็บเพชรทั้งหมดโดยใช้คำสั่งเคลื่อนไหวของคุณ hero . moveRight ( ) hero . moveU…" at bounding box center [1372, 352] width 343 height 556
click at [1307, 165] on div "# เก็บเพชรทั้งหมดโดยใช้คำสั่งเคลื่อนไหวของคุณ hero . moveRight ( ) hero . moveU…" at bounding box center [1372, 352] width 343 height 556
type textarea "hero.moveLeft()"
click at [1289, 589] on div "# เก็บเพชรทั้งหมดโดยใช้คำสั่งเคลื่อนไหวของคุณ hero . moveRight ( ) hero . moveU…" at bounding box center [1372, 352] width 343 height 556
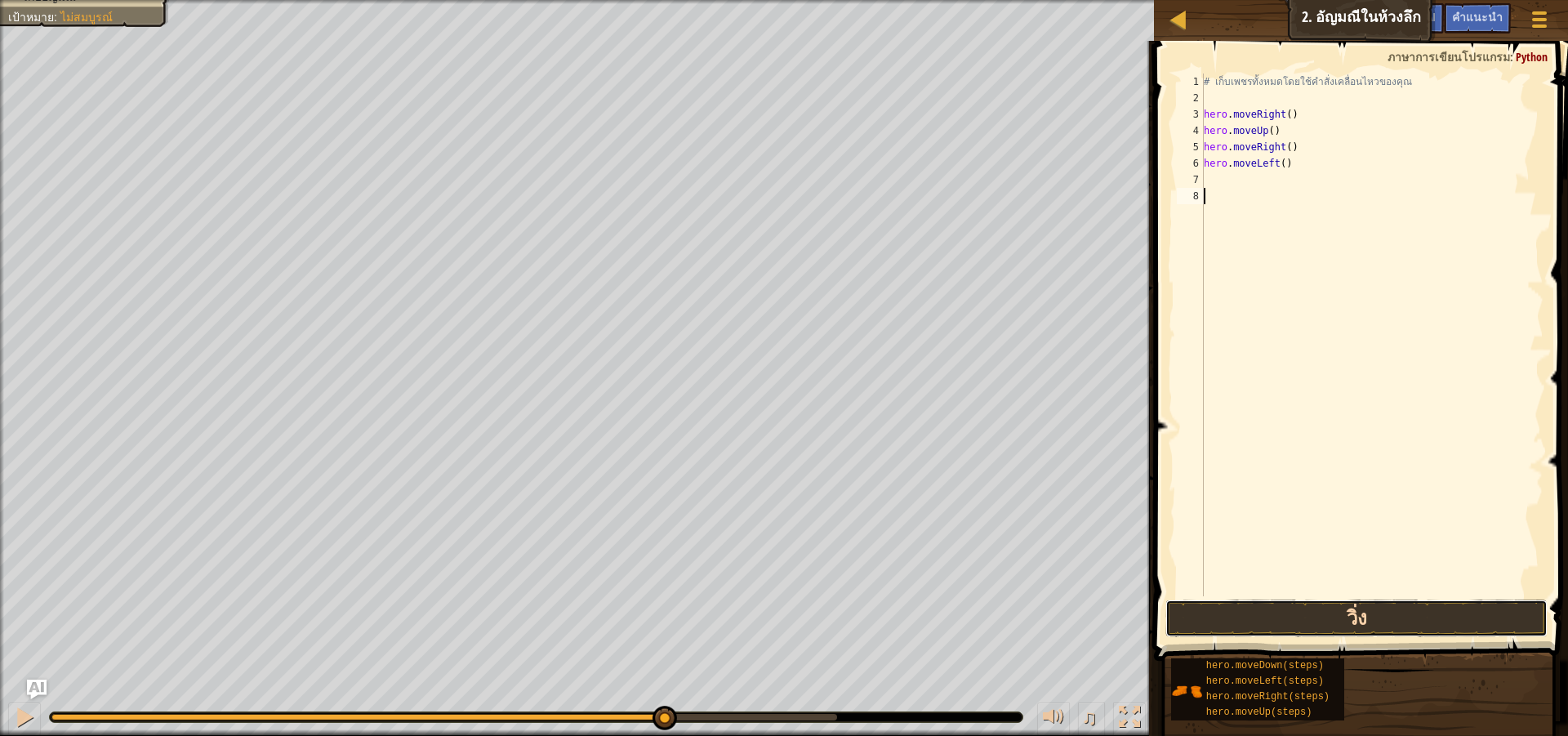
click at [1288, 610] on button "วิ่ง" at bounding box center [1357, 618] width 383 height 37
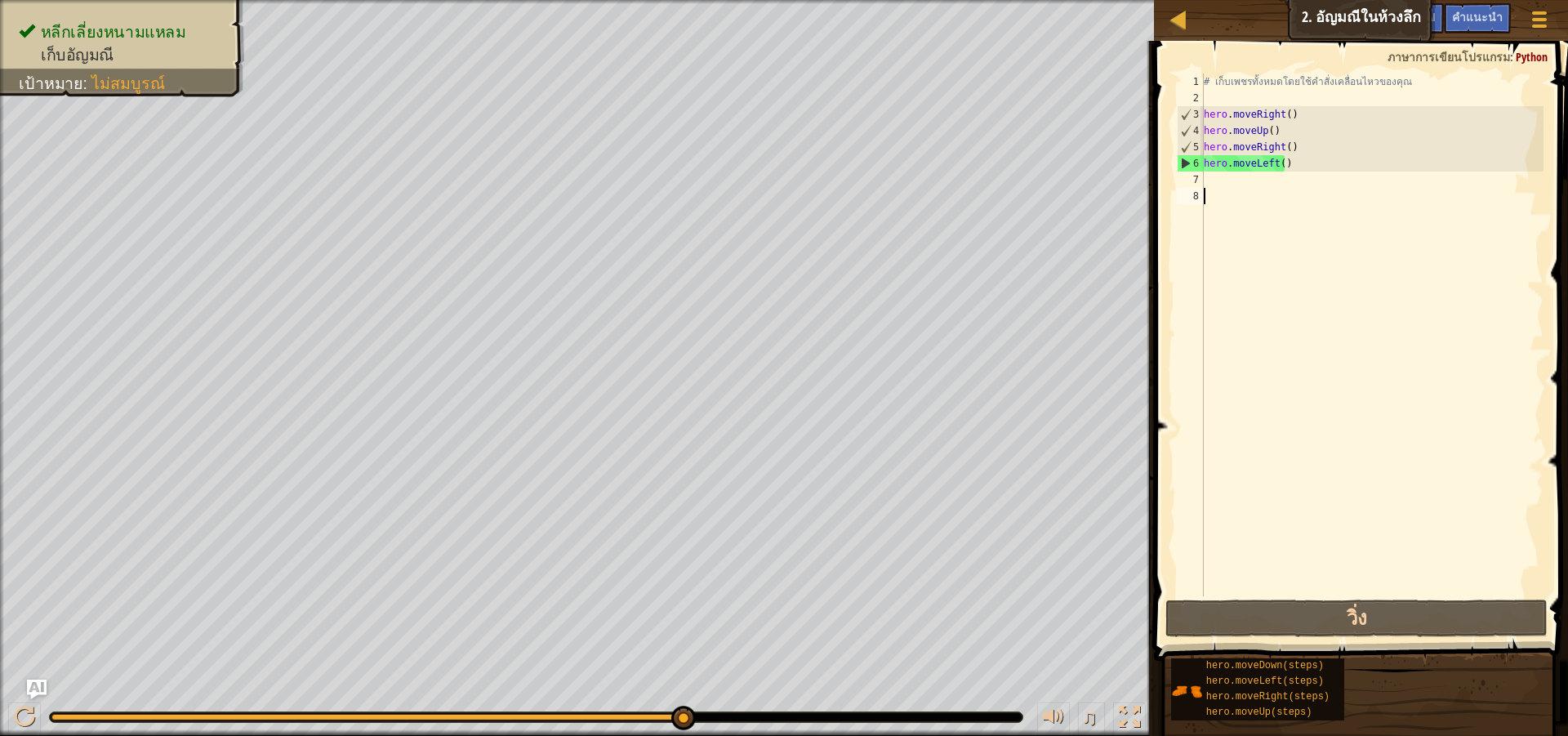
click at [1208, 185] on div "# เก็บเพชรทั้งหมดโดยใช้คำสั่งเคลื่อนไหวของคุณ hero . moveRight ( ) hero . moveU…" at bounding box center [1372, 352] width 343 height 556
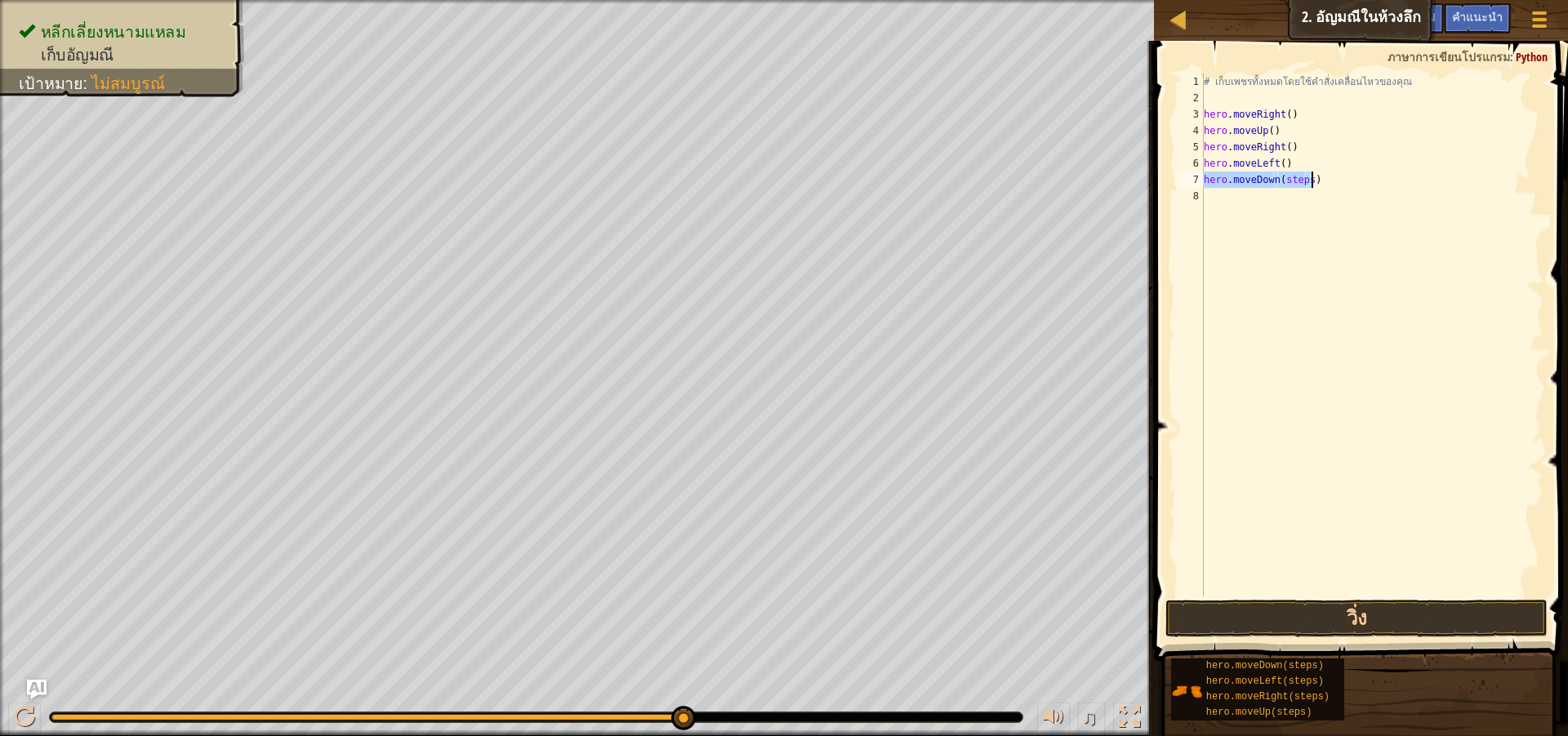
click at [1302, 175] on div "# เก็บเพชรทั้งหมดโดยใช้คำสั่งเคลื่อนไหวของคุณ hero . moveRight ( ) hero . moveU…" at bounding box center [1372, 335] width 343 height 523
click at [1304, 175] on div "# เก็บเพชรทั้งหมดโดยใช้คำสั่งเคลื่อนไหวของคุณ hero . moveRight ( ) hero . moveU…" at bounding box center [1372, 352] width 343 height 556
click at [1307, 180] on div "# เก็บเพชรทั้งหมดโดยใช้คำสั่งเคลื่อนไหวของคุณ hero . moveRight ( ) hero . moveU…" at bounding box center [1372, 352] width 343 height 556
type textarea "hero.moveDown()"
click at [1464, 589] on div "# เก็บเพชรทั้งหมดโดยใช้คำสั่งเคลื่อนไหวของคุณ hero . moveRight ( ) hero . moveU…" at bounding box center [1372, 352] width 343 height 556
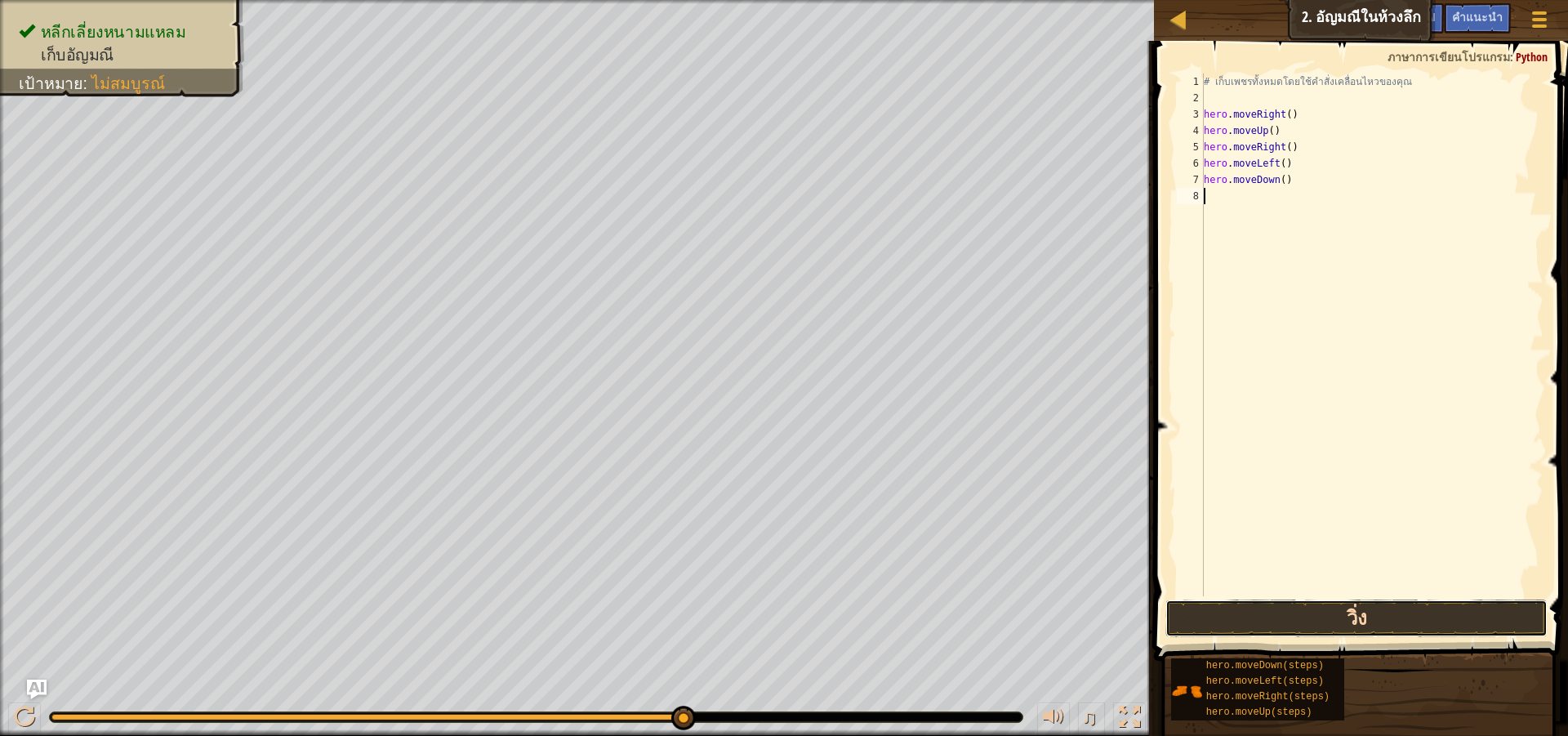
click at [1465, 606] on button "วิ่ง" at bounding box center [1357, 618] width 383 height 37
click at [1295, 199] on div "# เก็บเพชรทั้งหมดโดยใช้คำสั่งเคลื่อนไหวของคุณ hero . moveRight ( ) hero . moveU…" at bounding box center [1372, 352] width 343 height 556
click at [1378, 618] on button "วิ่ง" at bounding box center [1357, 618] width 383 height 37
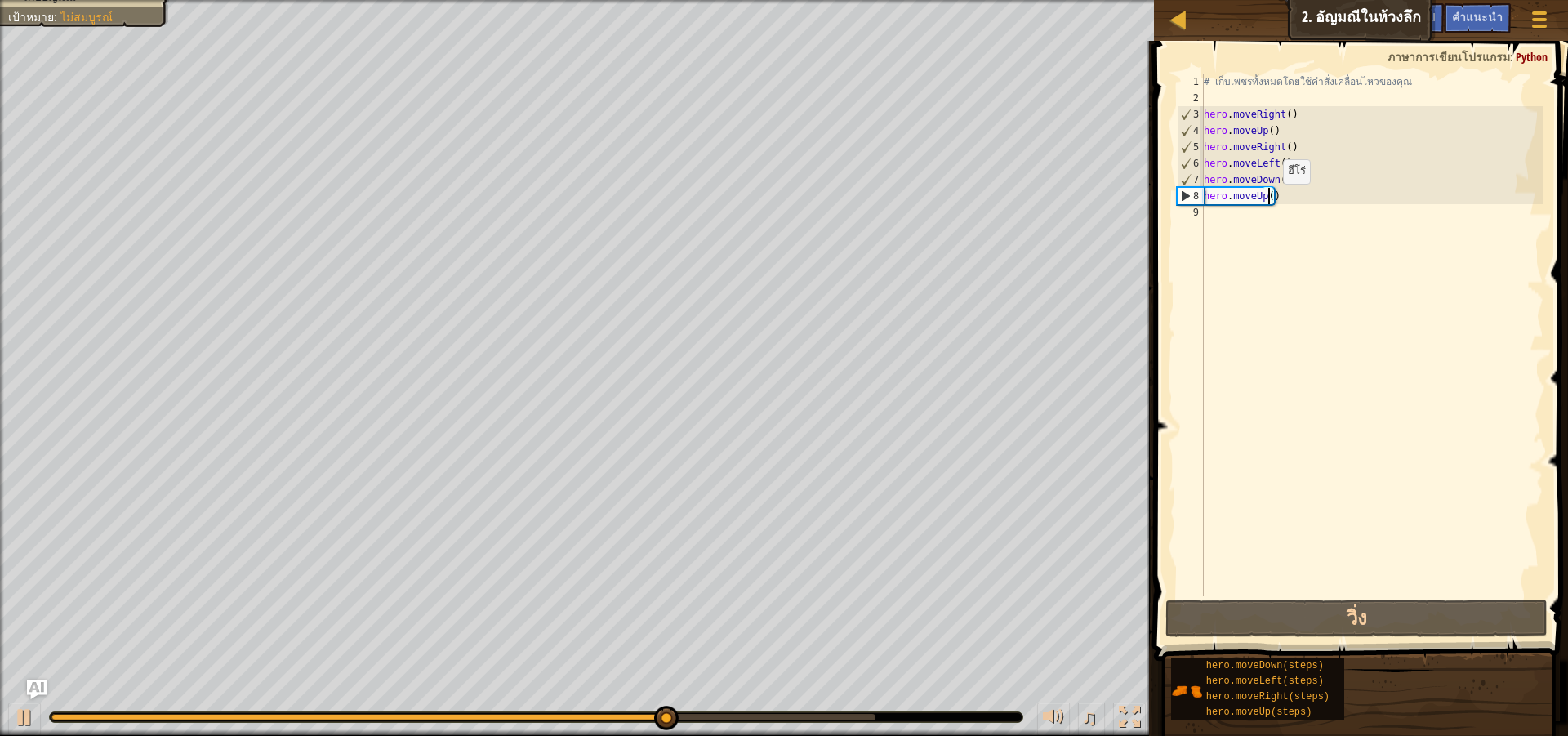
click at [1270, 199] on div "# เก็บเพชรทั้งหมดโดยใช้คำสั่งเคลื่อนไหวของคุณ hero . moveRight ( ) hero . moveU…" at bounding box center [1372, 352] width 343 height 556
click at [1272, 198] on div "# เก็บเพชรทั้งหมดโดยใช้คำสั่งเคลื่อนไหวของคุณ hero . moveRight ( ) hero . moveU…" at bounding box center [1372, 352] width 343 height 556
click at [1275, 196] on div "# เก็บเพชรทั้งหมดโดยใช้คำสั่งเคลื่อนไหวของคุณ hero . moveRight ( ) hero . moveU…" at bounding box center [1372, 352] width 343 height 556
click at [1272, 196] on div "# เก็บเพชรทั้งหมดโดยใช้คำสั่งเคลื่อนไหวของคุณ hero . moveRight ( ) hero . moveU…" at bounding box center [1372, 352] width 343 height 556
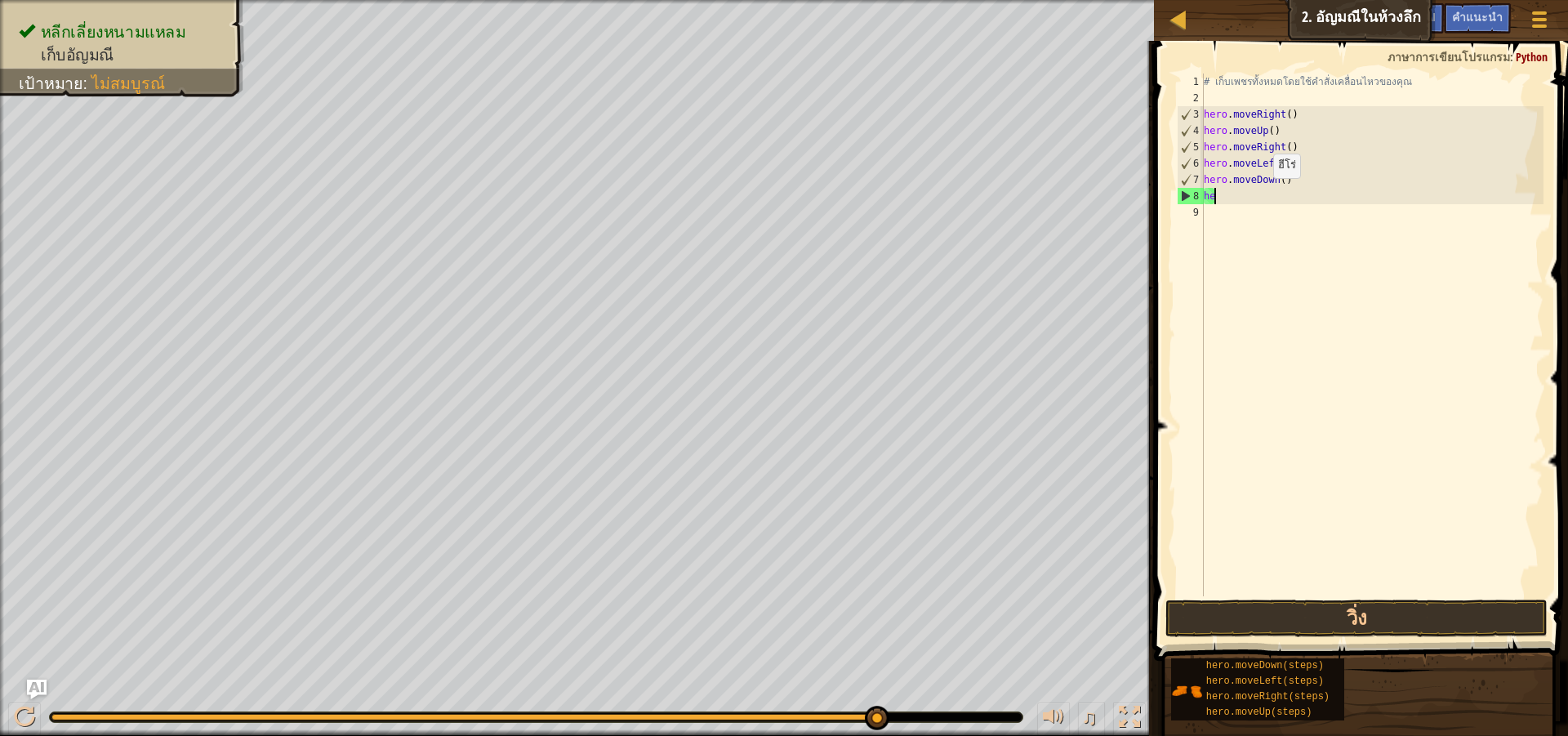
type textarea "h"
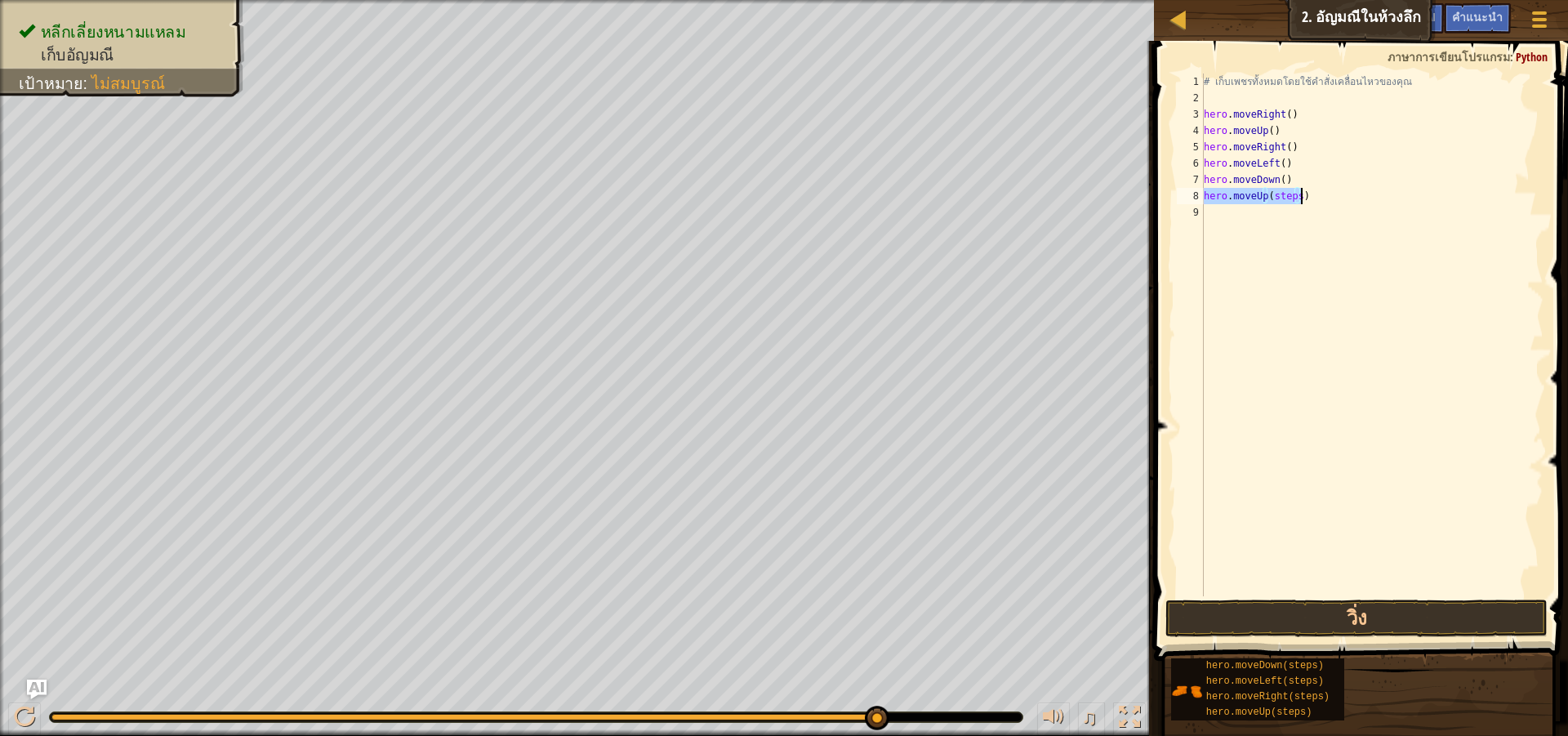
click at [1294, 192] on div "# เก็บเพชรทั้งหมดโดยใช้คำสั่งเคลื่อนไหวของคุณ hero . moveRight ( ) hero . moveU…" at bounding box center [1372, 335] width 343 height 523
type textarea "hero.moveUp()"
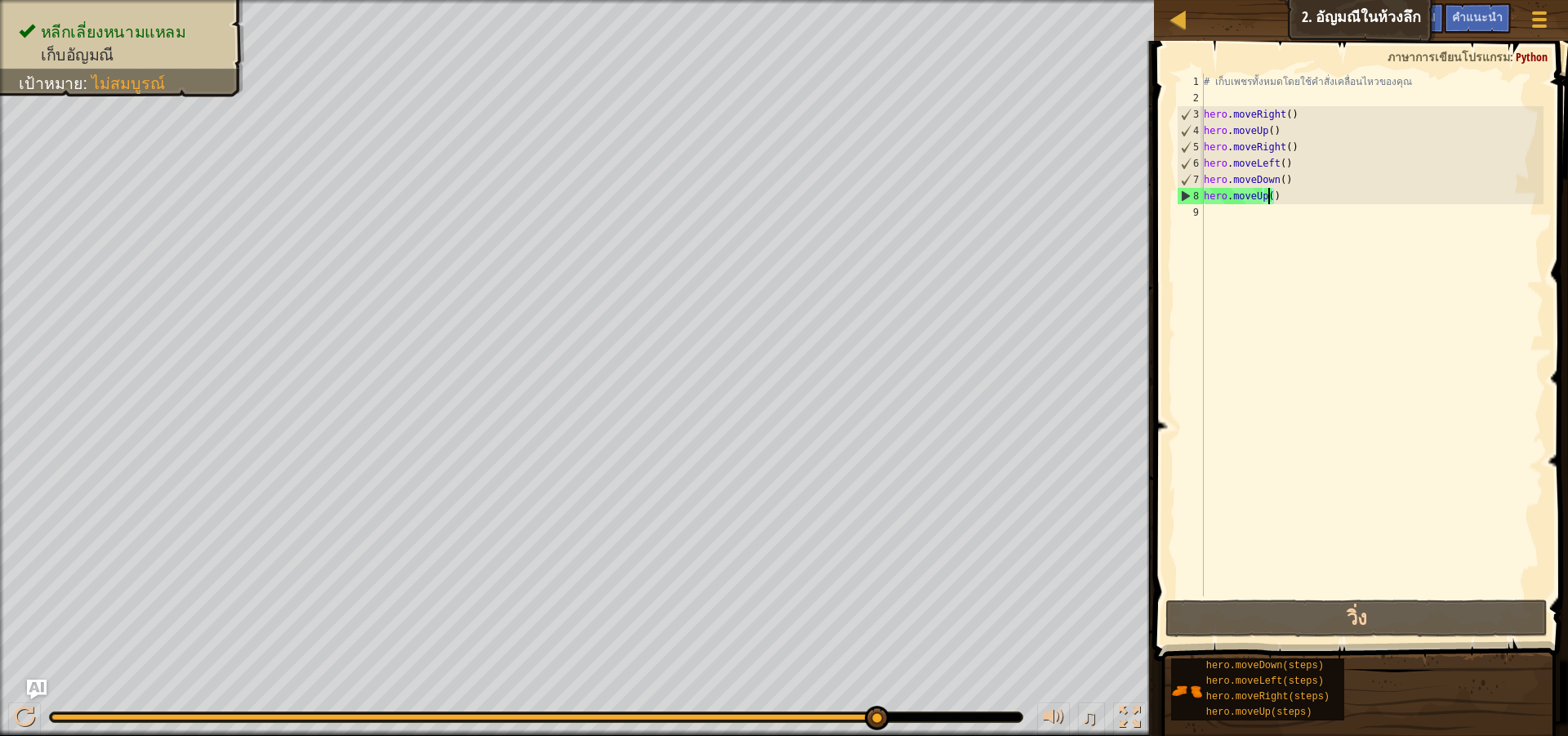
click at [1348, 592] on div "# เก็บเพชรทั้งหมดโดยใช้คำสั่งเคลื่อนไหวของคุณ hero . moveRight ( ) hero . moveU…" at bounding box center [1372, 352] width 343 height 556
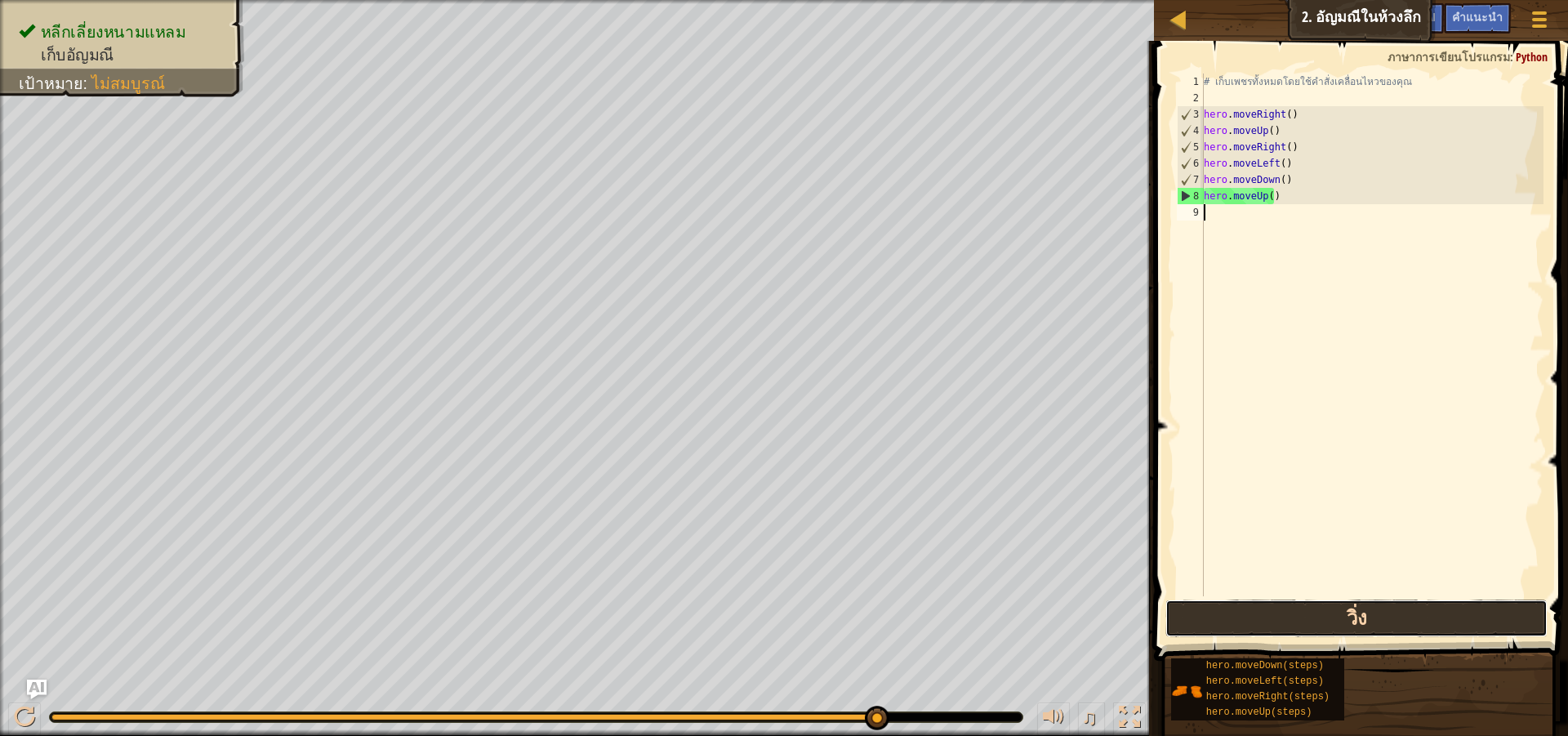
click at [1349, 607] on button "วิ่ง" at bounding box center [1357, 618] width 383 height 37
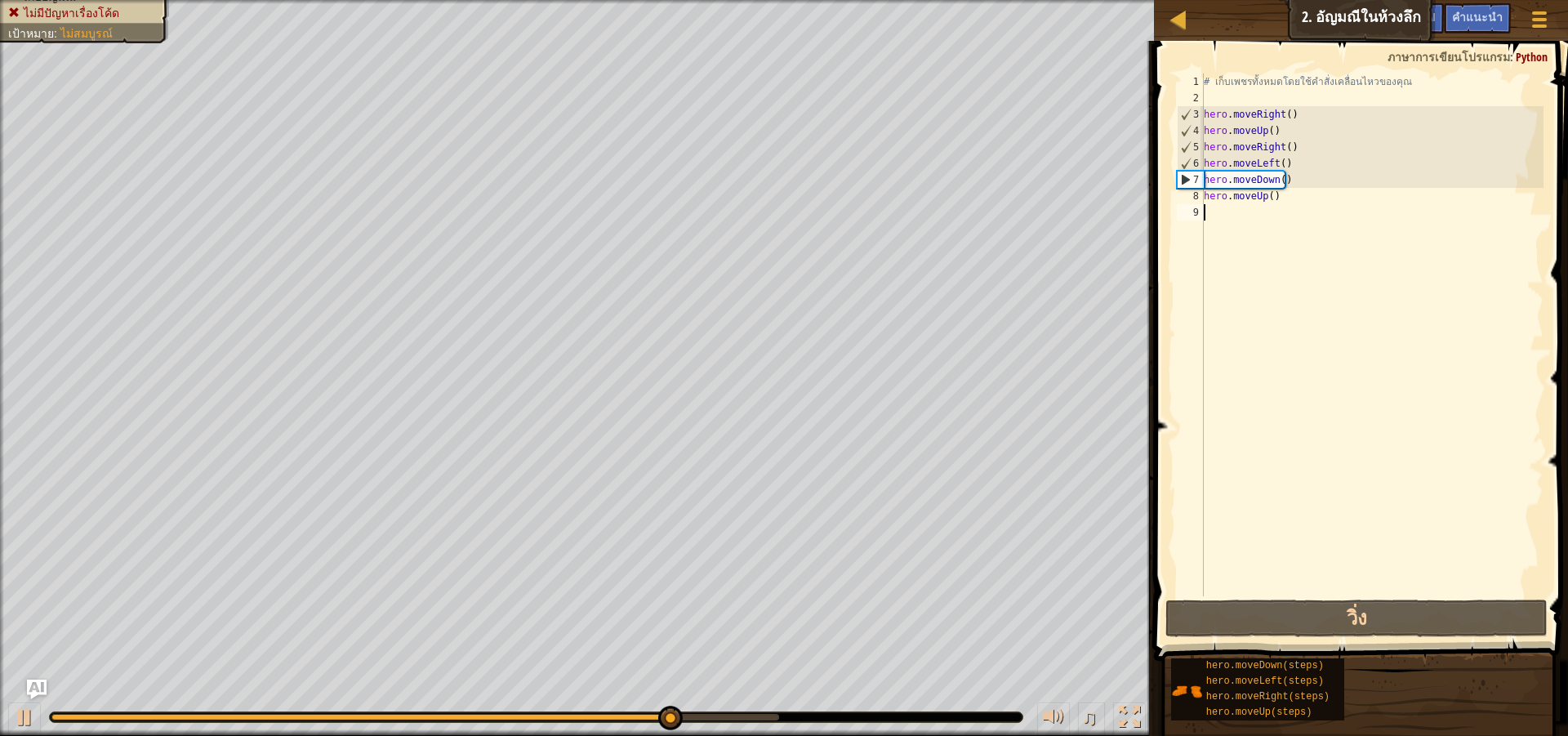
click at [1281, 193] on div "# เก็บเพชรทั้งหมดโดยใช้คำสั่งเคลื่อนไหวของคุณ hero . moveRight ( ) hero . moveU…" at bounding box center [1372, 352] width 343 height 556
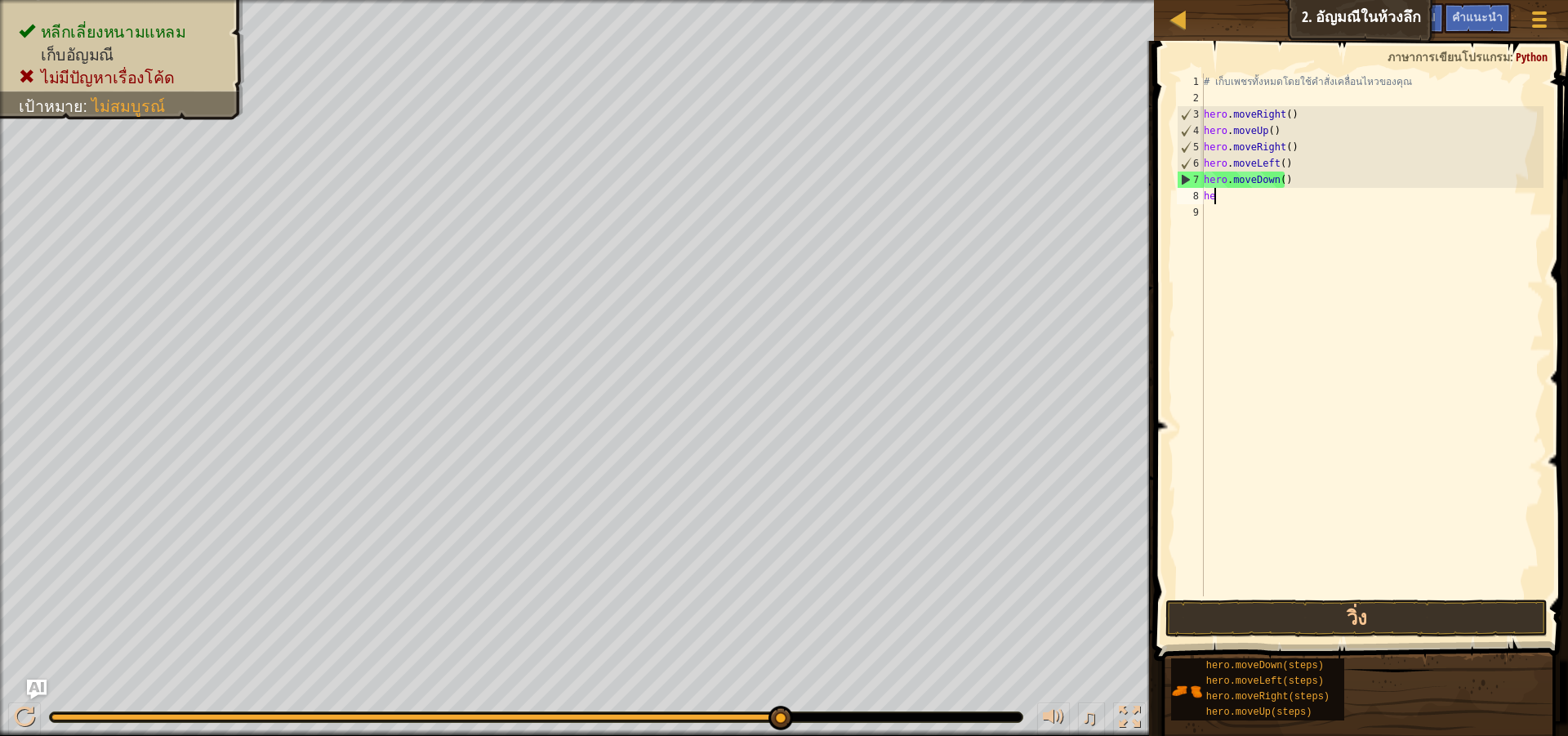
type textarea "h"
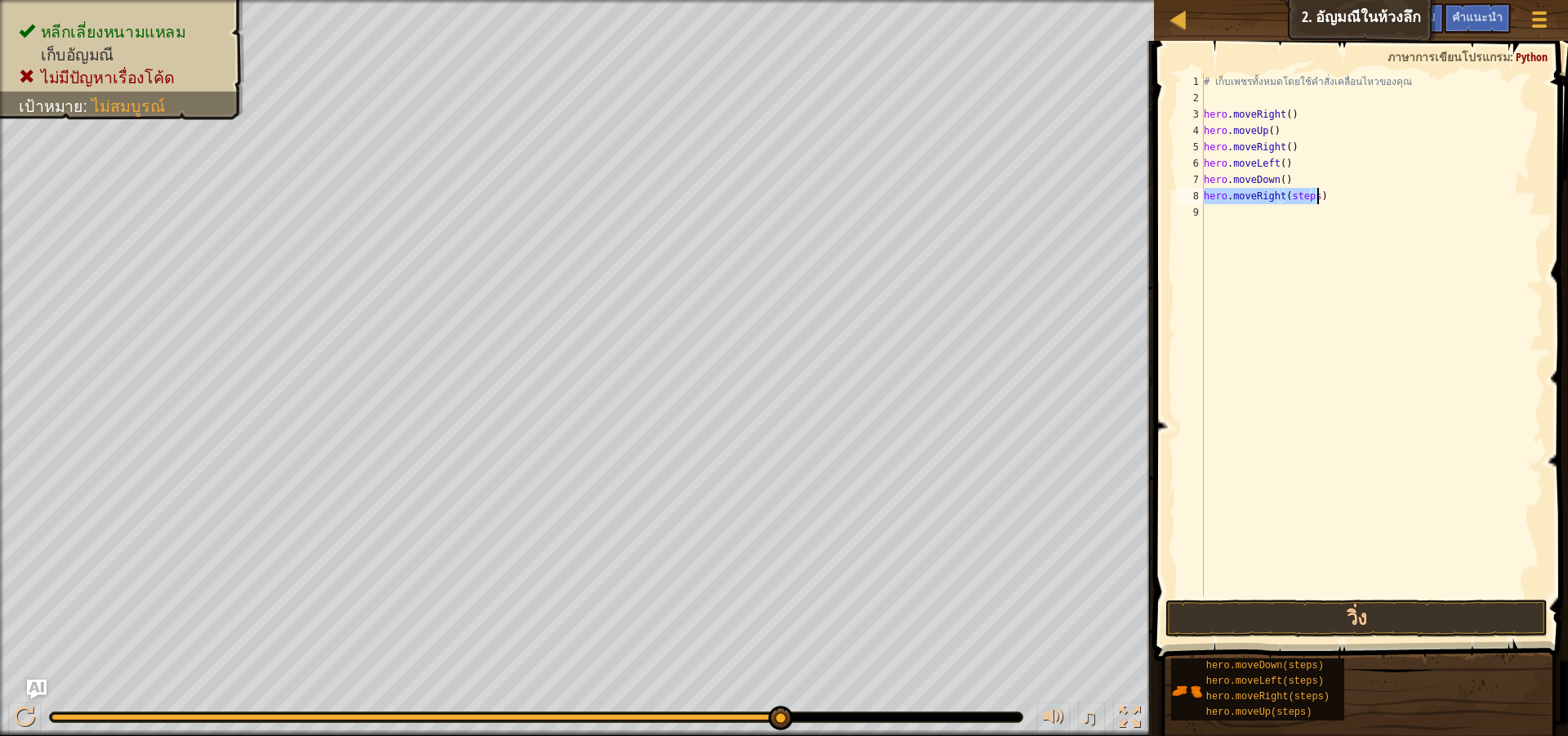
click at [1317, 202] on div "# เก็บเพชรทั้งหมดโดยใช้คำสั่งเคลื่อนไหวของคุณ hero . moveRight ( ) hero . moveU…" at bounding box center [1372, 335] width 343 height 523
click at [1309, 200] on div "# เก็บเพชรทั้งหมดโดยใช้คำสั่งเคลื่อนไหวของคุณ hero . moveRight ( ) hero . moveU…" at bounding box center [1372, 352] width 343 height 556
click at [1310, 200] on div "# เก็บเพชรทั้งหมดโดยใช้คำสั่งเคลื่อนไหวของคุณ hero . moveRight ( ) hero . moveU…" at bounding box center [1372, 352] width 343 height 556
click at [1311, 200] on div "# เก็บเพชรทั้งหมดโดยใช้คำสั่งเคลื่อนไหวของคุณ hero . moveRight ( ) hero . moveU…" at bounding box center [1372, 352] width 343 height 556
click at [1314, 200] on div "# เก็บเพชรทั้งหมดโดยใช้คำสั่งเคลื่อนไหวของคุณ hero . moveRight ( ) hero . moveU…" at bounding box center [1372, 335] width 343 height 523
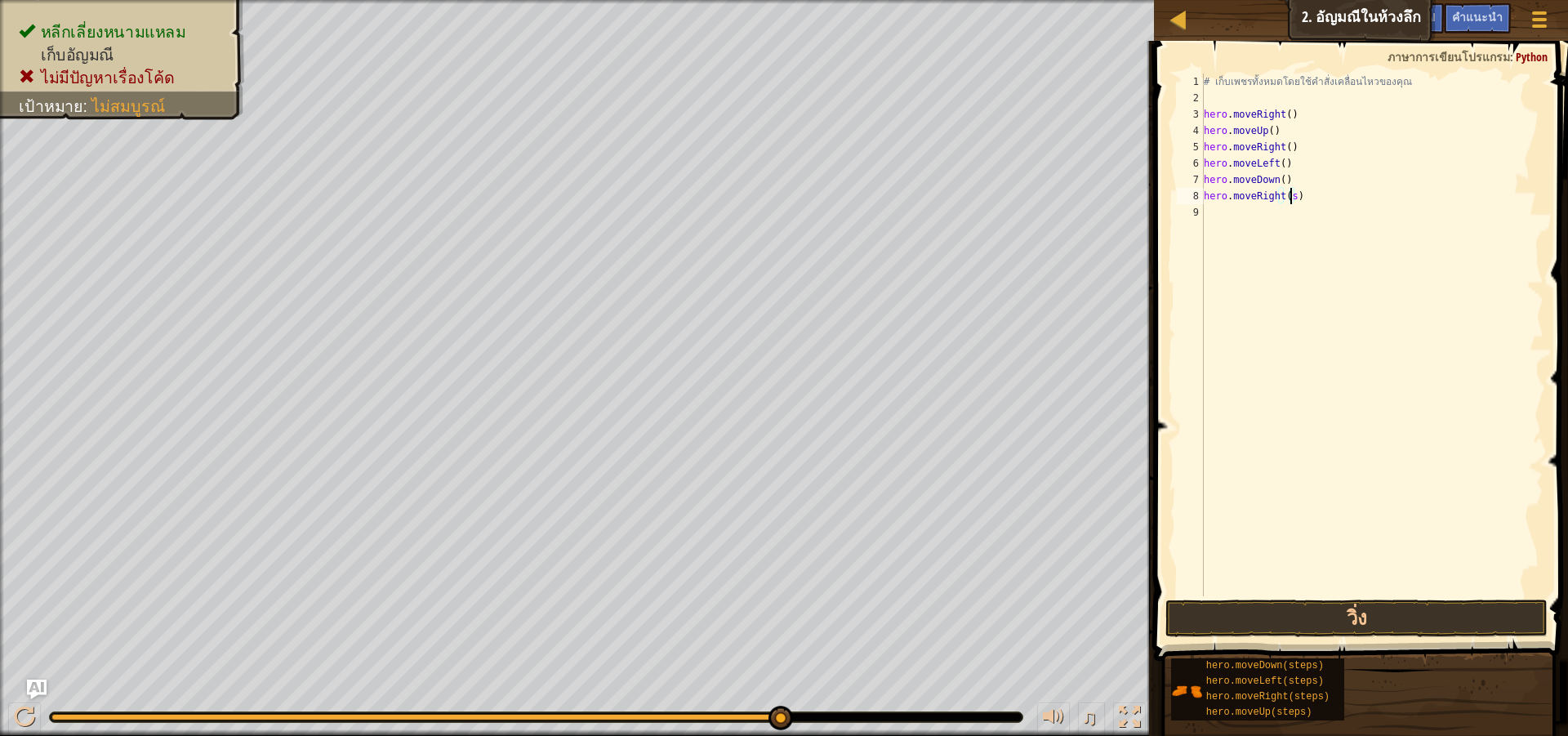
type textarea "hero.moveRight()"
click at [1323, 610] on button "วิ่ง" at bounding box center [1357, 618] width 383 height 37
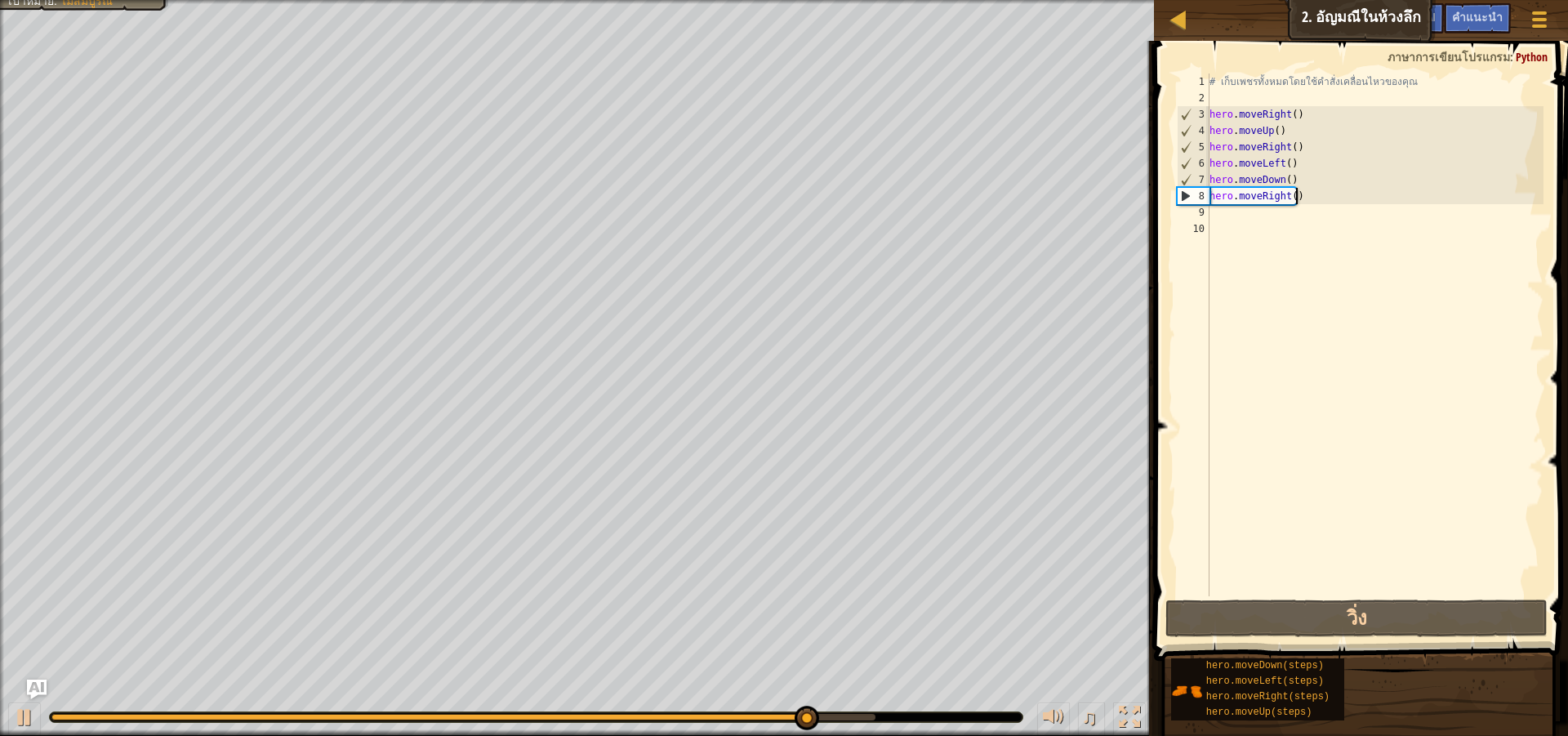
click at [1294, 198] on div "# เก็บเพชรทั้งหมดโดยใช้คำสั่งเคลื่อนไหวของคุณ hero . moveRight ( ) hero . moveU…" at bounding box center [1375, 352] width 338 height 556
type textarea "hero.moveRight()"
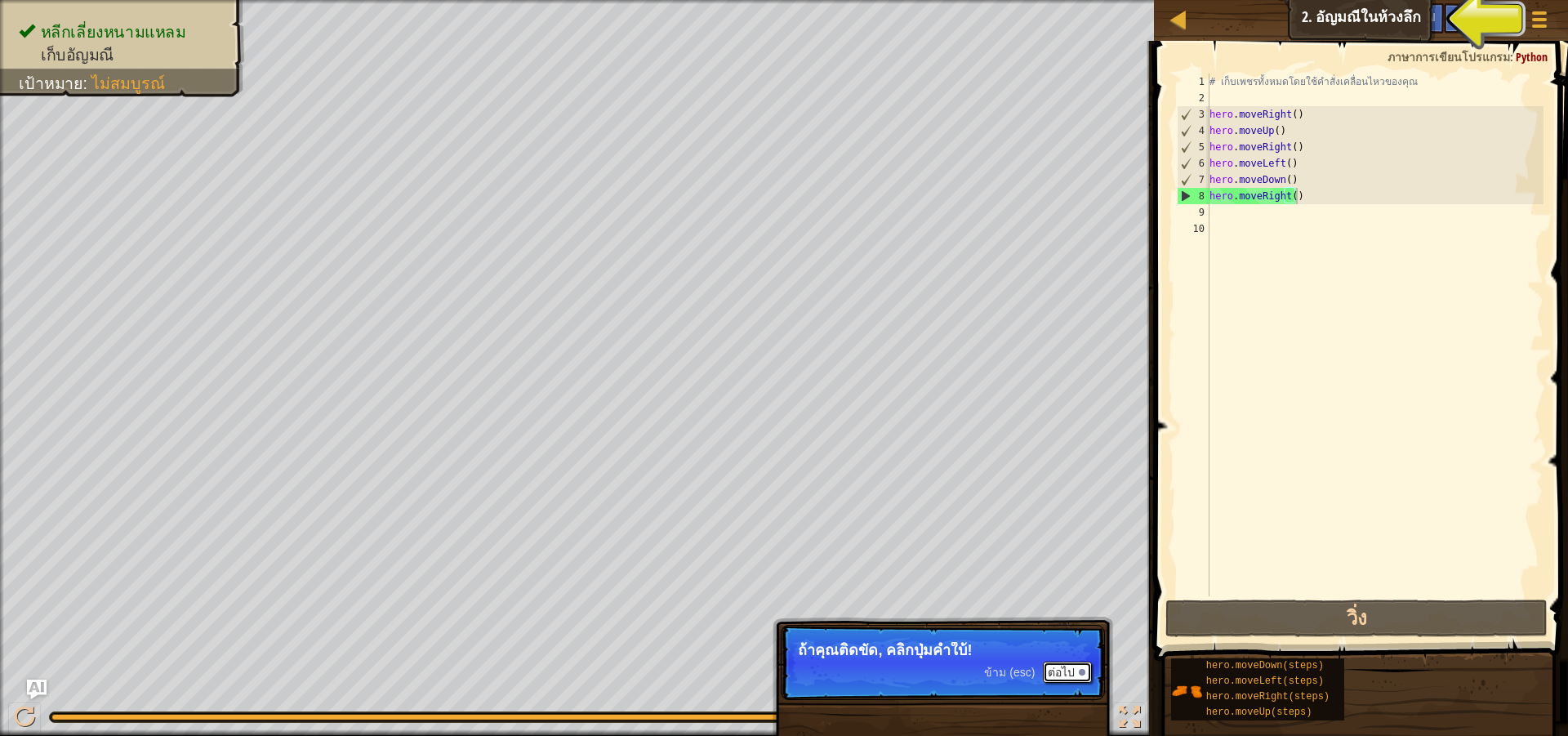
drag, startPoint x: 1068, startPoint y: 671, endPoint x: 1067, endPoint y: 662, distance: 9.1
click at [1067, 670] on button "ต่อไป" at bounding box center [1068, 671] width 49 height 21
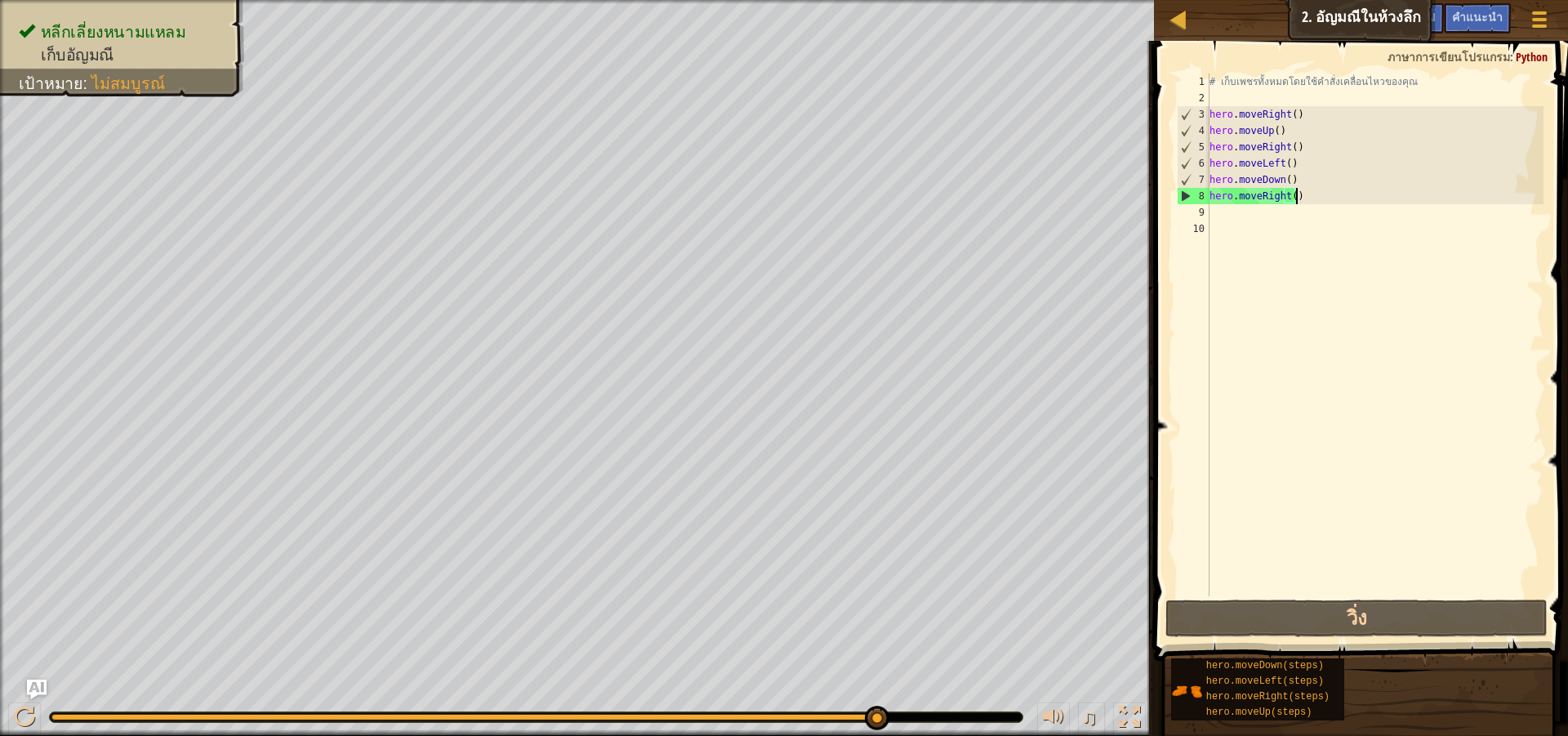
click at [1235, 230] on div "# เก็บเพชรทั้งหมดโดยใช้คำสั่งเคลื่อนไหวของคุณ hero . moveRight ( ) hero . moveU…" at bounding box center [1375, 352] width 338 height 556
click at [1234, 214] on div "# เก็บเพชรทั้งหมดโดยใช้คำสั่งเคลื่อนไหวของคุณ hero . moveRight ( ) hero . moveU…" at bounding box center [1375, 352] width 338 height 556
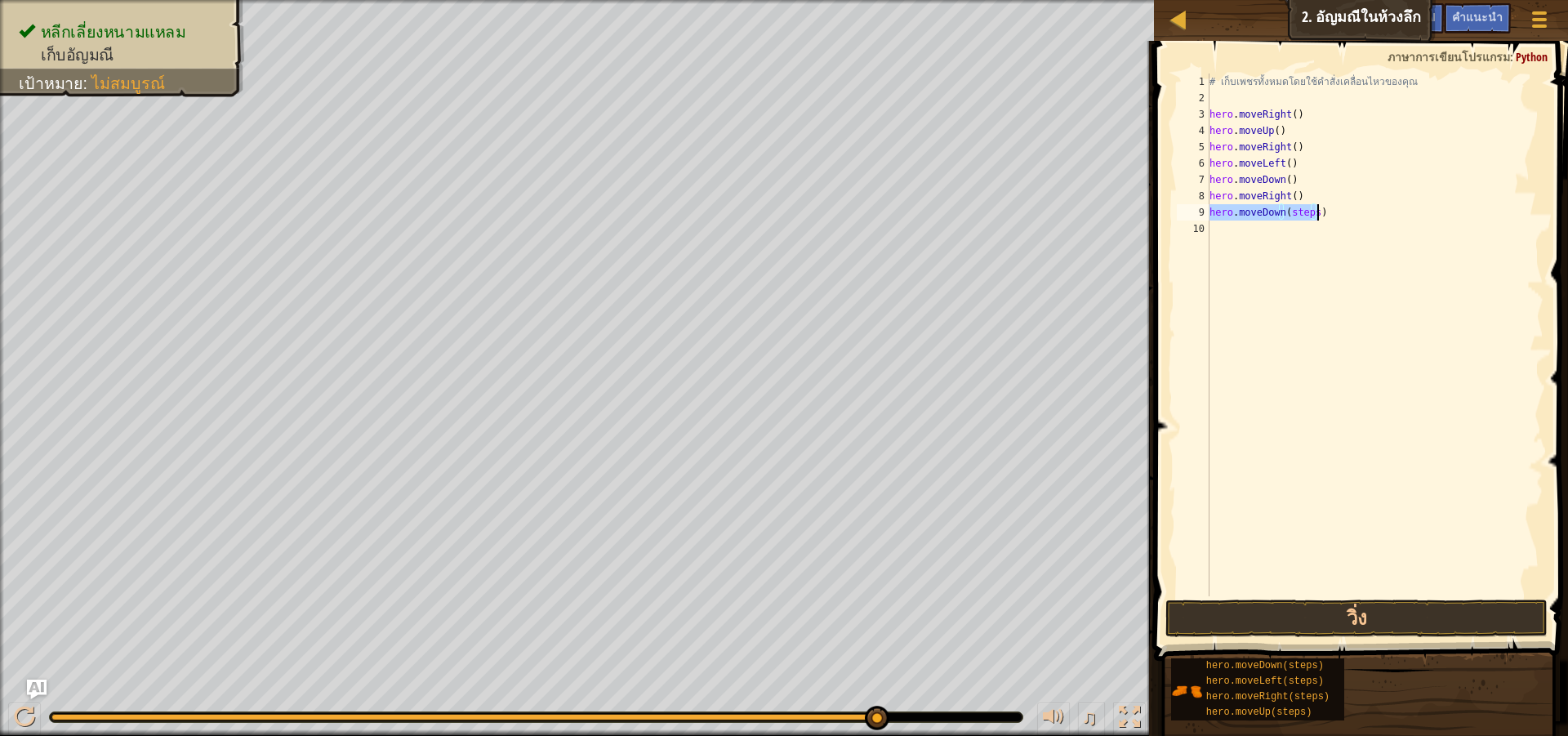
click at [1315, 217] on div "# เก็บเพชรทั้งหมดโดยใช้คำสั่งเคลื่อนไหวของคุณ hero . moveRight ( ) hero . moveU…" at bounding box center [1375, 335] width 337 height 523
click at [1310, 220] on div "# เก็บเพชรทั้งหมดโดยใช้คำสั่งเคลื่อนไหวของคุณ hero . moveRight ( ) hero . moveU…" at bounding box center [1375, 352] width 338 height 556
type textarea "hero.moveDown(steps)"
click at [1310, 220] on div "# เก็บเพชรทั้งหมดโดยใช้คำสั่งเคลื่อนไหวของคุณ hero . moveRight ( ) hero . moveU…" at bounding box center [1375, 335] width 337 height 523
click at [1310, 214] on div "# เก็บเพชรทั้งหมดโดยใช้คำสั่งเคลื่อนไหวของคุณ hero . moveRight ( ) hero . moveU…" at bounding box center [1375, 352] width 338 height 556
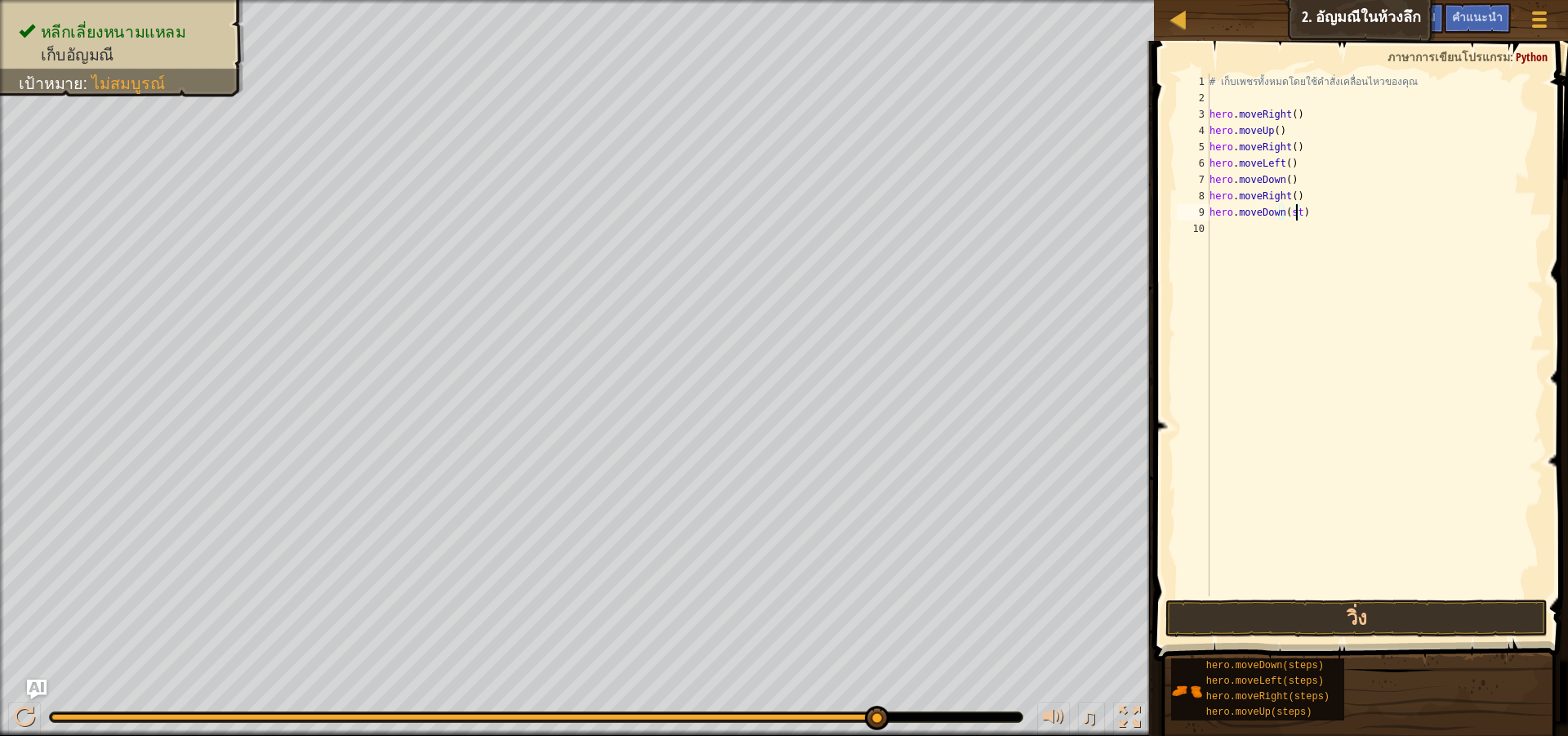
type textarea "hero.moveDown()"
drag, startPoint x: 1326, startPoint y: 551, endPoint x: 1334, endPoint y: 592, distance: 41.8
click at [1334, 592] on div "# เก็บเพชรทั้งหมดโดยใช้คำสั่งเคลื่อนไหวของคุณ hero . moveRight ( ) hero . moveU…" at bounding box center [1375, 352] width 338 height 556
click at [1336, 593] on div "# เก็บเพชรทั้งหมดโดยใช้คำสั่งเคลื่อนไหวของคุณ hero . moveRight ( ) hero . moveU…" at bounding box center [1375, 352] width 338 height 556
click at [1337, 608] on button "วิ่ง" at bounding box center [1357, 618] width 383 height 37
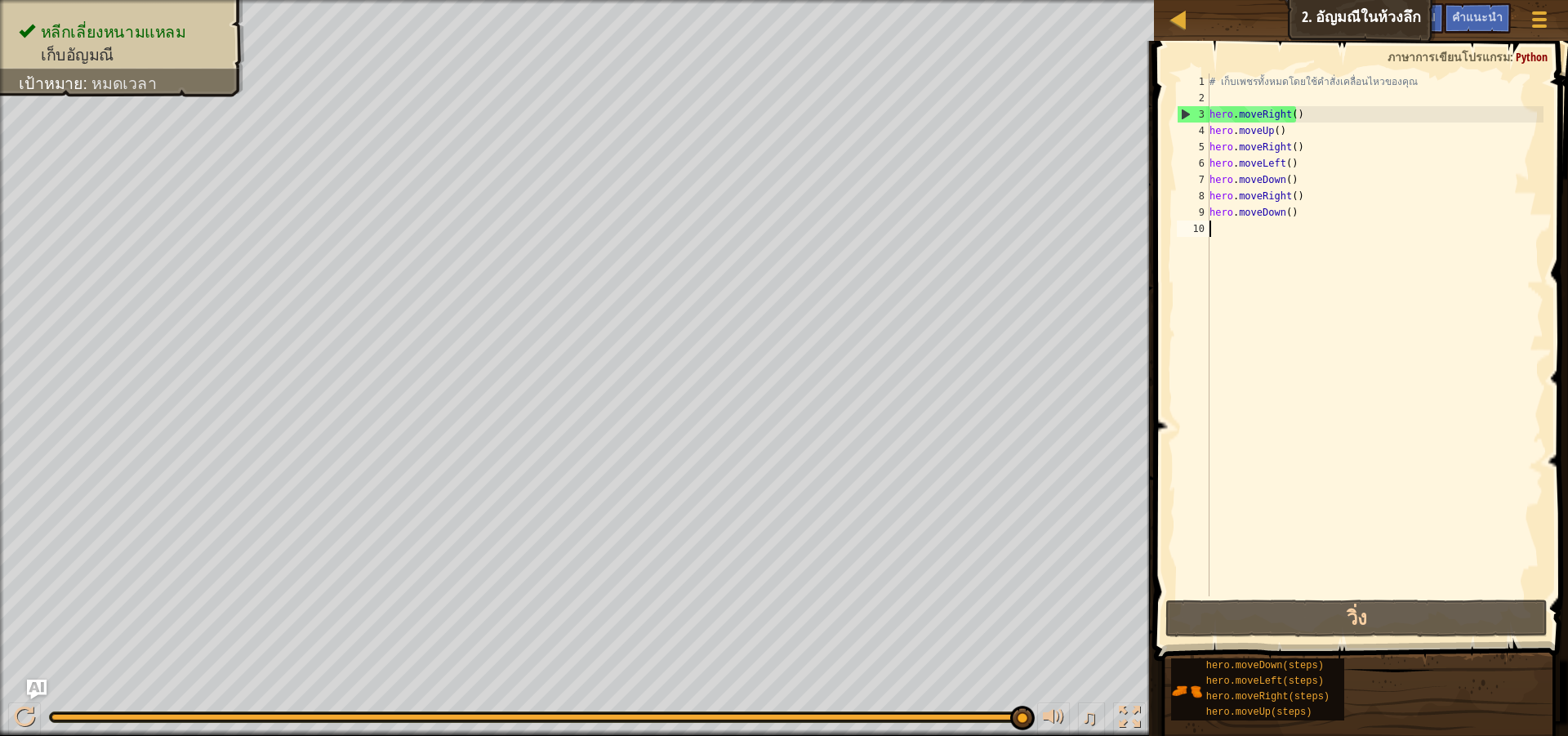
click at [1298, 212] on div "# เก็บเพชรทั้งหมดโดยใช้คำสั่งเคลื่อนไหวของคุณ hero . moveRight ( ) hero . moveU…" at bounding box center [1375, 352] width 338 height 556
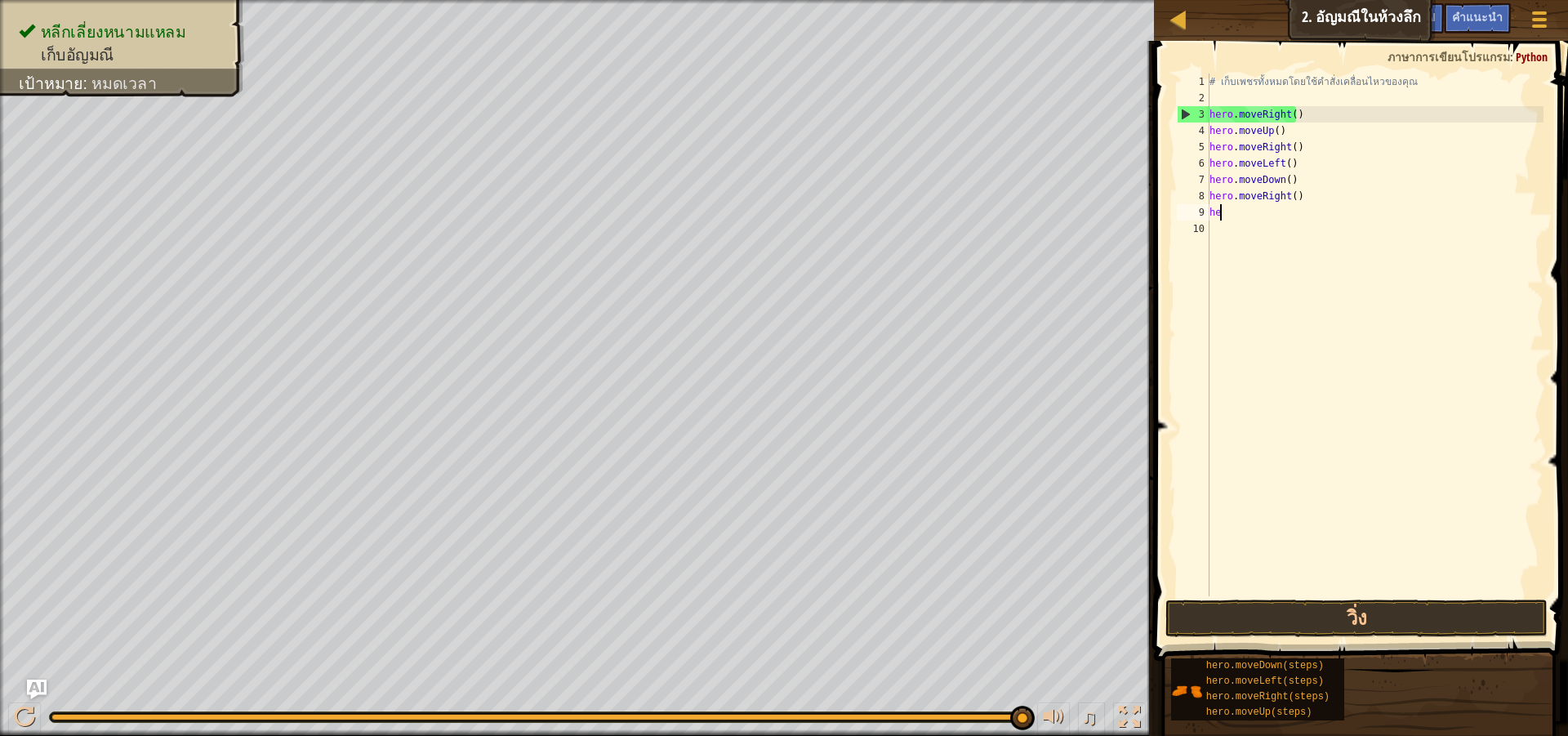
type textarea "h"
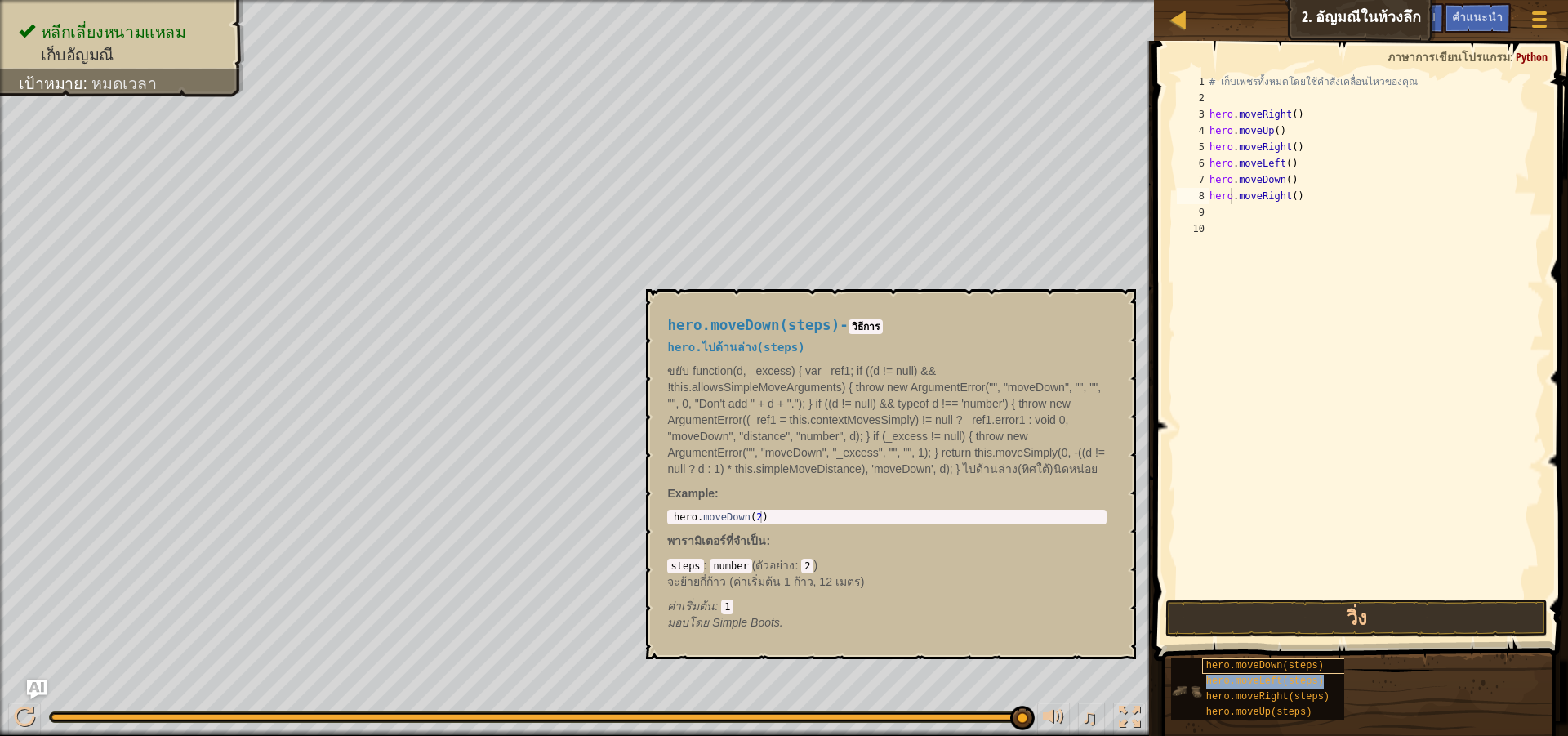
type textarea "herohero.moveLeft(steps).moveRight()"
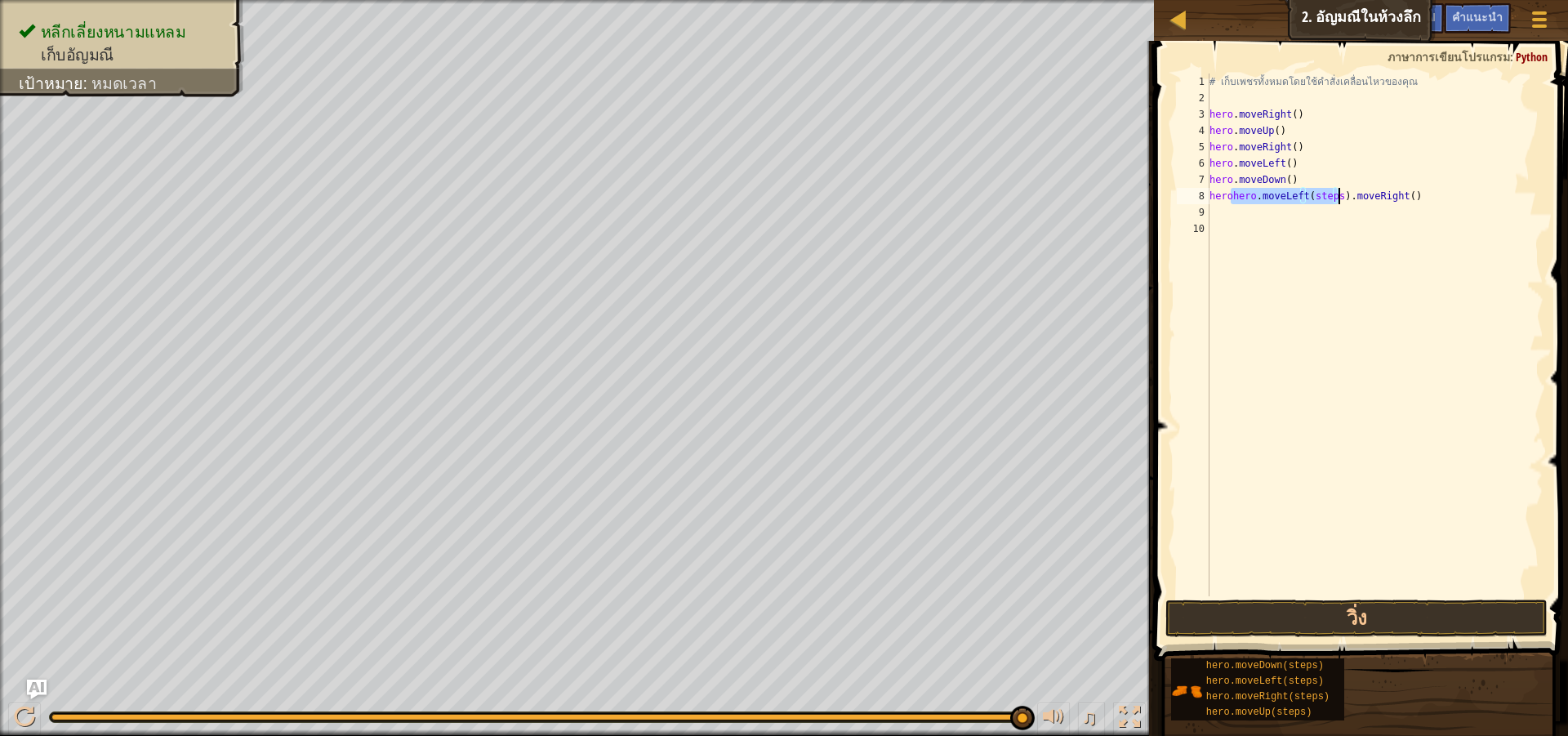
click at [1397, 192] on div "# เก็บเพชรทั้งหมดโดยใช้คำสั่งเคลื่อนไหวของคุณ hero . moveRight ( ) hero . moveU…" at bounding box center [1375, 352] width 338 height 556
drag, startPoint x: 1337, startPoint y: 631, endPoint x: 1351, endPoint y: 596, distance: 37.7
click at [1338, 631] on button "วิ่ง" at bounding box center [1357, 618] width 383 height 37
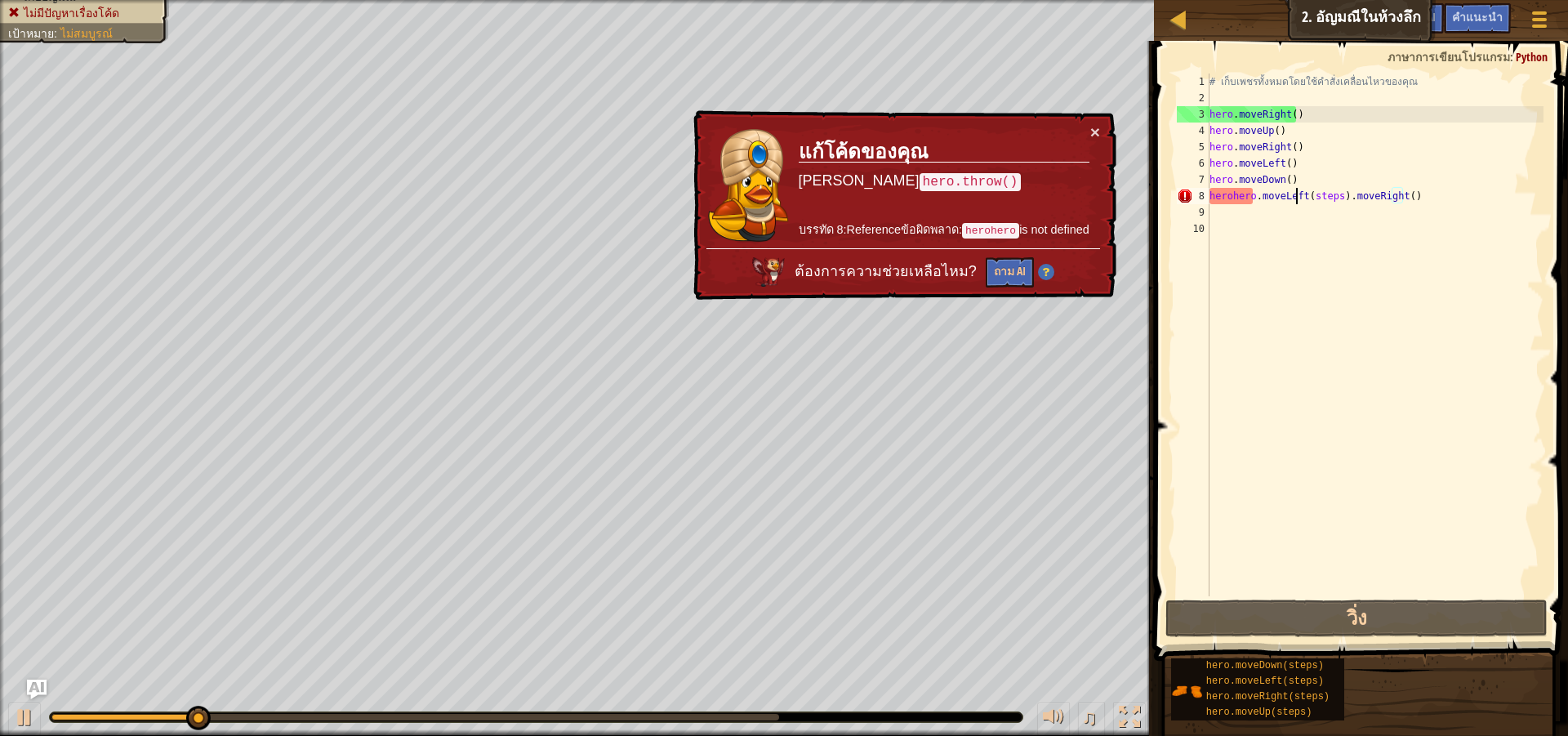
click at [1293, 196] on div "# เก็บเพชรทั้งหมดโดยใช้คำสั่งเคลื่อนไหวของคุณ hero . moveRight ( ) hero . moveU…" at bounding box center [1375, 352] width 338 height 556
drag, startPoint x: 1401, startPoint y: 195, endPoint x: 1375, endPoint y: 205, distance: 27.9
click at [1401, 196] on div "# เก็บเพชรทั้งหมดโดยใช้คำสั่งเคลื่อนไหวของคุณ hero . moveRight ( ) hero . moveU…" at bounding box center [1375, 352] width 338 height 556
click at [1332, 205] on div "# เก็บเพชรทั้งหมดโดยใช้คำสั่งเคลื่อนไหวของคุณ hero . moveRight ( ) hero . moveU…" at bounding box center [1375, 352] width 338 height 556
click at [1332, 200] on div "# เก็บเพชรทั้งหมดโดยใช้คำสั่งเคลื่อนไหวของคุณ hero . moveRight ( ) hero . moveU…" at bounding box center [1375, 352] width 338 height 556
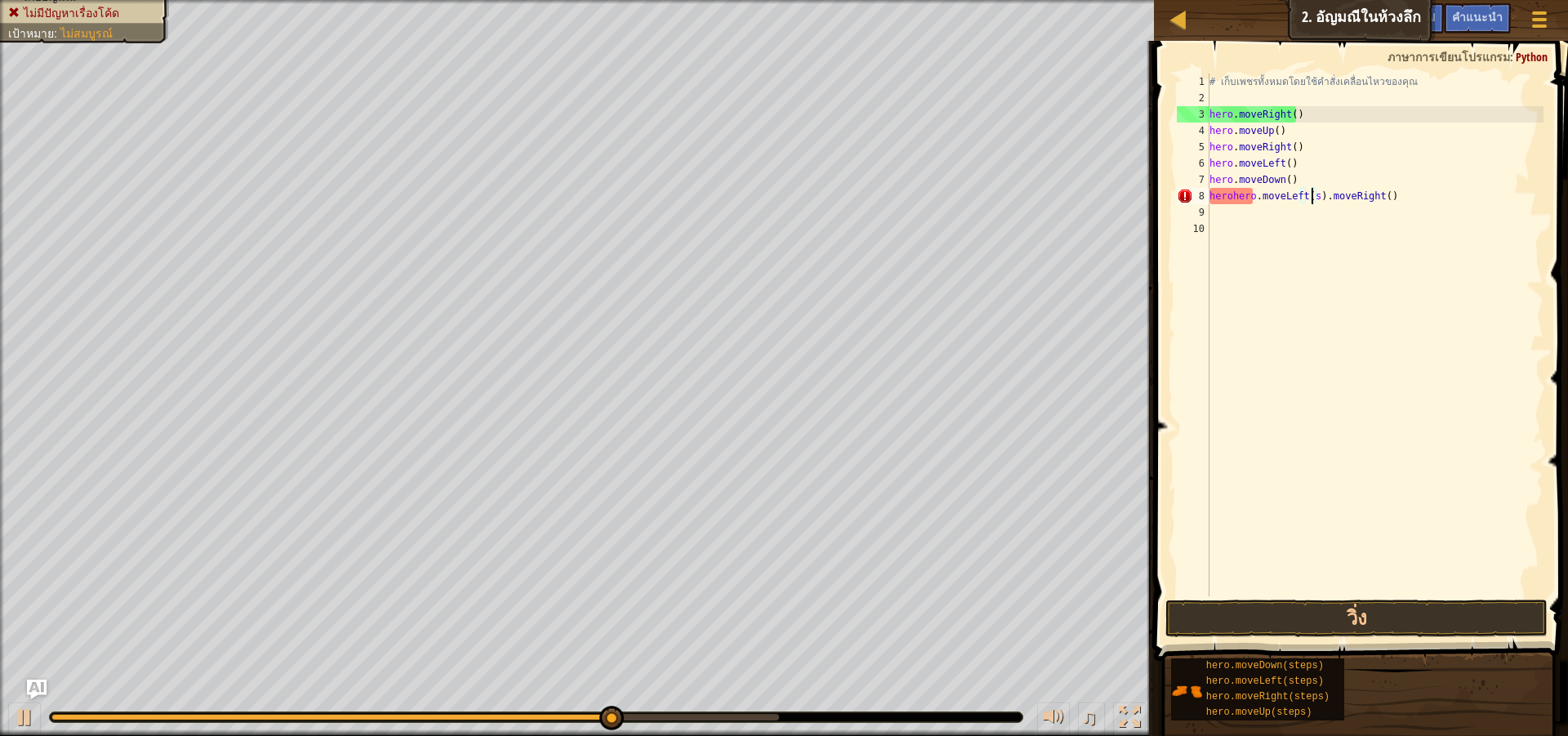
type textarea "herohero.moveLeft().moveRight()"
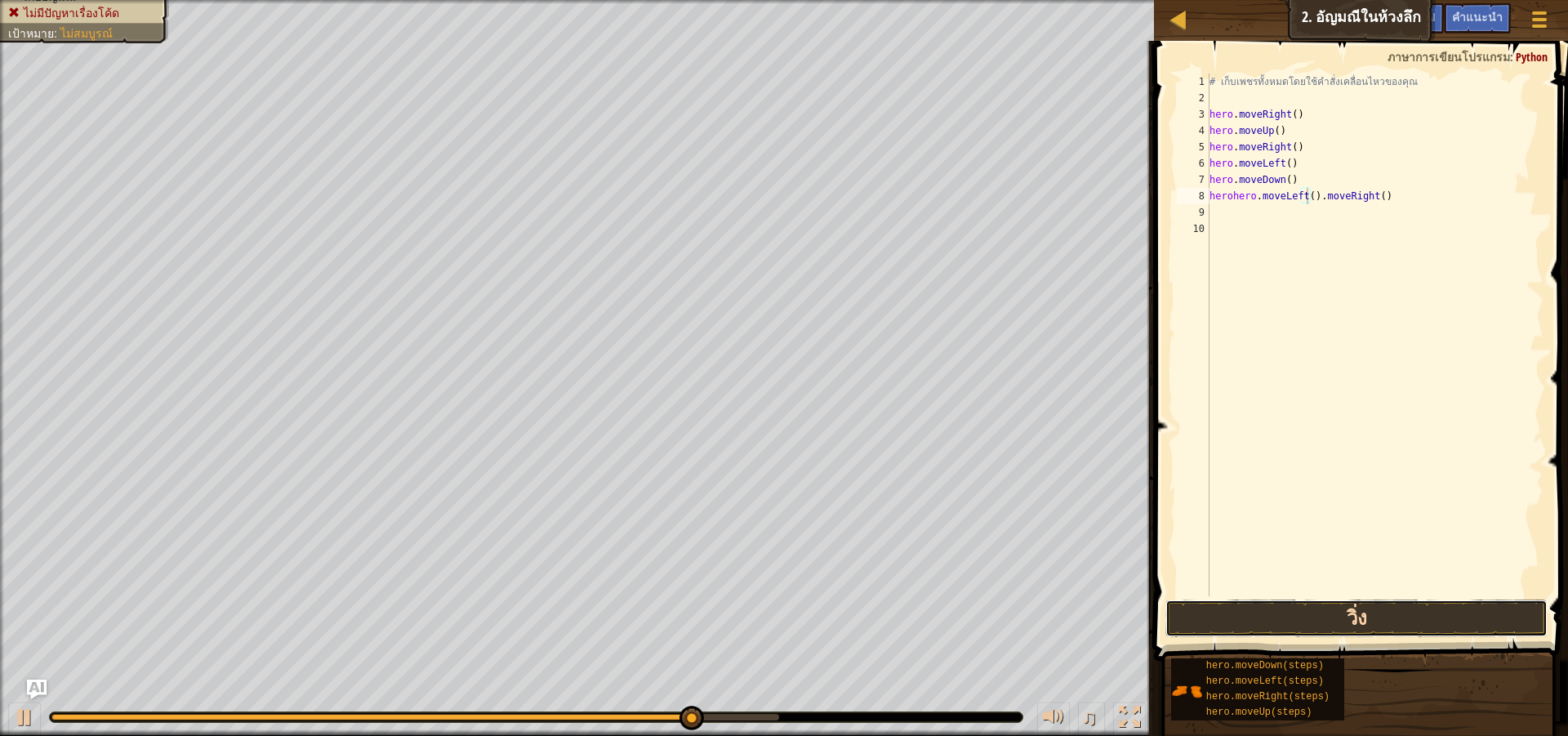
click at [1307, 610] on button "วิ่ง" at bounding box center [1357, 618] width 383 height 37
